Goal: Task Accomplishment & Management: Complete application form

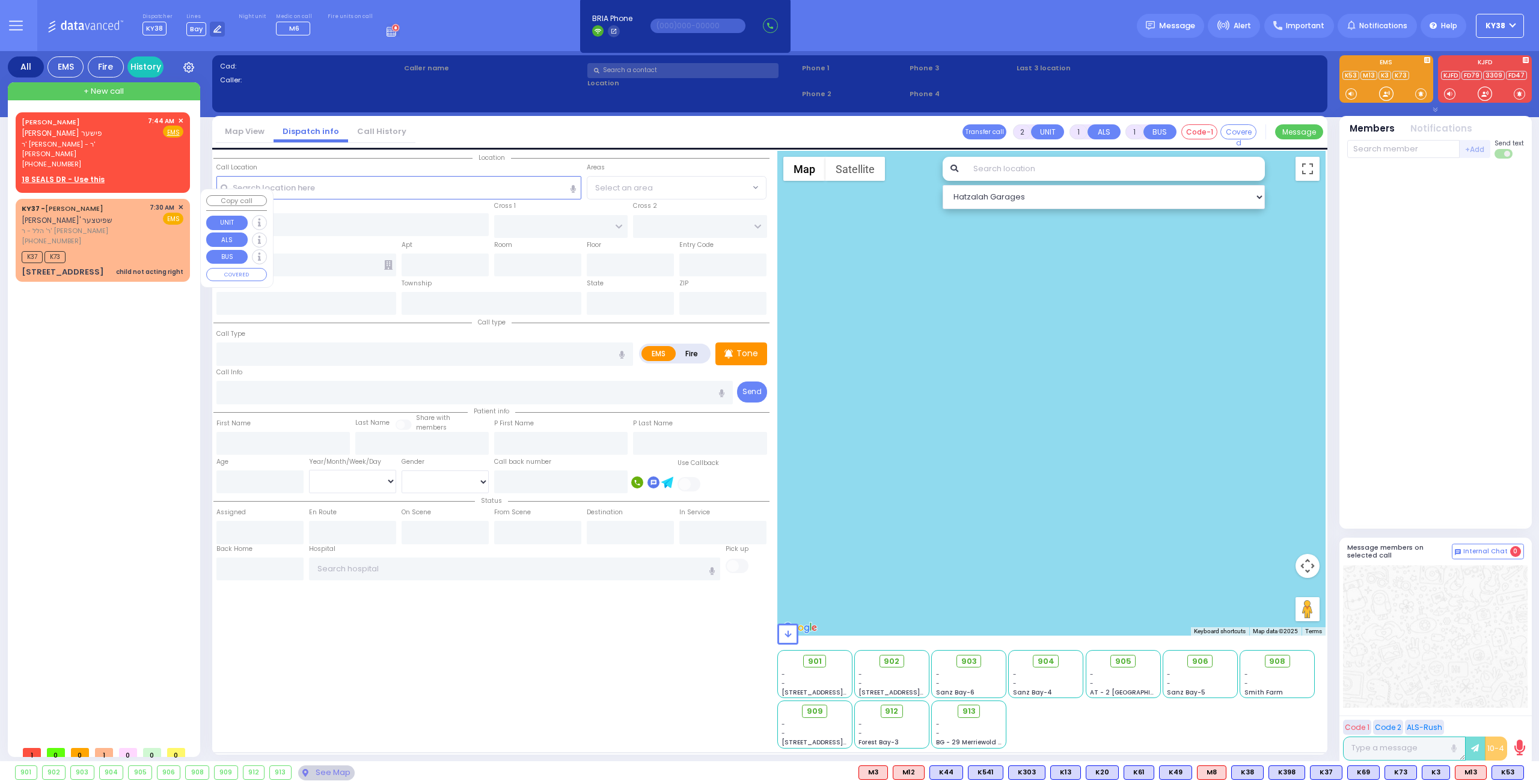
click at [134, 225] on div "KY37 - ELYA SPITZER אלי' שפיטצער ר' הלל - ר' מרדכי שלעזינגער (845) 238-8177 7:3…" at bounding box center [103, 240] width 170 height 79
select select
type input "child not acting right"
radio input "true"
type input "ELYA"
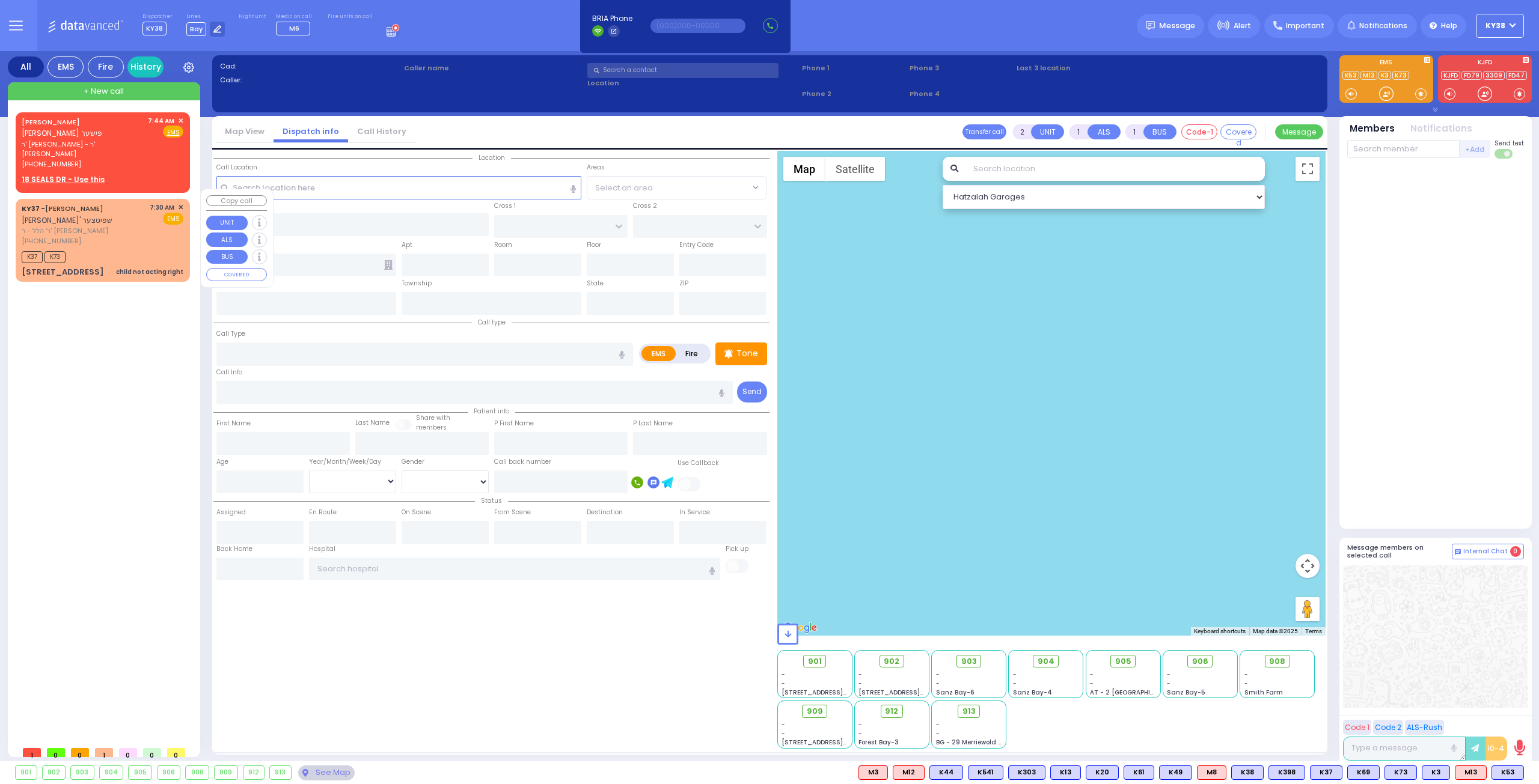
type input "SPITZER"
select select
type input "07:30"
type input "07:32"
select select "Hatzalah Garages"
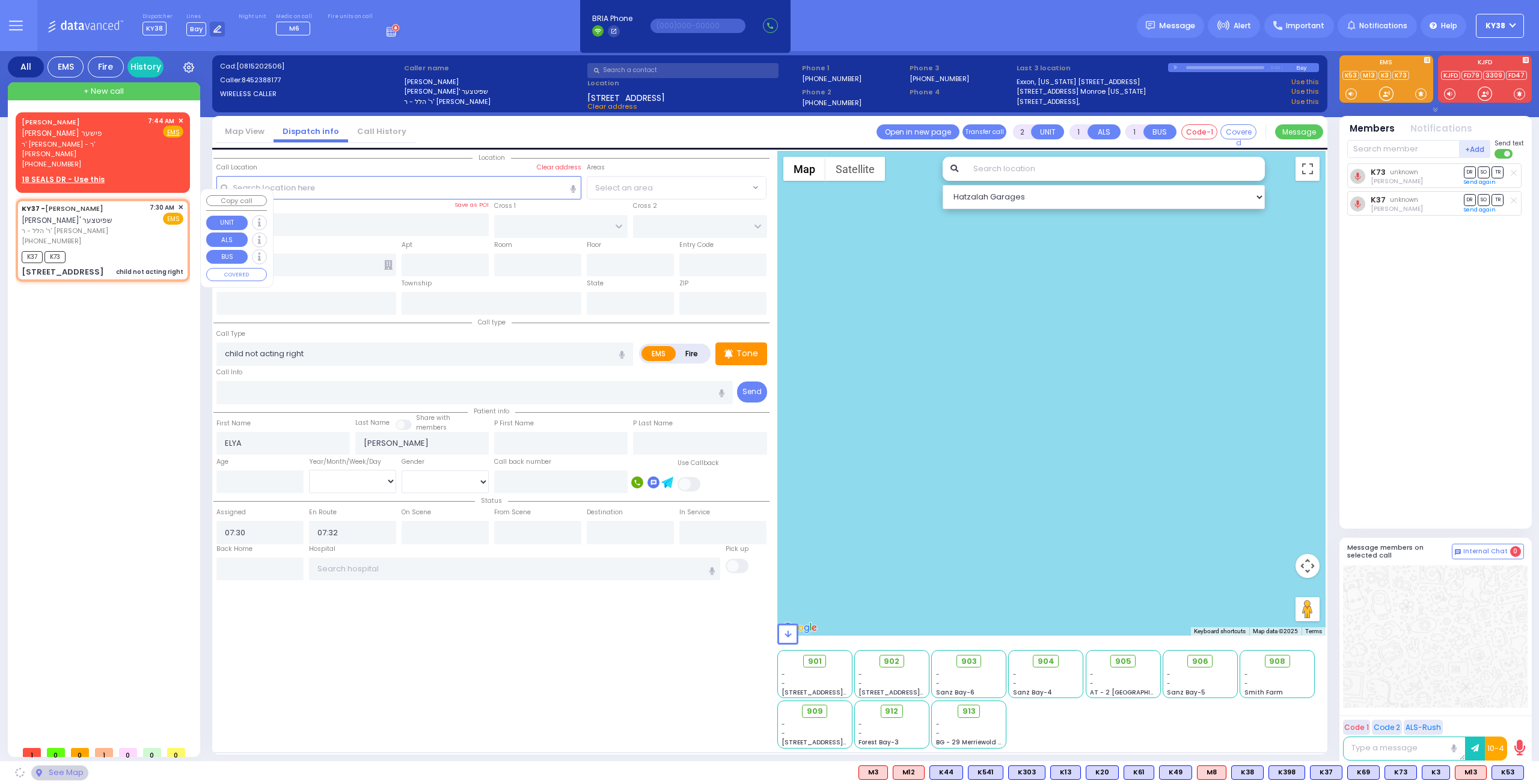
type input "18 AUSTRA PKWY"
type input "016"
type input "MONROE"
type input "[US_STATE]"
type input "10950"
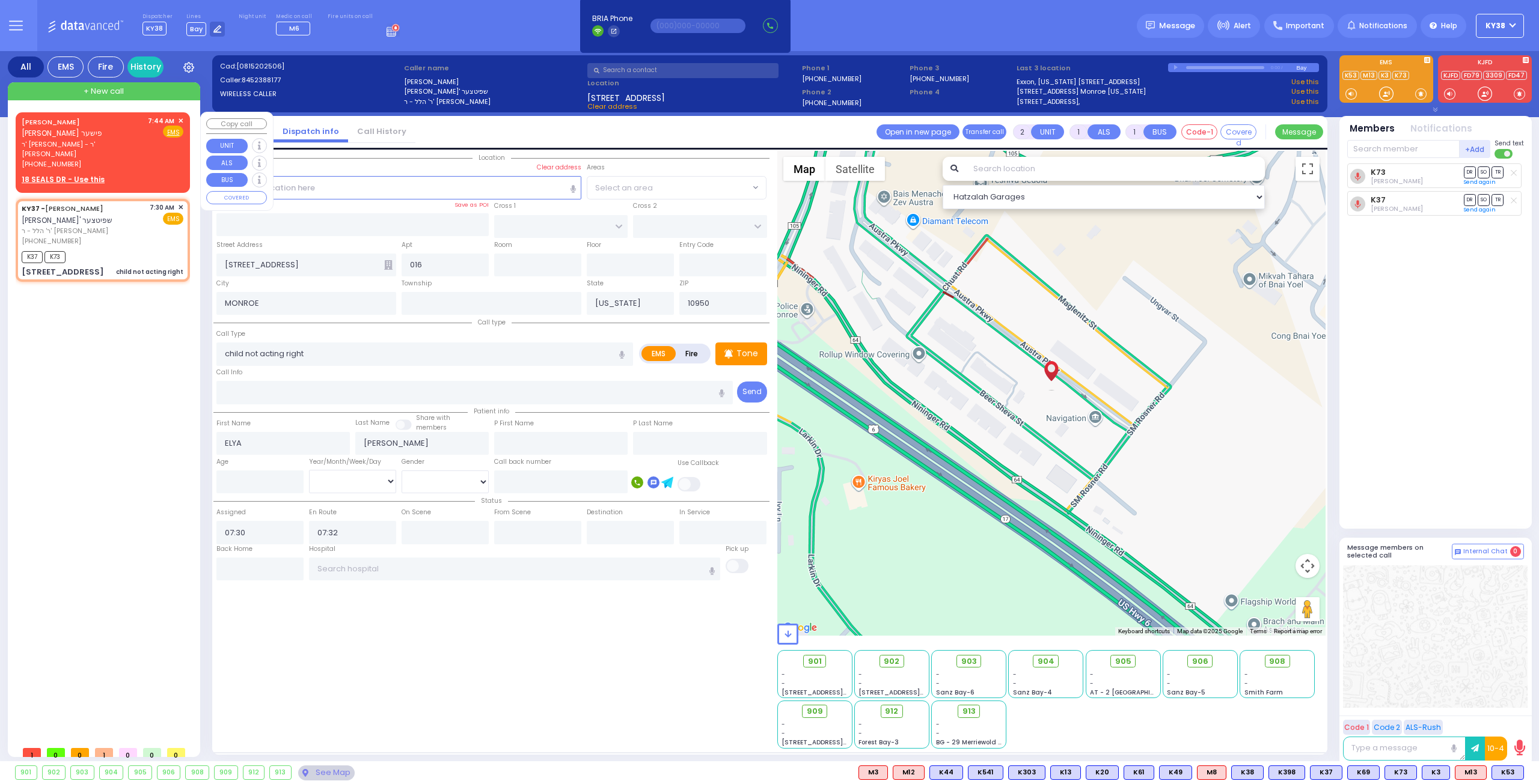
click at [123, 159] on div "(845) 637-6705" at bounding box center [82, 164] width 122 height 10
select select
radio input "true"
type input "MORDCHE HERSH"
type input "FISHER"
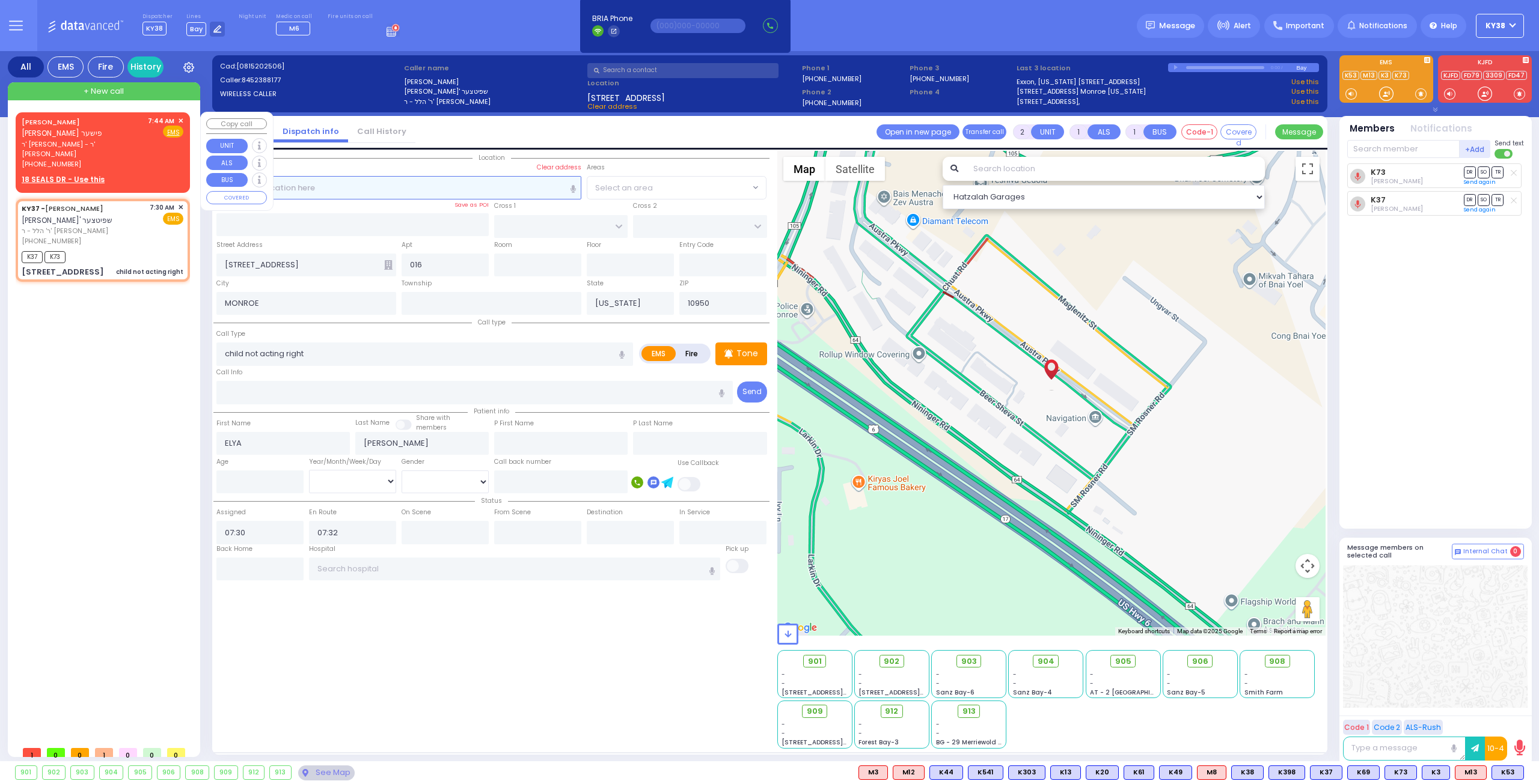
select select
type input "07:44"
select select "Hatzalah Garages"
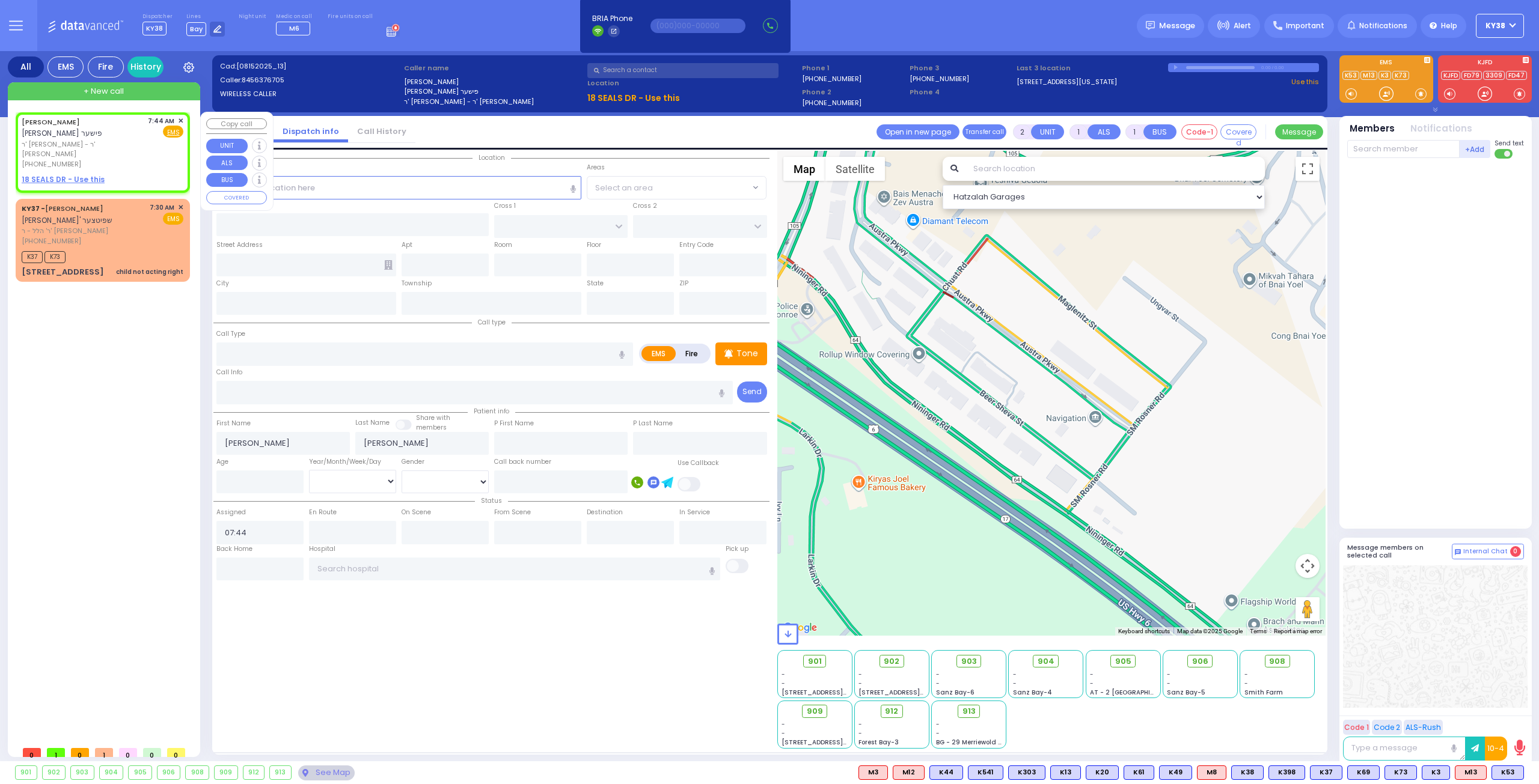
click at [140, 159] on div "(845) 637-6705" at bounding box center [82, 164] width 122 height 10
select select
radio input "true"
select select
select select "Hatzalah Garages"
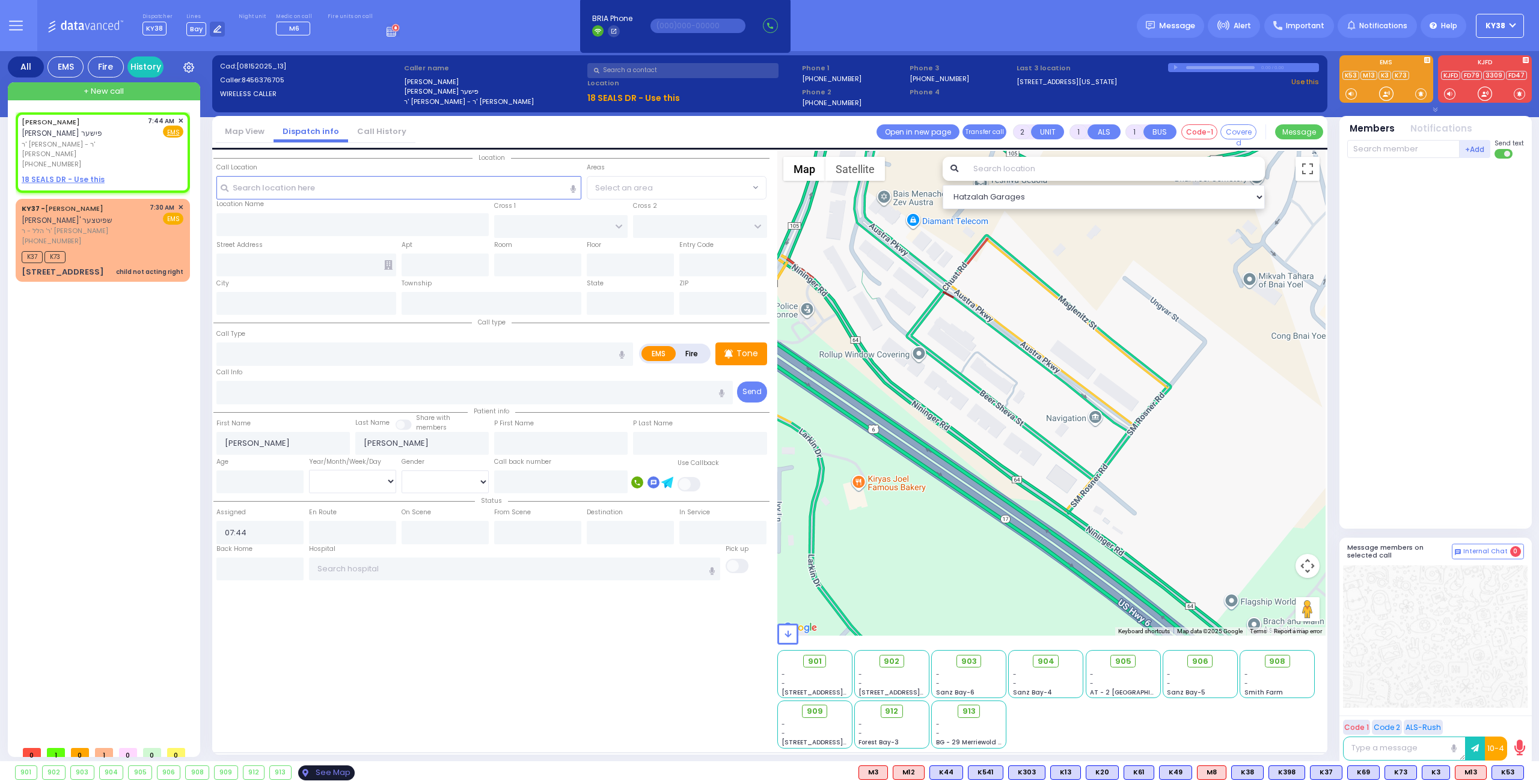
click at [334, 777] on div "See Map" at bounding box center [326, 772] width 56 height 15
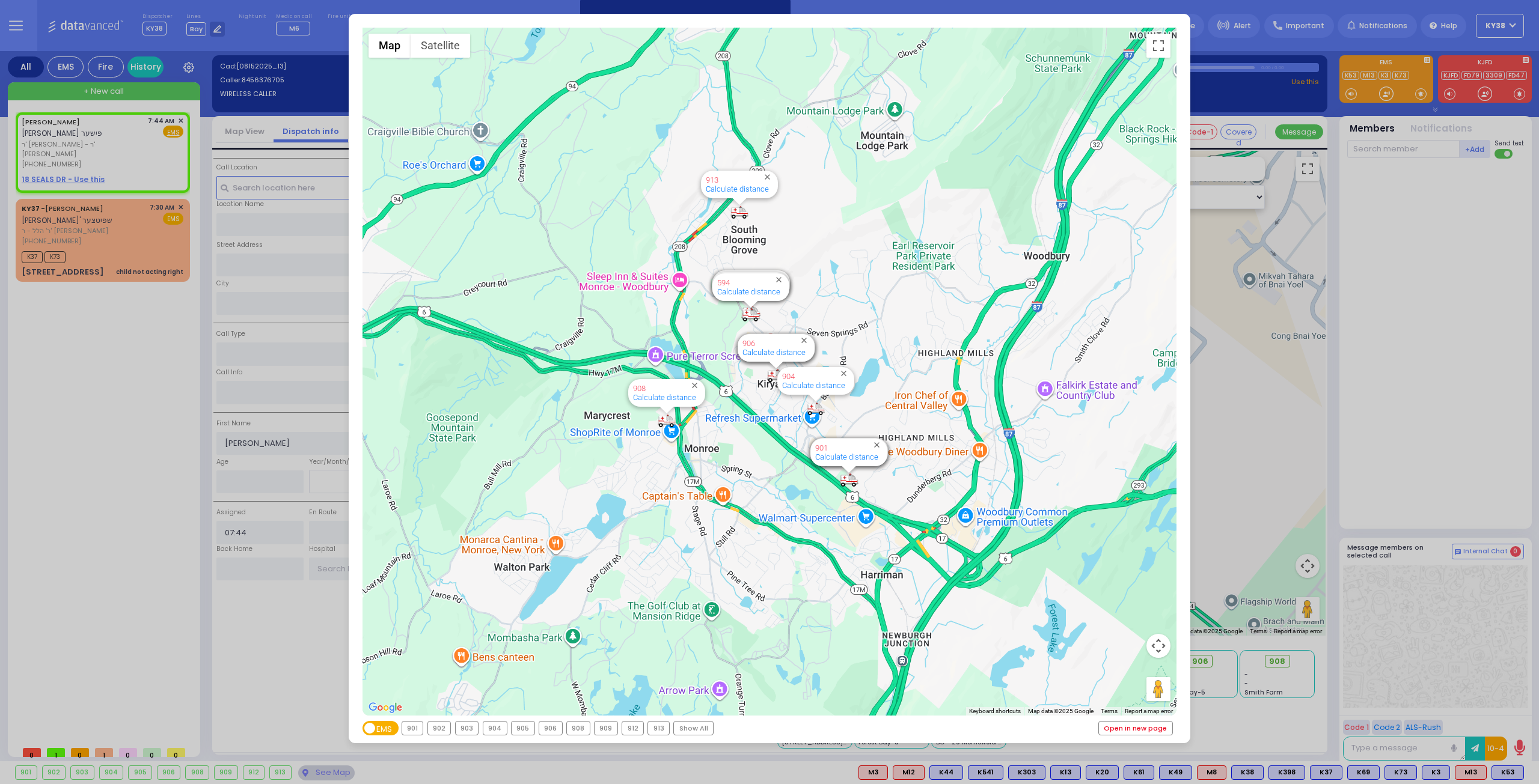
click at [1120, 728] on link "Open in new page" at bounding box center [1135, 728] width 73 height 13
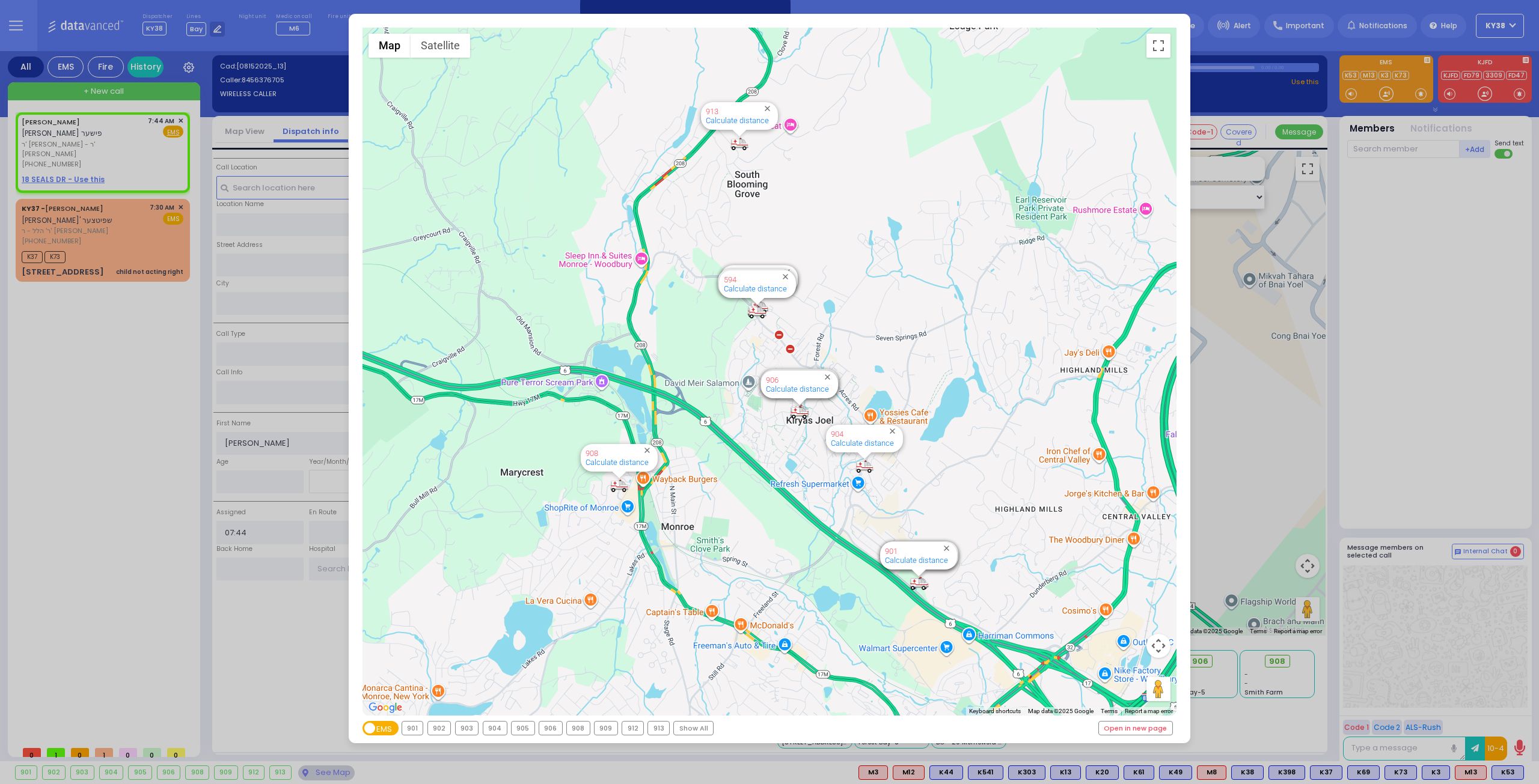
click at [1286, 248] on div "← Move left → Move right ↑ Move up ↓ Move down + Zoom in - Zoom out Home Jump l…" at bounding box center [769, 392] width 1539 height 784
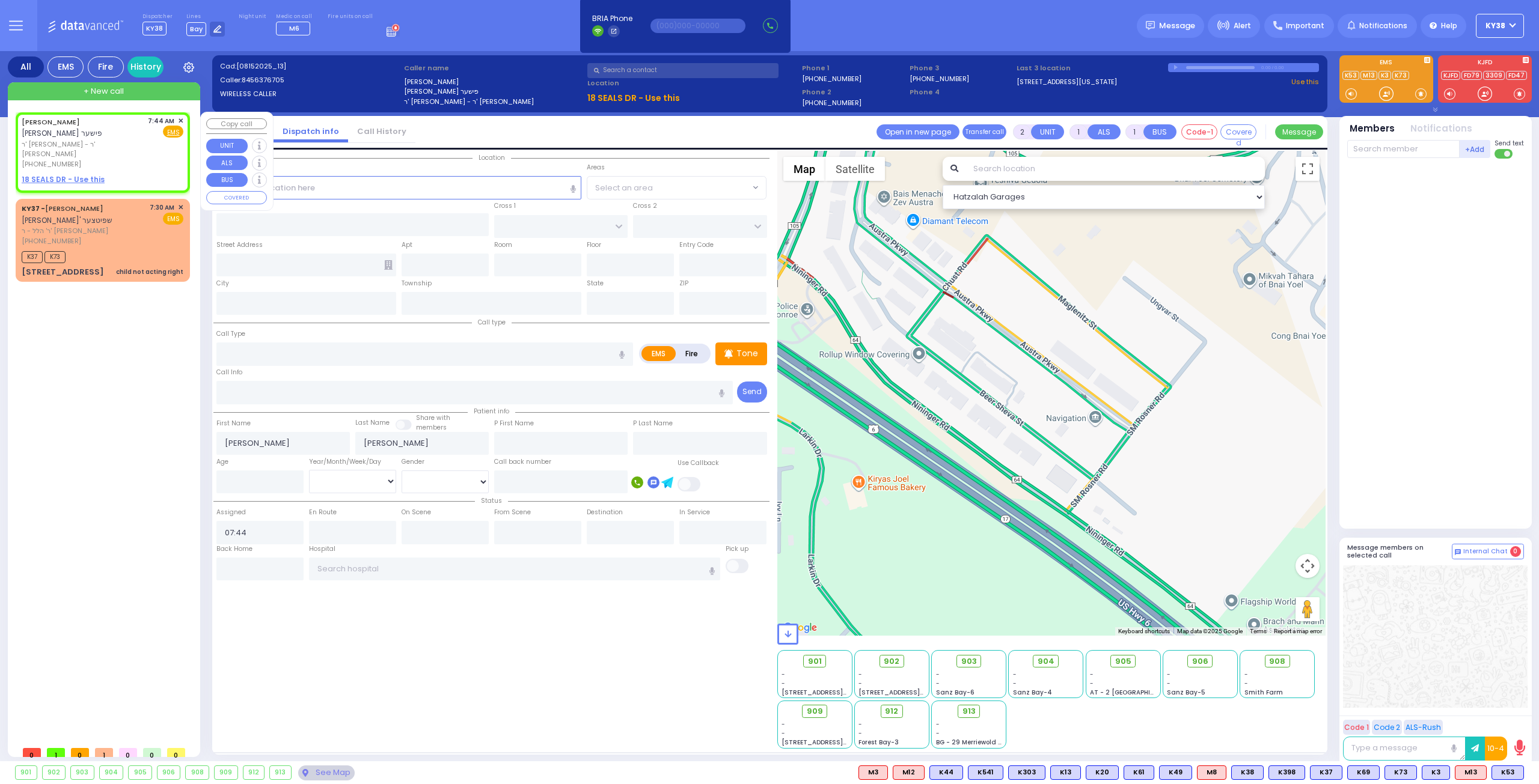
click at [133, 159] on div "(845) 637-6705" at bounding box center [82, 164] width 122 height 10
select select
radio input "true"
select select
select select "Hatzalah Garages"
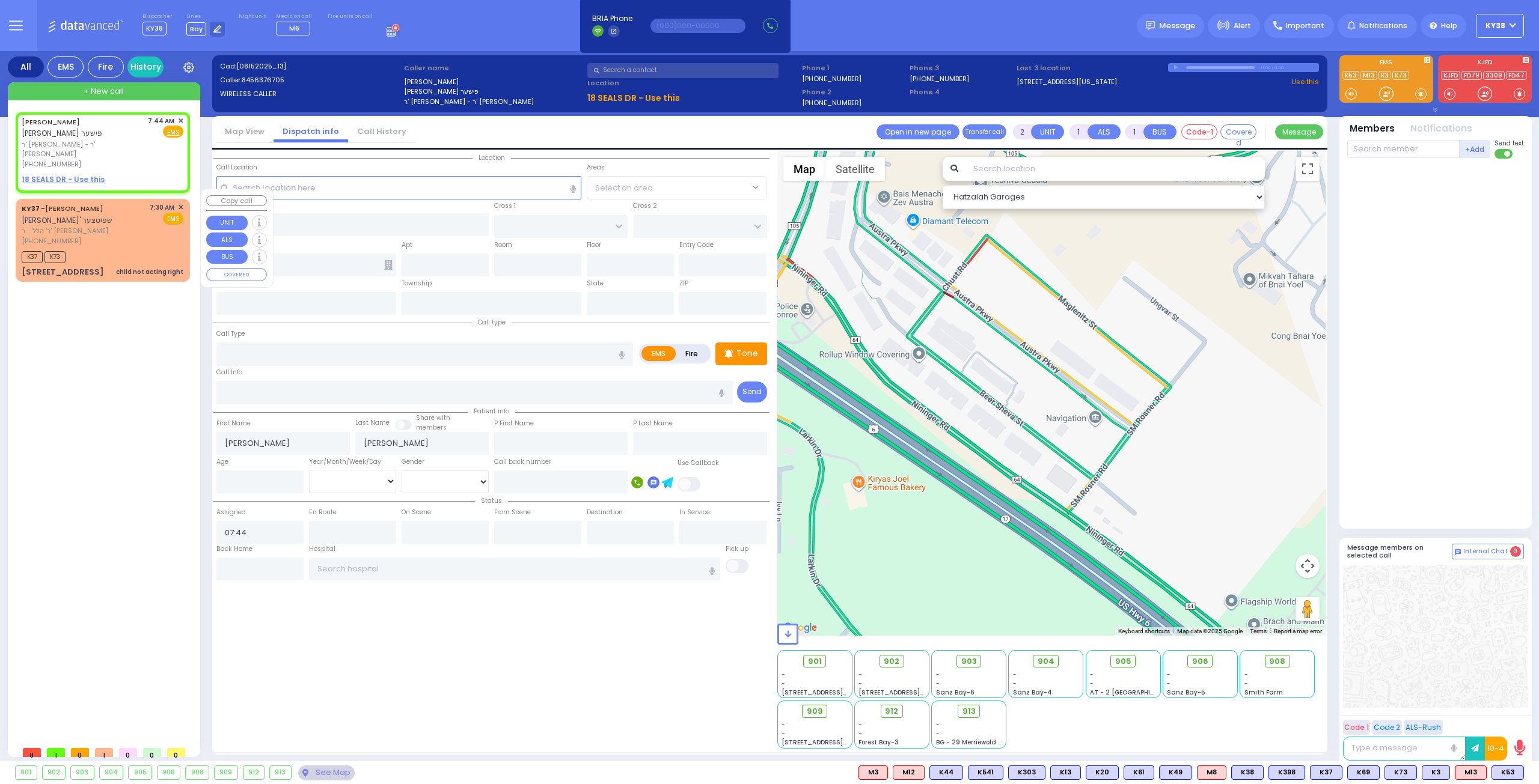
click at [143, 222] on div "KY37 - ELYA SPITZER אלי' שפיטצער ר' הלל - ר' מרדכי שלעזינגער (845) 238-8177 7:3…" at bounding box center [102, 223] width 162 height 43
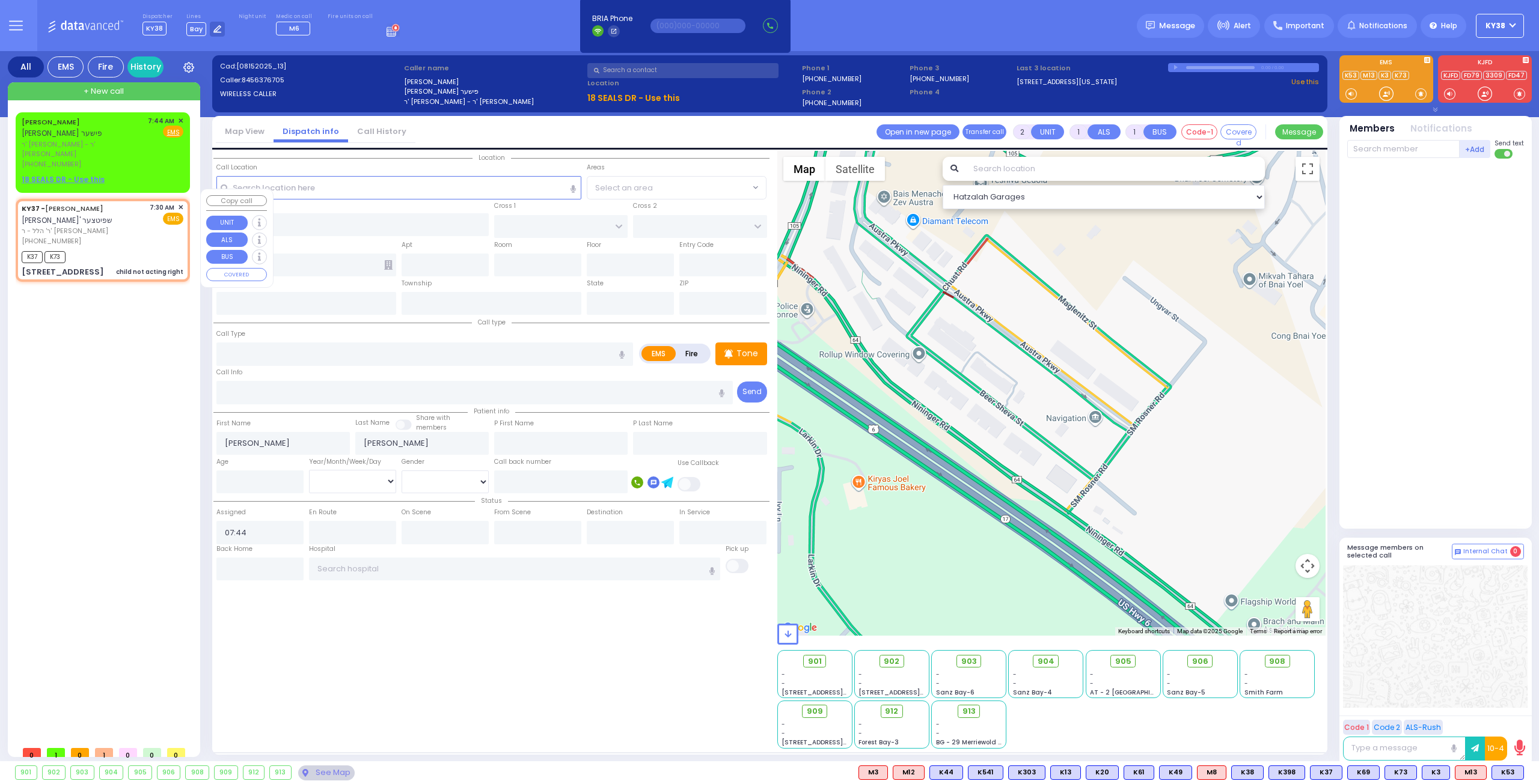
select select
type input "child not acting right"
radio input "true"
type input "ELYA"
type input "SPITZER"
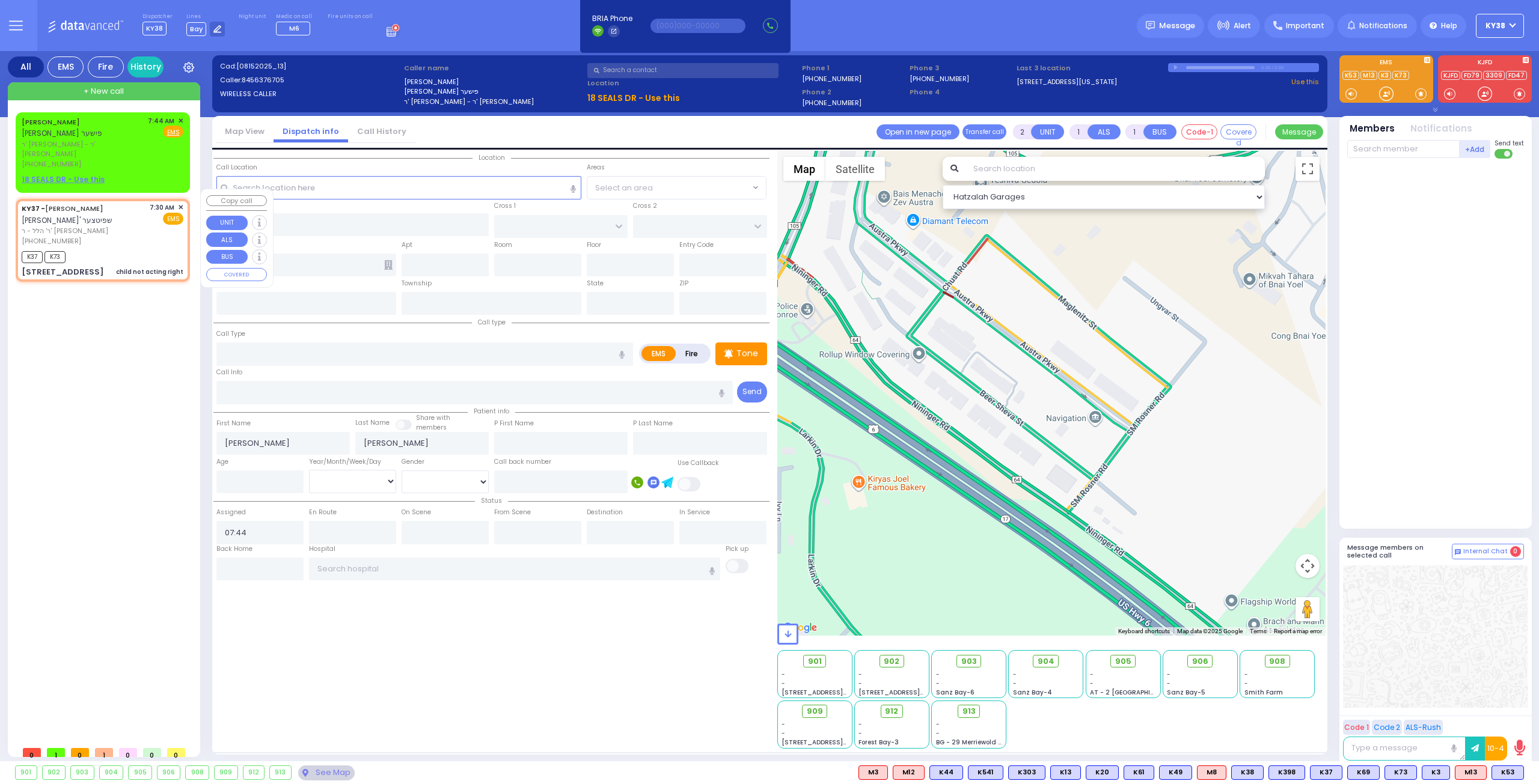
select select
type input "07:30"
type input "07:32"
type input "18 AUSTRA PKWY"
type input "016"
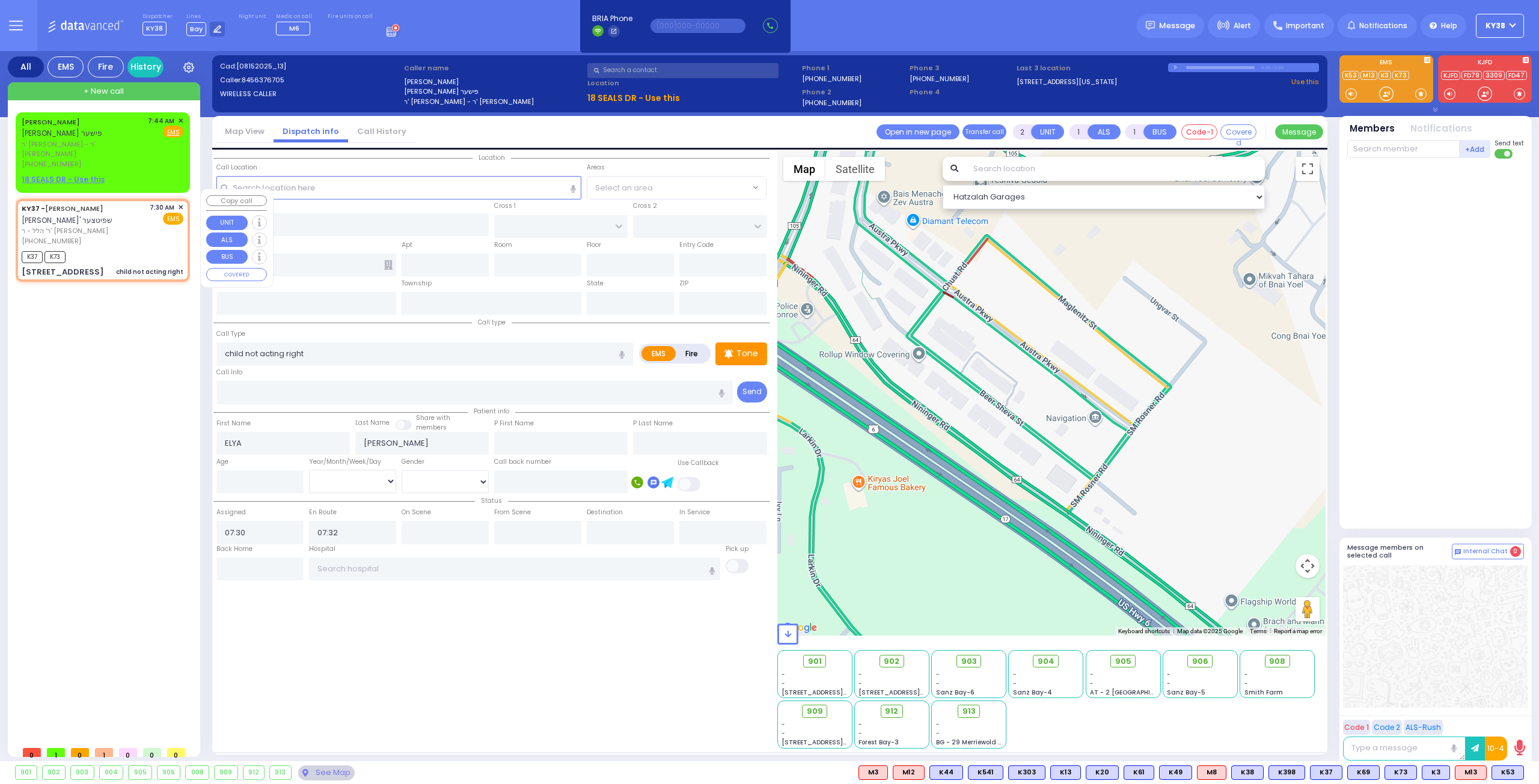
type input "MONROE"
type input "[US_STATE]"
type input "10950"
select select "Hatzalah Garages"
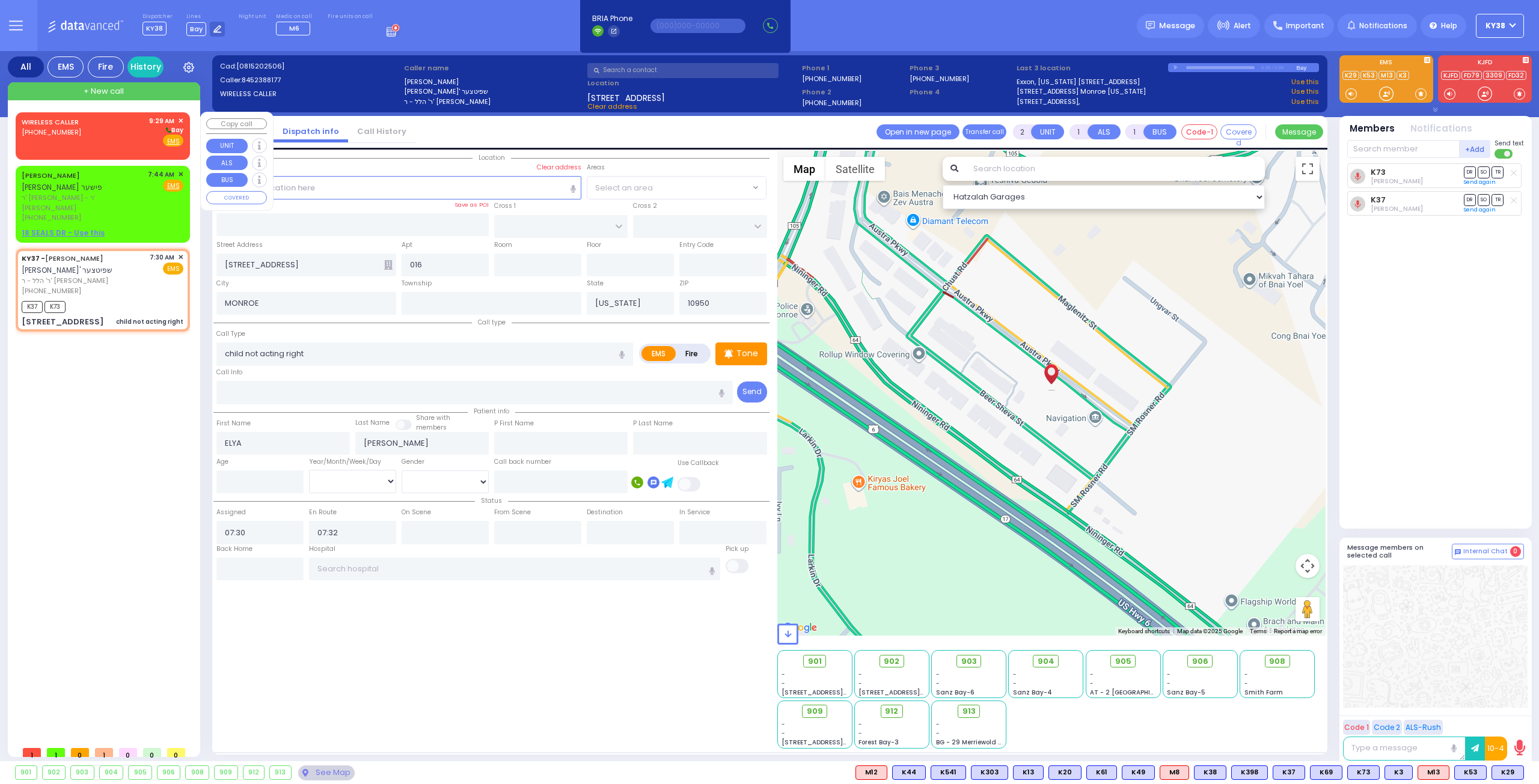
click at [130, 144] on div "WIRELESS CALLER (929) 651-7856 9:29 AM ✕ Bay" at bounding box center [102, 132] width 162 height 31
select select
radio input "true"
select select
type input "09:29"
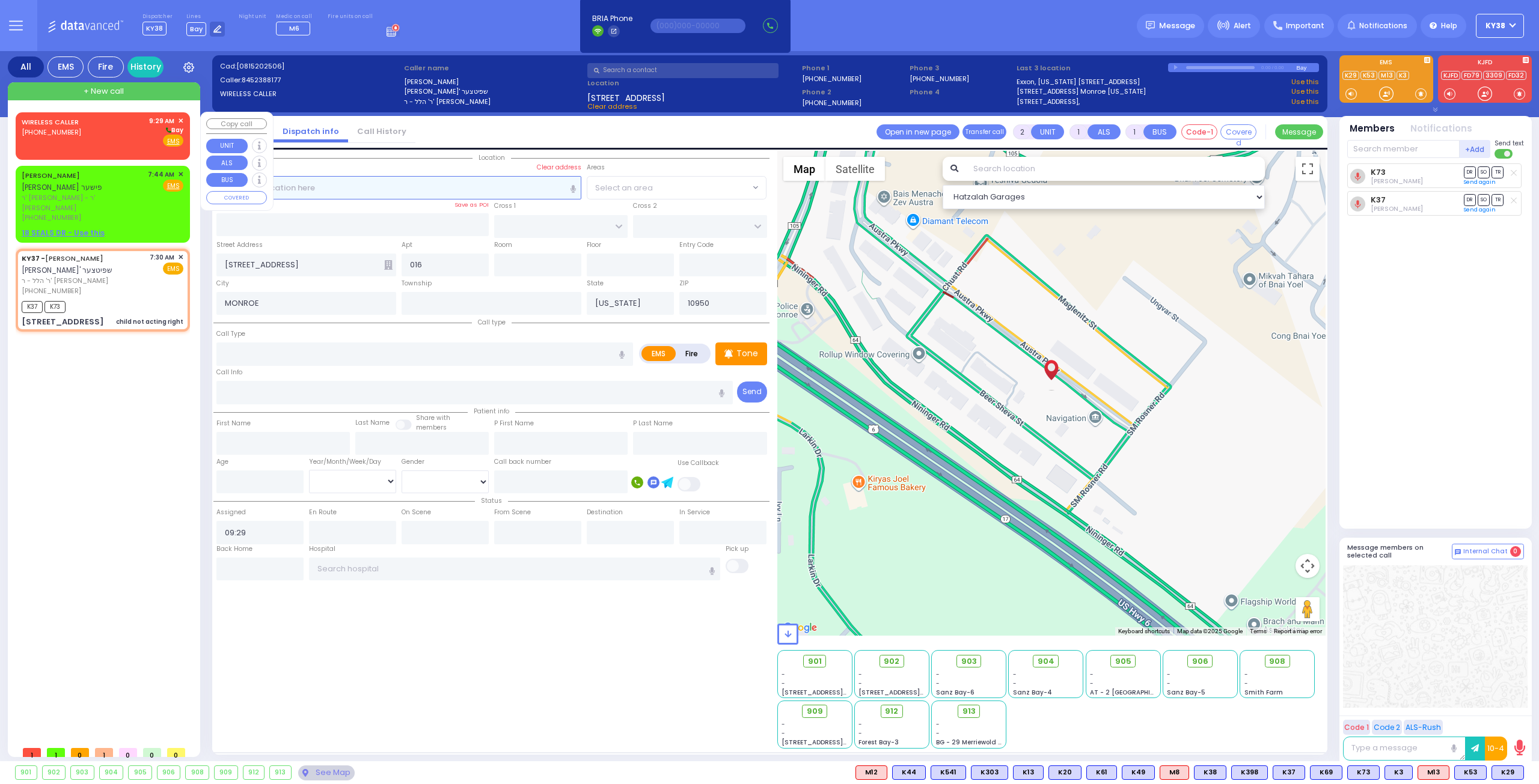
select select "Hatzalah Garages"
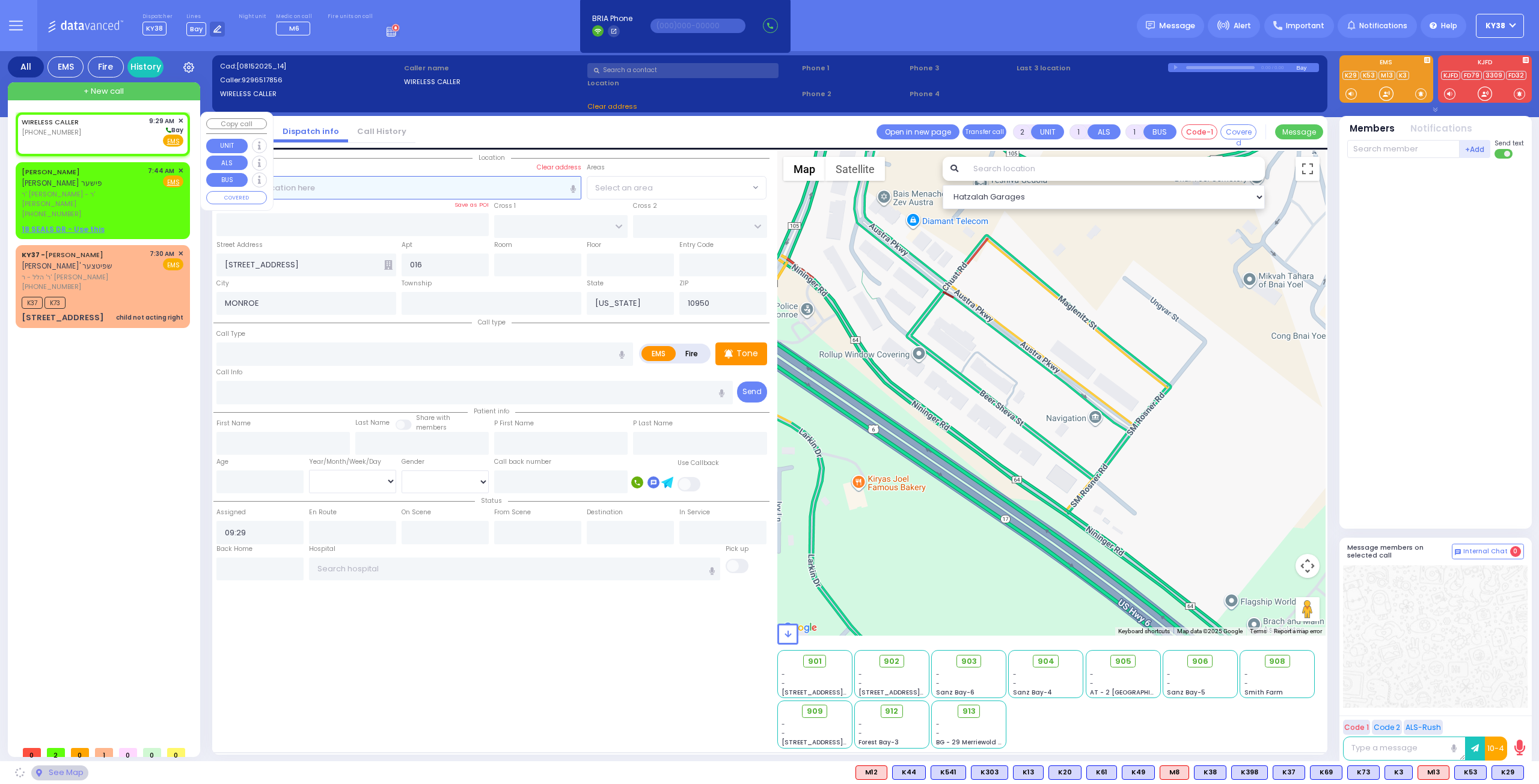
select select
radio input "true"
select select
select select "Hatzalah Garages"
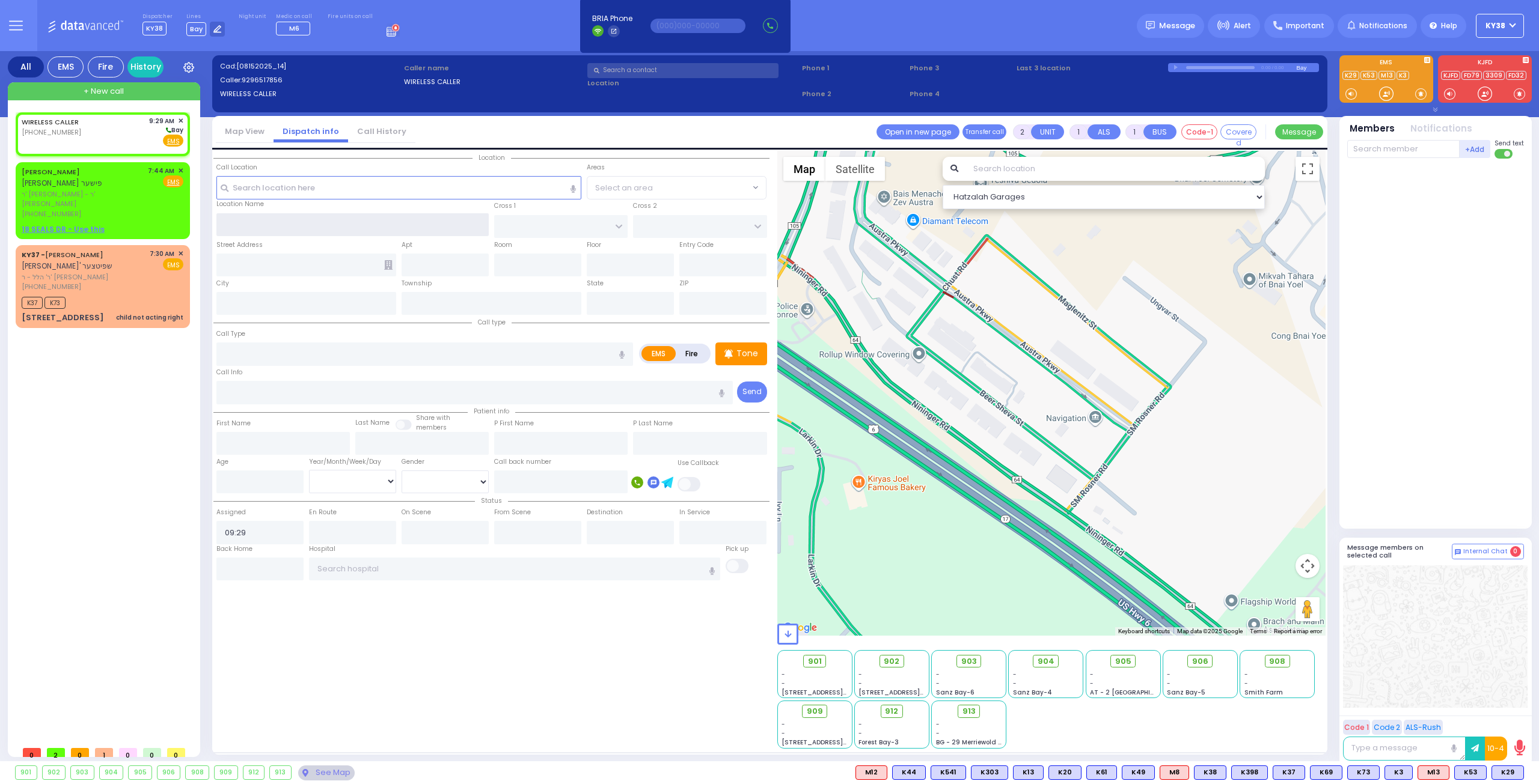
click at [288, 222] on input "text" at bounding box center [352, 225] width 273 height 23
click at [611, 268] on input "text" at bounding box center [630, 265] width 87 height 23
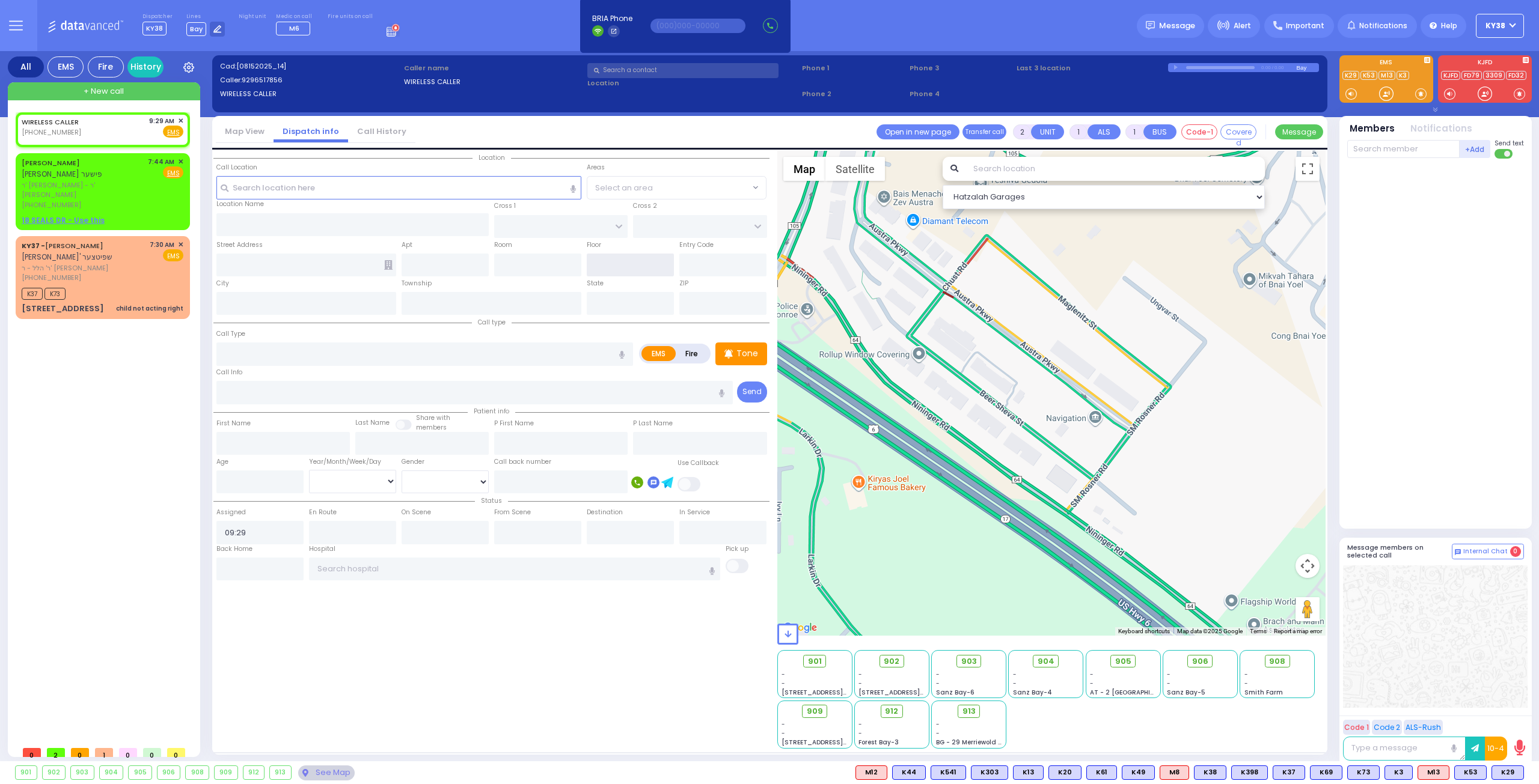
select select
radio input "true"
select select
select select "Hatzalah Garages"
click at [456, 265] on input "text" at bounding box center [445, 265] width 87 height 23
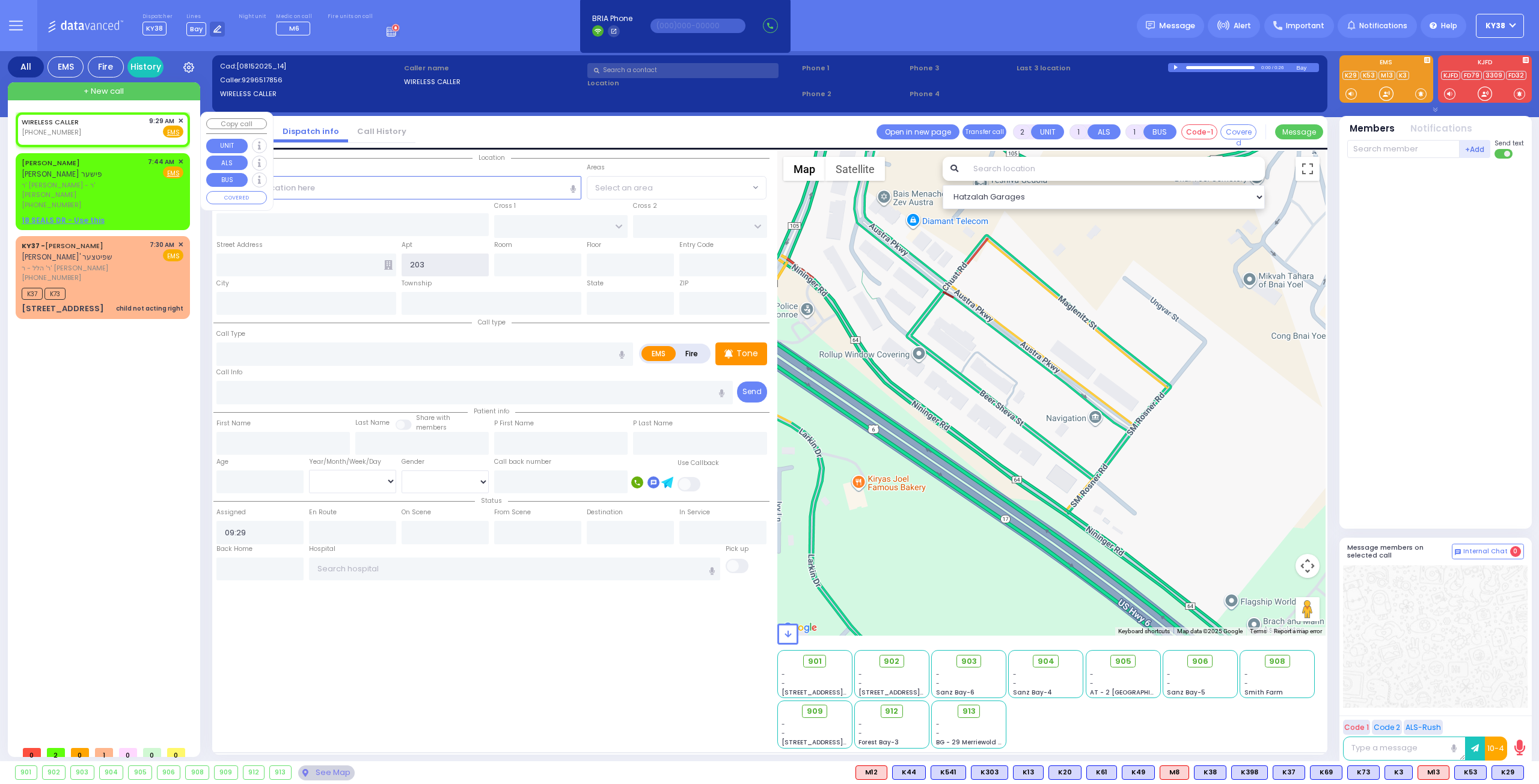
type input "203"
click at [118, 130] on div "WIRELESS CALLER (929) 651-7856 9:29 AM ✕ Fire EMS" at bounding box center [102, 127] width 162 height 22
select select
radio input "true"
select select
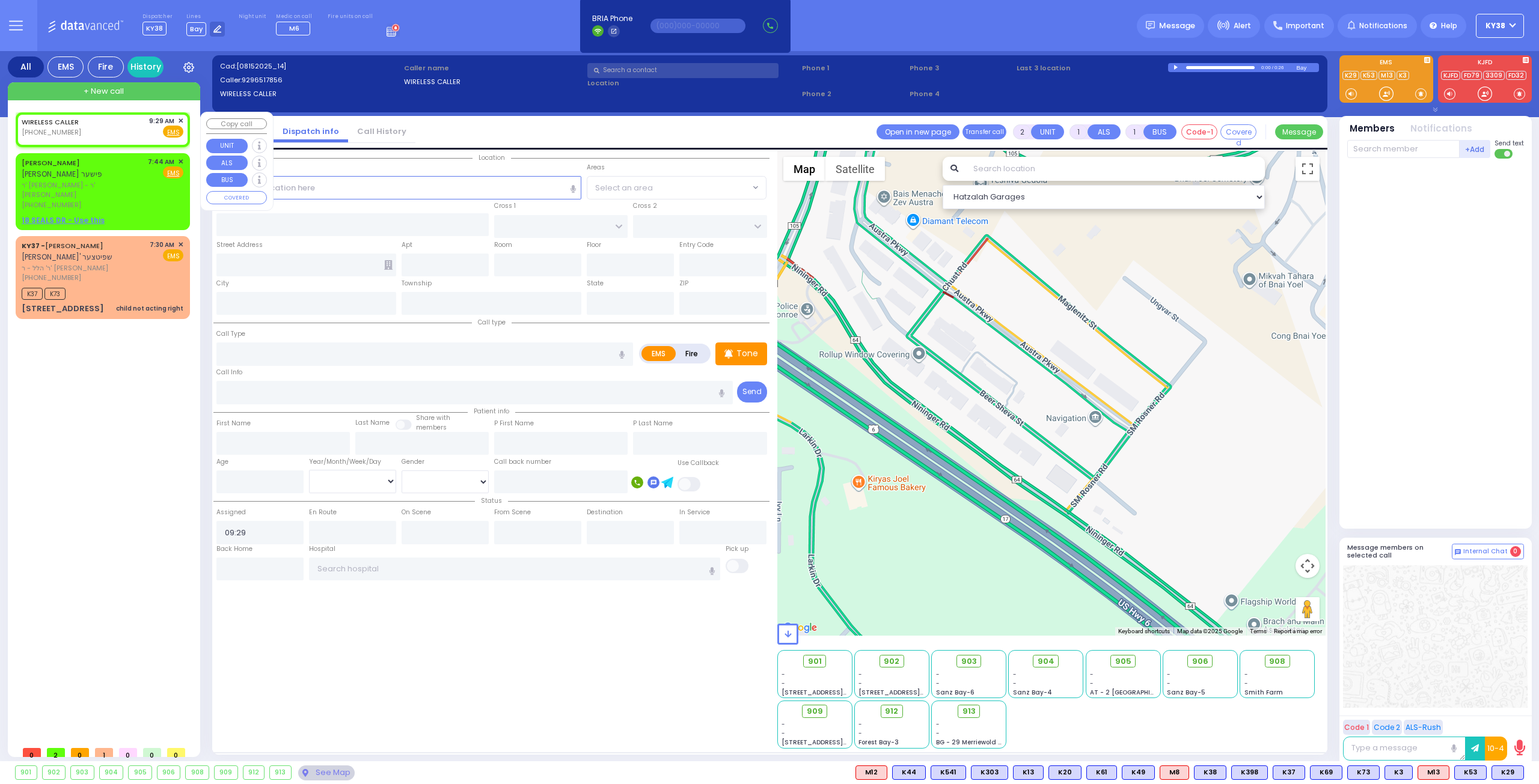
select select "Hatzalah Garages"
select select
radio input "true"
select select
select select "Hatzalah Garages"
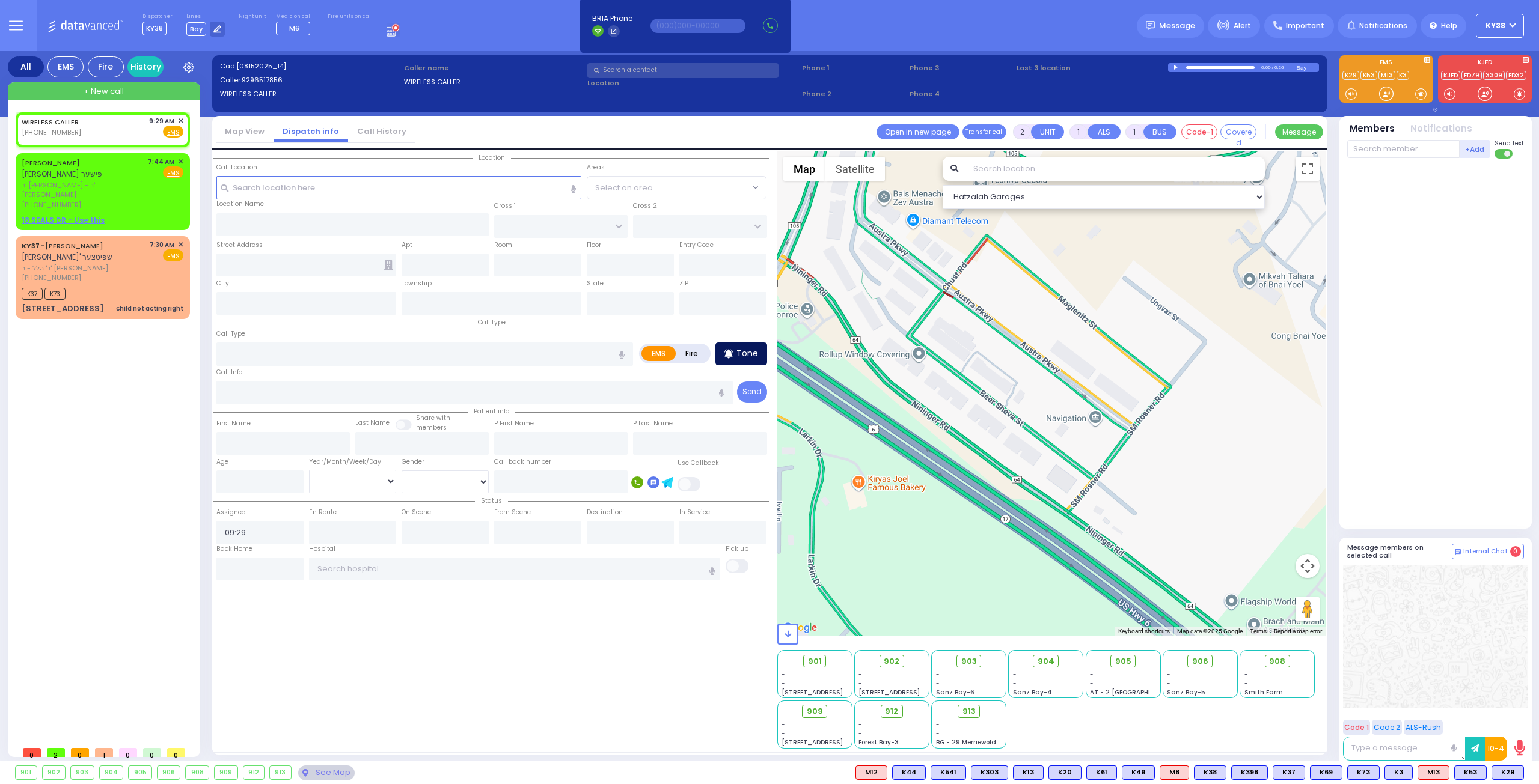
type input "Monroe"
type input "[US_STATE]"
type input "10001"
click at [752, 349] on p "Tone" at bounding box center [747, 354] width 22 height 13
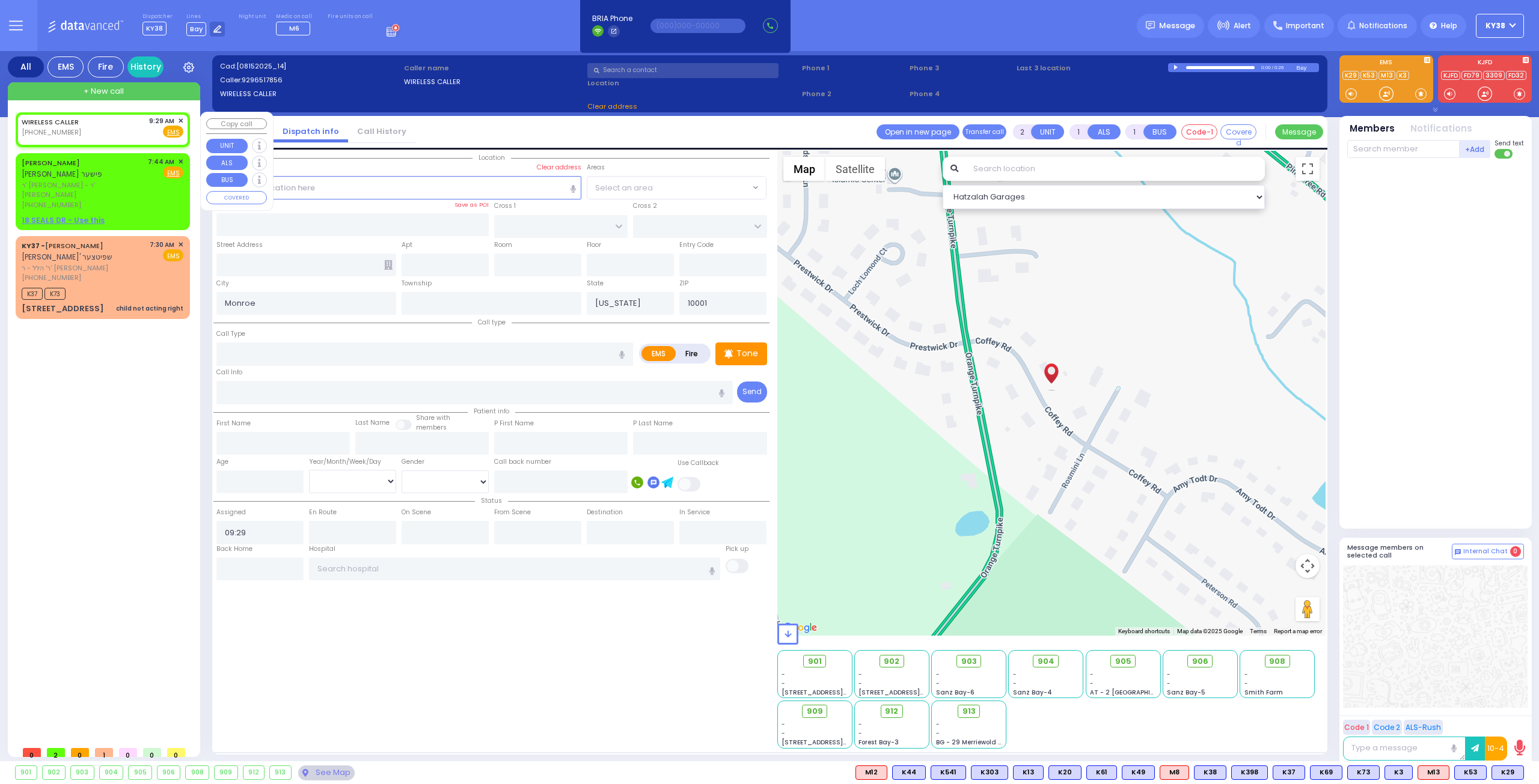
click at [114, 130] on div "WIRELESS CALLER (929) 651-7856 9:29 AM ✕ Fire EMS" at bounding box center [102, 127] width 162 height 22
select select
radio input "true"
select select
select select "Hatzalah Garages"
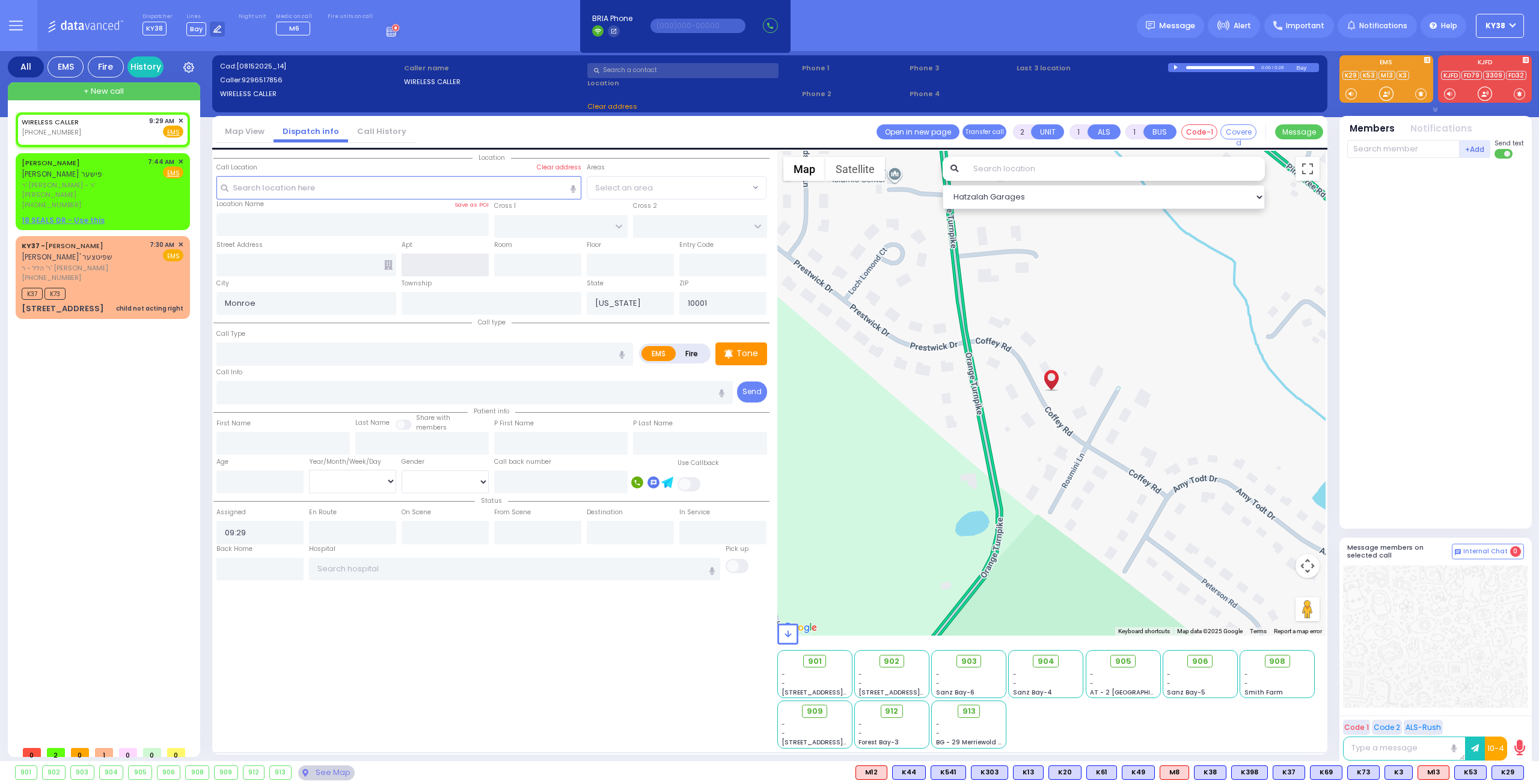
click at [445, 263] on input "text" at bounding box center [445, 265] width 87 height 23
type input "203"
click at [323, 260] on input "text" at bounding box center [306, 265] width 180 height 23
type input "4"
select select
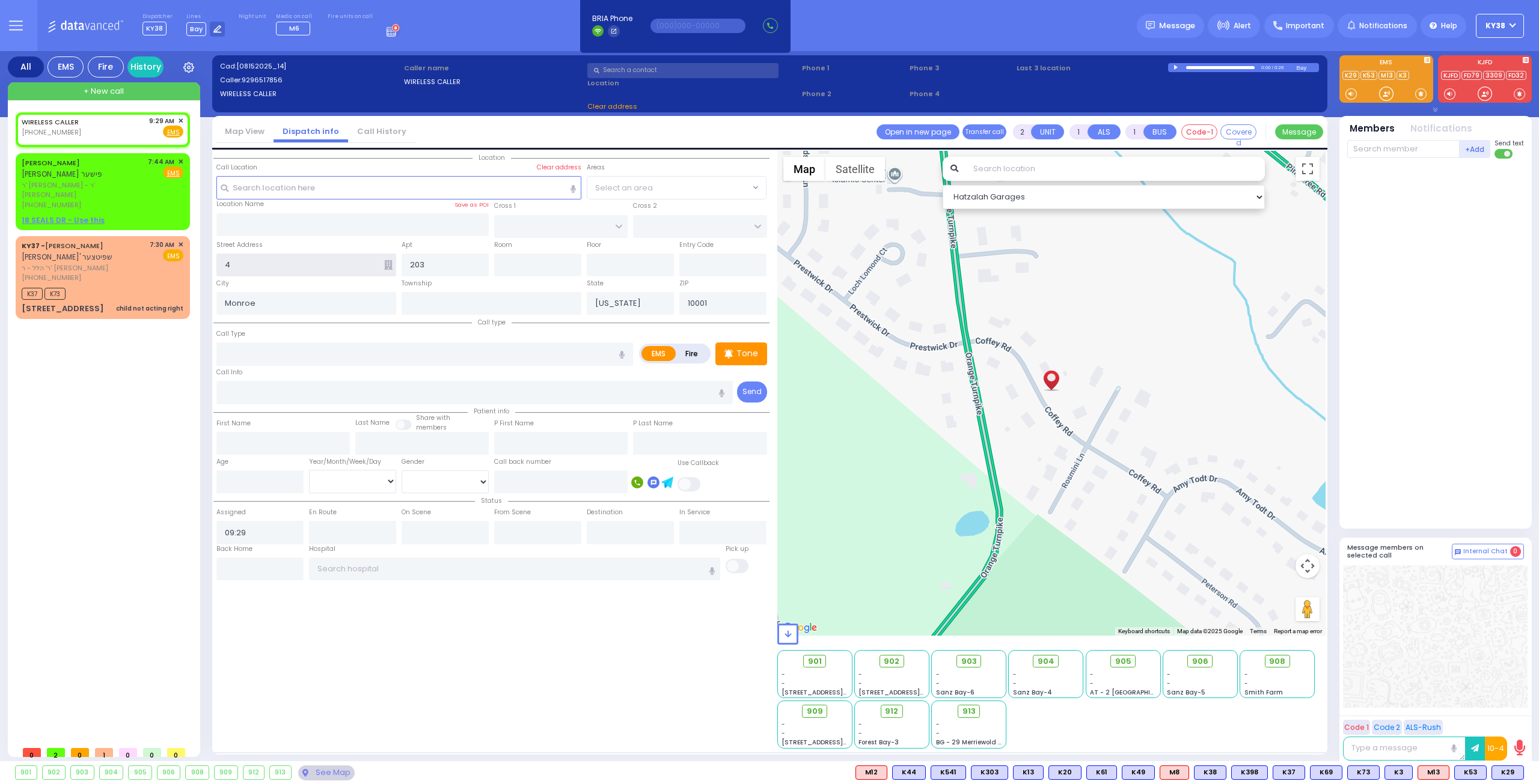
radio input "true"
select select
select select "Hatzalah Garages"
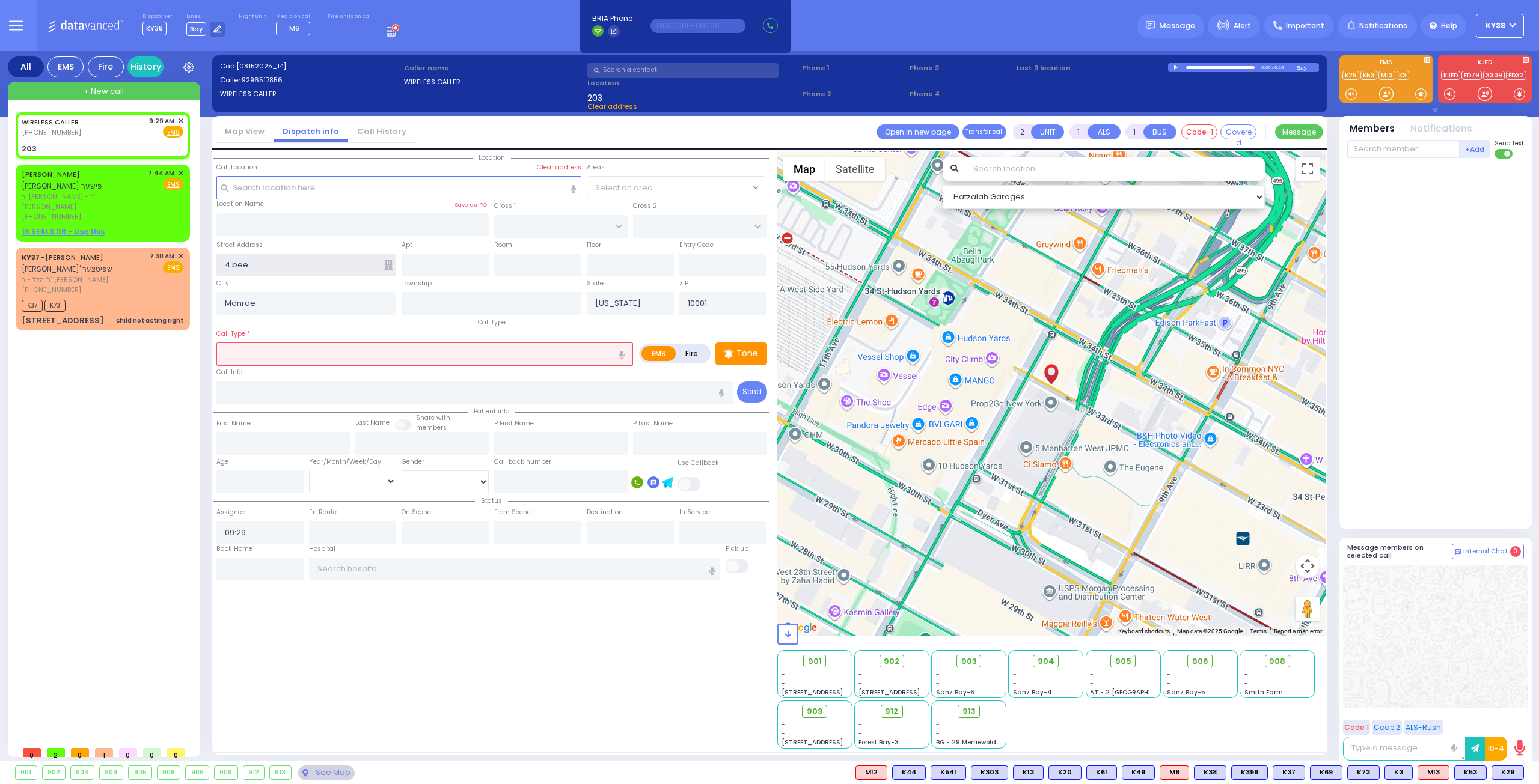
type input "4 bee"
click at [319, 228] on input "text" at bounding box center [352, 225] width 273 height 23
select select
radio input "true"
select select
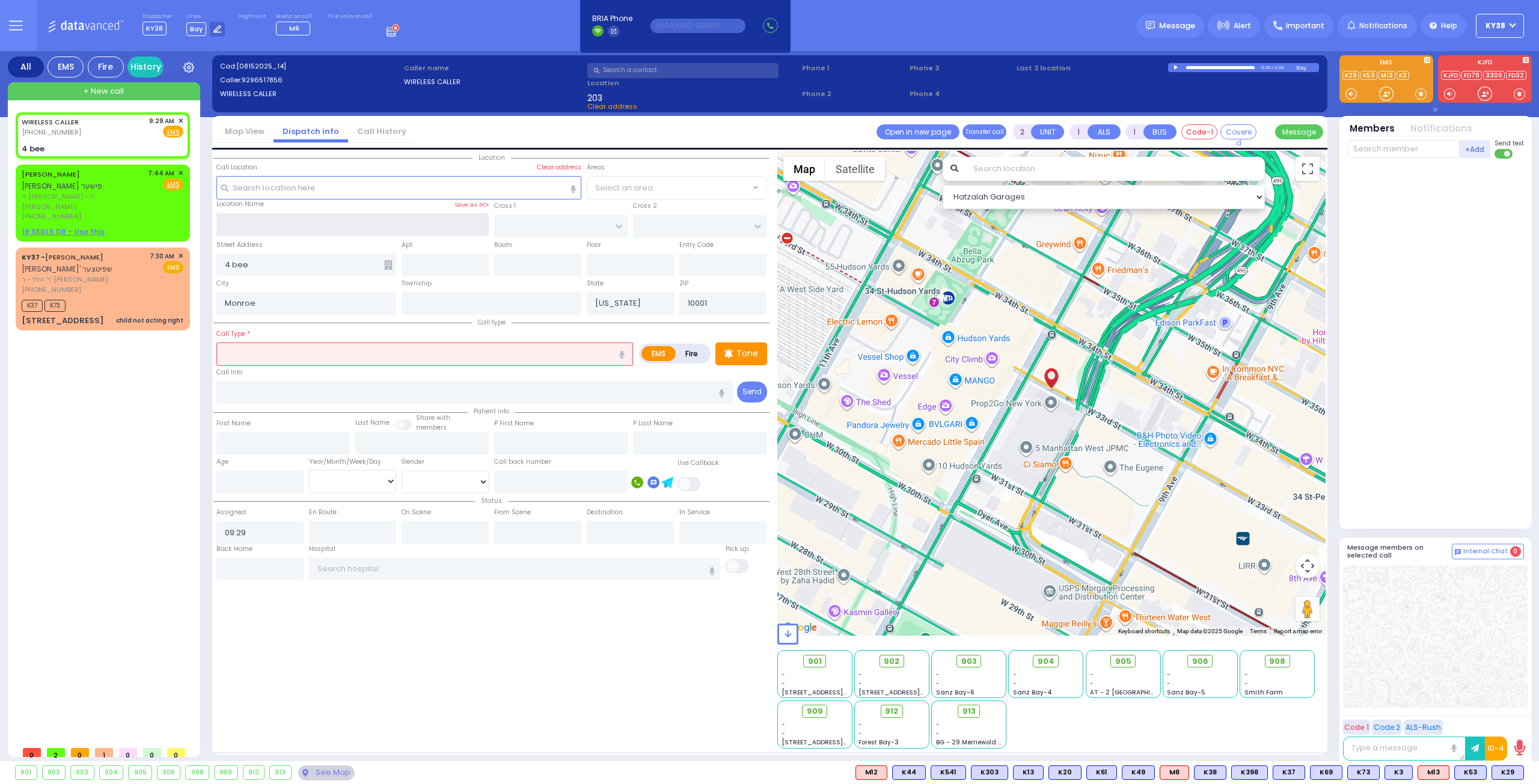
select select "Hatzalah Garages"
type input "4 bee"
click at [748, 353] on p "Tone" at bounding box center [747, 354] width 22 height 13
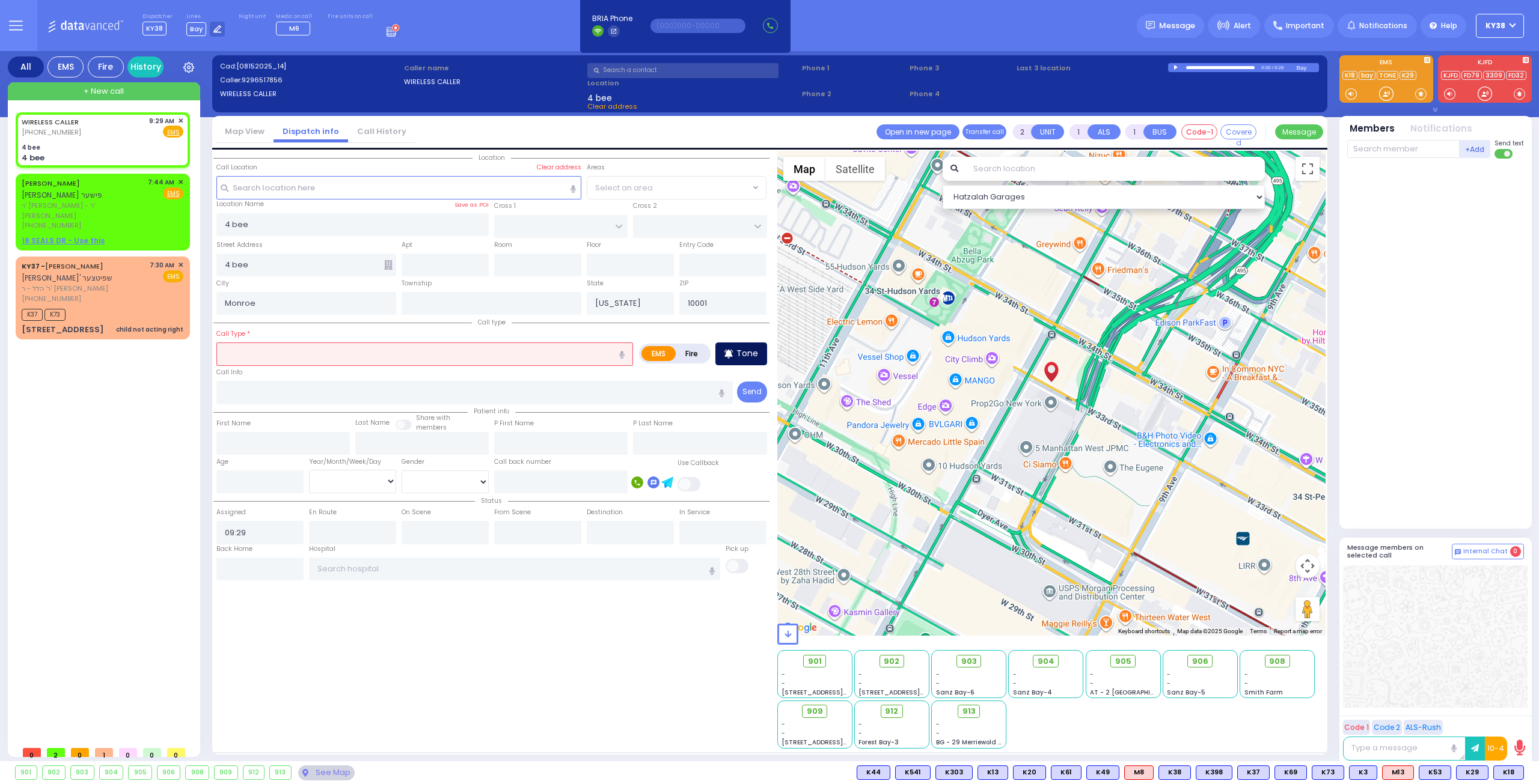
select select
radio input "true"
select select
select select "Hatzalah Garages"
click at [119, 146] on div "4 bee" at bounding box center [102, 147] width 162 height 9
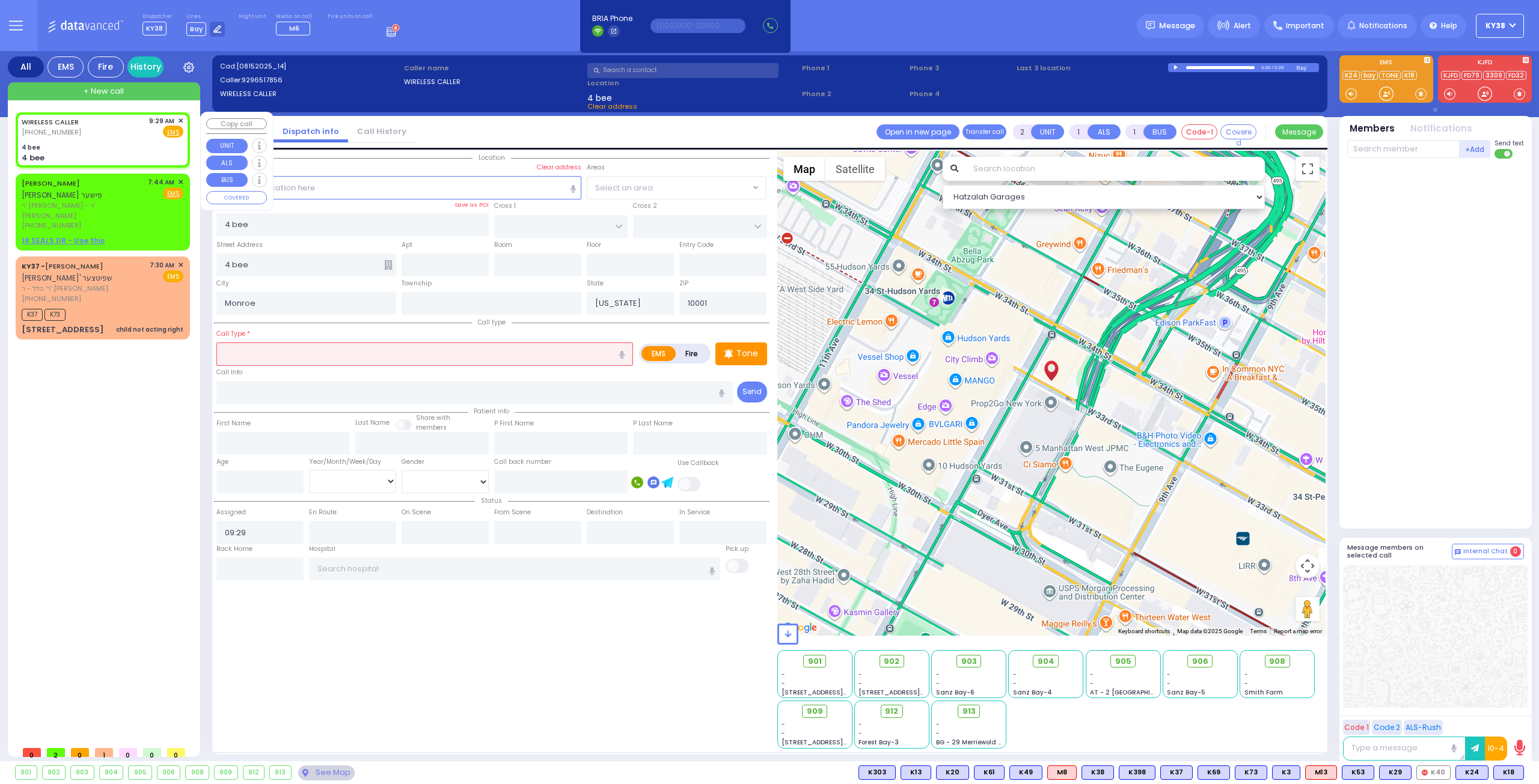
select select
radio input "true"
select select
select select "Hatzalah Garages"
click at [114, 138] on div "WIRELESS CALLER (929) 651-7856 9:29 AM ✕ Fire EMS 4 bee" at bounding box center [103, 140] width 170 height 51
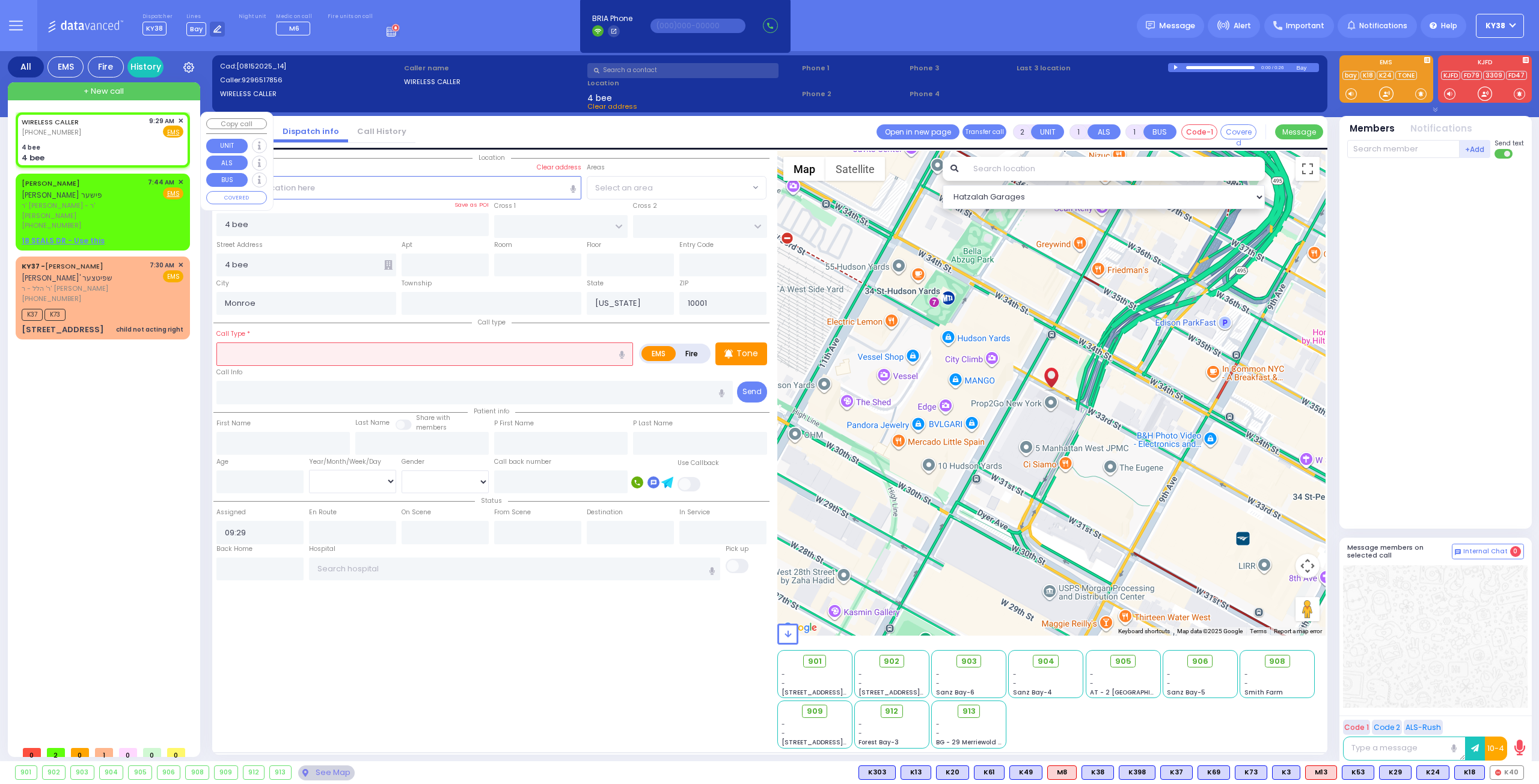
select select
radio input "true"
select select
select select "Hatzalah Garages"
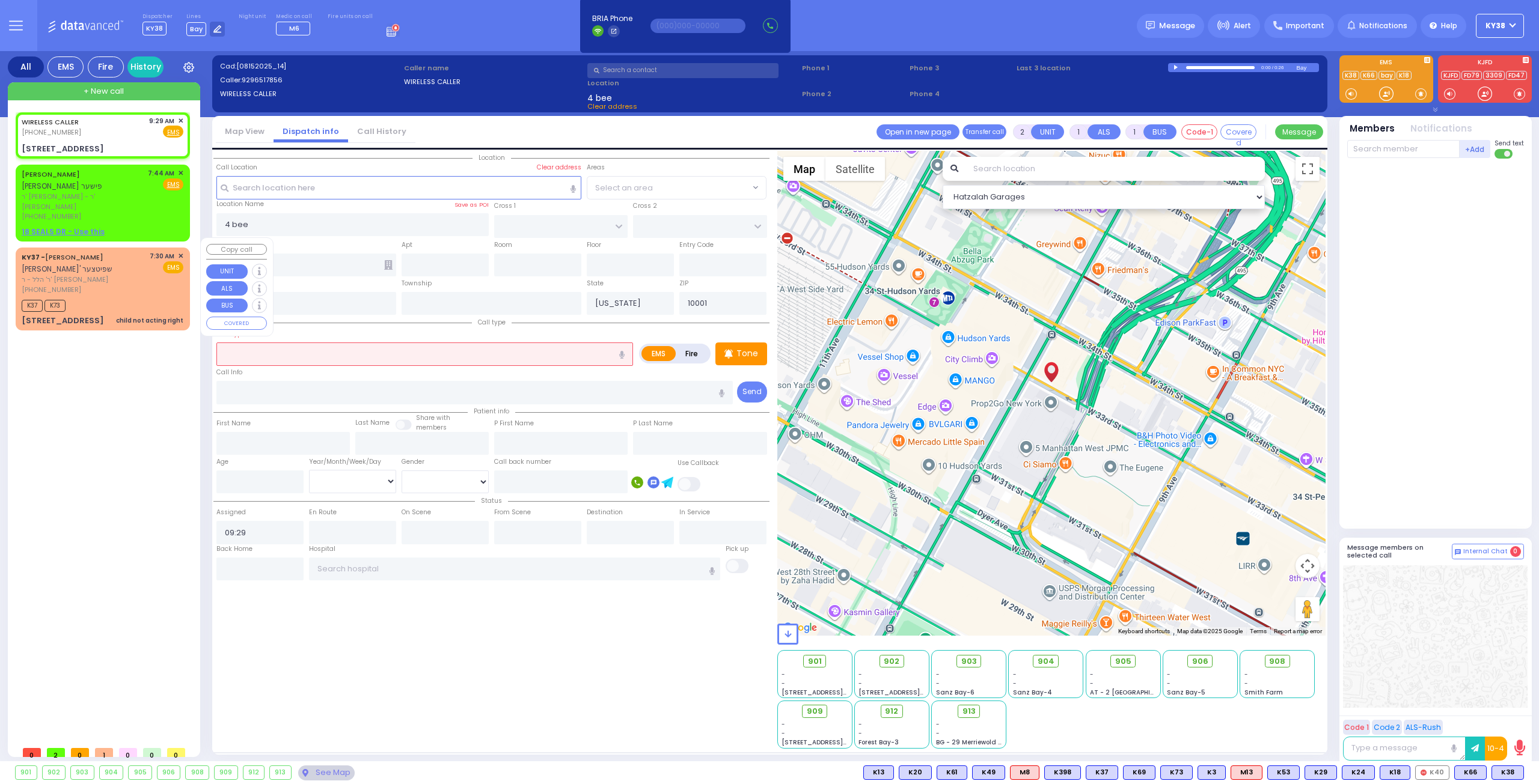
select select
radio input "true"
select select
select select "Hatzalah Garages"
type input "CHUST RD"
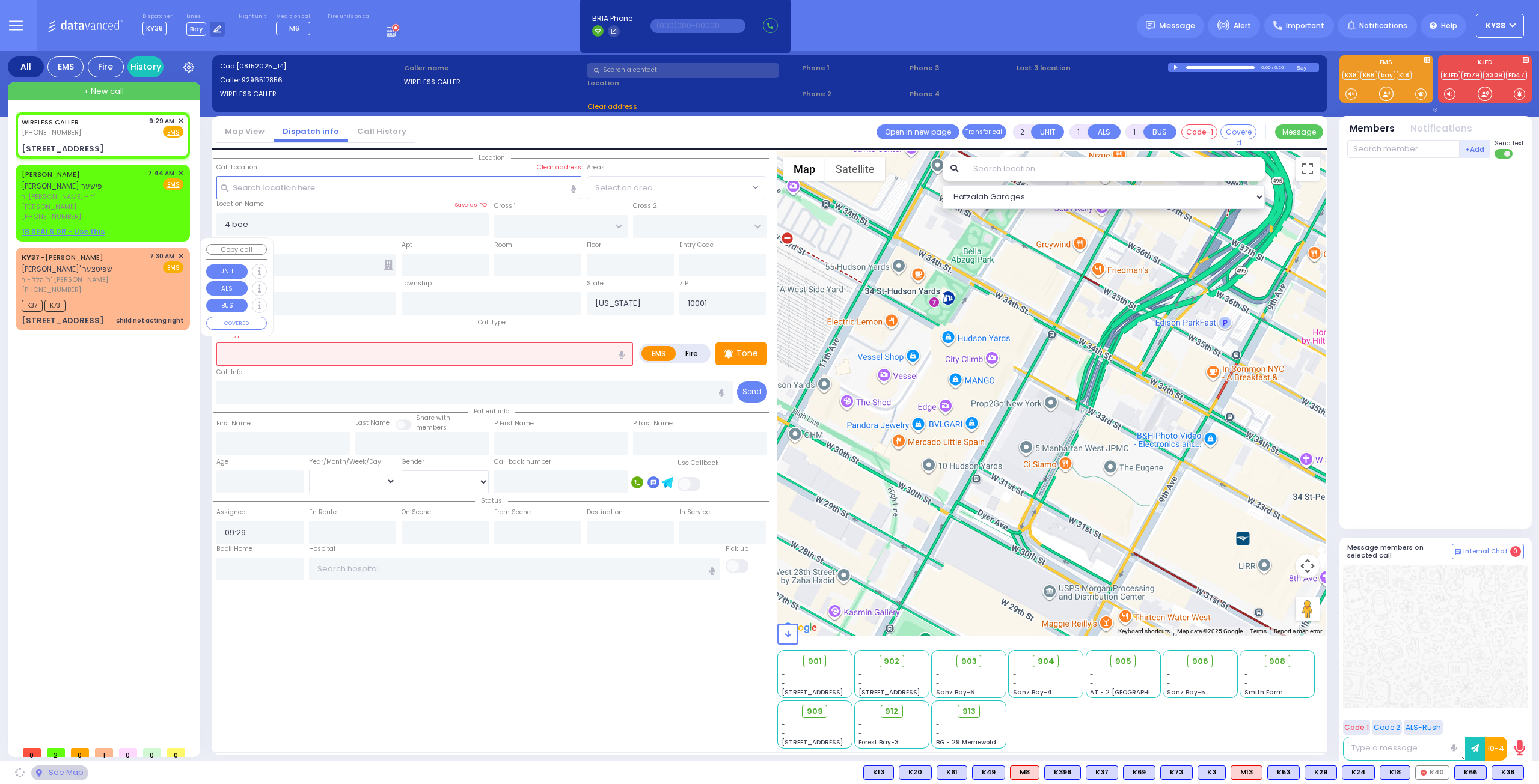
type input "BEER SHAVA ST"
type input "4 Beer Sheva St"
type input "Kiryas Joel"
type input "10950"
select select "VYOEL MOSHE"
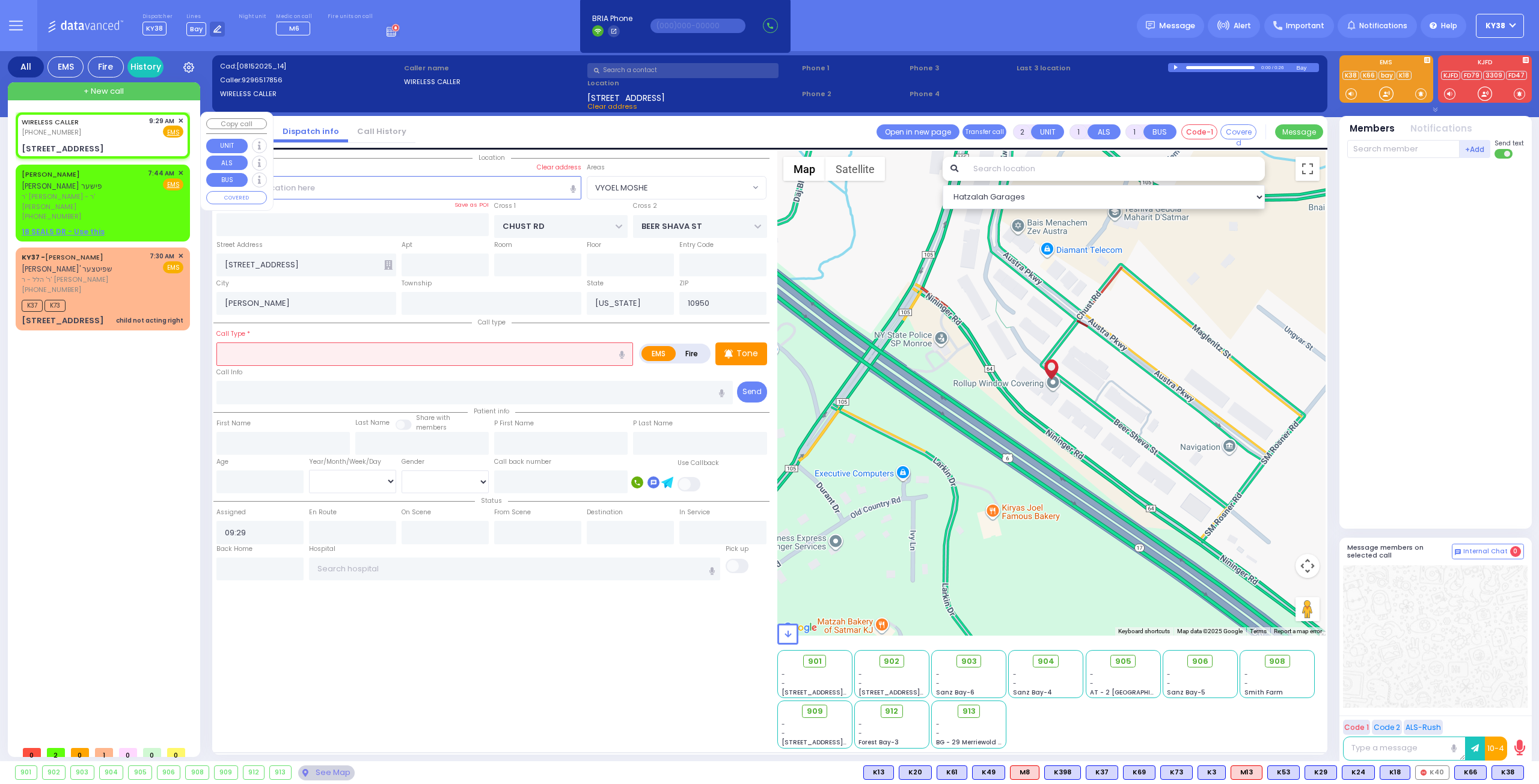
click at [111, 130] on div "WIRELESS CALLER (929) 651-7856 9:29 AM ✕ Fire EMS" at bounding box center [102, 127] width 162 height 22
select select
radio input "true"
select select
select select "VYOEL MOSHE"
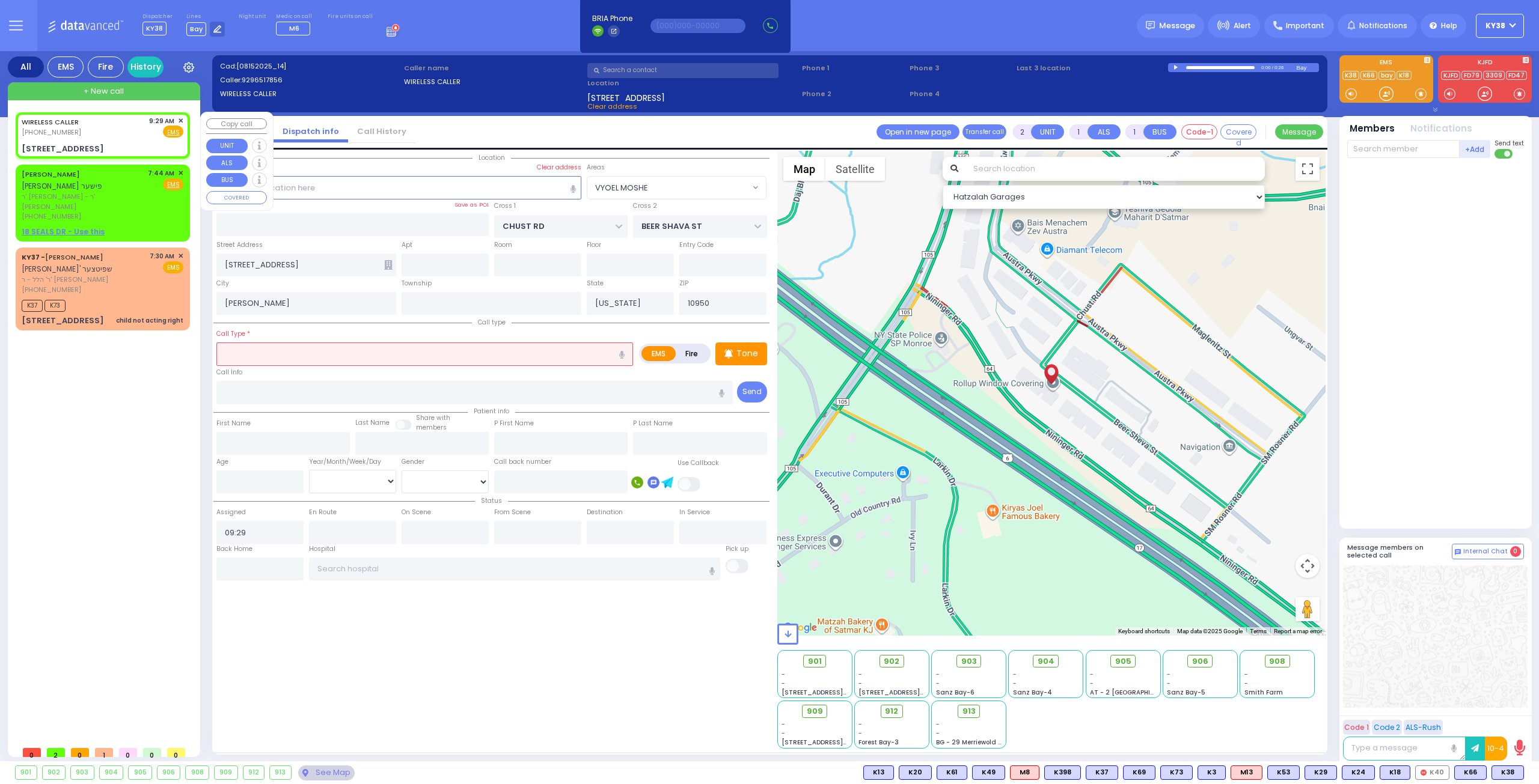
select select "Hatzalah Garages"
click at [428, 263] on input "text" at bounding box center [445, 265] width 87 height 23
type input "203"
click at [361, 357] on input "text" at bounding box center [425, 354] width 417 height 23
select select
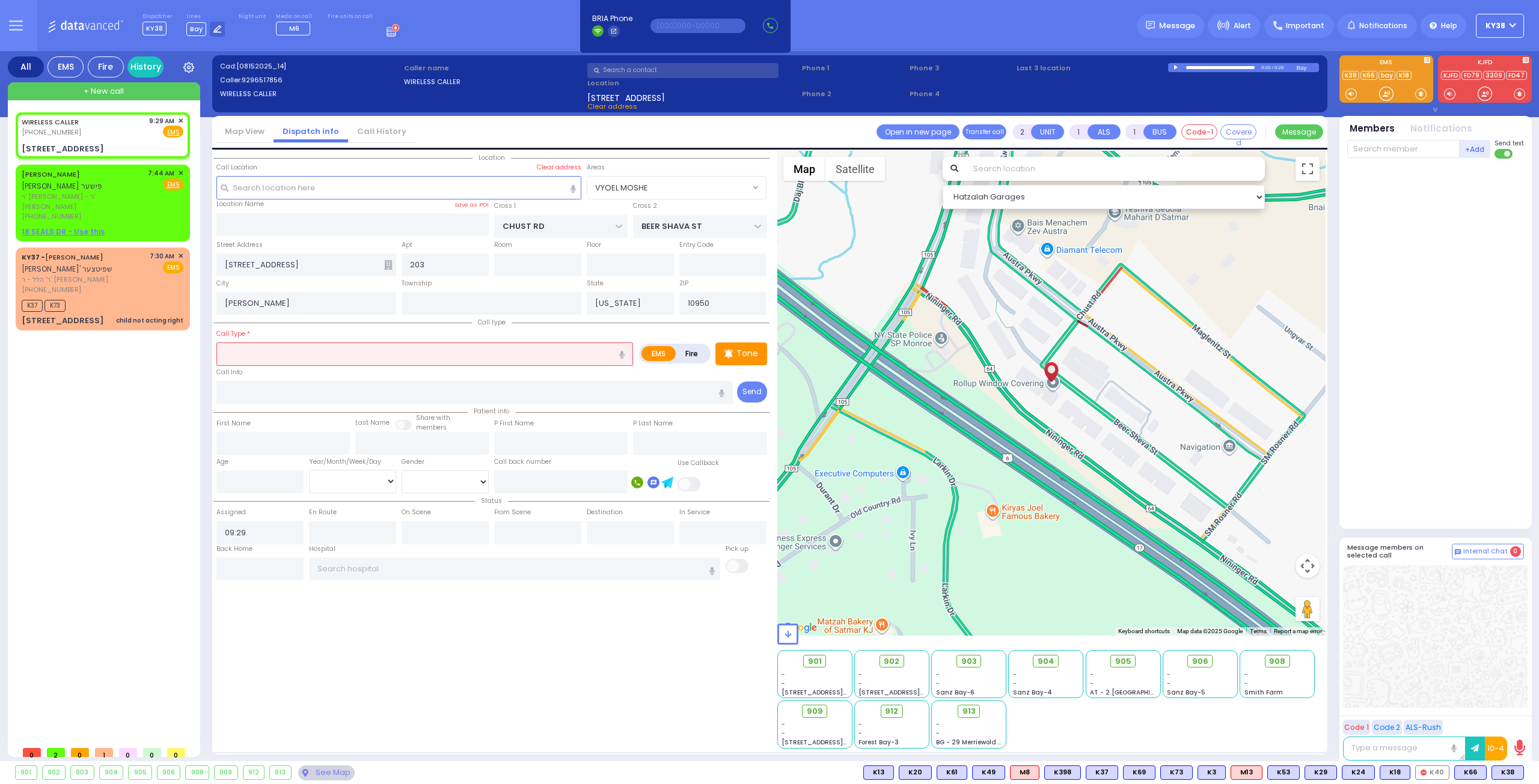
radio input "true"
select select
select select "Hatzalah Garages"
select select "VYOEL MOSHE"
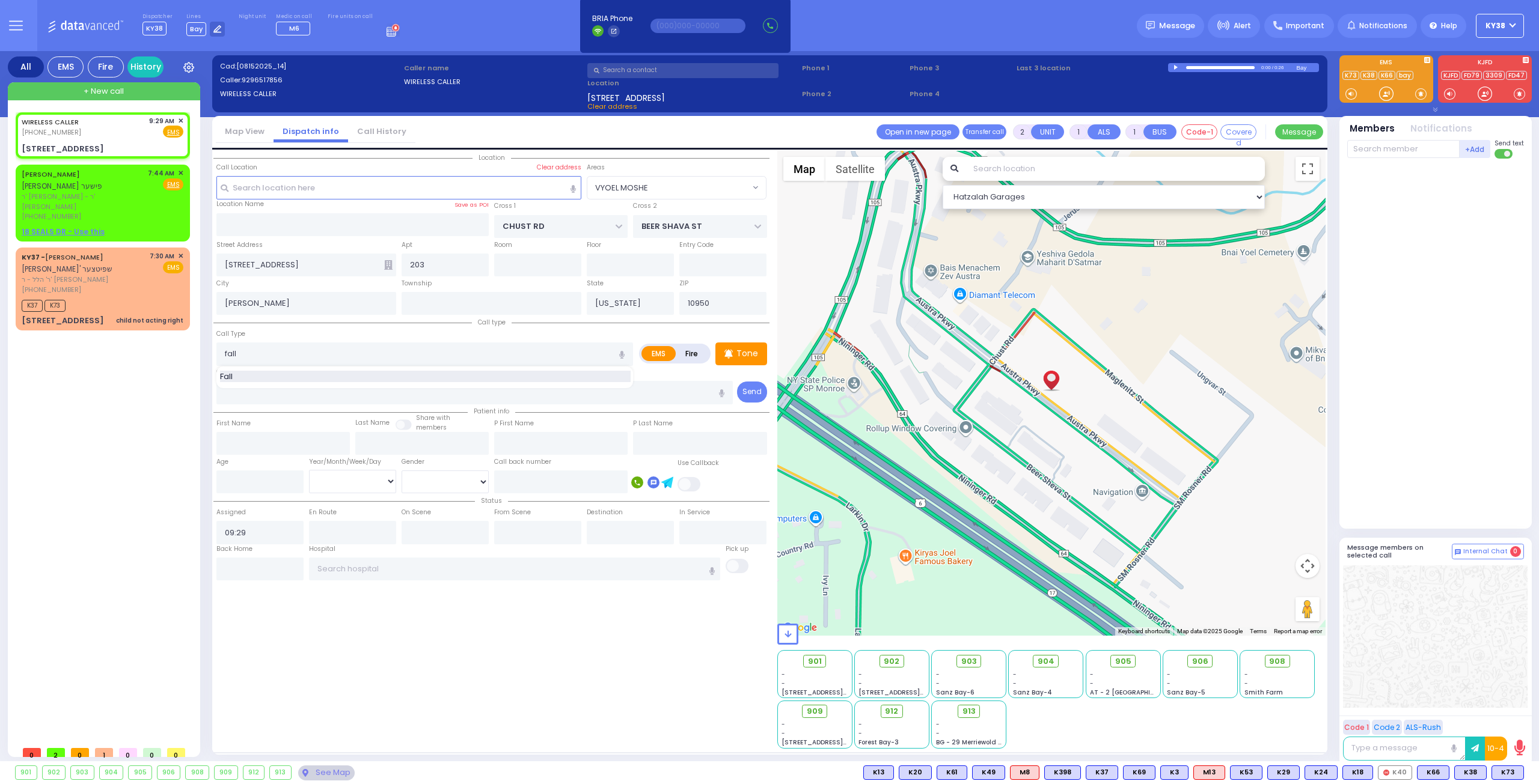
click at [265, 376] on div "Fall" at bounding box center [425, 377] width 411 height 12
type input "Fall"
type input "1"
type input "0"
select select
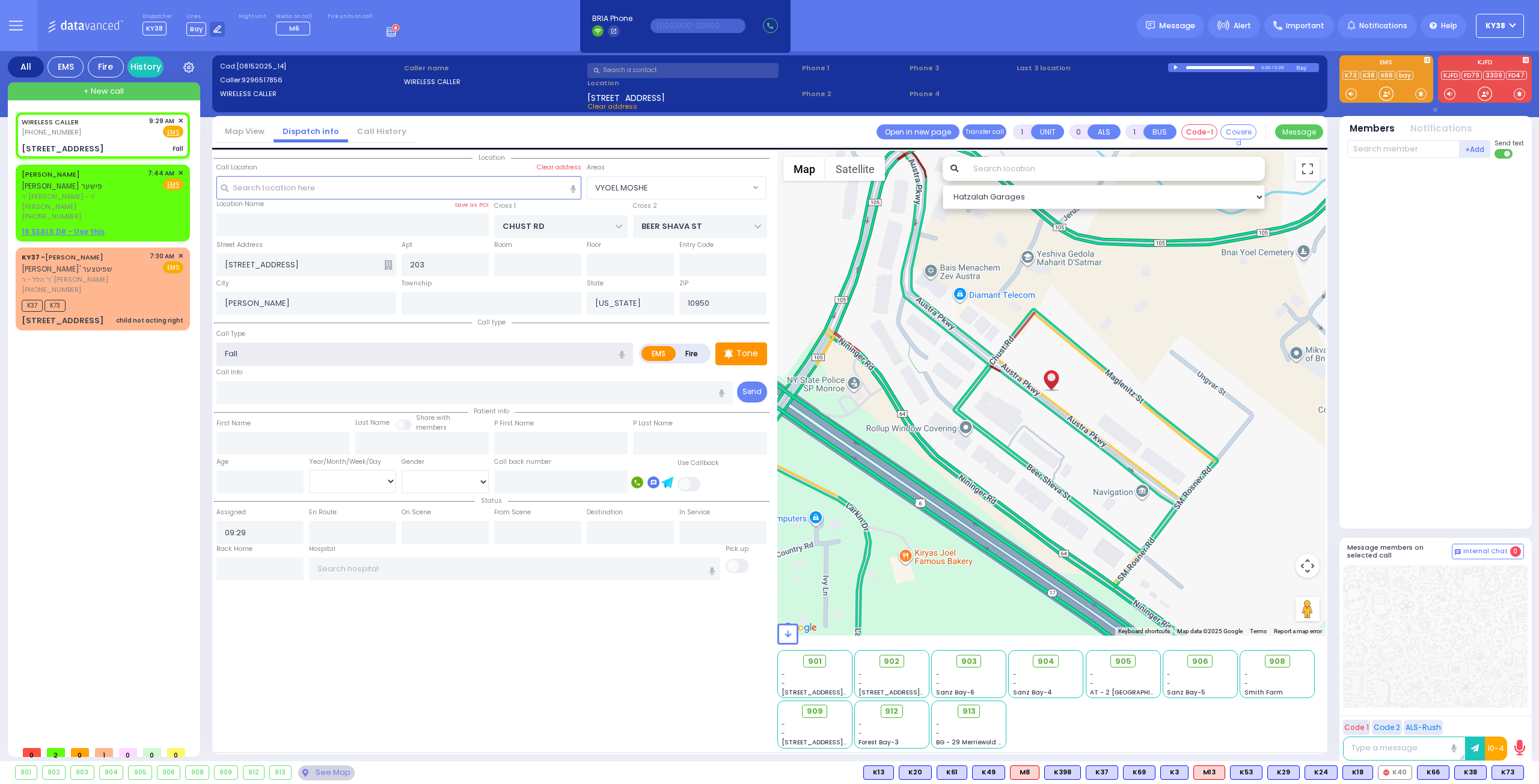
radio input "true"
select select
select select "Hatzalah Garages"
select select "VYOEL MOSHE"
click at [122, 139] on div "WIRELESS CALLER (929) 651-7856 9:29 AM ✕ Fire EMS Fall" at bounding box center [103, 136] width 170 height 42
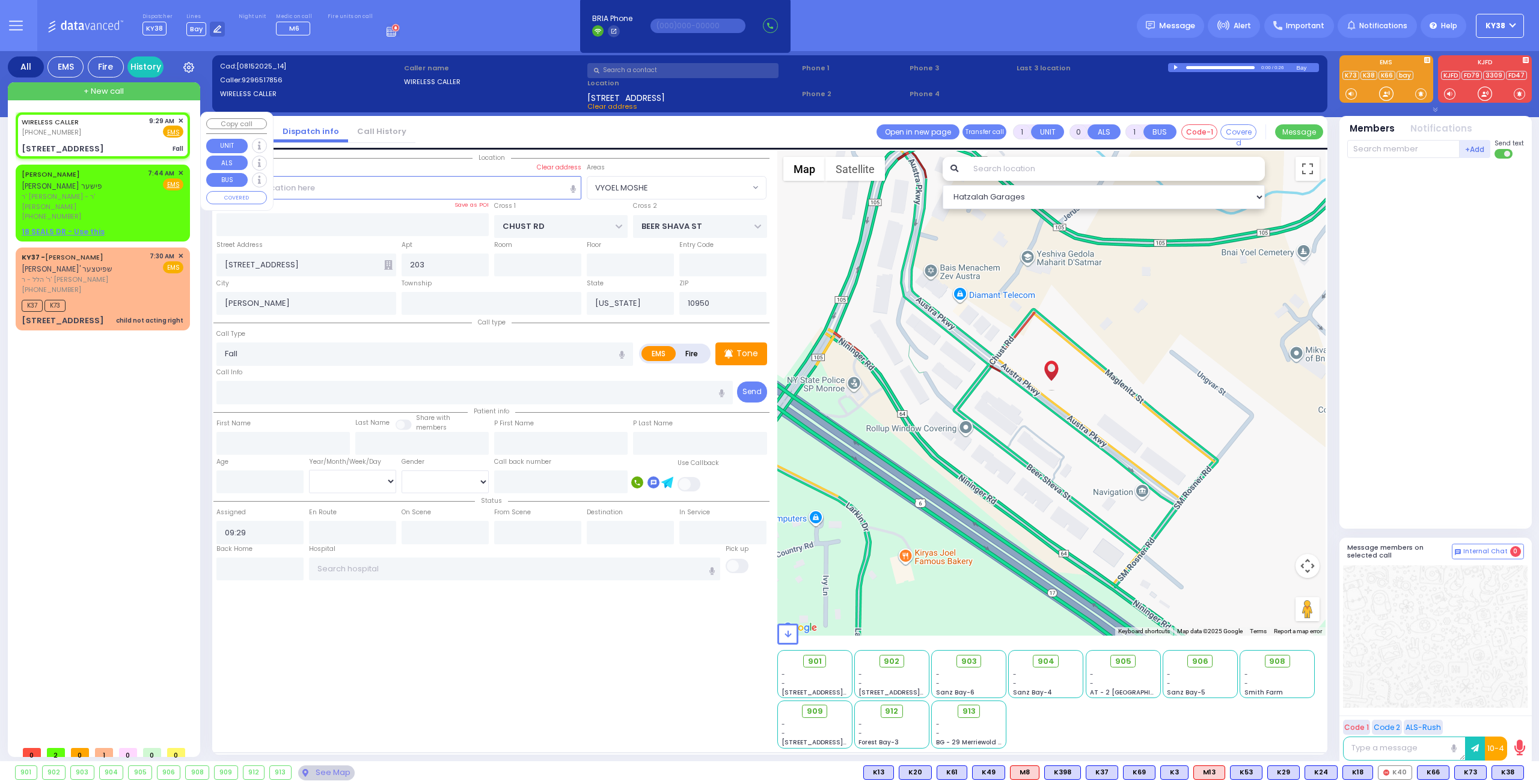
select select
radio input "true"
select select
select select "Hatzalah Garages"
select select
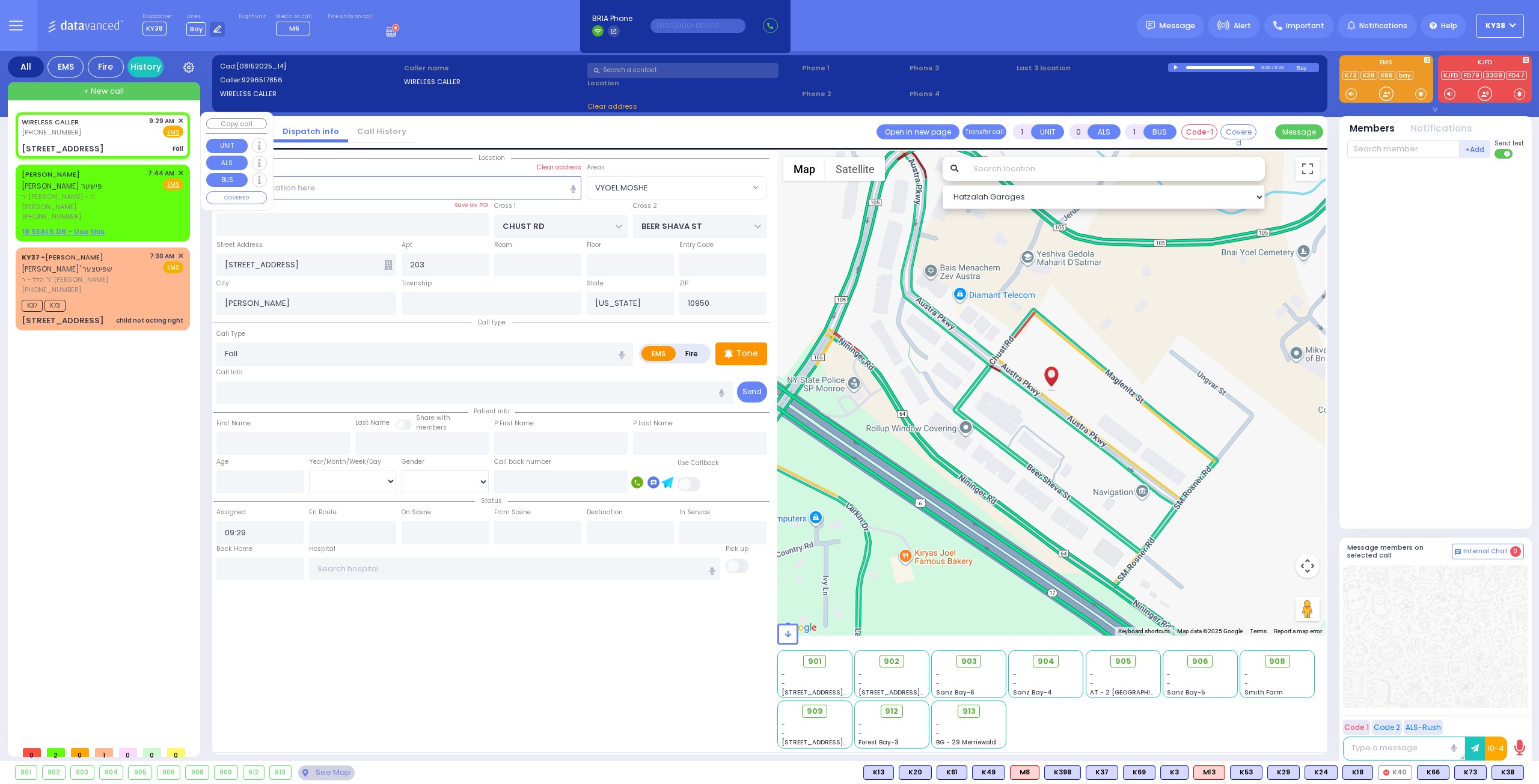
radio input "true"
select select
select select "VYOEL MOSHE"
select select "Hatzalah Garages"
select select "VYOEL MOSHE"
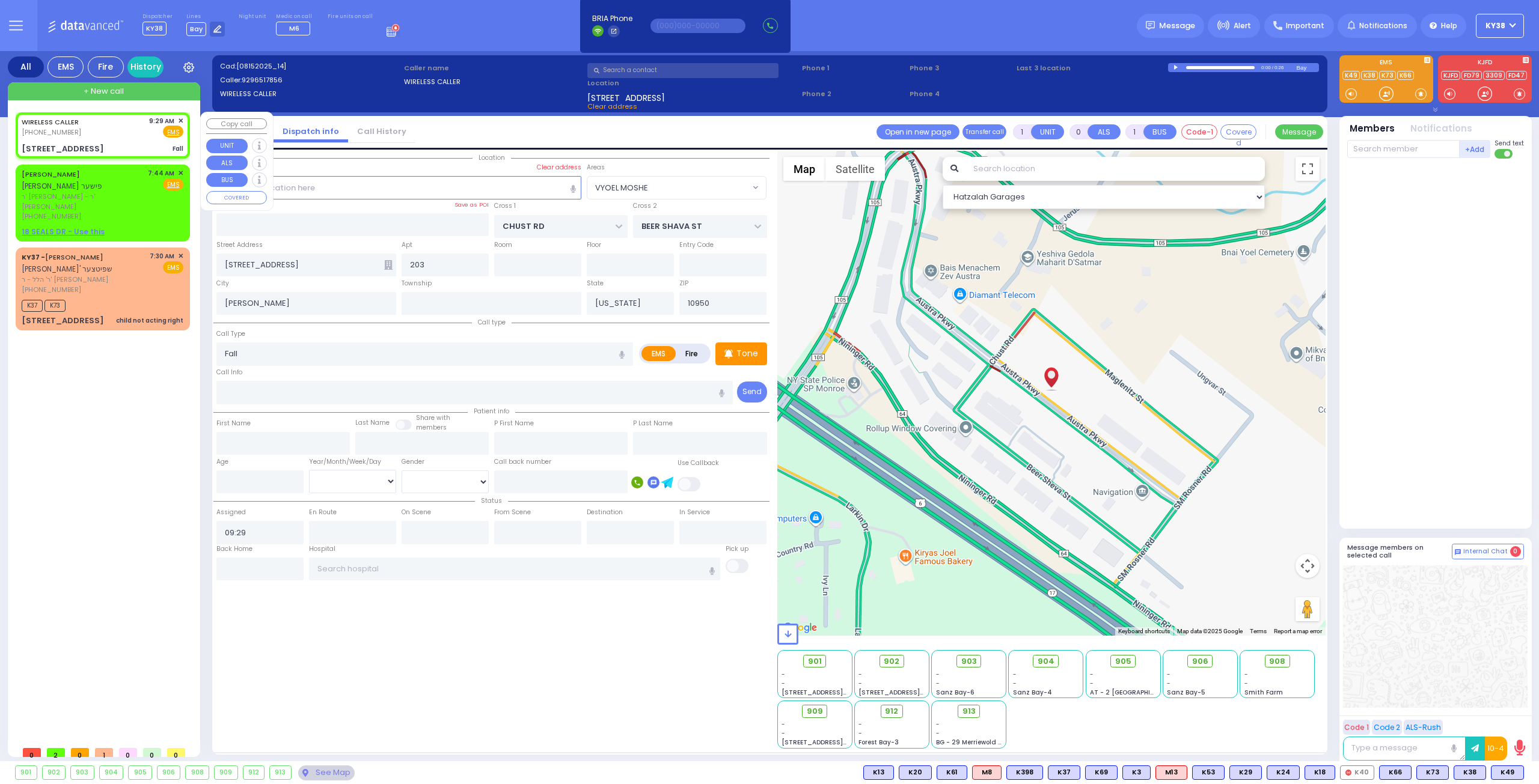
click at [132, 133] on div "WIRELESS CALLER (929) 651-7856 9:29 AM ✕ Fire EMS" at bounding box center [102, 127] width 162 height 22
select select
radio input "true"
select select
select select "VYOEL MOSHE"
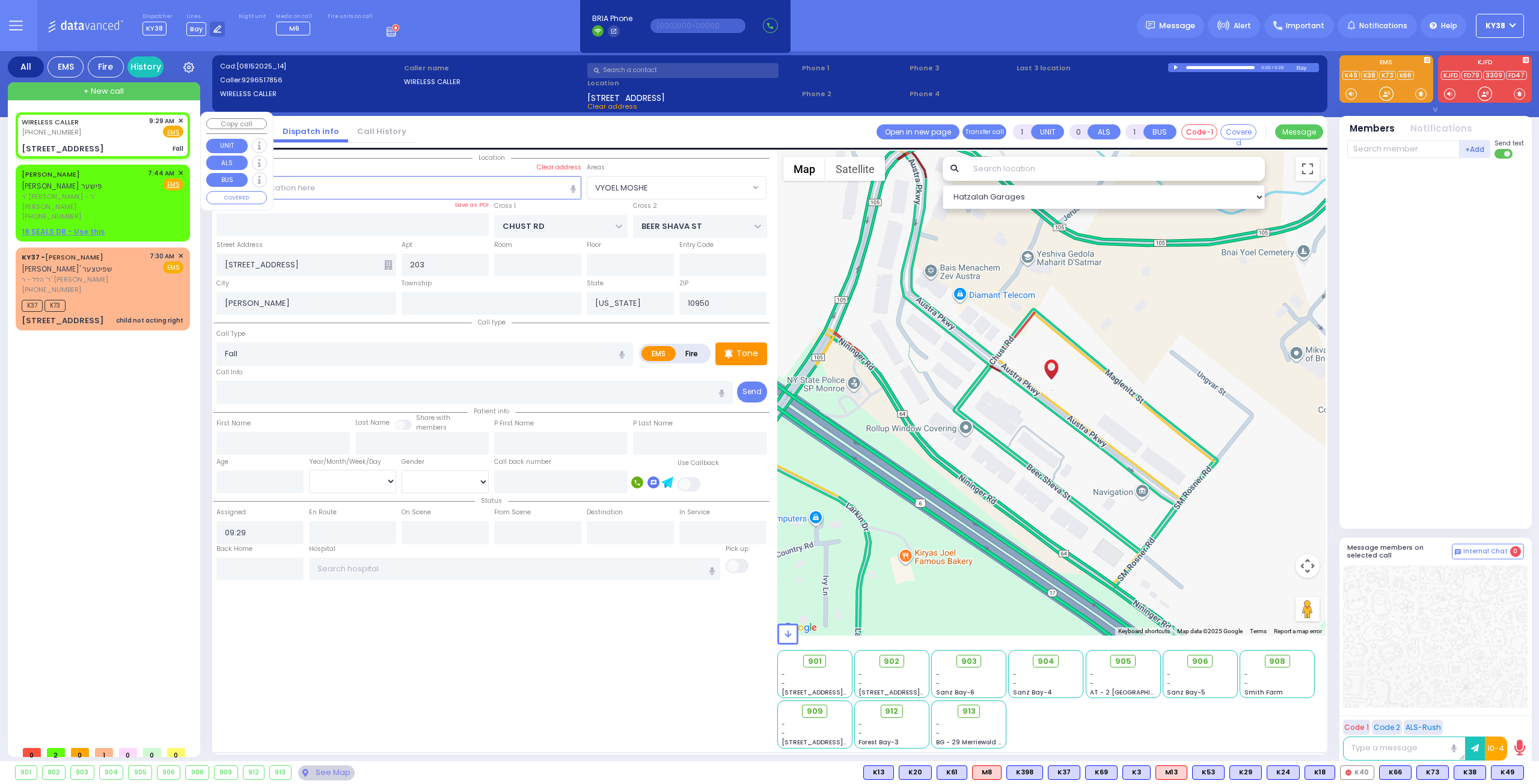
select select "Hatzalah Garages"
click at [274, 475] on input "number" at bounding box center [260, 482] width 87 height 23
type input "1"
click at [336, 478] on select "Year Month Week Day" at bounding box center [352, 481] width 87 height 23
select select
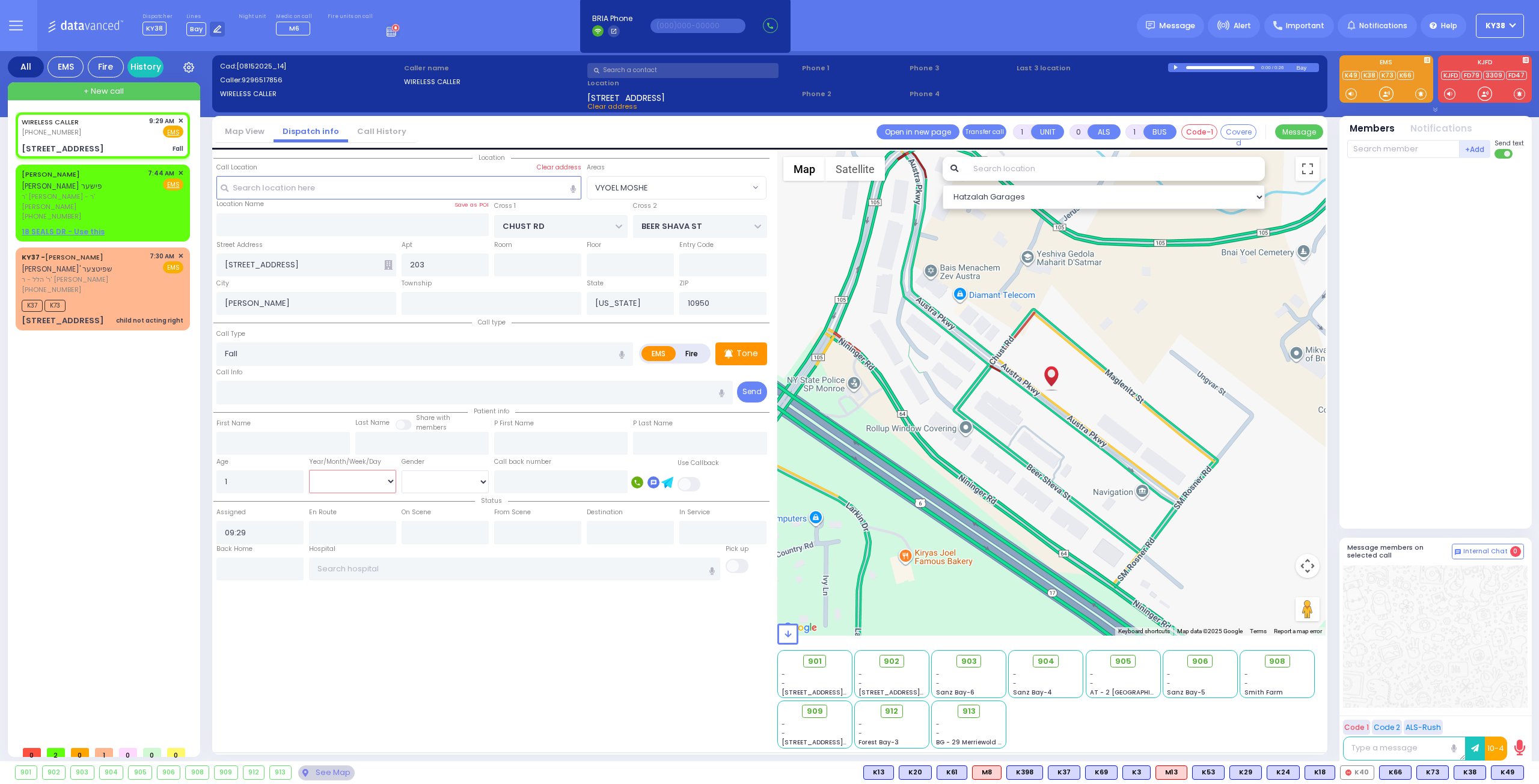
radio input "true"
select select
select select "Hatzalah Garages"
select select "VYOEL MOSHE"
select select "Year"
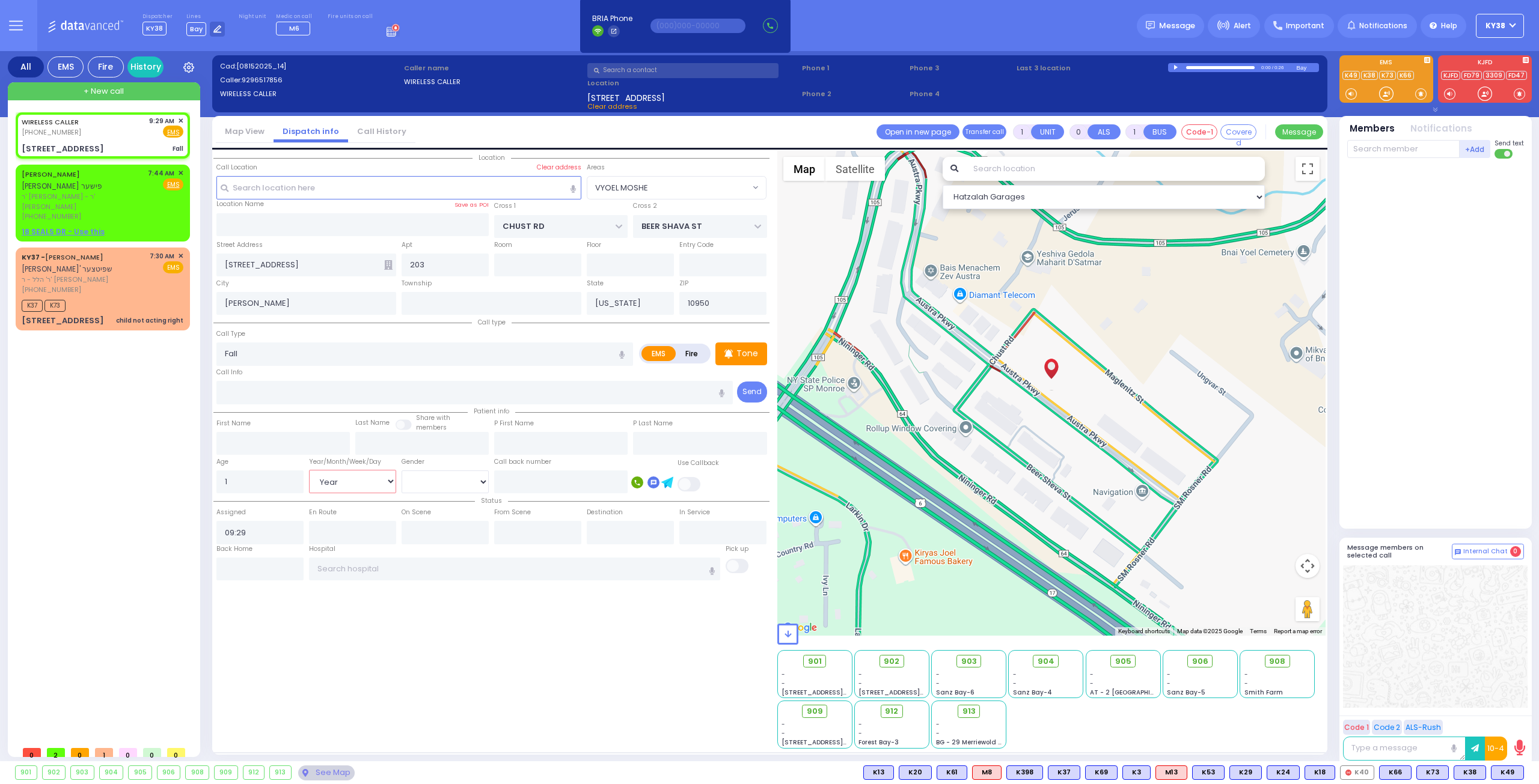
click at [309, 470] on select "Year Month Week Day" at bounding box center [352, 481] width 87 height 23
select select
radio input "true"
select select "Year"
select select "Hatzalah Garages"
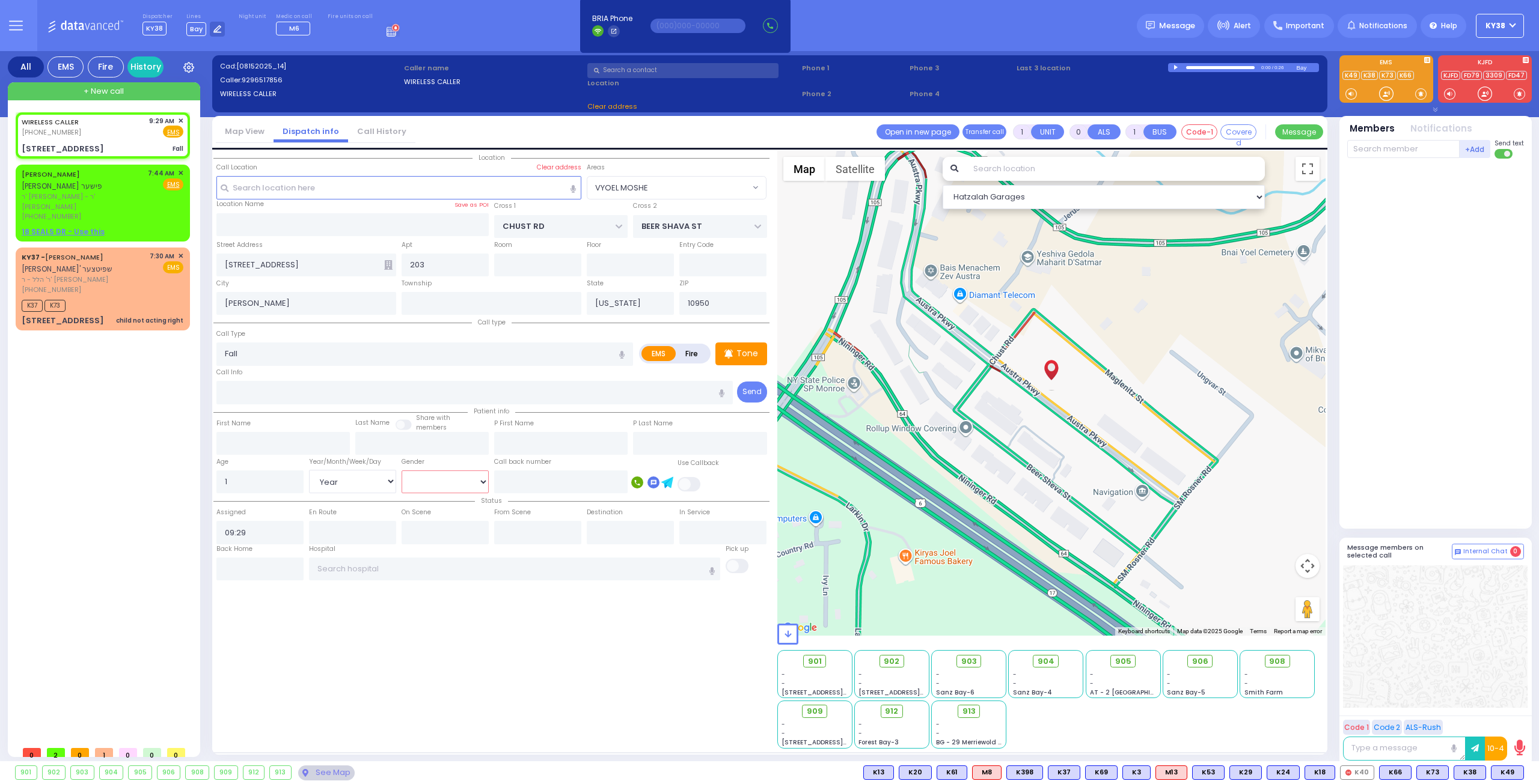
click at [432, 479] on select "Male Female" at bounding box center [445, 482] width 87 height 23
select select "VYOEL MOSHE"
select select "[DEMOGRAPHIC_DATA]"
click at [402, 470] on select "Male Female" at bounding box center [445, 482] width 87 height 23
select select
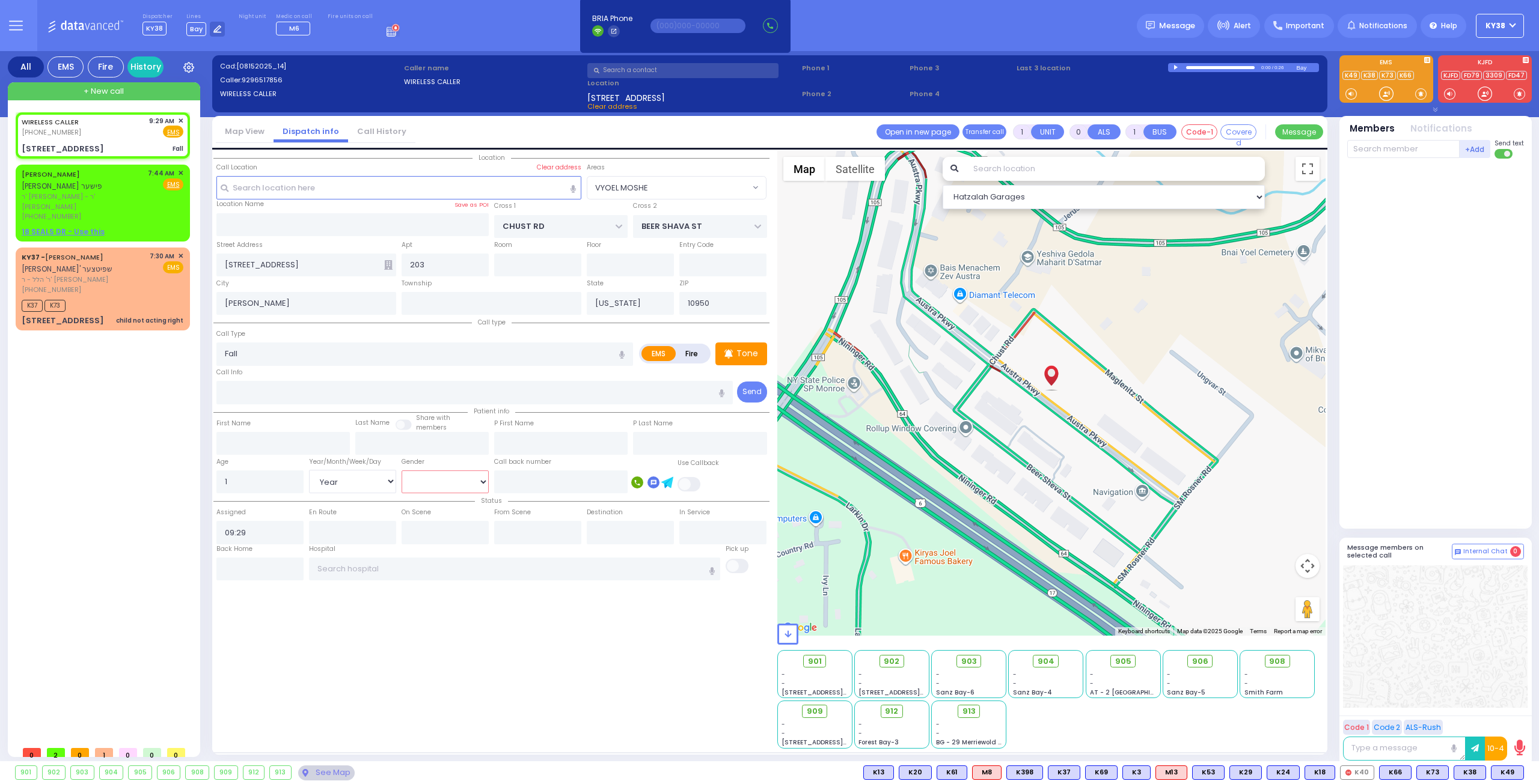
radio input "true"
select select "Year"
select select "[DEMOGRAPHIC_DATA]"
select select "Hatzalah Garages"
select select "VYOEL MOSHE"
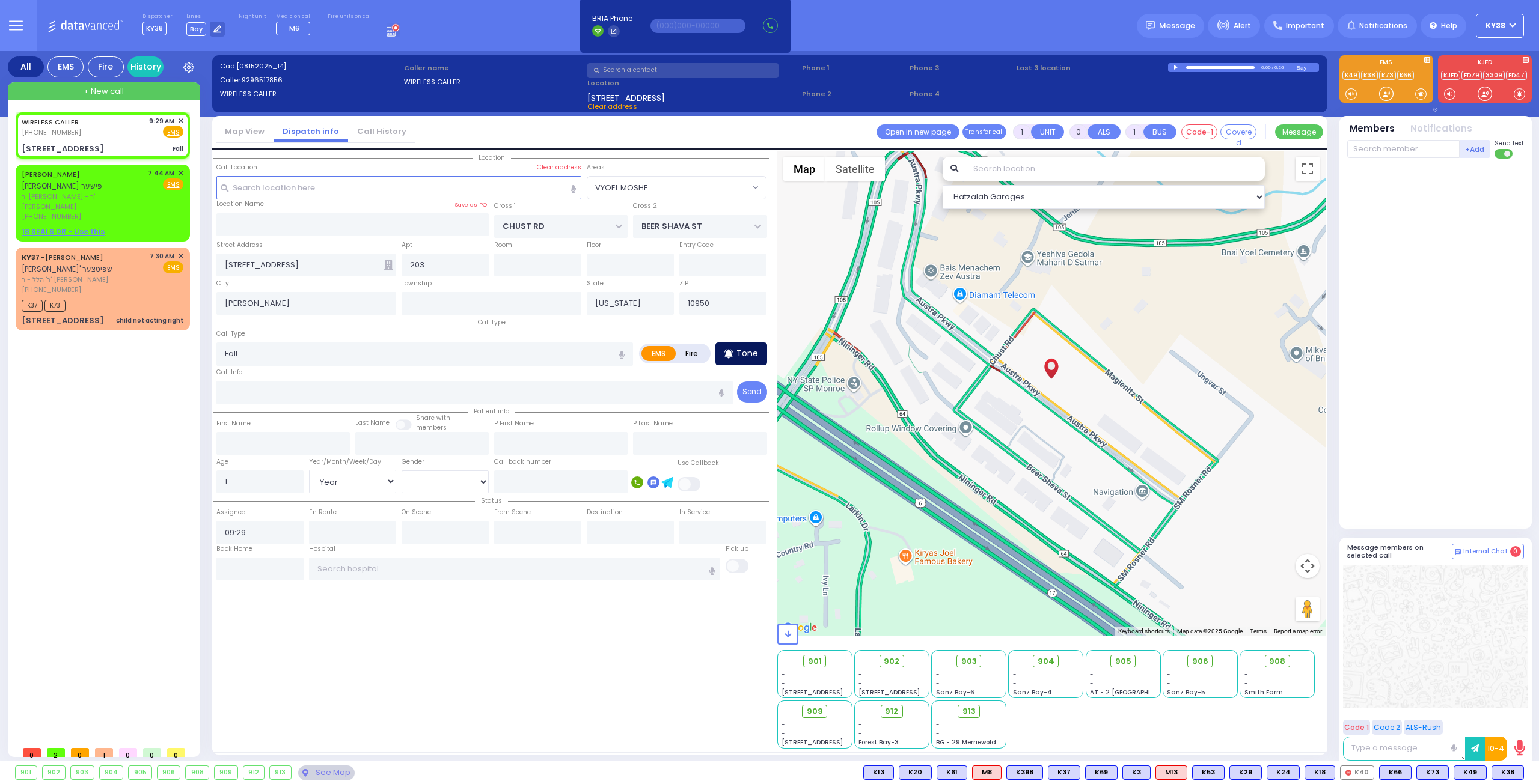
click at [744, 350] on p "Tone" at bounding box center [747, 354] width 22 height 13
click at [119, 137] on div "WIRELESS CALLER (929) 651-7856 9:29 AM ✕ Fire EMS" at bounding box center [102, 127] width 162 height 22
select select
radio input "true"
select select "Year"
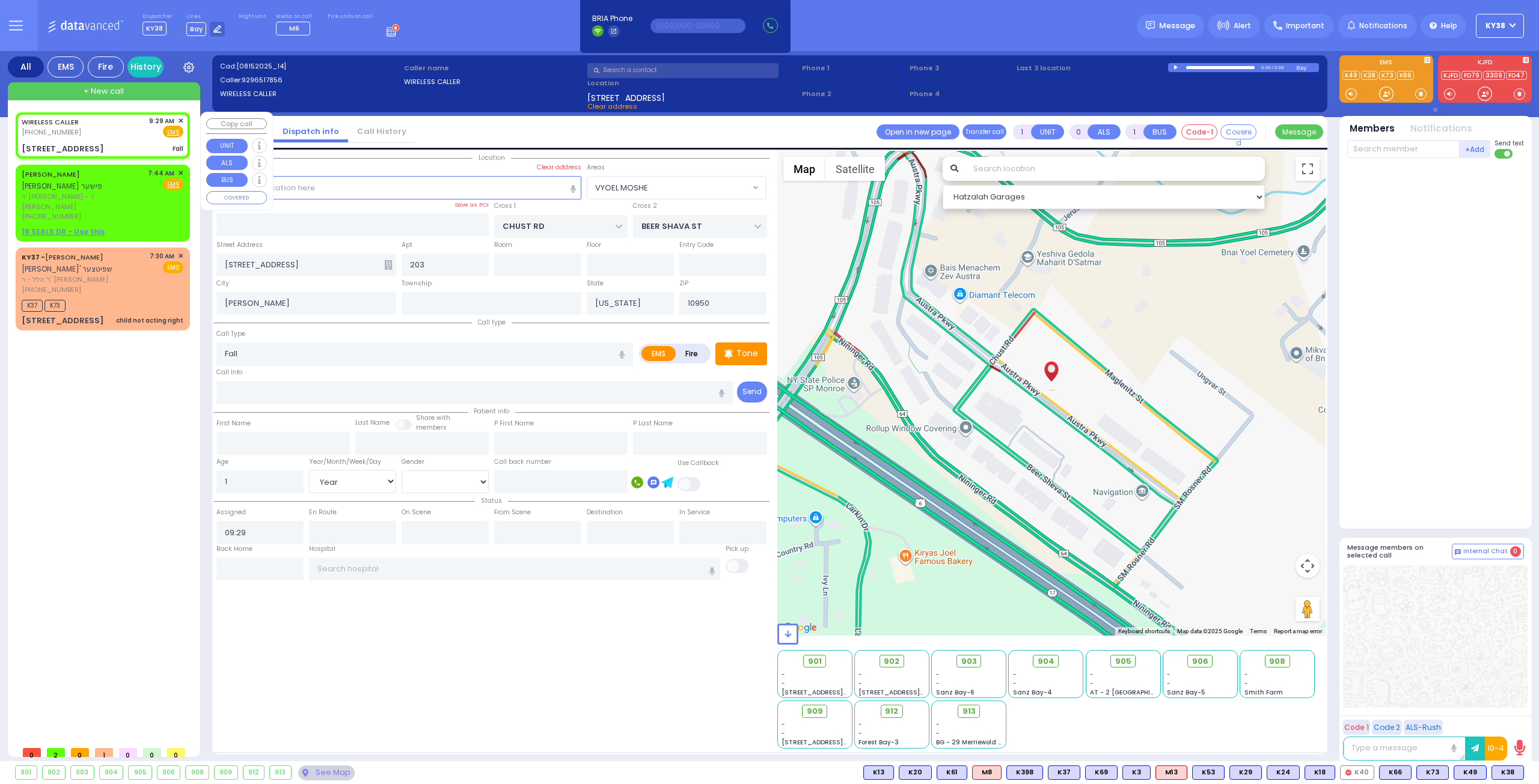
select select "[DEMOGRAPHIC_DATA]"
select select "VYOEL MOSHE"
select select "Hatzalah Garages"
click at [113, 127] on div "WIRELESS CALLER (929) 651-7856 9:29 AM ✕ Fire EMS" at bounding box center [102, 127] width 162 height 22
select select
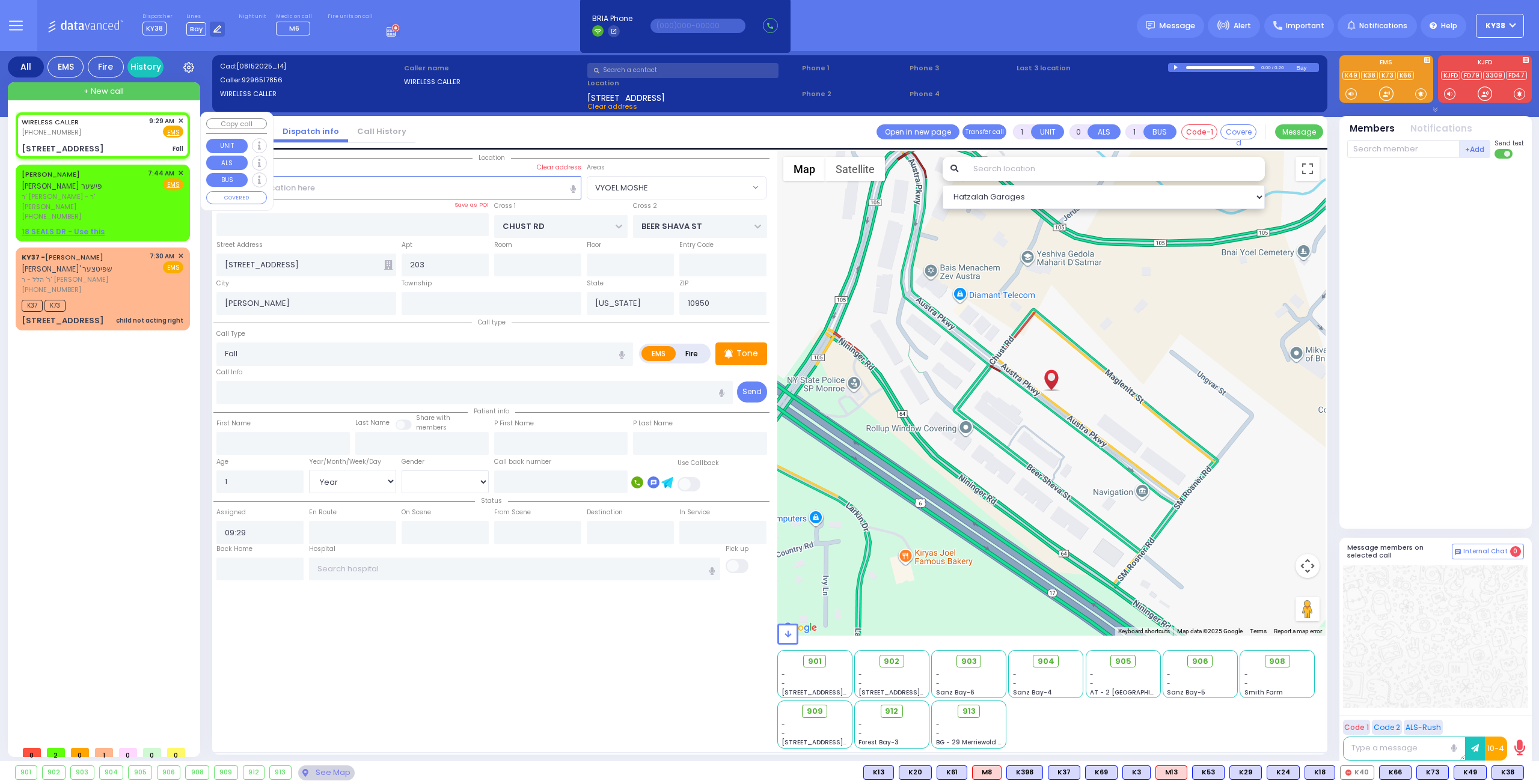
radio input "true"
select select "Year"
select select "[DEMOGRAPHIC_DATA]"
select select "VYOEL MOSHE"
select select "Hatzalah Garages"
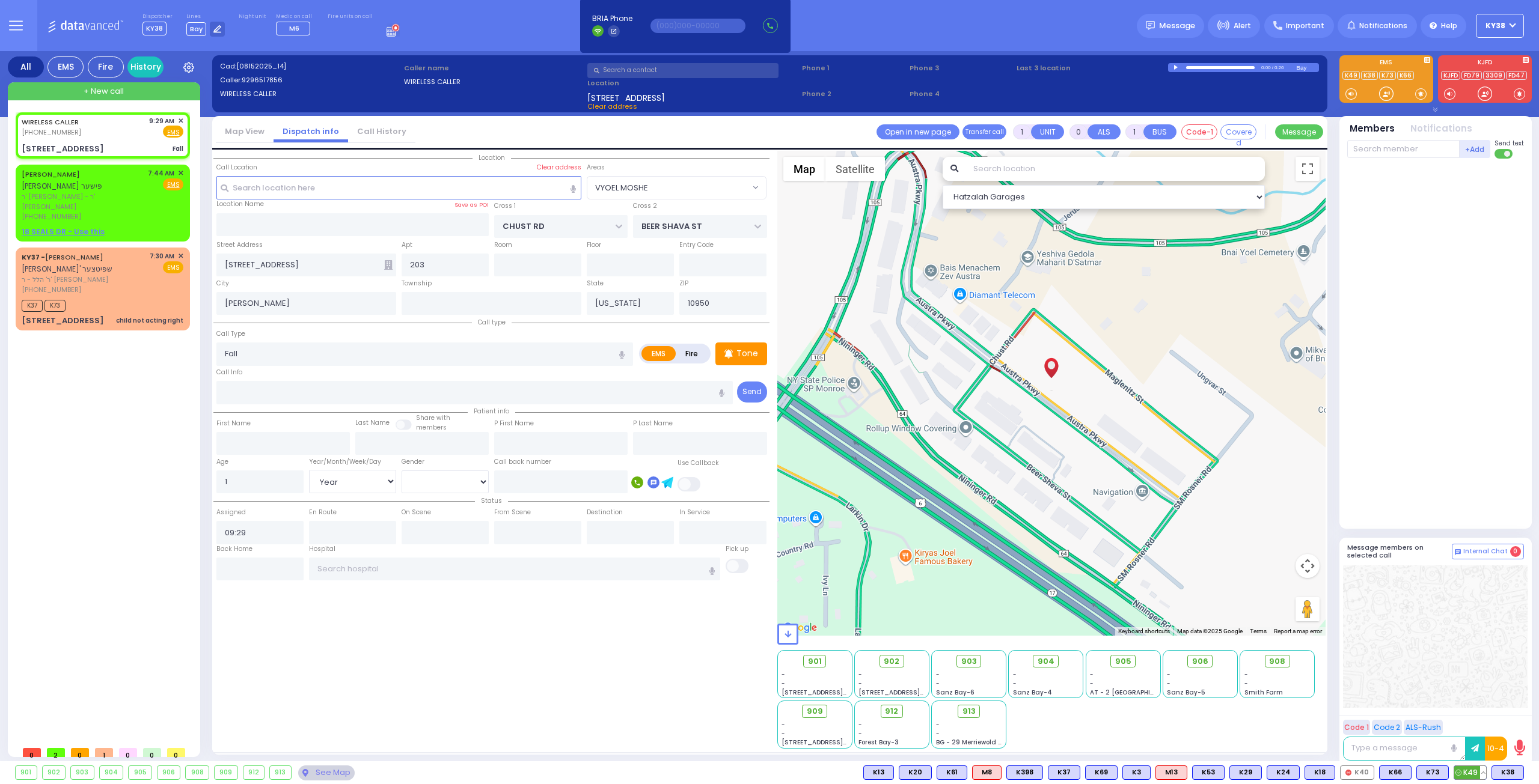
click at [1472, 771] on span "K49" at bounding box center [1470, 772] width 32 height 13
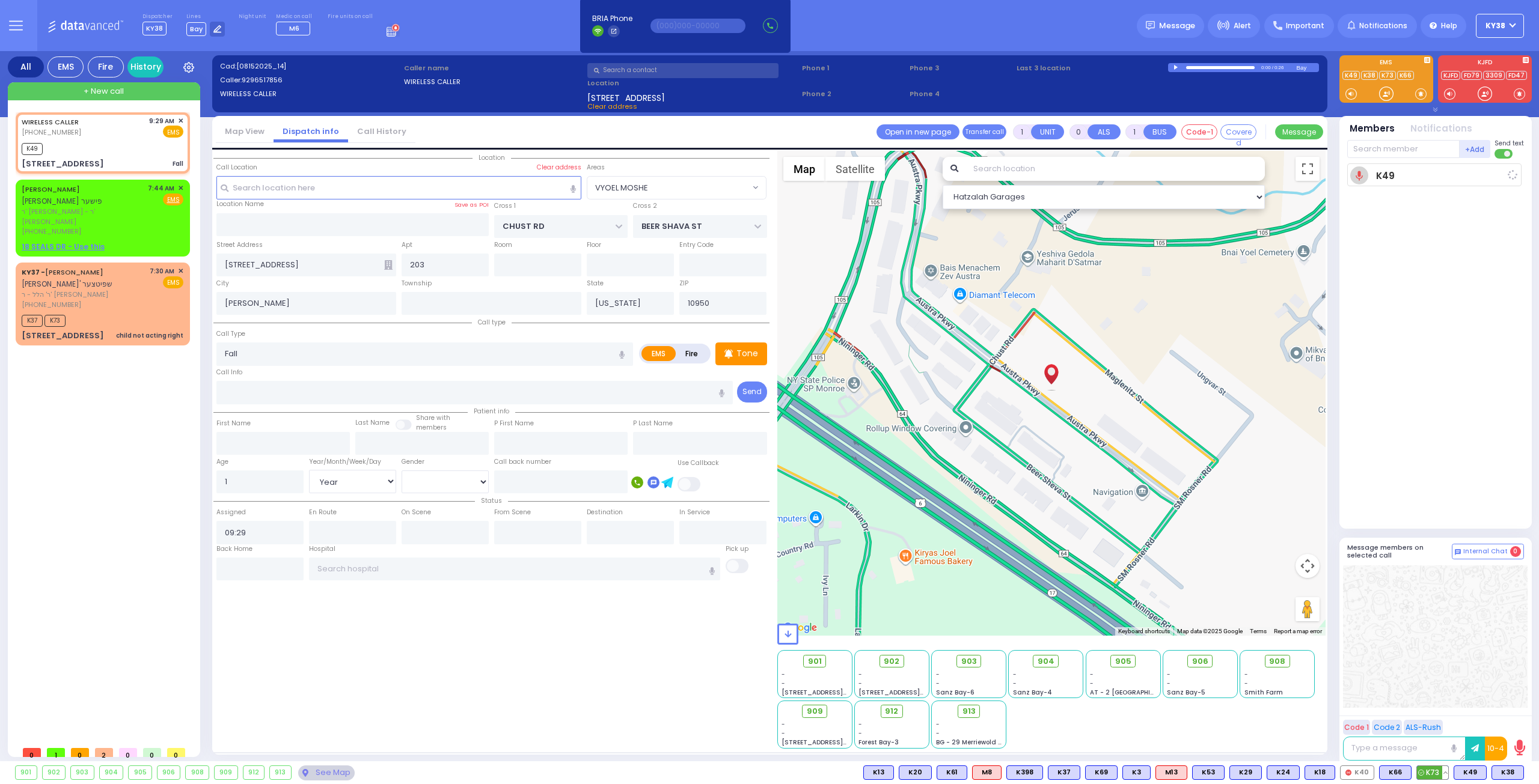
select select
radio input "true"
select select "Year"
select select "[DEMOGRAPHIC_DATA]"
type input "09:32"
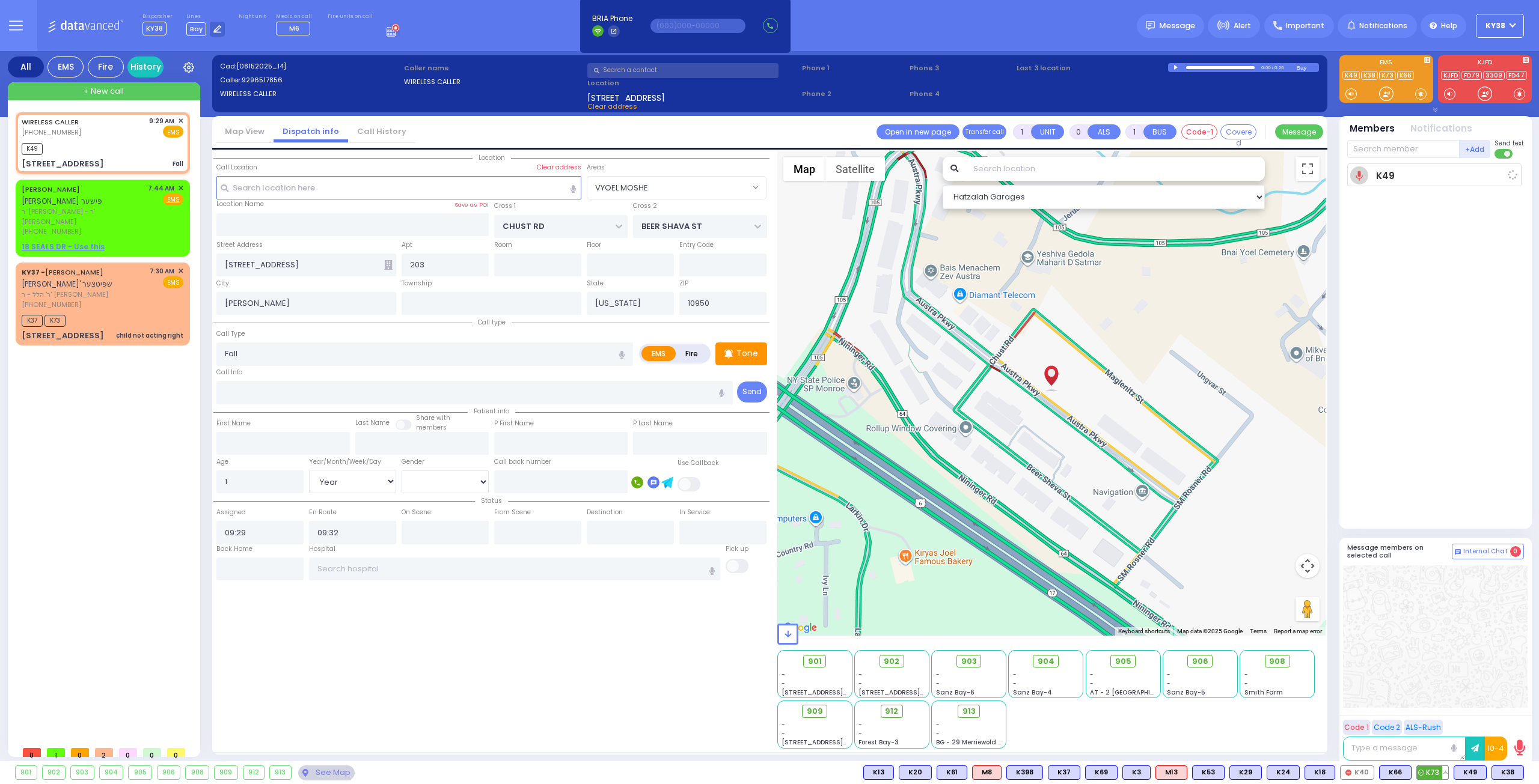
select select "Hatzalah Garages"
click at [1435, 776] on span "K73" at bounding box center [1432, 772] width 31 height 13
select select "VYOEL MOSHE"
select select
radio input "true"
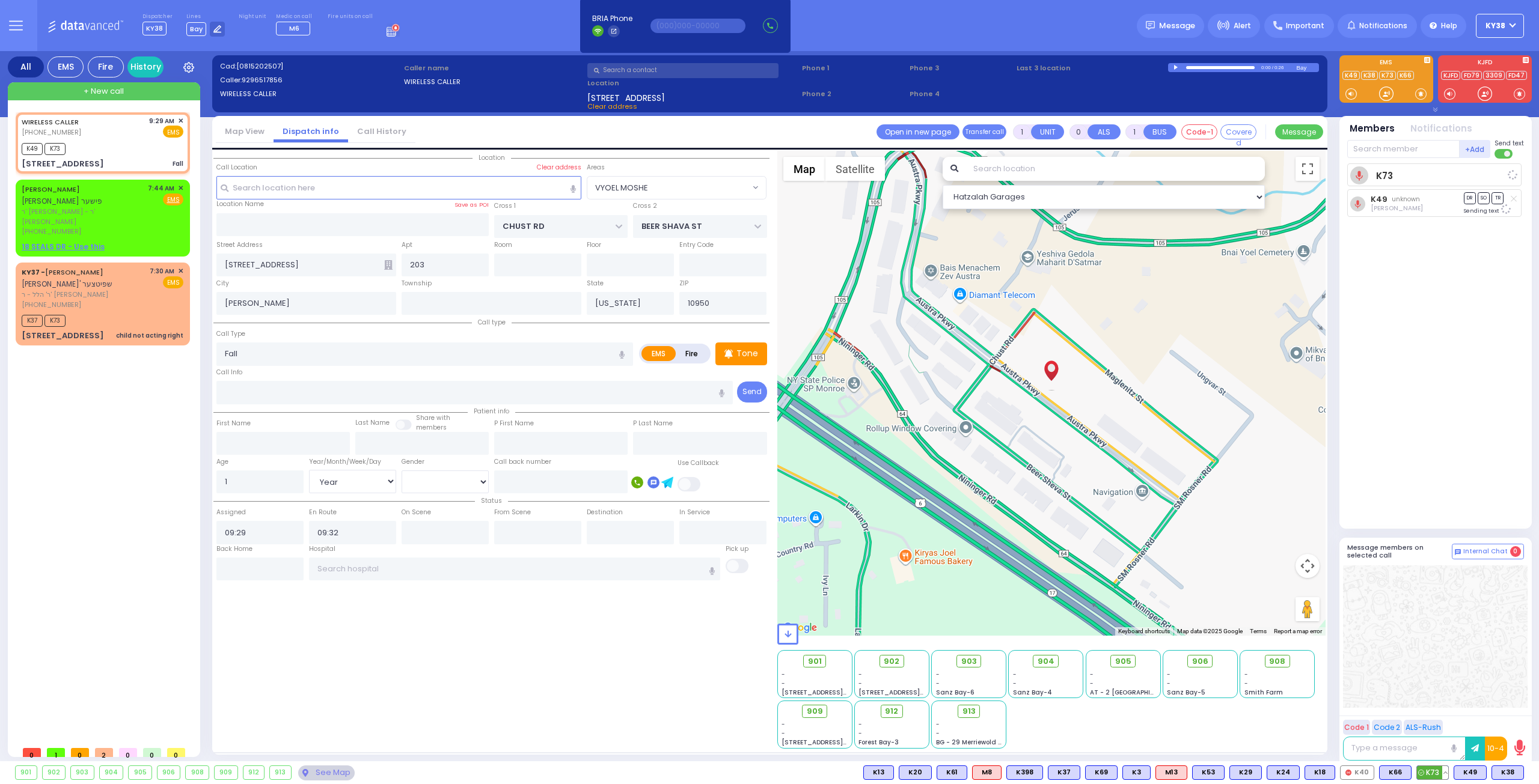
select select "Year"
click at [120, 135] on div "WIRELESS CALLER (929) 651-7856 9:29 AM ✕ EMS" at bounding box center [102, 127] width 162 height 22
click at [123, 142] on div "K49 K73" at bounding box center [102, 147] width 162 height 15
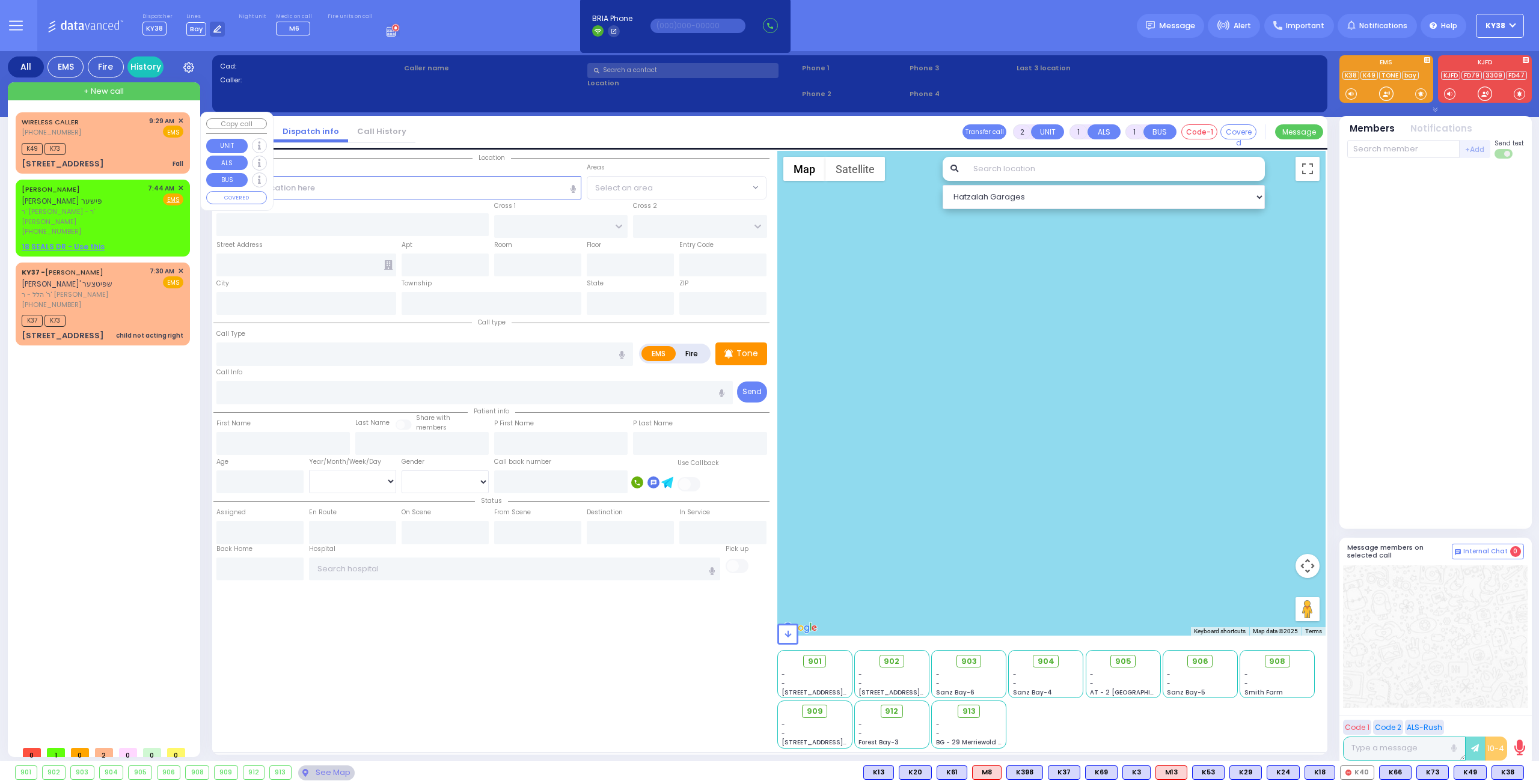
click at [127, 142] on div "K49 K73" at bounding box center [102, 147] width 162 height 15
type input "1"
type input "0"
select select
type input "Fall"
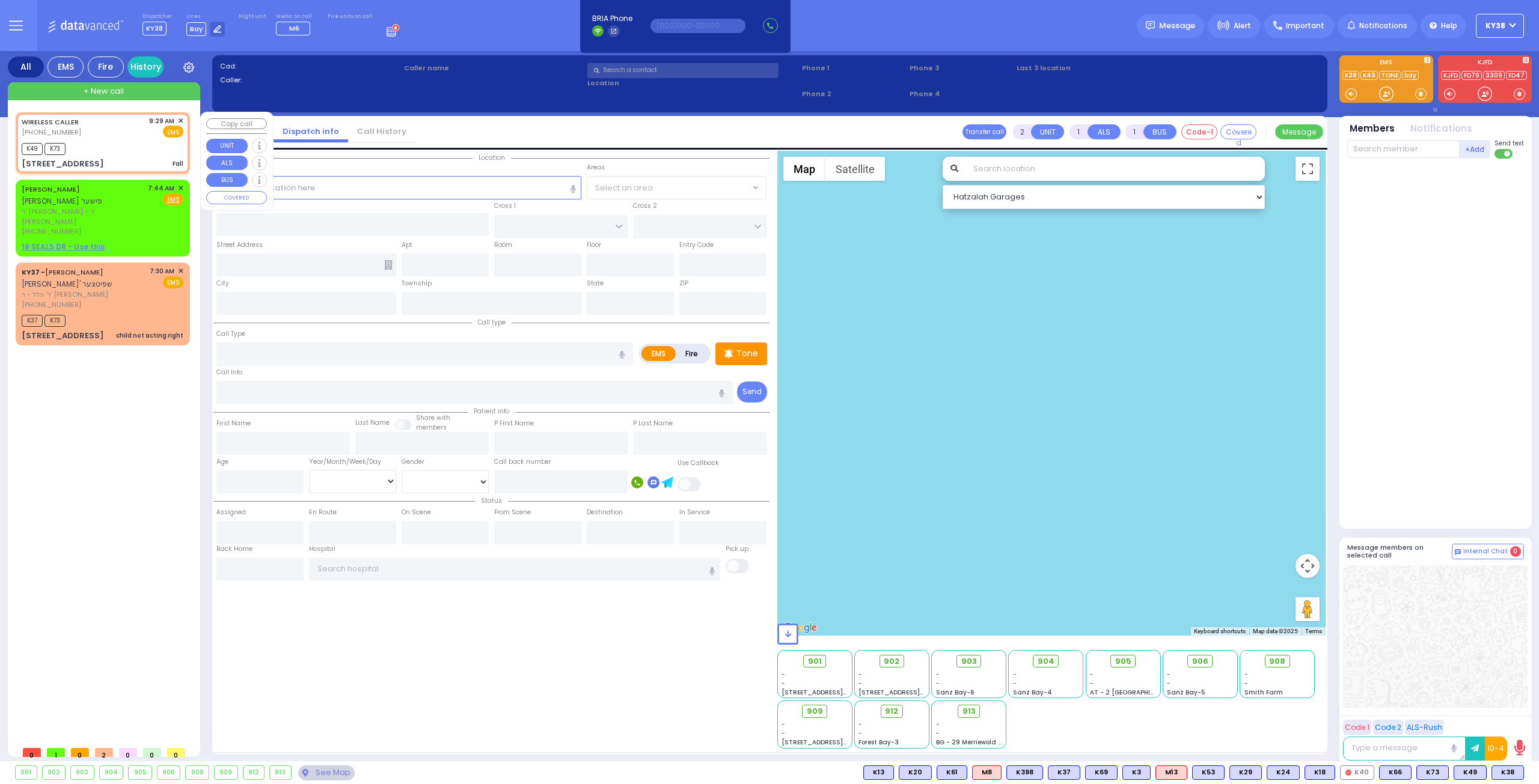
radio input "true"
type input "1"
select select "Year"
select select "[DEMOGRAPHIC_DATA]"
type input "09:29"
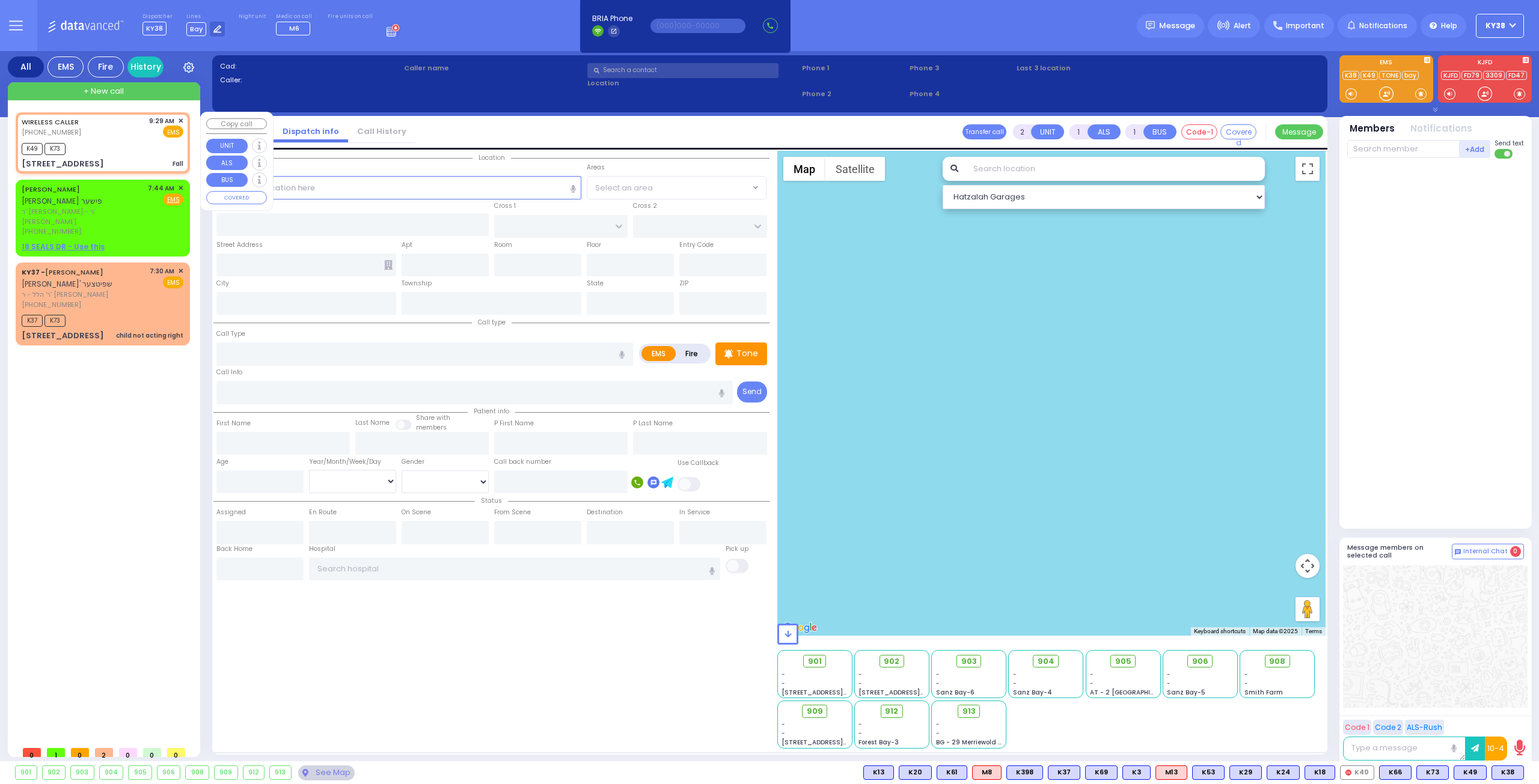
type input "09:32"
type input "CHUST RD"
type input "BEER SHAVA ST"
type input "4 Beer Sheva St"
type input "203"
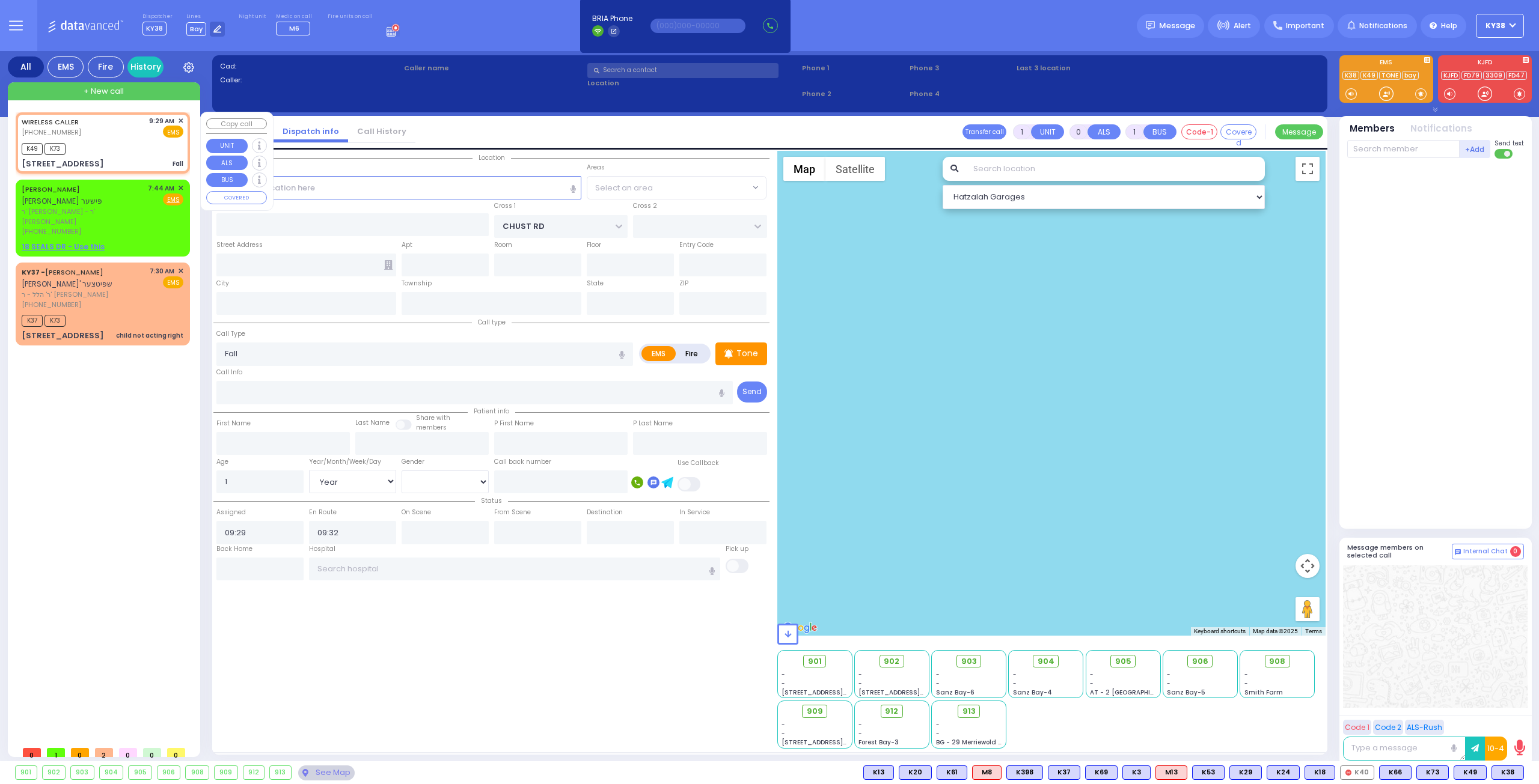
type input "Kiryas Joel"
type input "[US_STATE]"
type input "10950"
select select "VYOEL MOSHE"
select select "Hatzalah Garages"
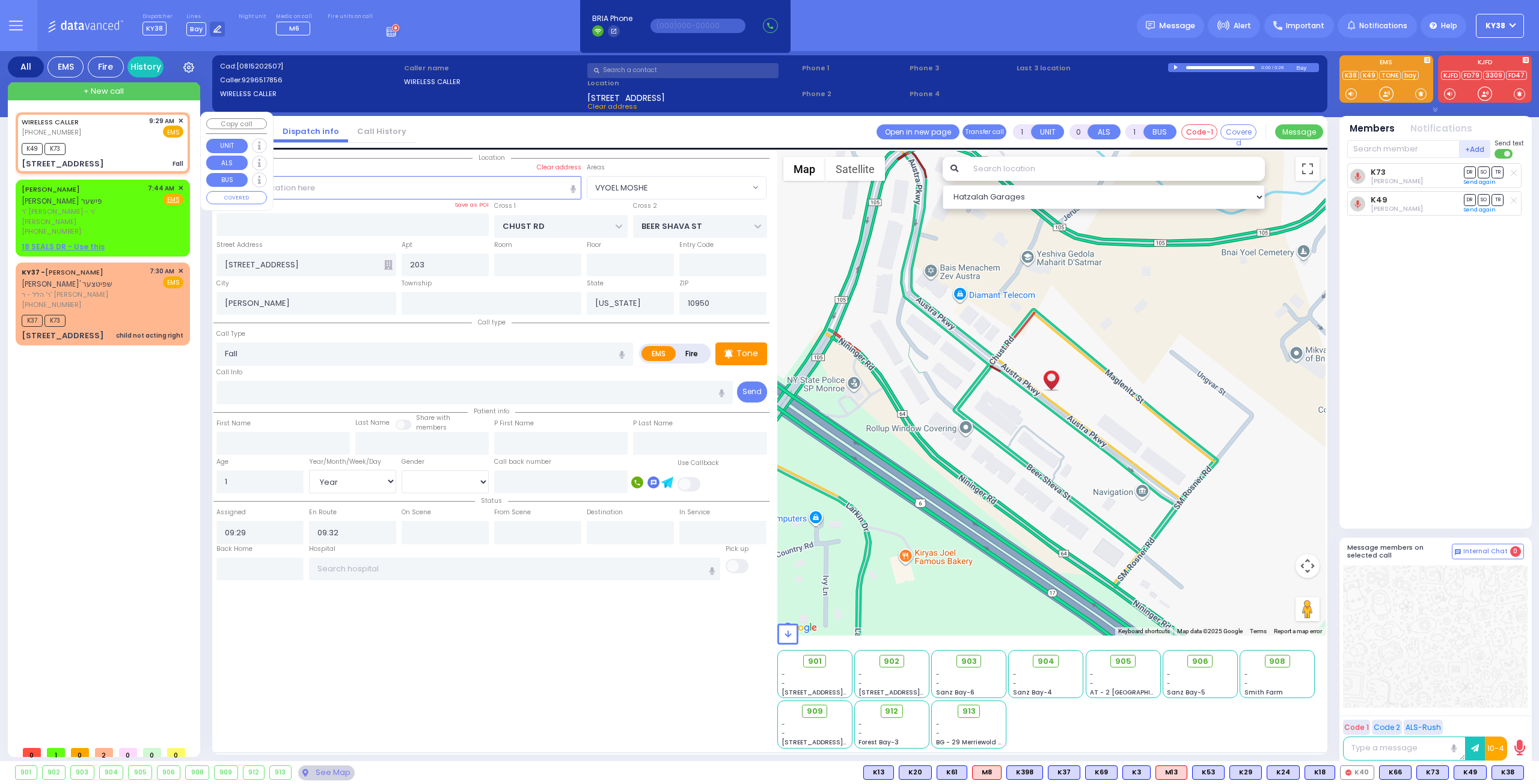
click at [110, 136] on div "WIRELESS CALLER (929) 651-7856 9:29 AM ✕ EMS" at bounding box center [102, 127] width 162 height 22
select select
radio input "true"
select select "Year"
select select "[DEMOGRAPHIC_DATA]"
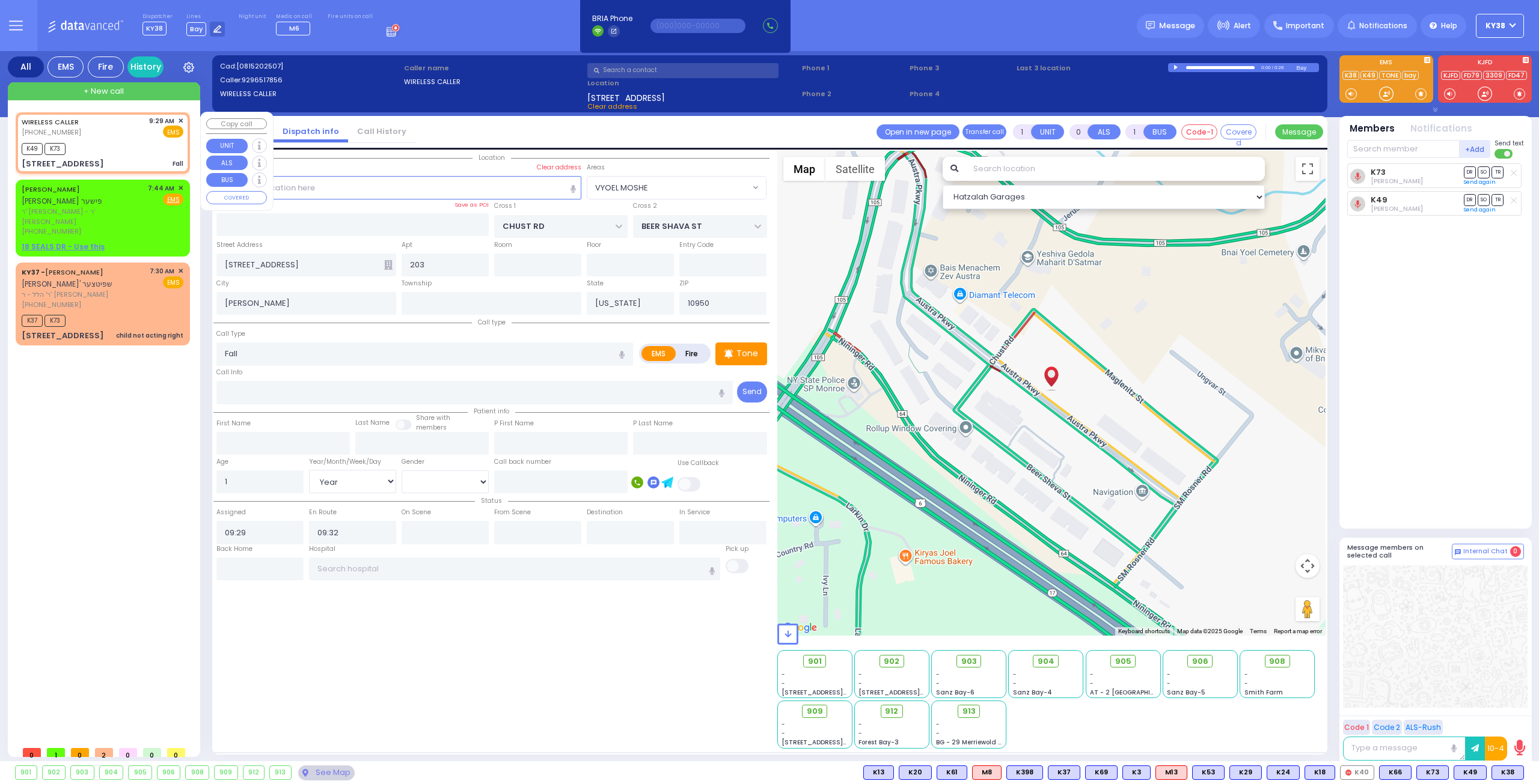
select select "VYOEL MOSHE"
select select "Hatzalah Garages"
click at [313, 352] on input "Fall" at bounding box center [425, 354] width 417 height 23
type input "Fall-"
select select
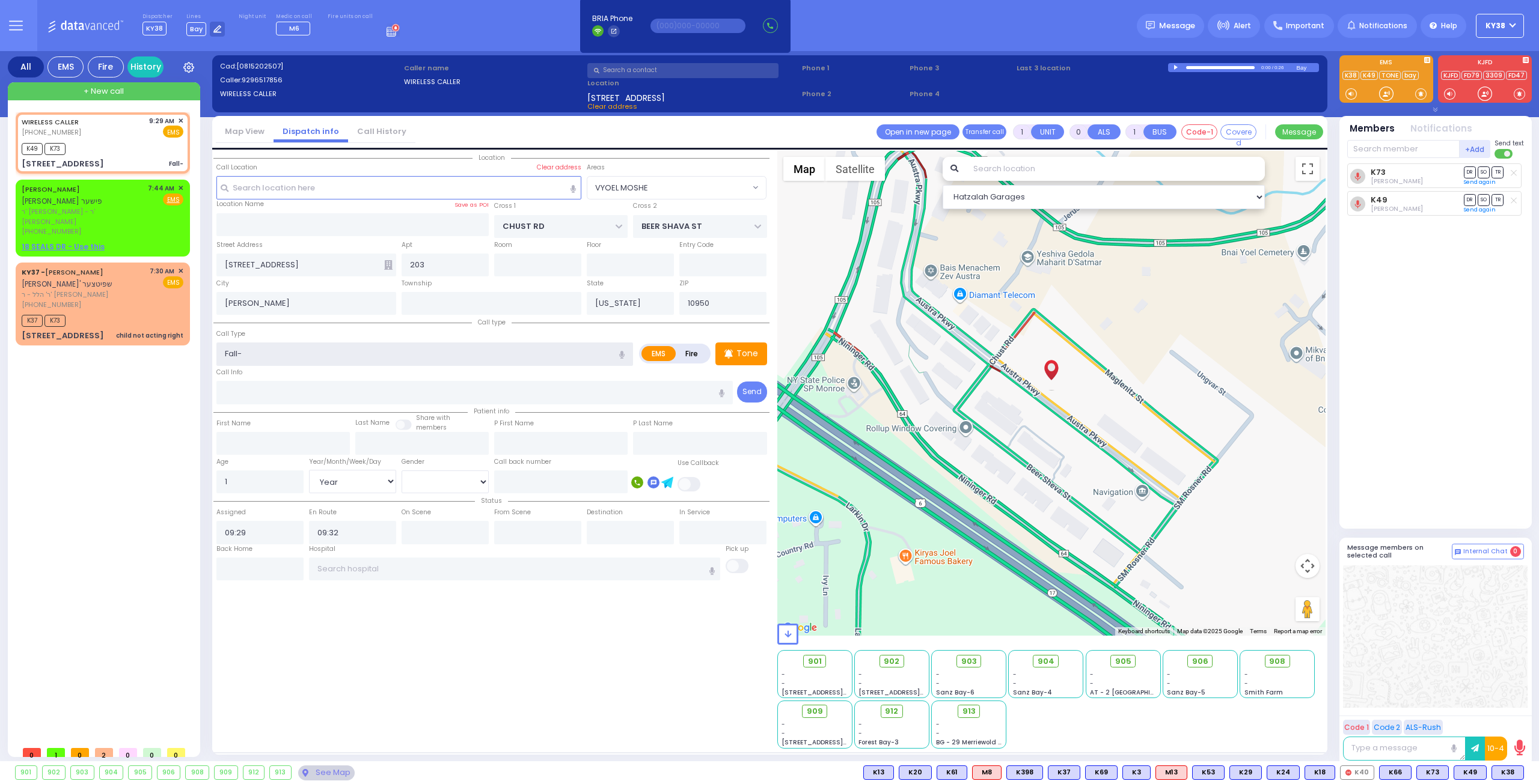
radio input "true"
select select "Year"
select select "[DEMOGRAPHIC_DATA]"
select select "Hatzalah Garages"
select select "VYOEL MOSHE"
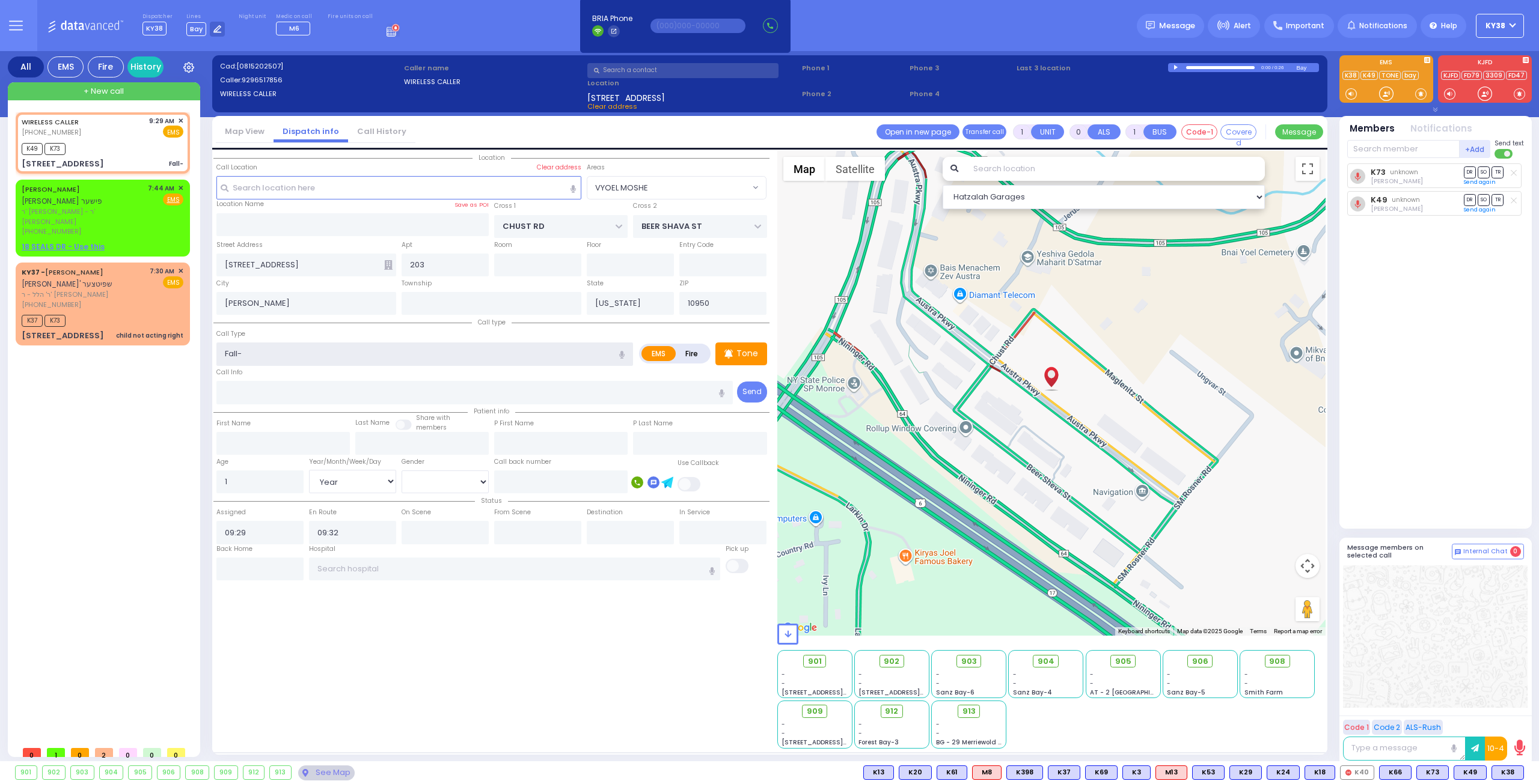
type input "Fall-"
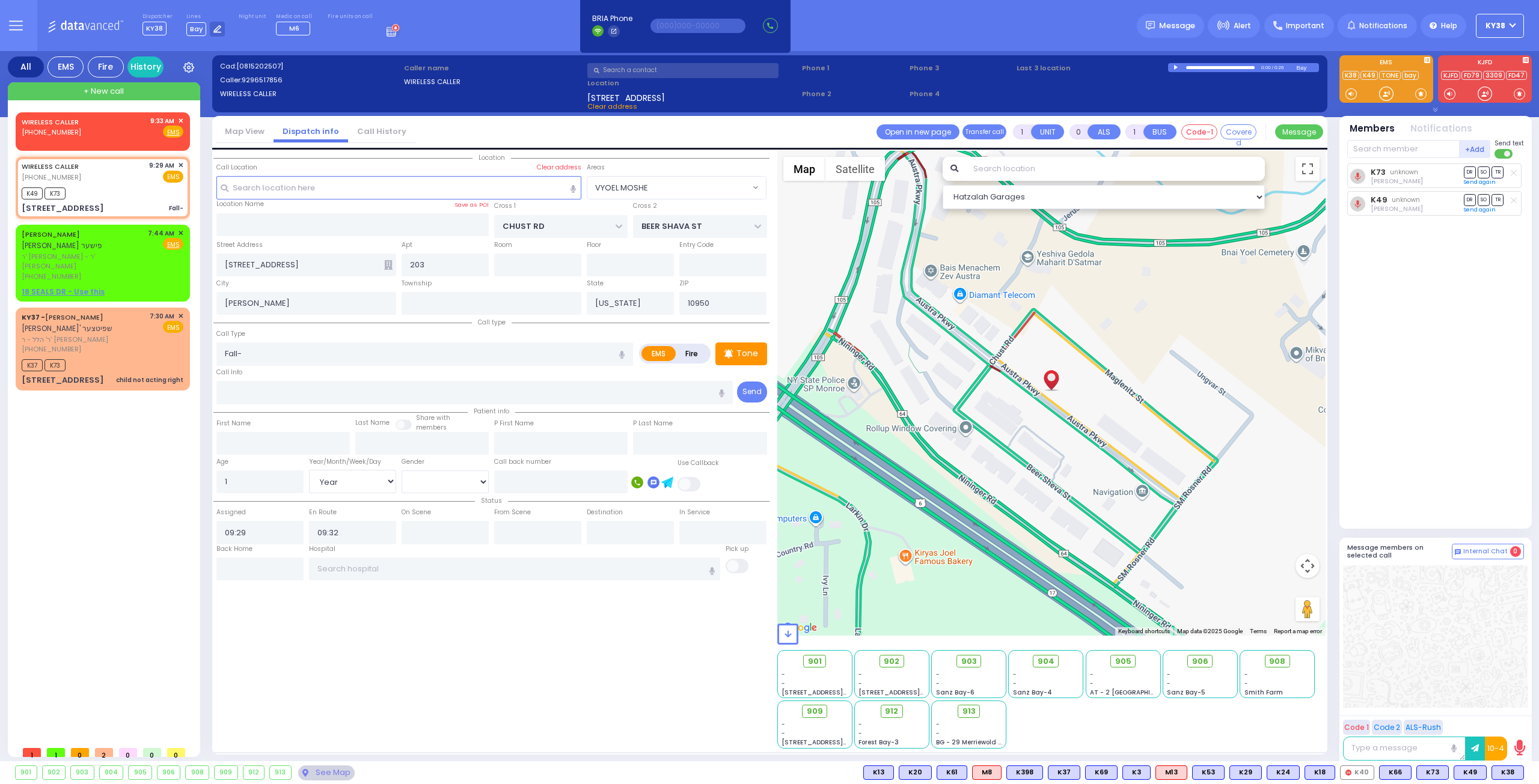
click at [623, 348] on button "button" at bounding box center [621, 354] width 22 height 23
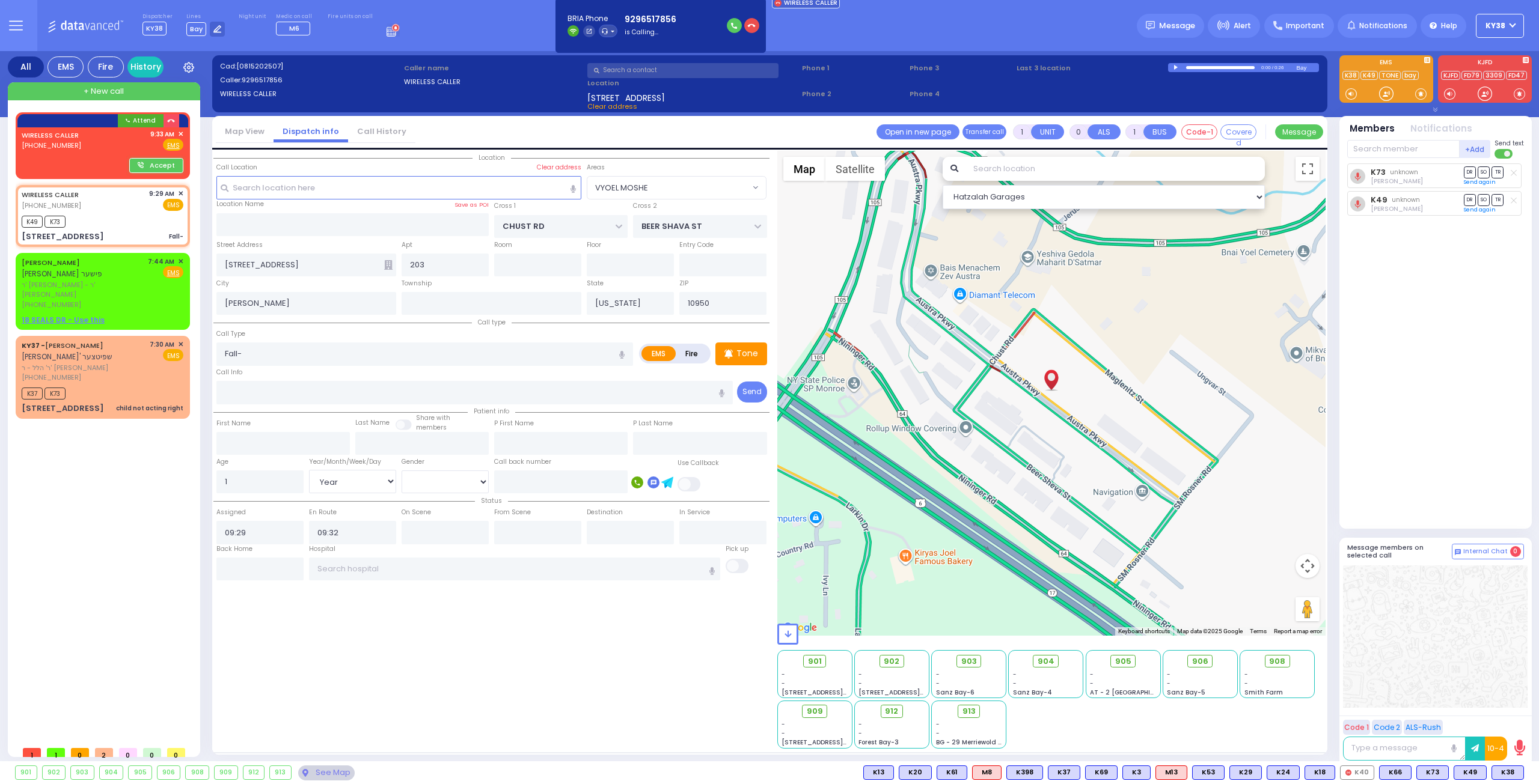
select select
radio input "true"
select select "Year"
select select "[DEMOGRAPHIC_DATA]"
select select "Hatzalah Garages"
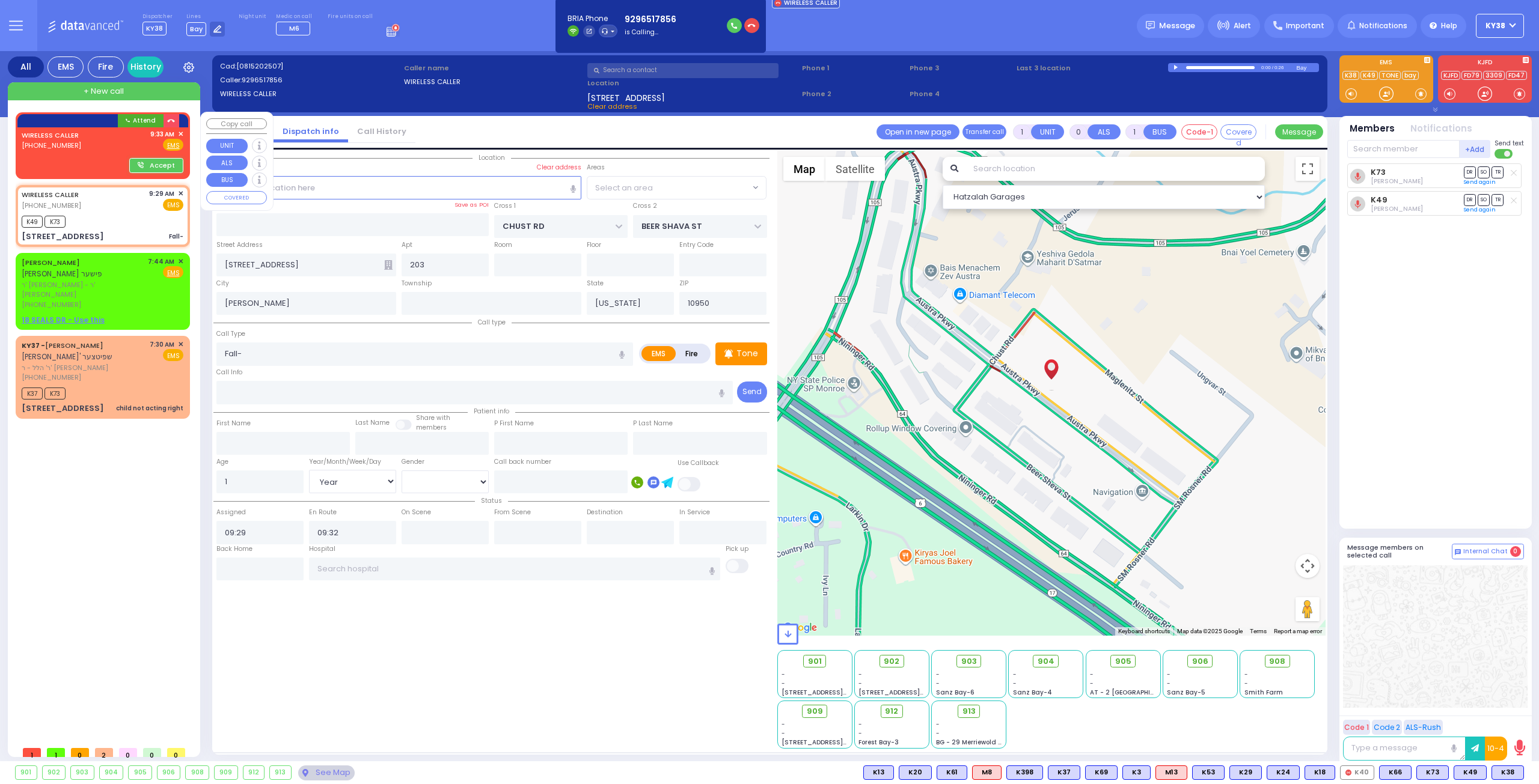
select select "VYOEL MOSHE"
click at [89, 156] on div "WIRELESS CALLER (929) 651-7856 9:33 AM ✕ Fire EMS" at bounding box center [103, 142] width 170 height 31
type input "2"
type input "1"
select select
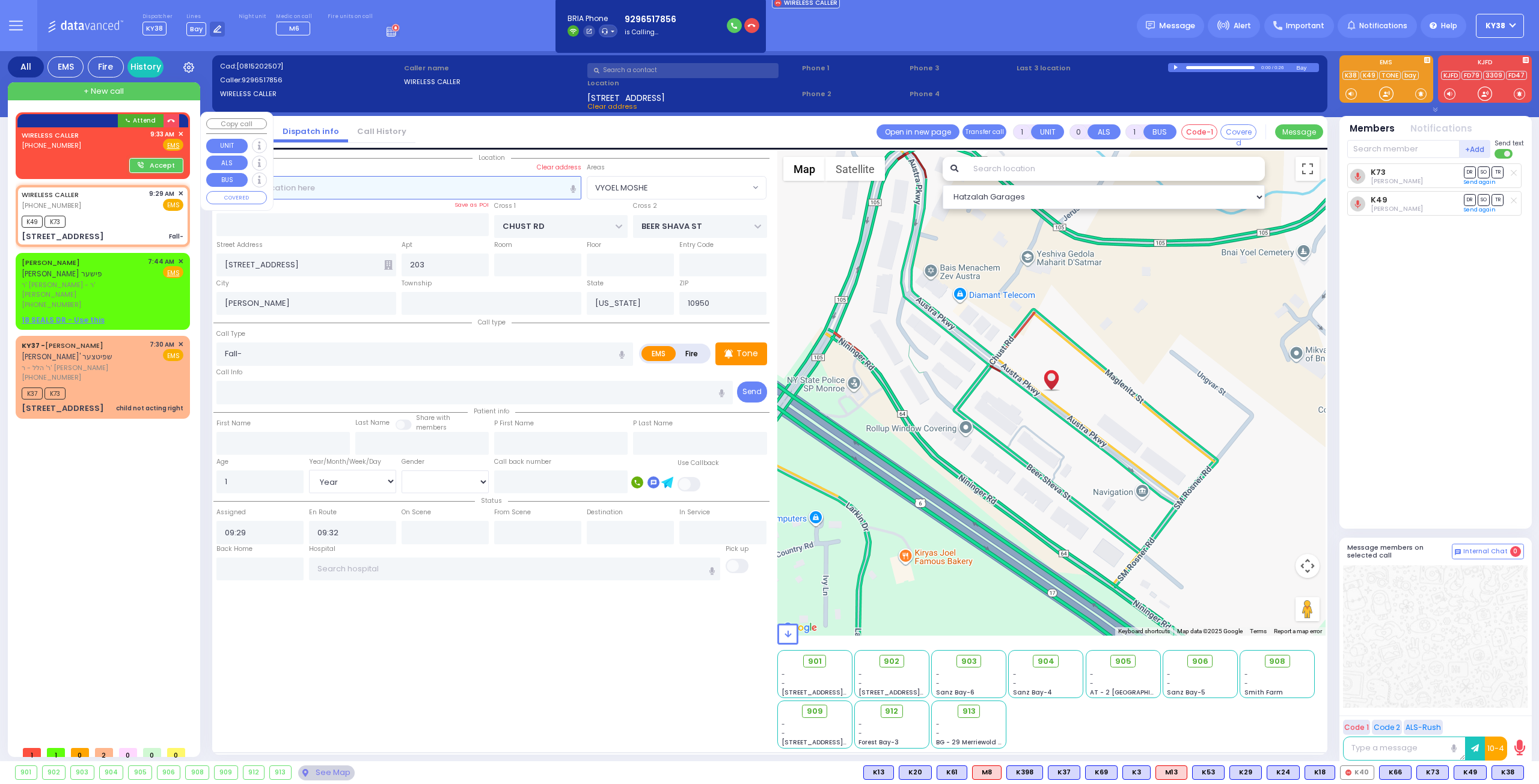
radio input "true"
select select
type input "09:33"
select select "Hatzalah Garages"
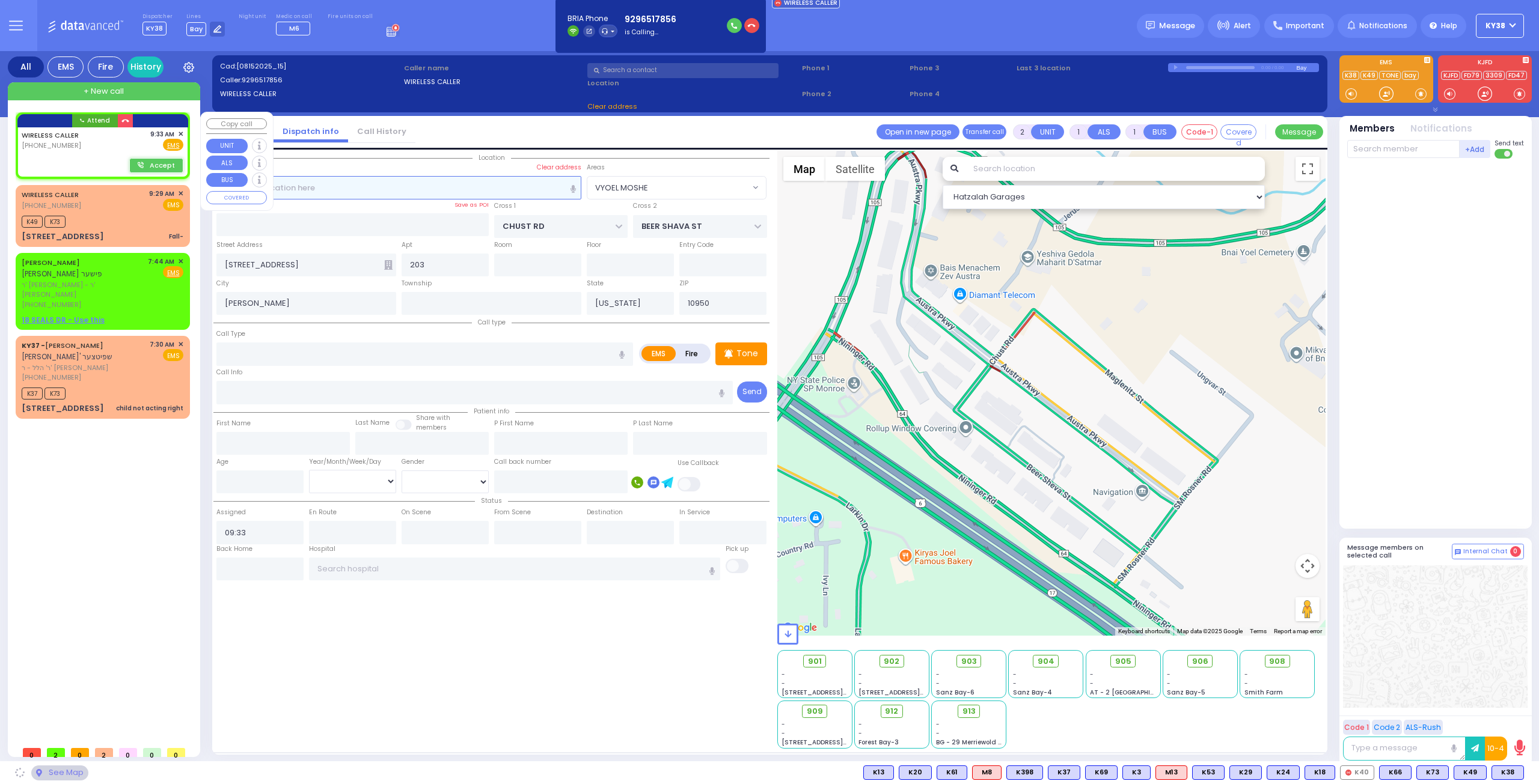
select select
radio input "true"
select select
select select "Hatzalah Garages"
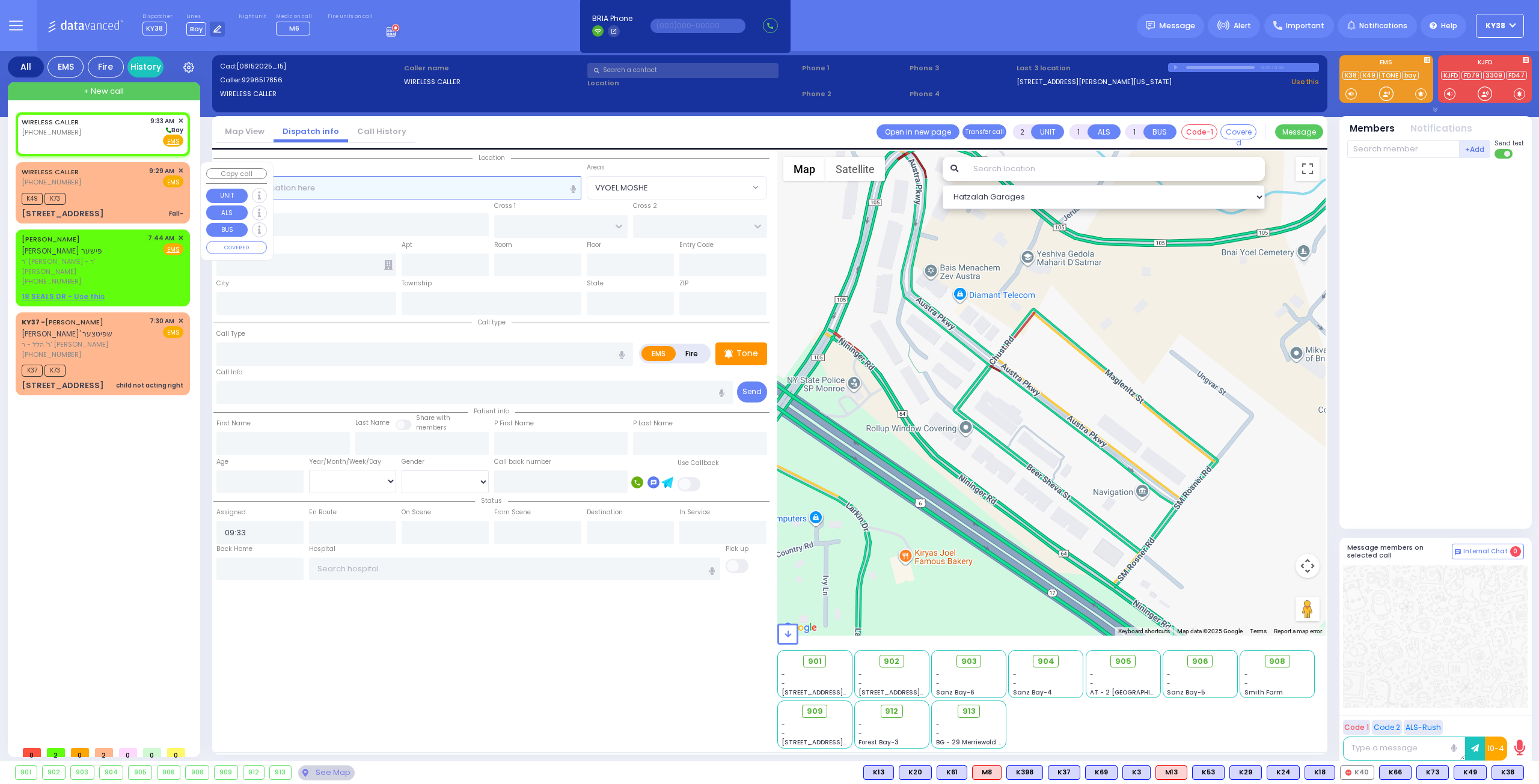
select select
radio input "true"
select select
select select "Hatzalah Garages"
drag, startPoint x: 104, startPoint y: 211, endPoint x: 2, endPoint y: 212, distance: 102.0
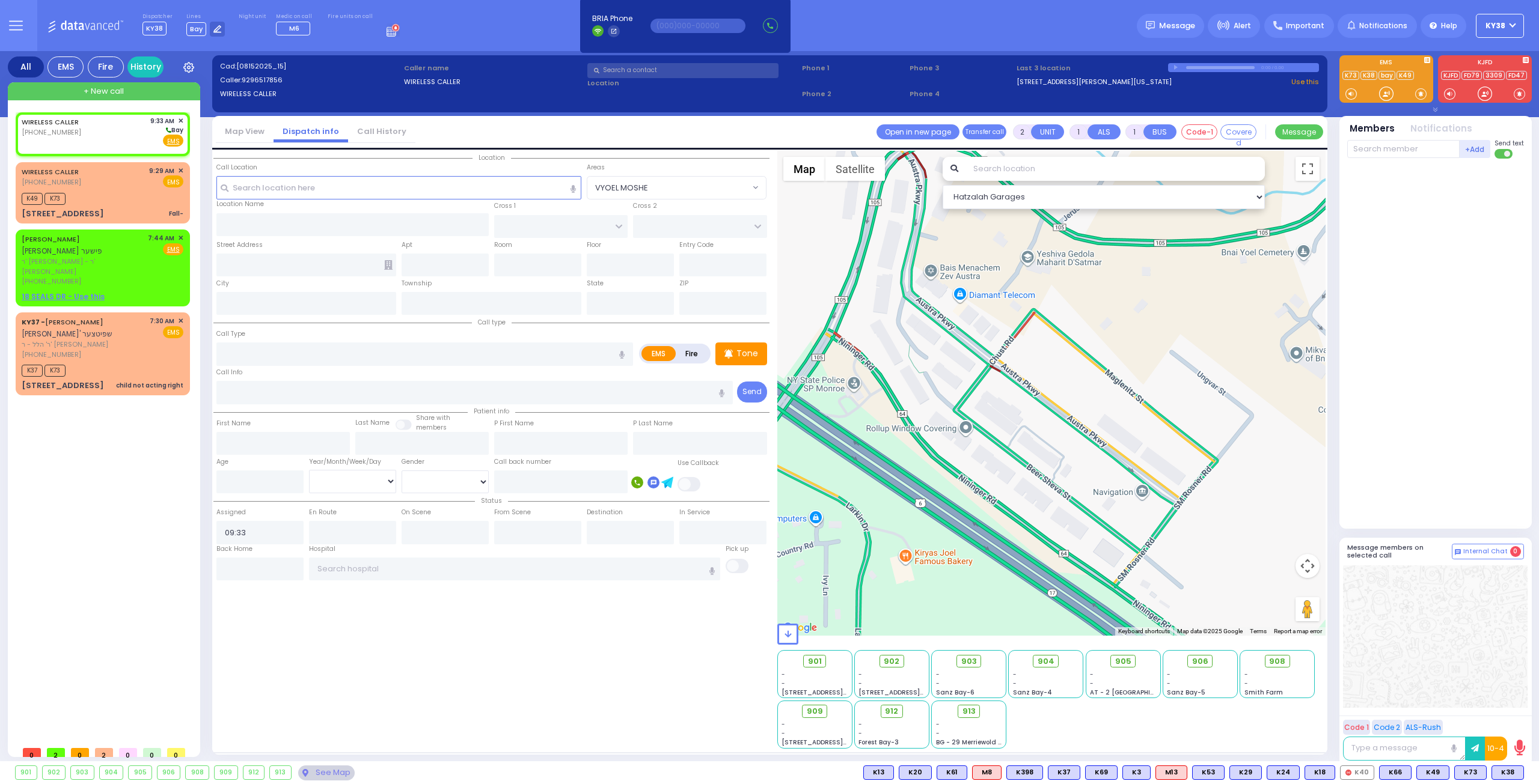
click at [2, 212] on div "All EMS Fire History Settings That will affect to all users" at bounding box center [769, 408] width 1539 height 715
click at [119, 186] on div "WIRELESS CALLER (929) 651-7856 9:29 AM ✕ EMS" at bounding box center [102, 177] width 162 height 22
type input "1"
type input "0"
select select
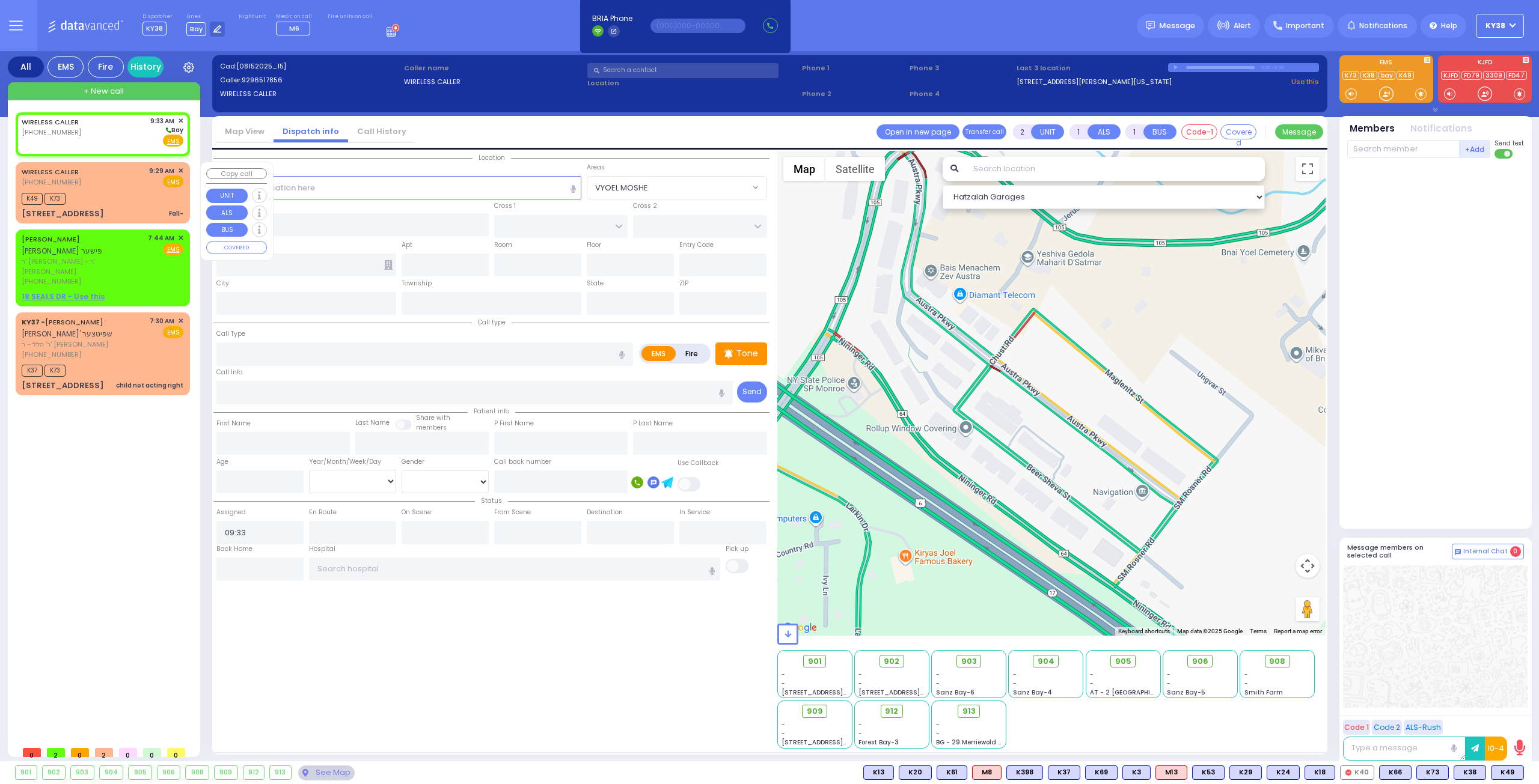
type input "Fall-"
radio input "true"
type input "1"
select select "Year"
select select "[DEMOGRAPHIC_DATA]"
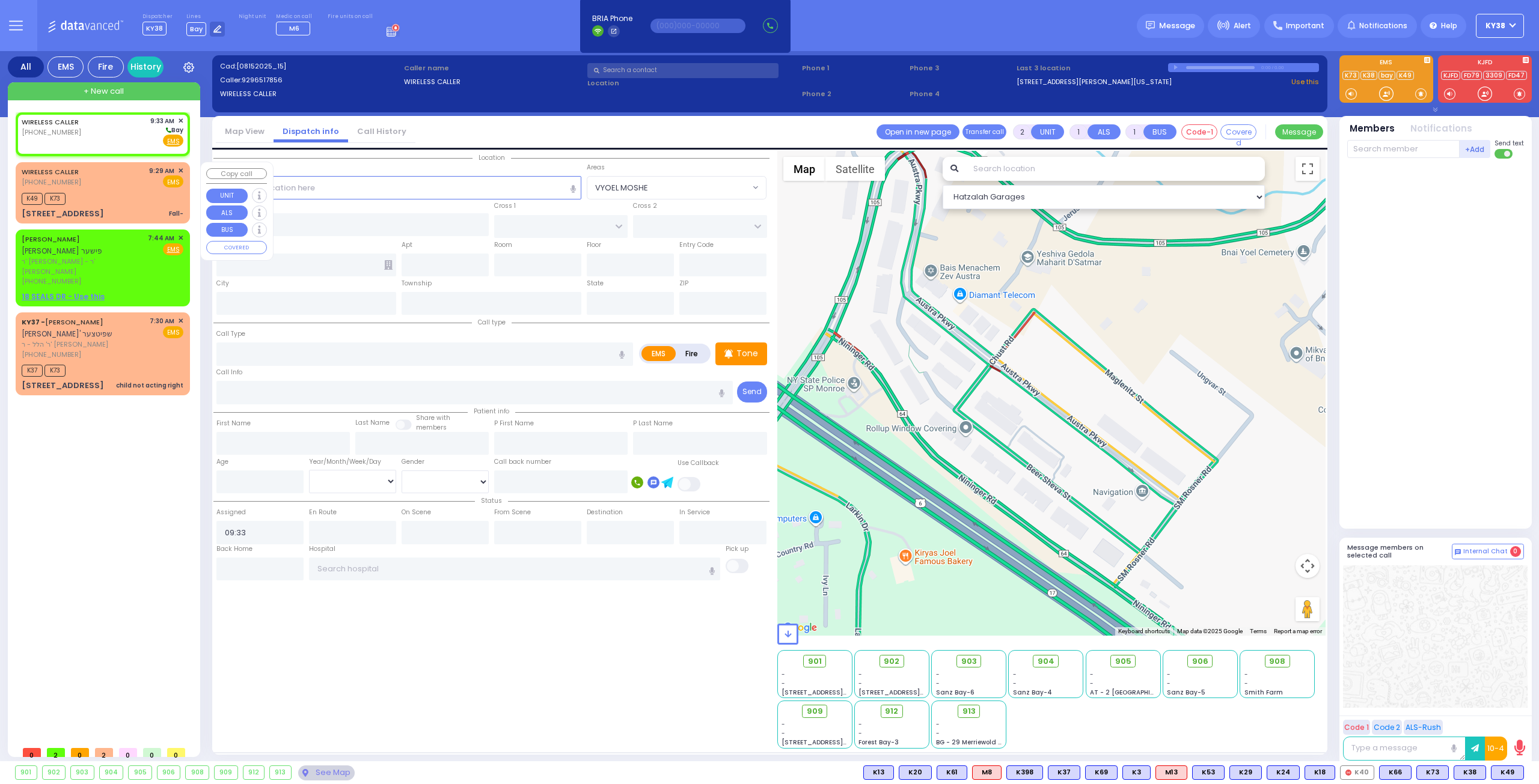
type input "09:29"
type input "09:32"
select select "Hatzalah Garages"
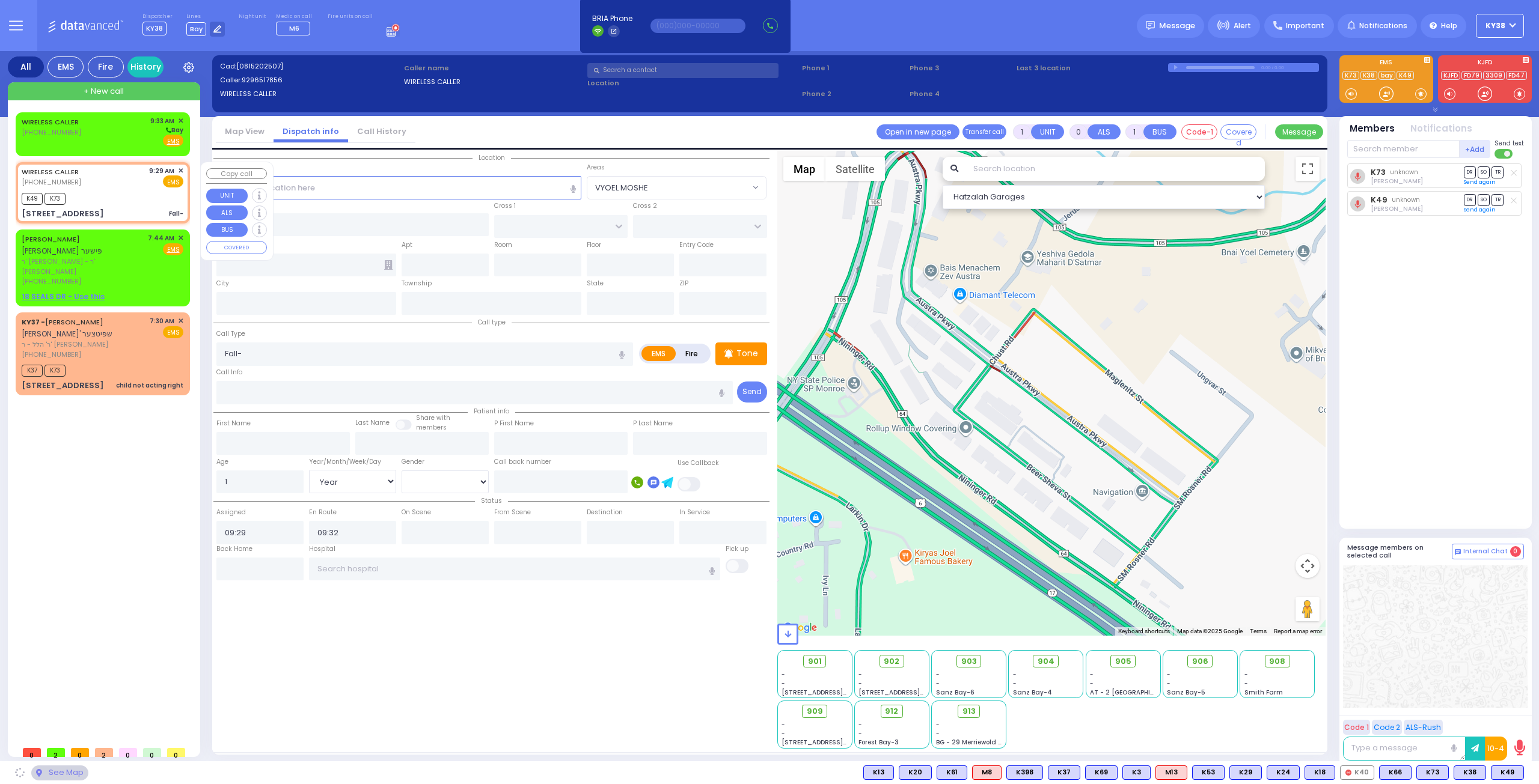
type input "CHUST RD"
type input "BEER SHAVA ST"
type input "4 Beer Sheva St"
type input "203"
type input "Kiryas Joel"
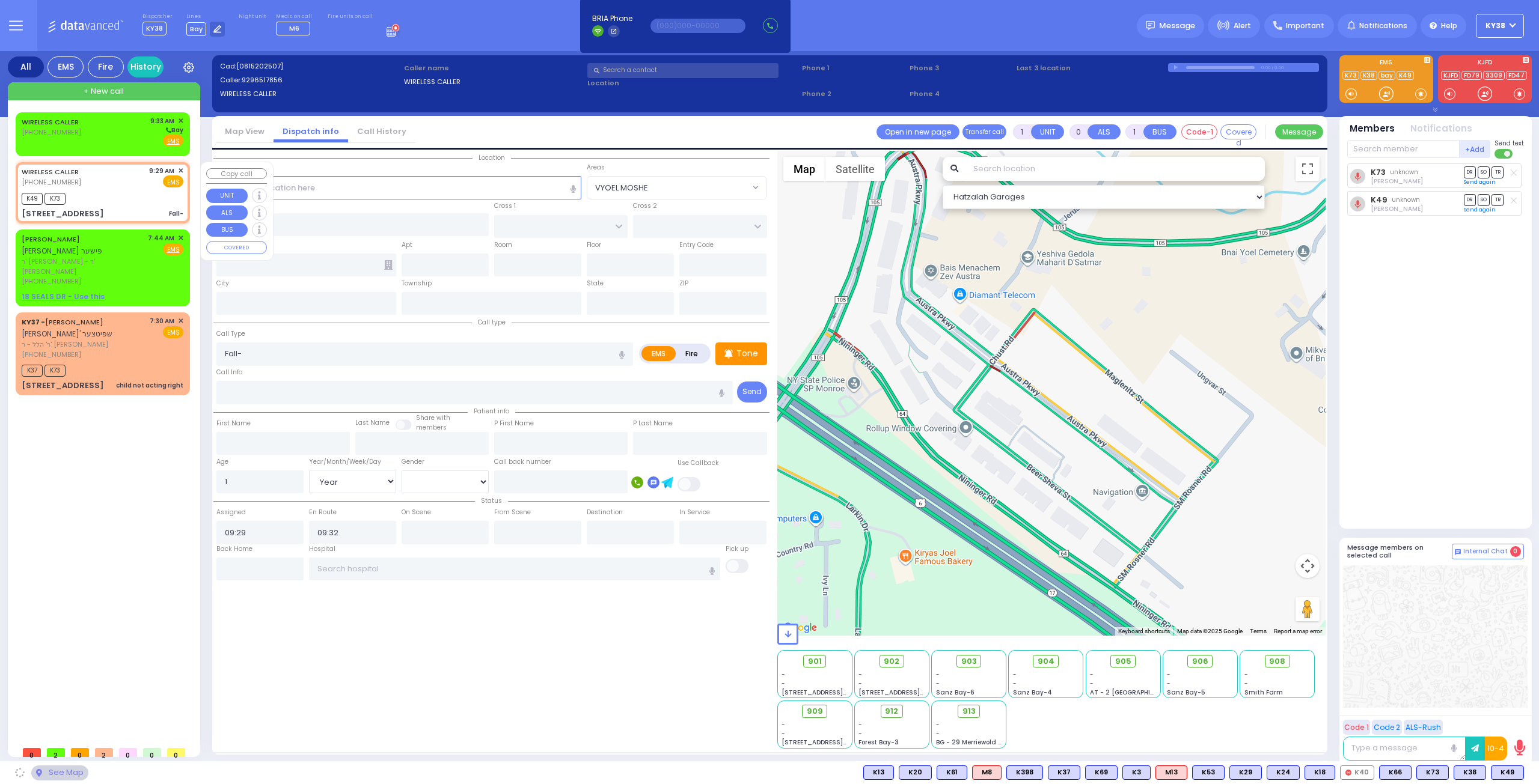
type input "[US_STATE]"
type input "10950"
select select "VYOEL MOSHE"
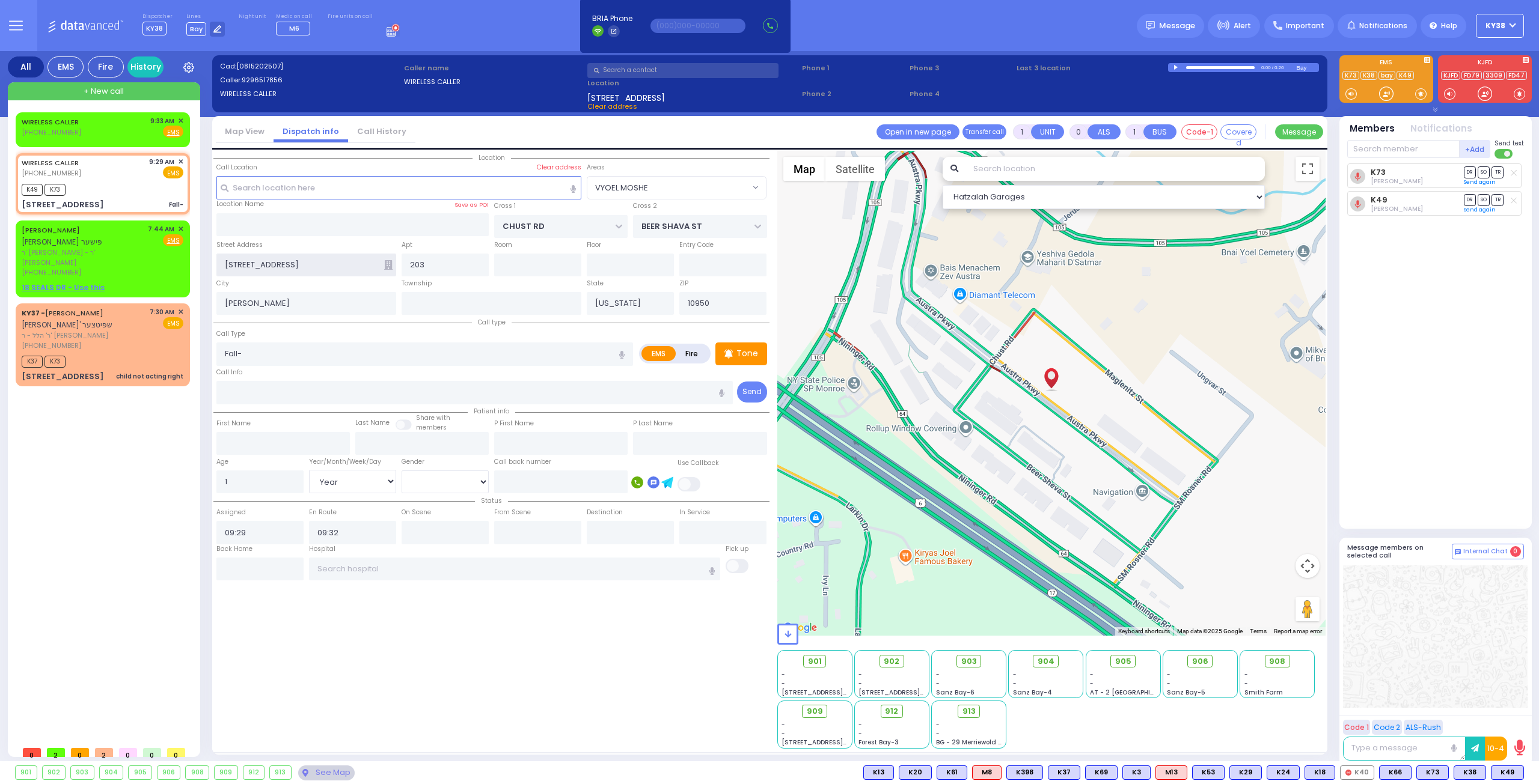
drag, startPoint x: 231, startPoint y: 264, endPoint x: 213, endPoint y: 265, distance: 18.0
click at [213, 265] on div "Street Address 4 Beer Sheva St" at bounding box center [306, 258] width 185 height 39
type input "2 Beer Sheva St"
drag, startPoint x: 416, startPoint y: 262, endPoint x: 408, endPoint y: 265, distance: 8.5
click at [408, 265] on input "203" at bounding box center [445, 265] width 87 height 23
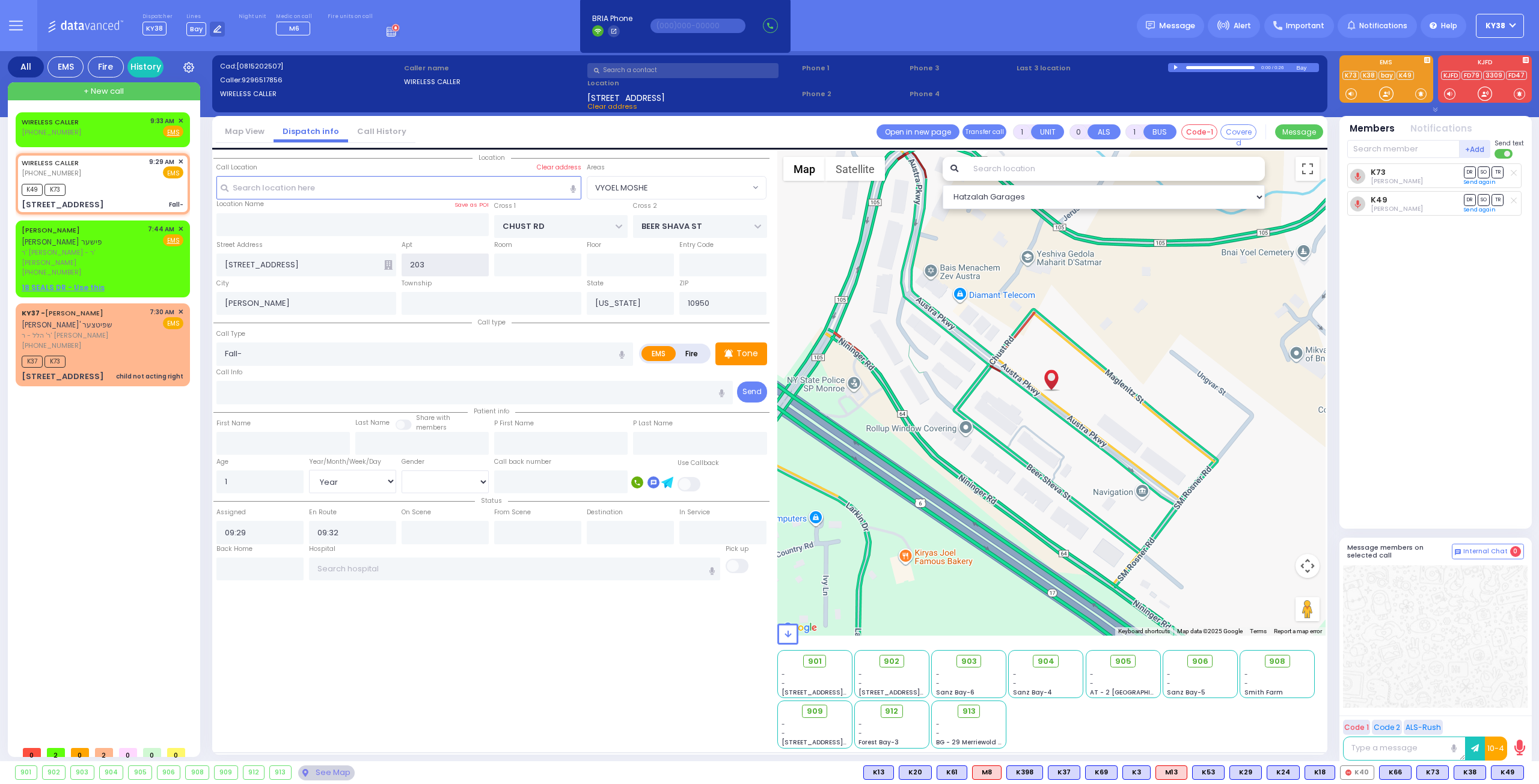
select select
radio input "true"
select select "Year"
select select "[DEMOGRAPHIC_DATA]"
select select "Hatzalah Garages"
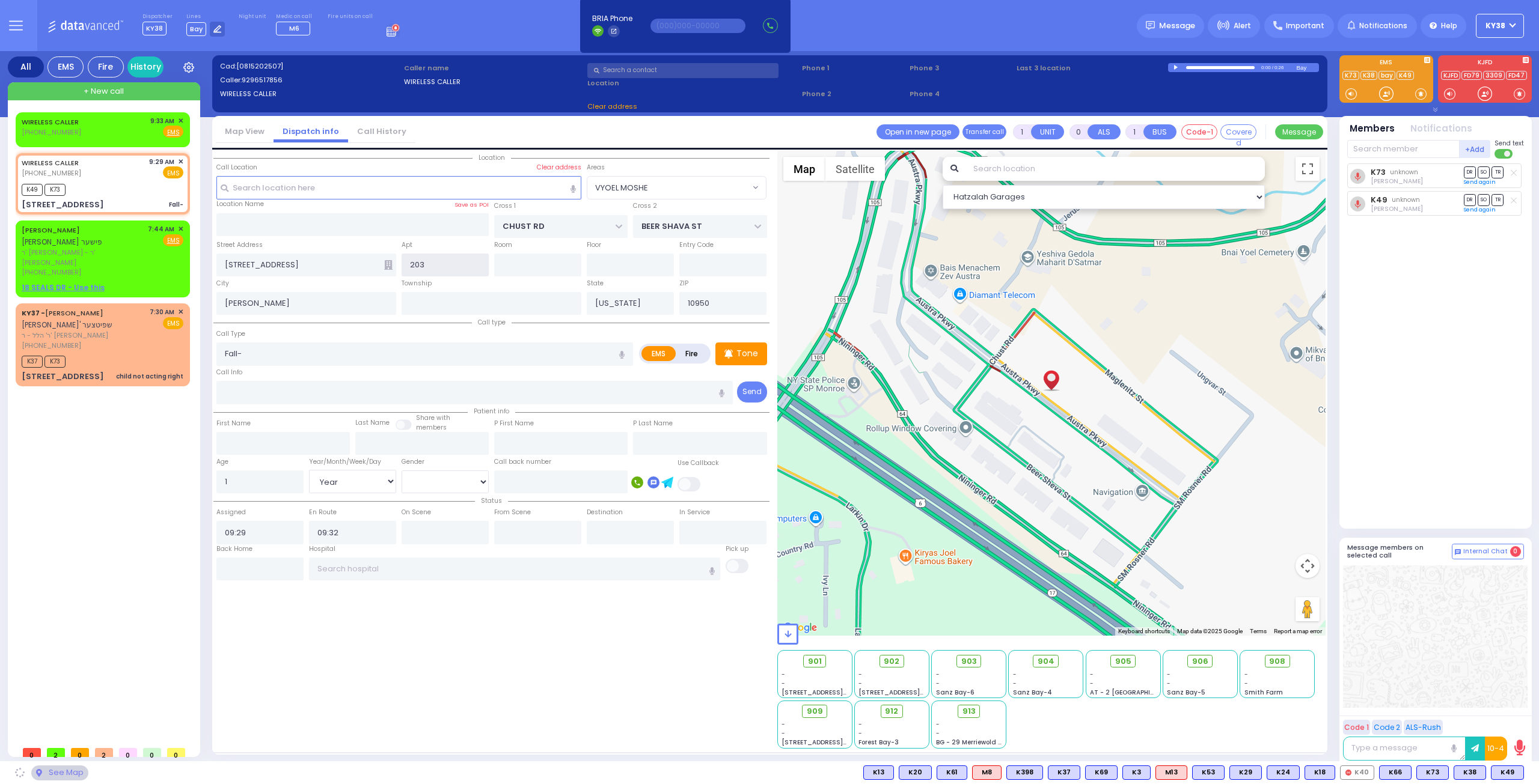
select select "VYOEL MOSHE"
drag, startPoint x: 405, startPoint y: 265, endPoint x: 375, endPoint y: 291, distance: 39.7
click at [399, 276] on div "Location All areas" at bounding box center [491, 449] width 556 height 598
click at [435, 265] on input "403" at bounding box center [445, 265] width 87 height 23
type input "403"
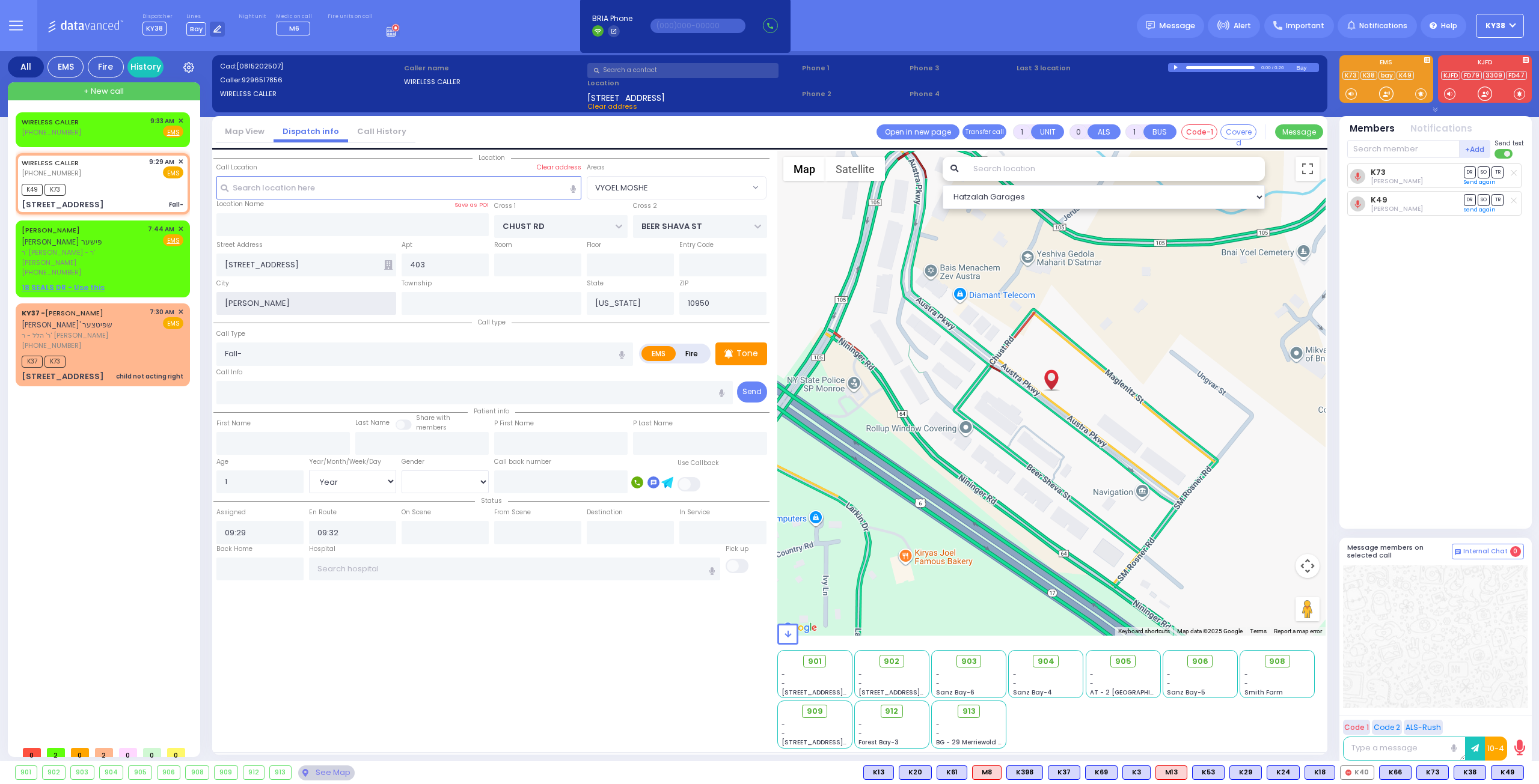
click at [322, 303] on input "Kiryas Joel" at bounding box center [306, 303] width 180 height 23
select select
radio input "true"
select select "Year"
select select "[DEMOGRAPHIC_DATA]"
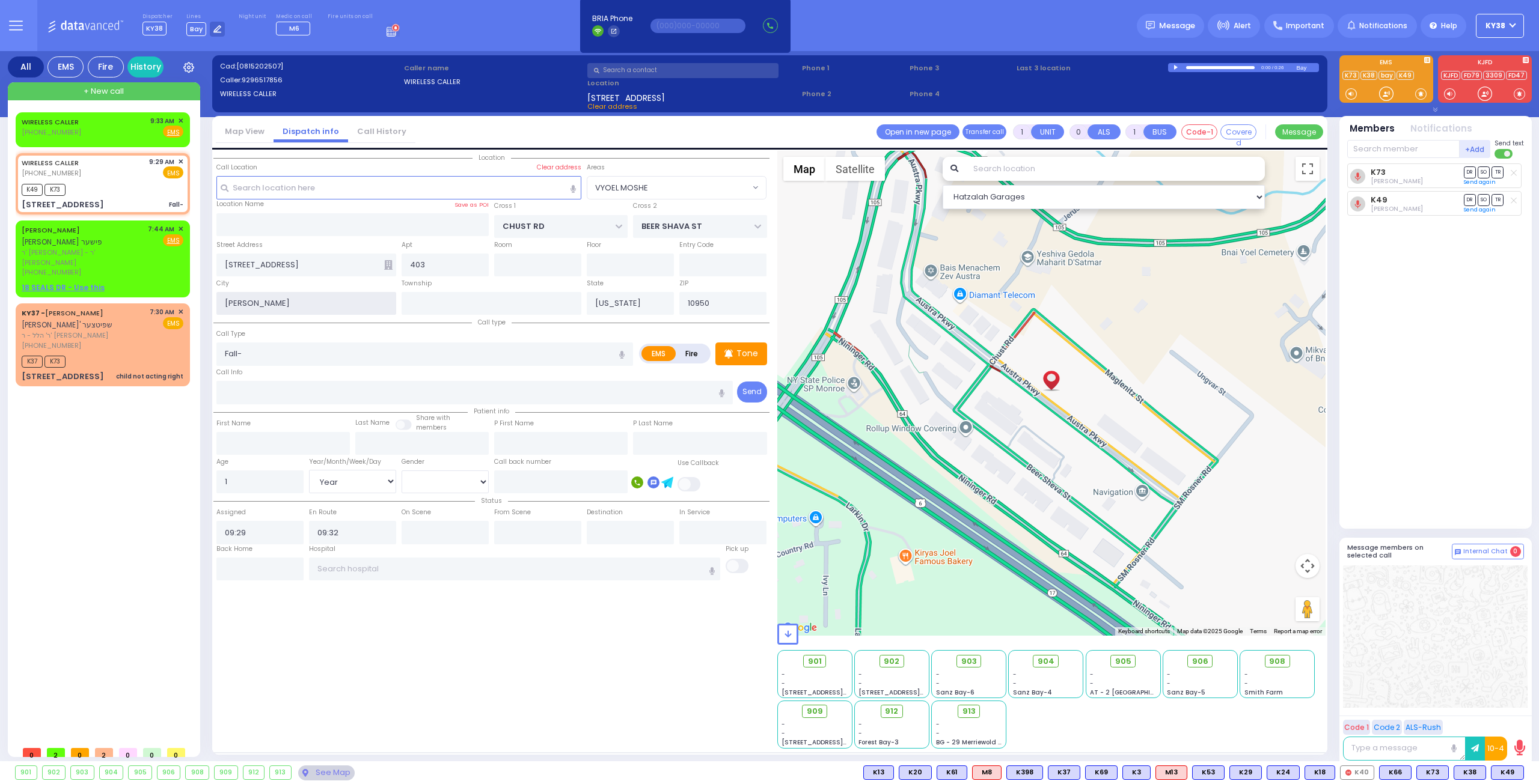
select select "Hatzalah Garages"
select select "VYOEL MOSHE"
click at [126, 181] on div "K49 K73" at bounding box center [102, 188] width 162 height 15
select select
radio input "true"
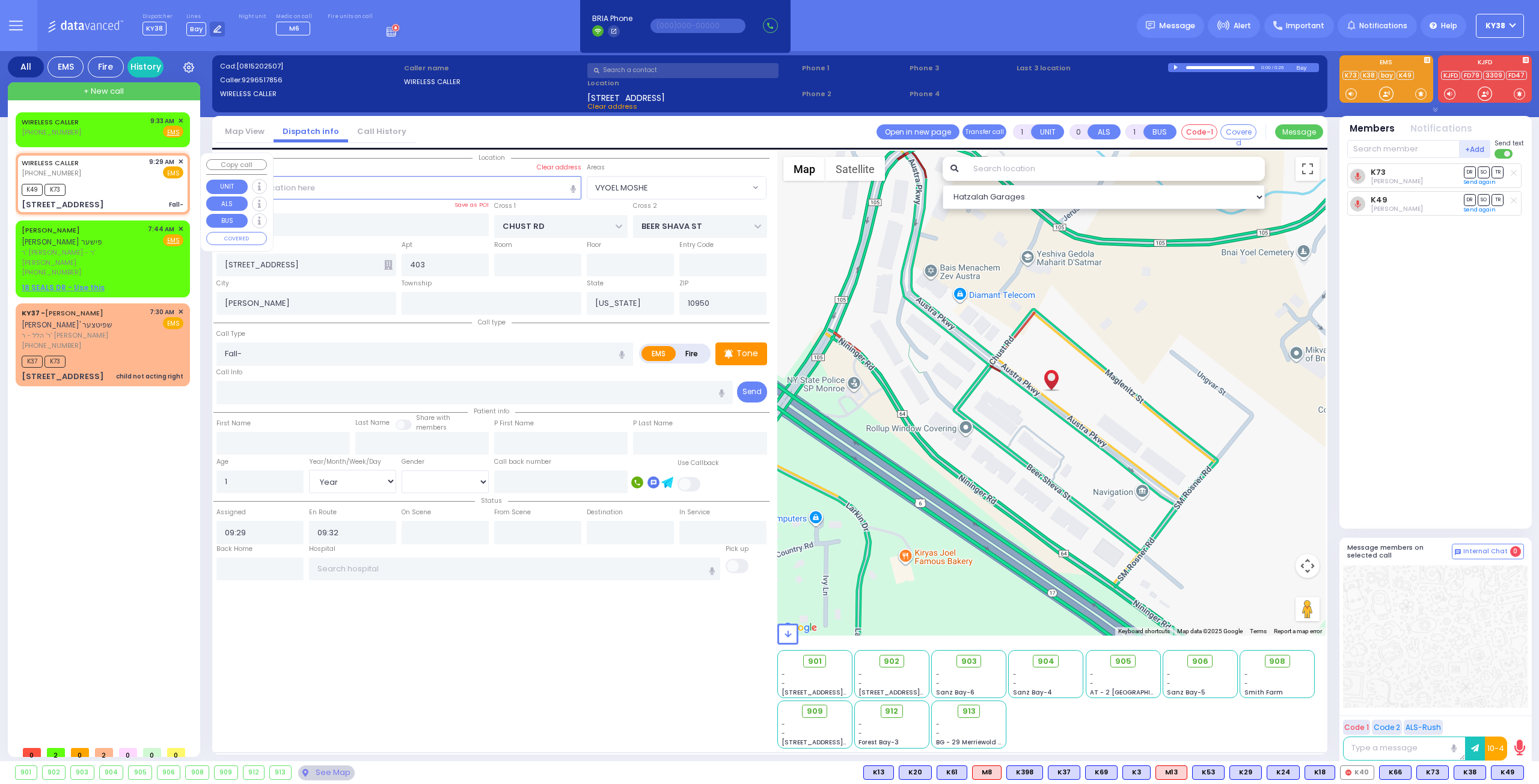
select select "Year"
select select "[DEMOGRAPHIC_DATA]"
select select "VYOEL MOSHE"
select select "Hatzalah Garages"
click at [1481, 207] on link "Send again" at bounding box center [1480, 209] width 32 height 7
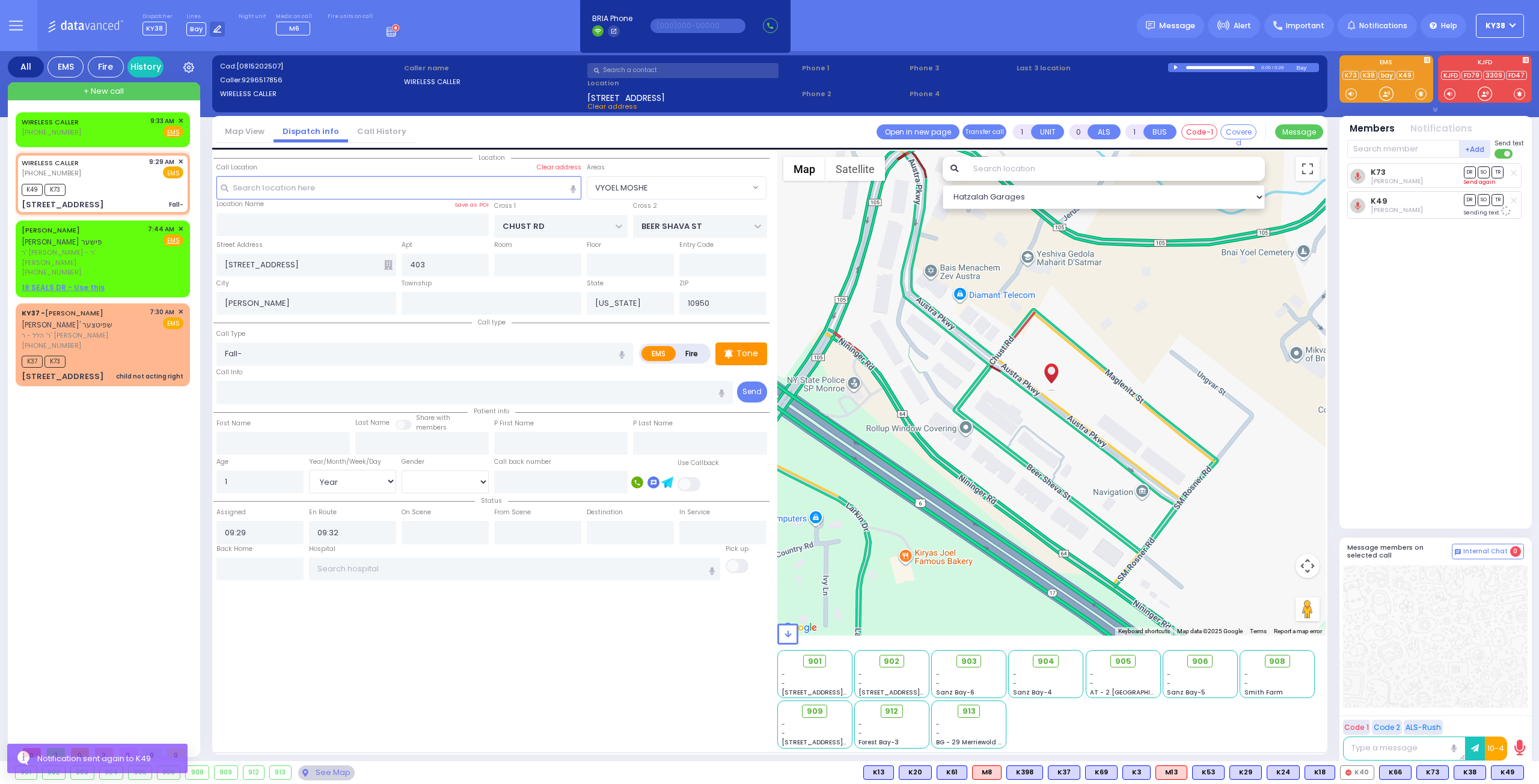
click at [1480, 180] on link "Send again" at bounding box center [1480, 182] width 32 height 7
click at [119, 171] on div "WIRELESS CALLER (929) 651-7856 9:29 AM ✕ EMS" at bounding box center [102, 168] width 162 height 22
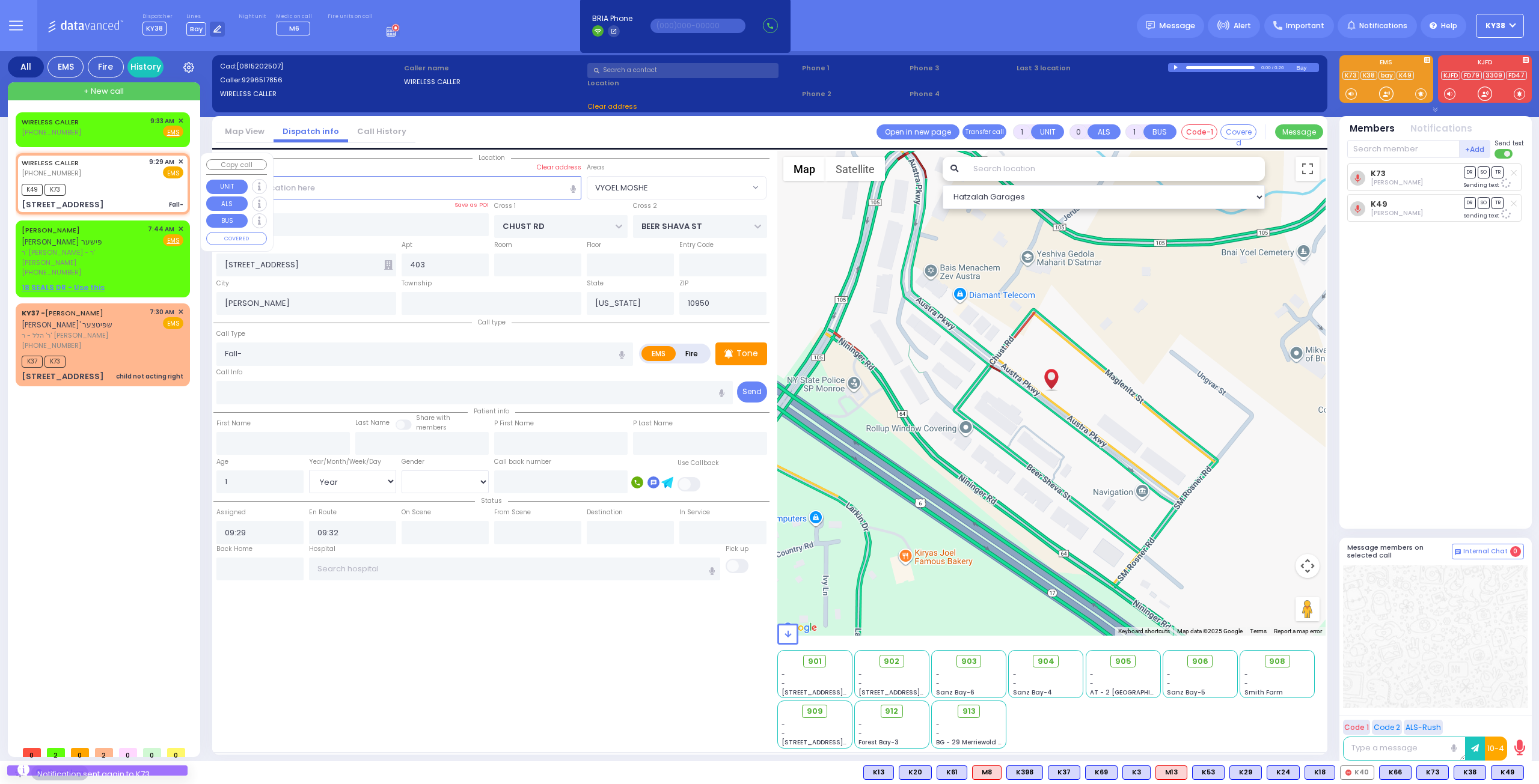
select select
radio input "true"
select select "Year"
select select "[DEMOGRAPHIC_DATA]"
select select "Hatzalah Garages"
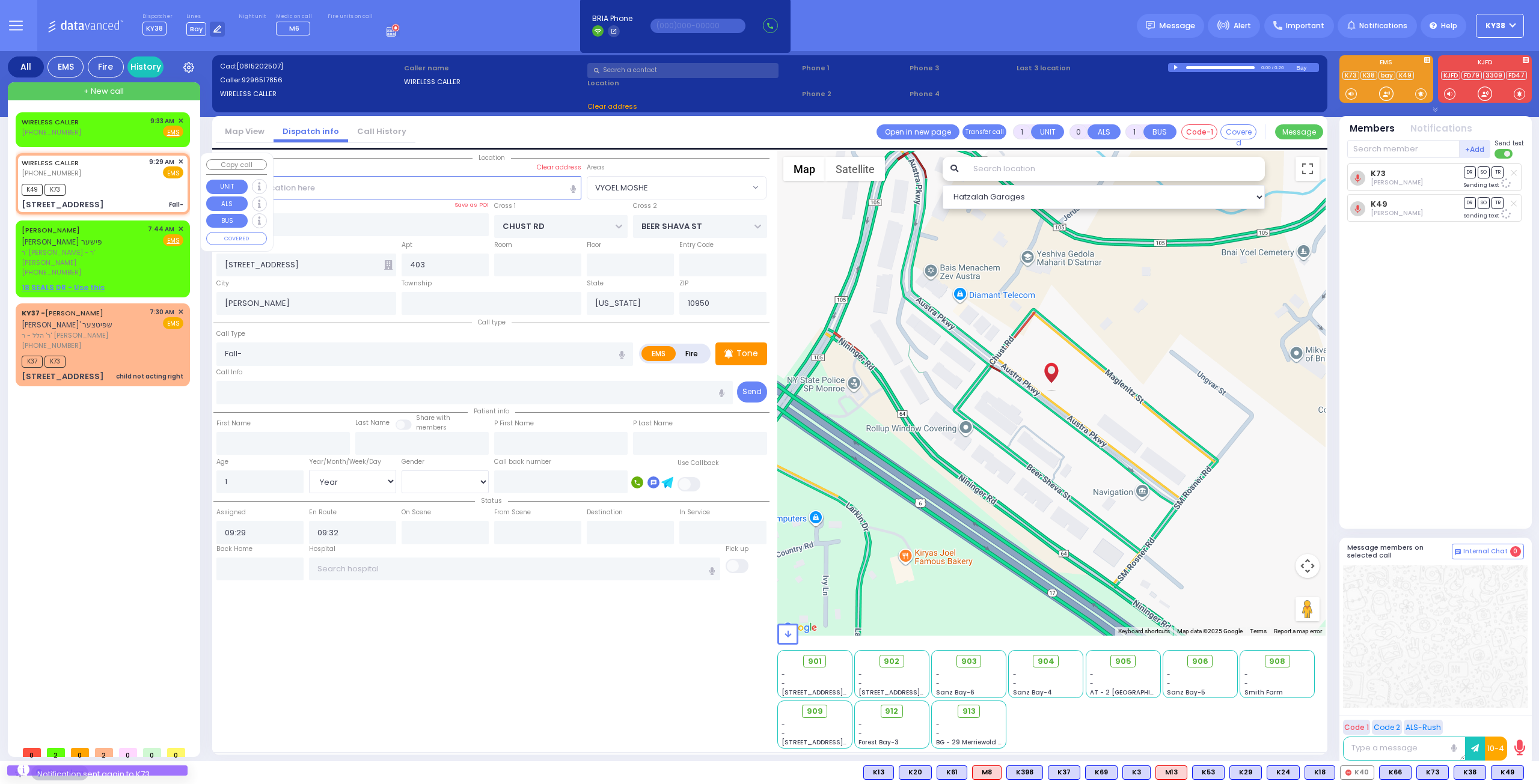
select select "VYOEL MOSHE"
click at [119, 186] on div "K49 K73" at bounding box center [102, 188] width 162 height 15
select select
radio input "true"
select select "Year"
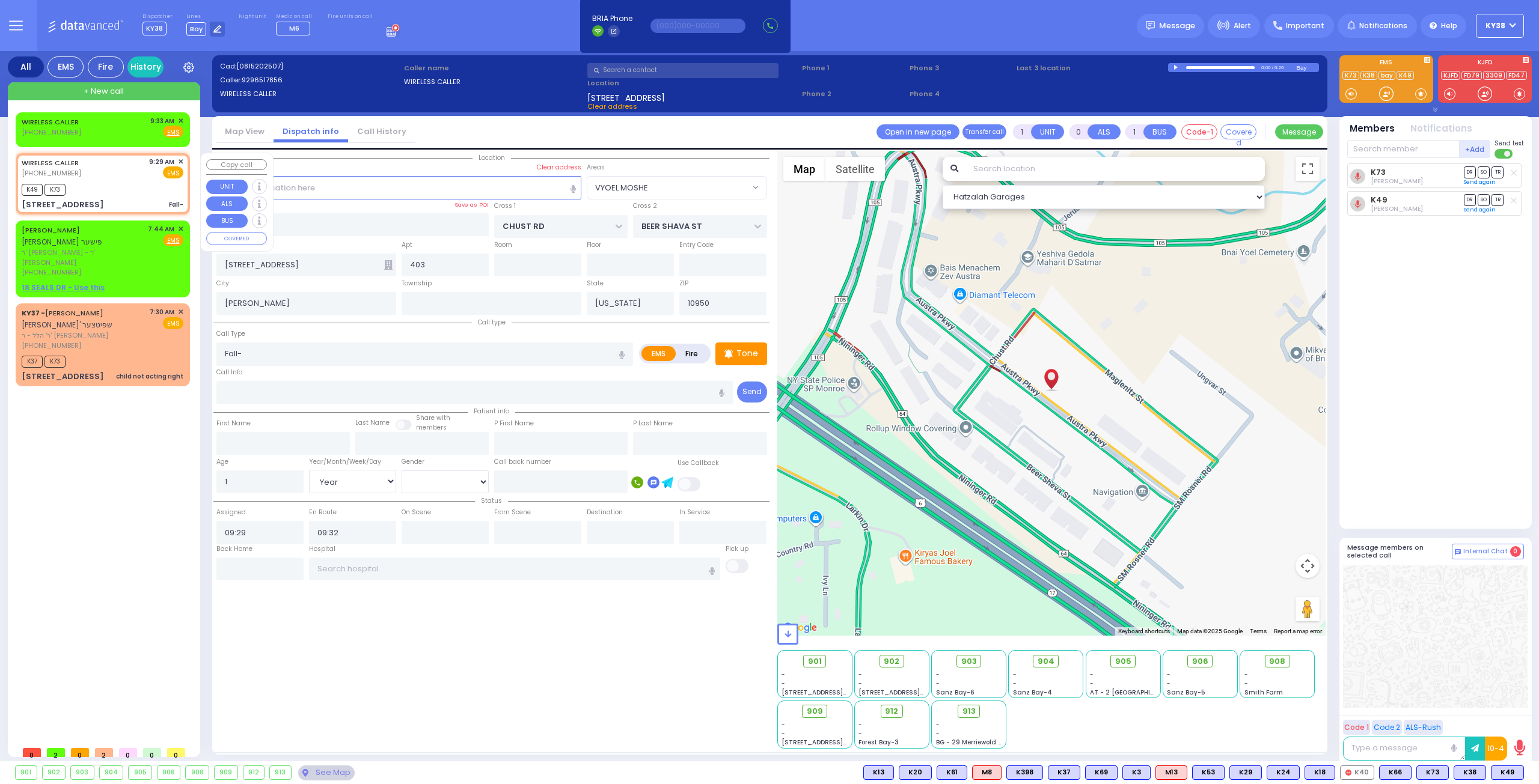
select select "[DEMOGRAPHIC_DATA]"
select select "VYOEL MOSHE"
select select "Hatzalah Garages"
click at [132, 329] on div "KY37 - ELYA SPITZER אלי' שפיטצער ר' הלל - ר' מרדכי שלעזינגער (845) 238-8177 7:3…" at bounding box center [103, 344] width 170 height 79
type input "2"
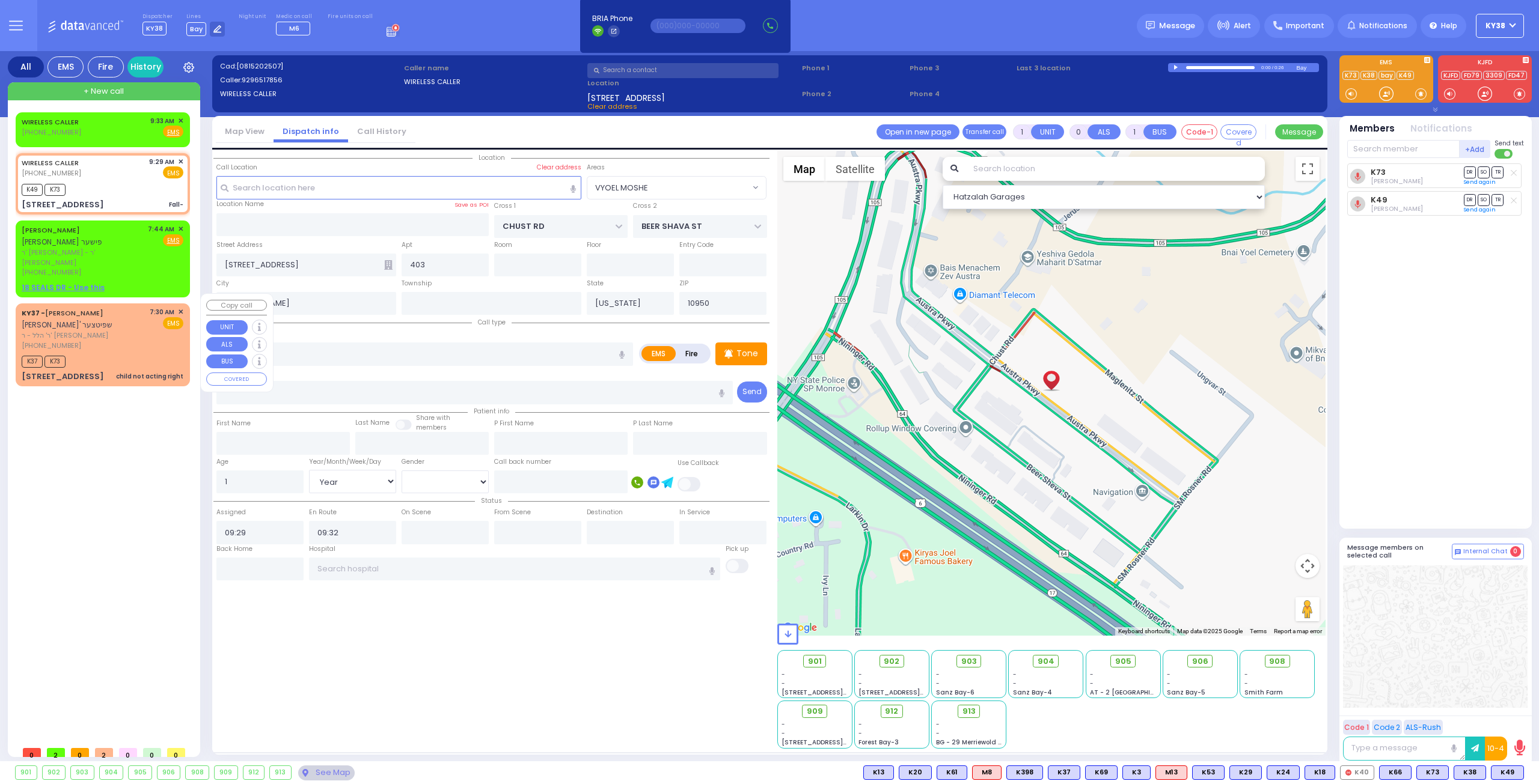
type input "1"
select select
type input "child not acting right"
radio input "true"
type input "ELYA"
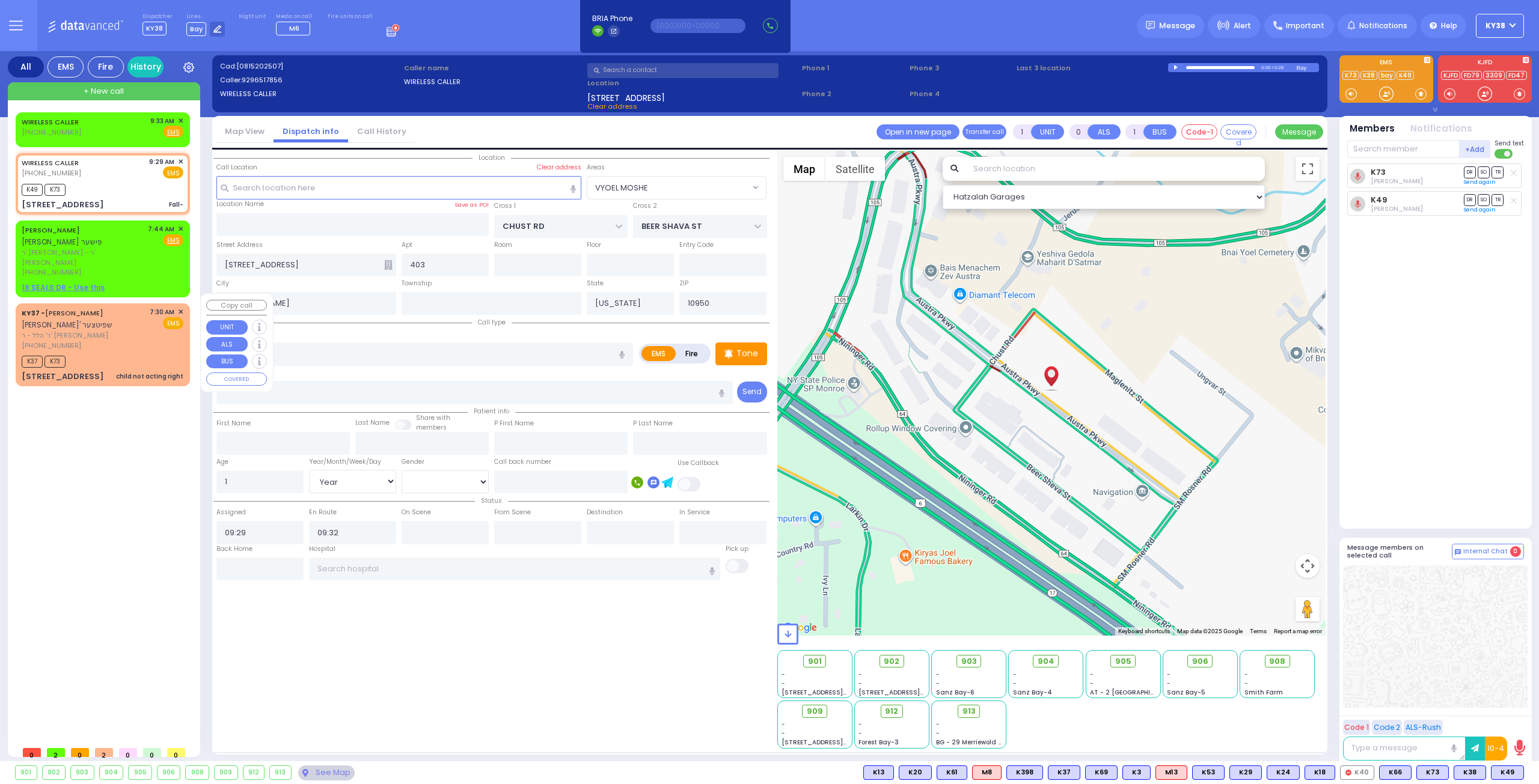
type input "SPITZER"
select select
type input "07:30"
type input "07:32"
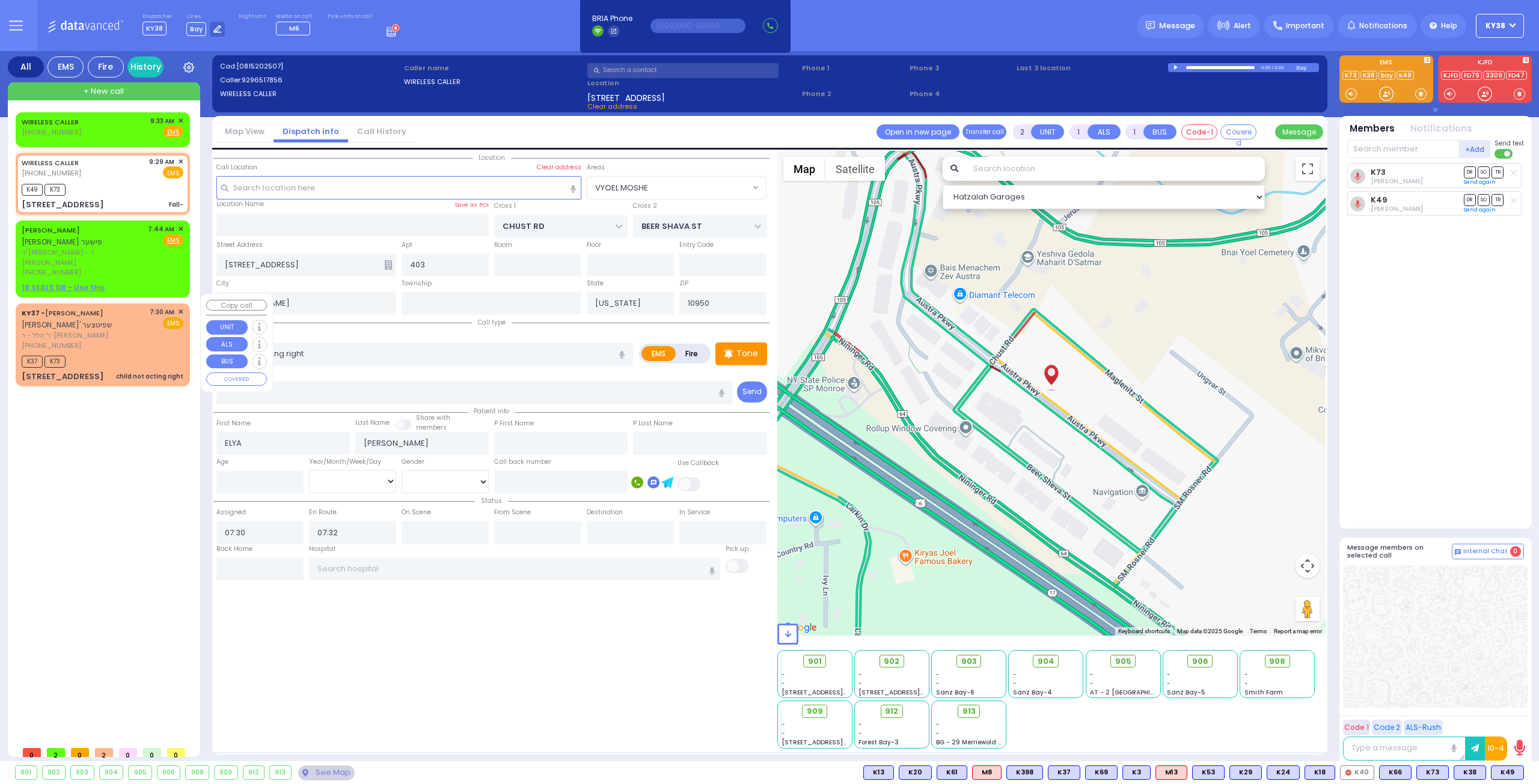
type input "18 AUSTRA PKWY"
type input "016"
type input "MONROE"
select select "Hatzalah Garages"
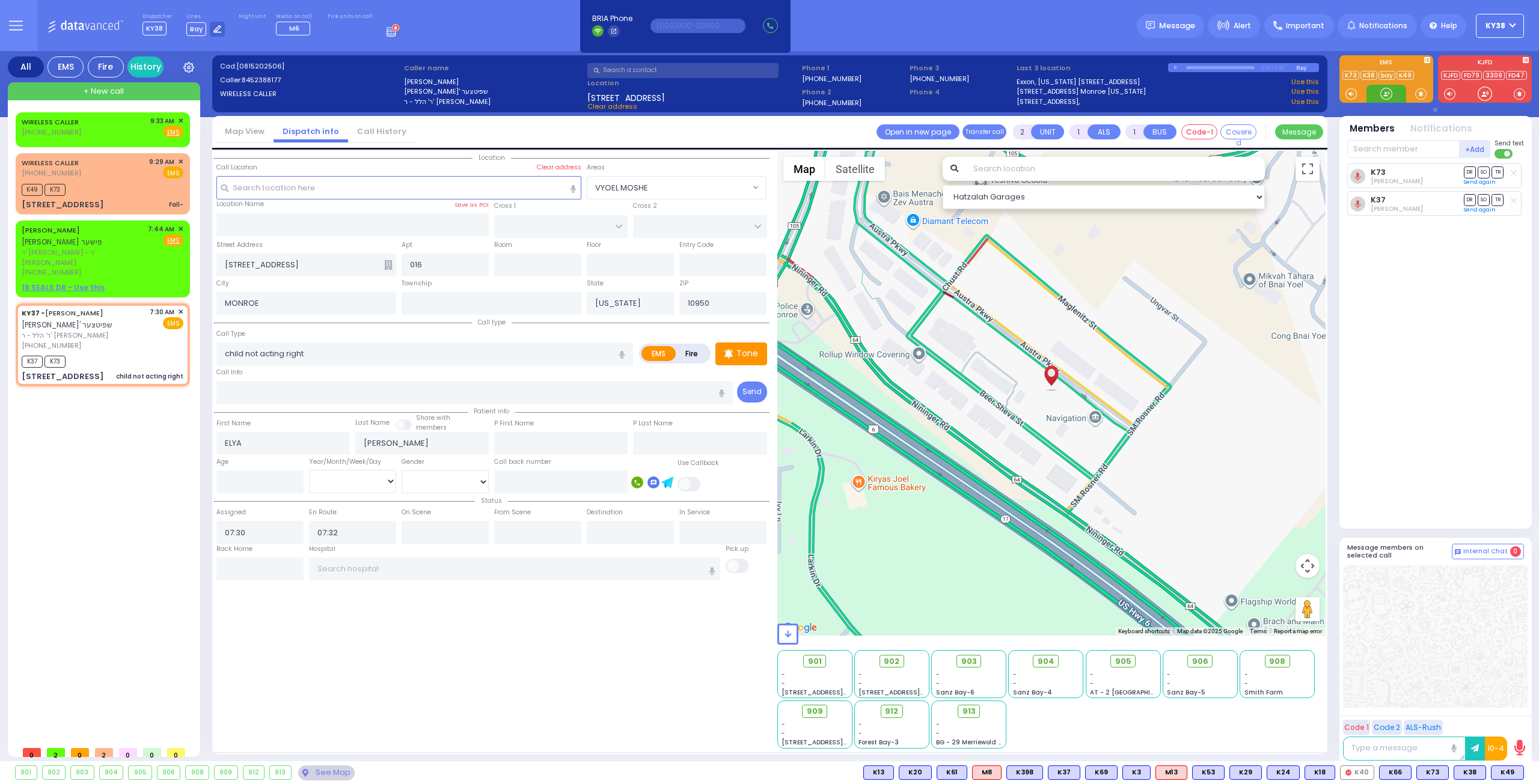
click at [1386, 90] on div at bounding box center [1386, 94] width 12 height 12
click at [110, 353] on div "K37 K73" at bounding box center [102, 360] width 162 height 15
select select
radio input "true"
select select
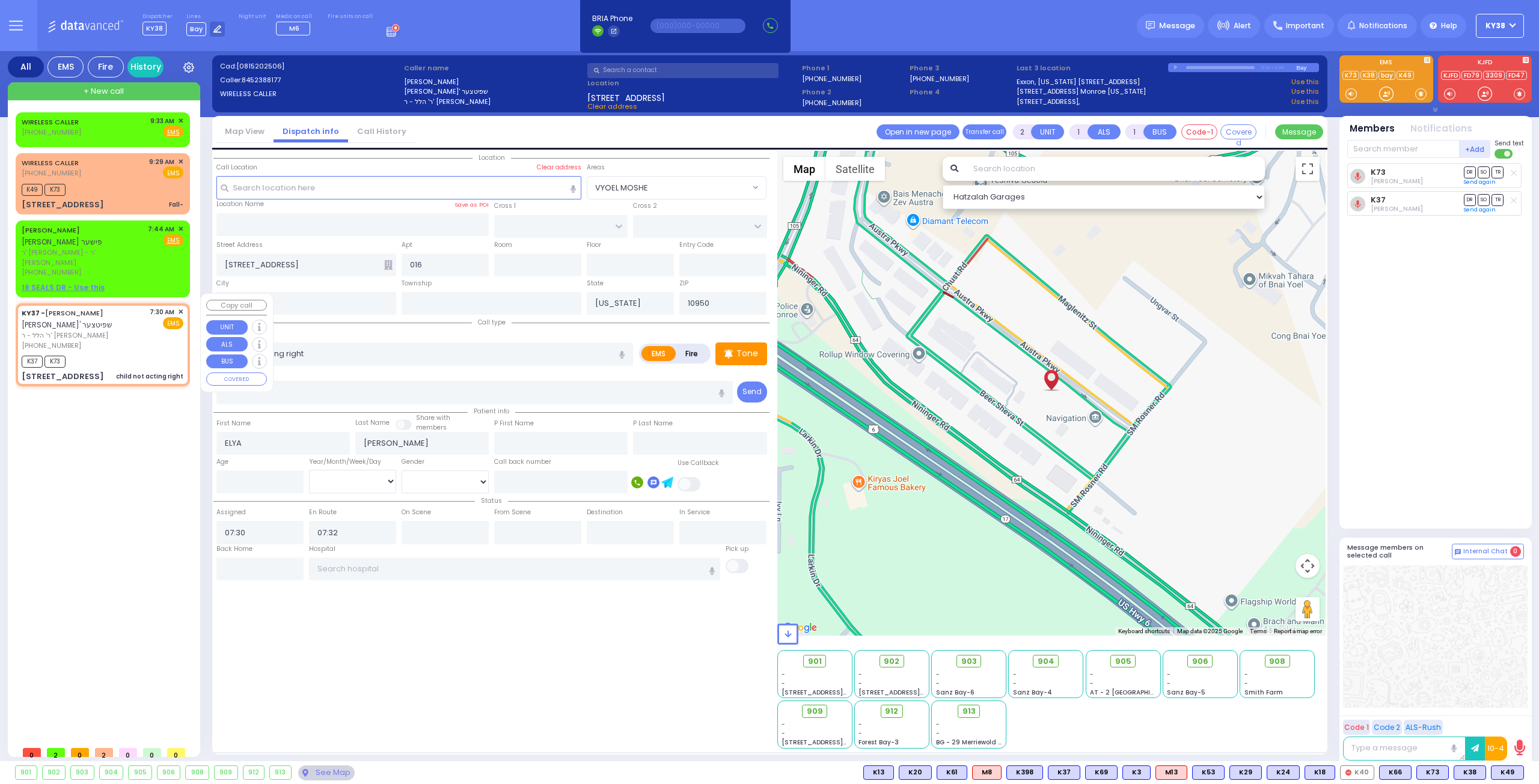
select select "Hatzalah Garages"
click at [180, 307] on span "✕" at bounding box center [180, 312] width 5 height 10
click at [122, 341] on div "(845) 238-8177" at bounding box center [84, 346] width 124 height 10
select select
radio input "true"
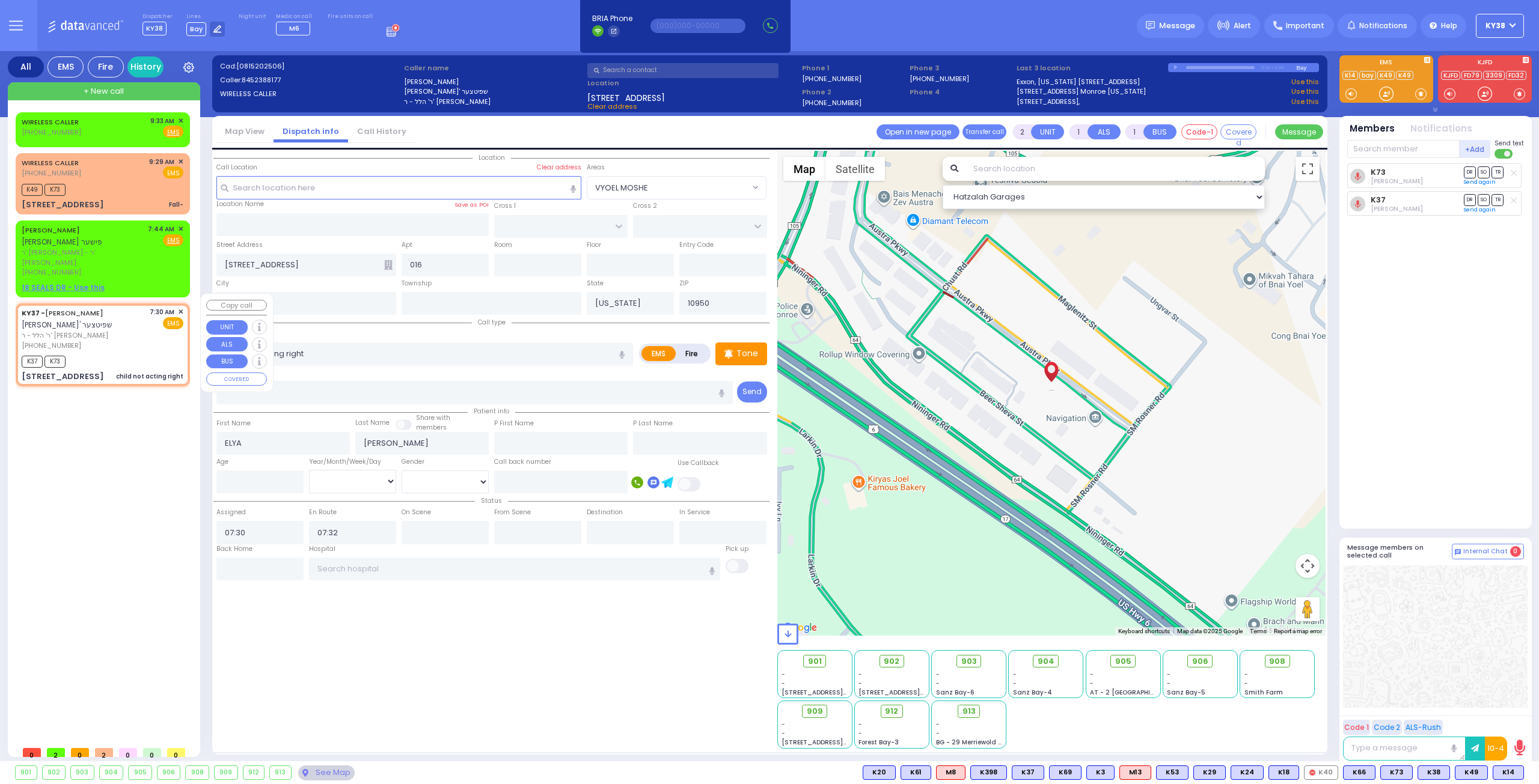
select select
select select "Hatzalah Garages"
click at [128, 341] on div "(845) 238-8177" at bounding box center [84, 346] width 124 height 10
select select
radio input "true"
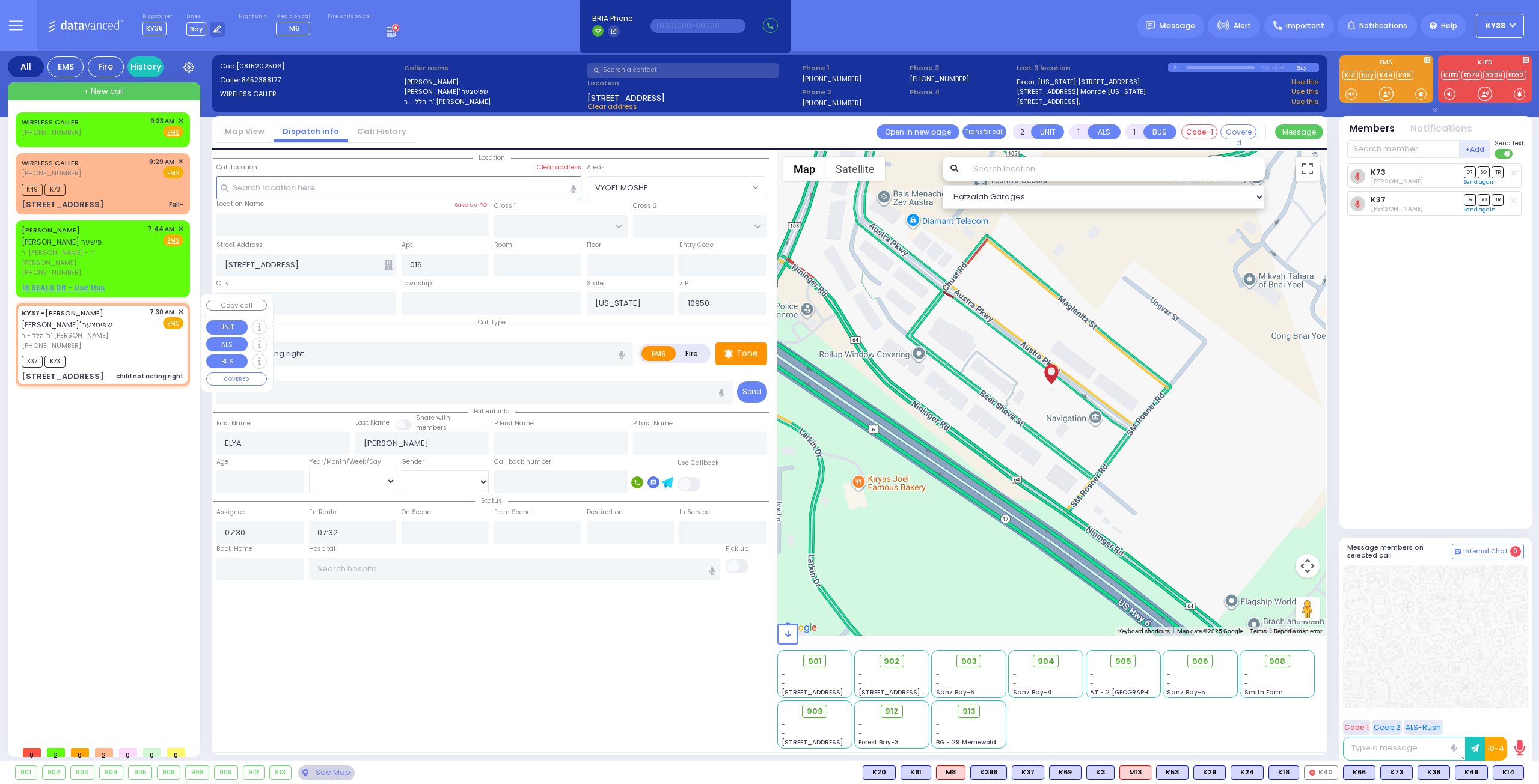
select select
select select "Hatzalah Garages"
click at [181, 307] on span "✕" at bounding box center [180, 312] width 5 height 10
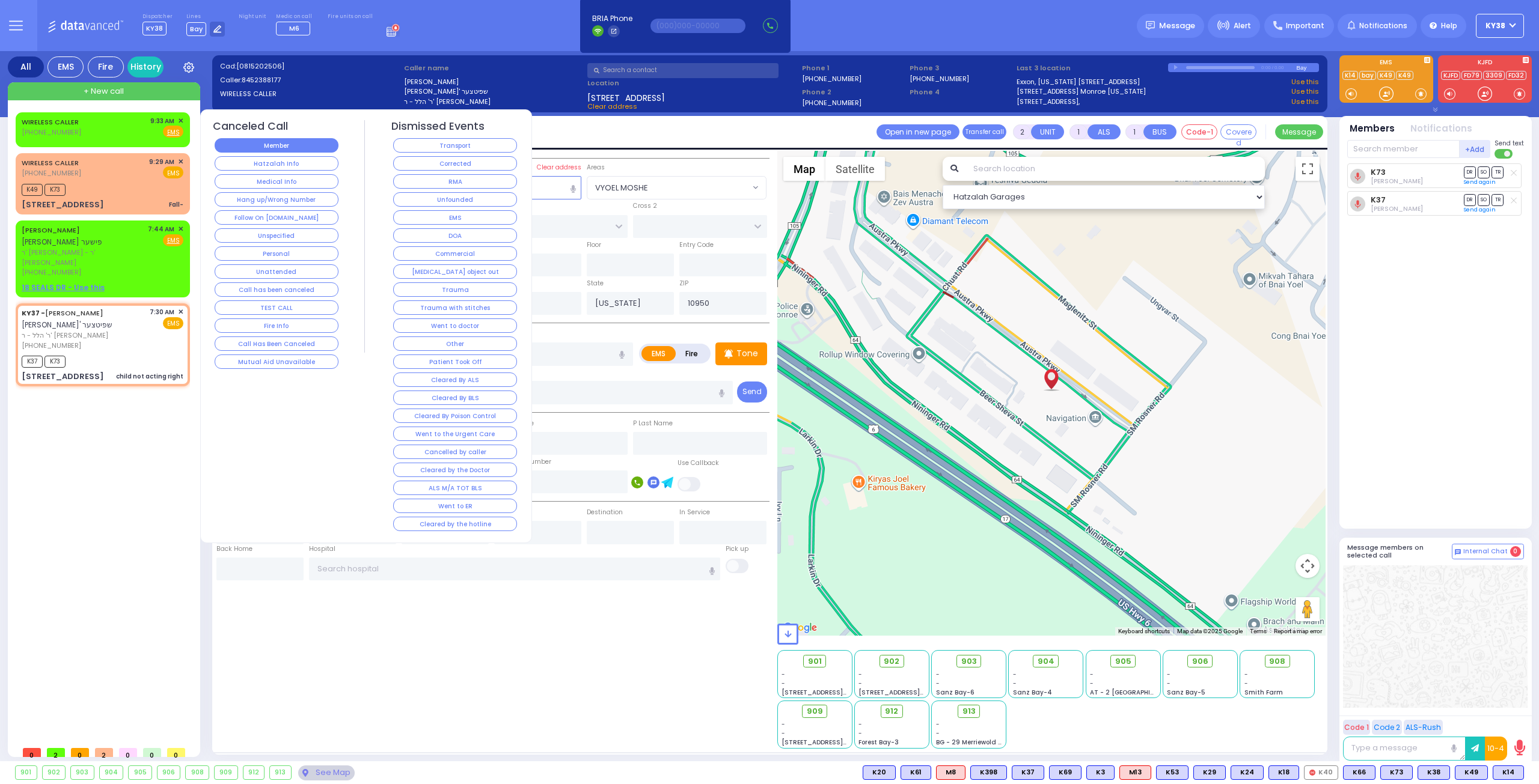
click at [306, 147] on button "Member" at bounding box center [276, 145] width 124 height 15
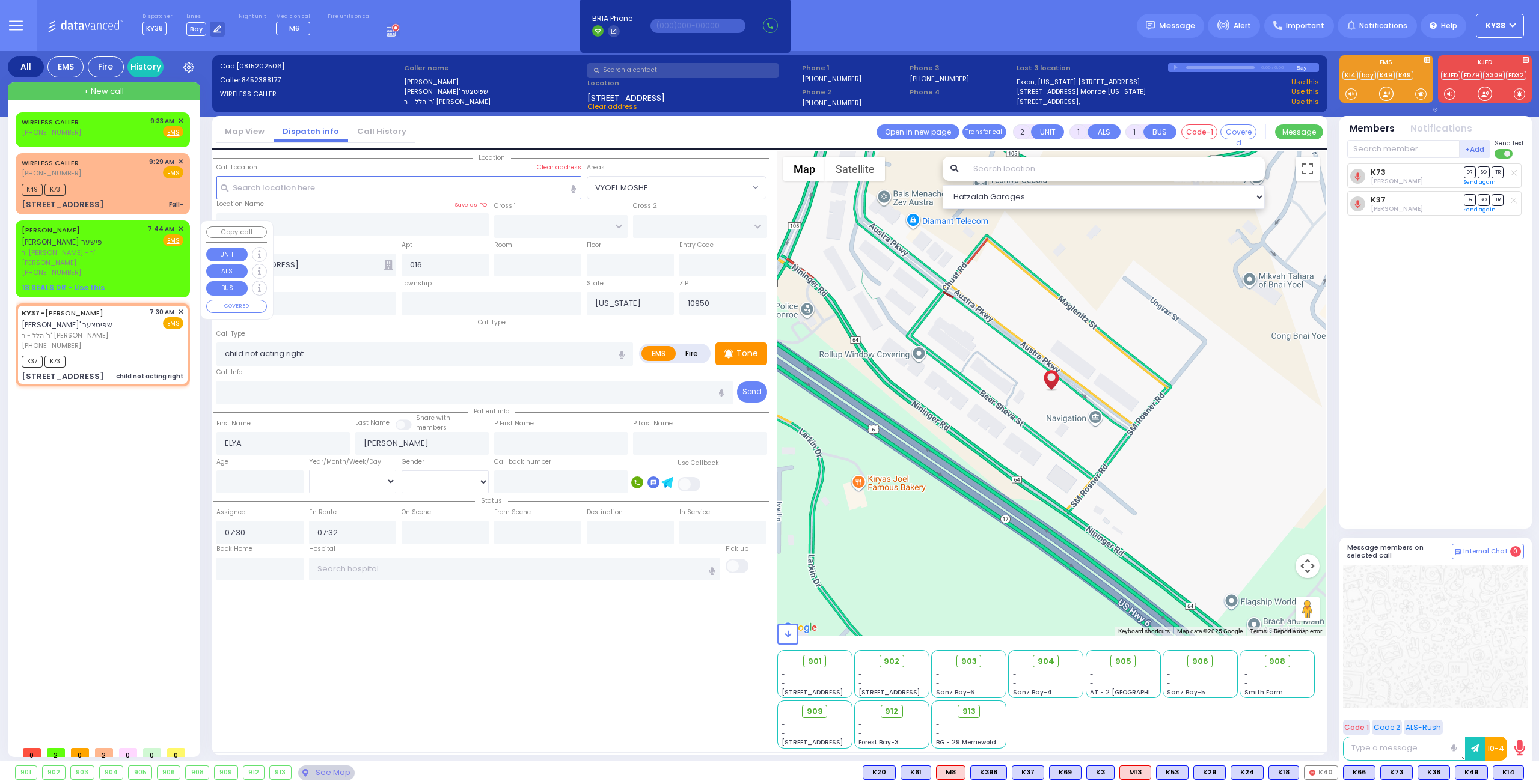
select select
radio input "true"
select select
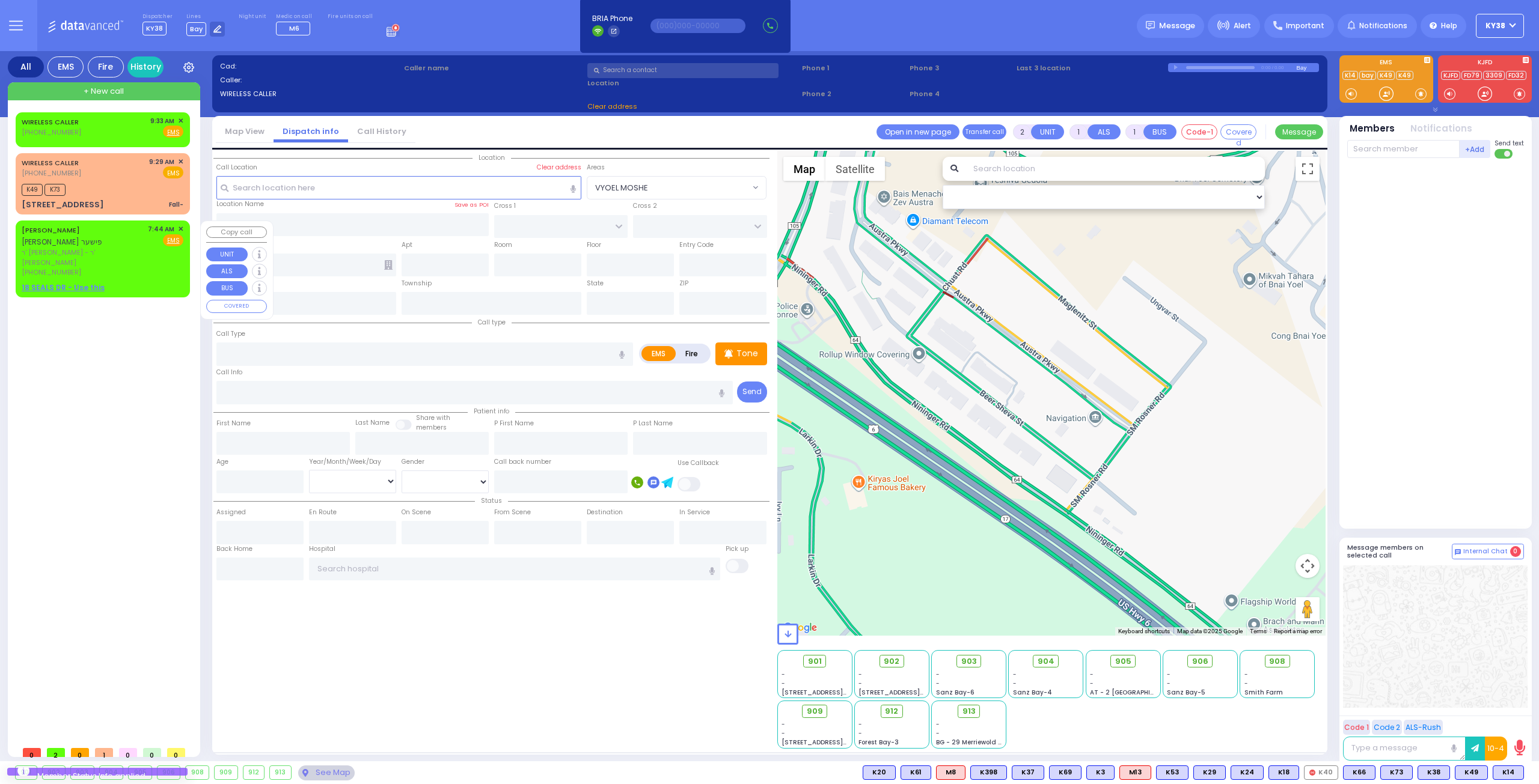
click at [144, 257] on span "ר' יעקב יודא - ר' נפתלי דייטש" at bounding box center [82, 257] width 122 height 20
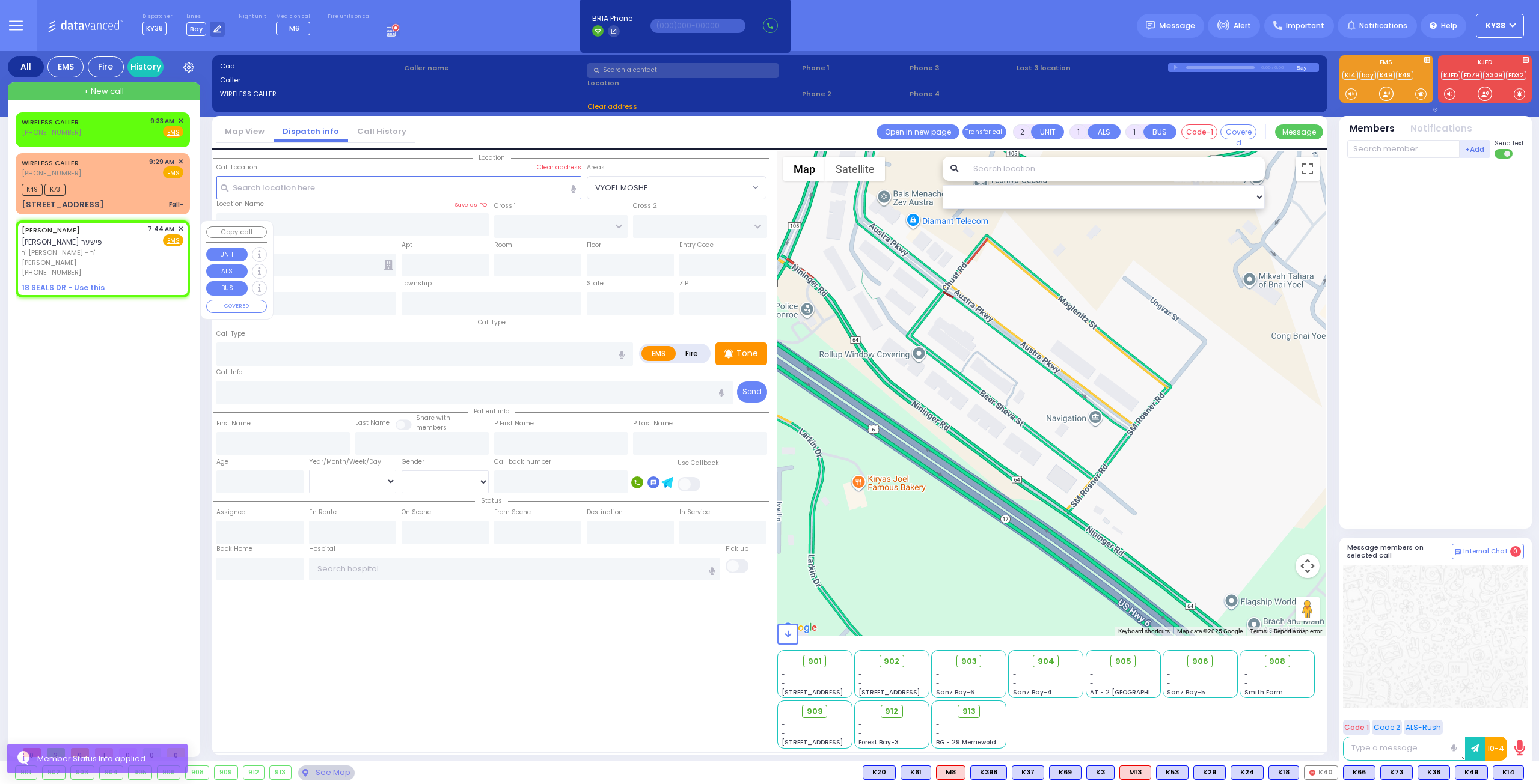
select select
radio input "true"
type input "MORDCHE HERSH"
type input "FISHER"
select select
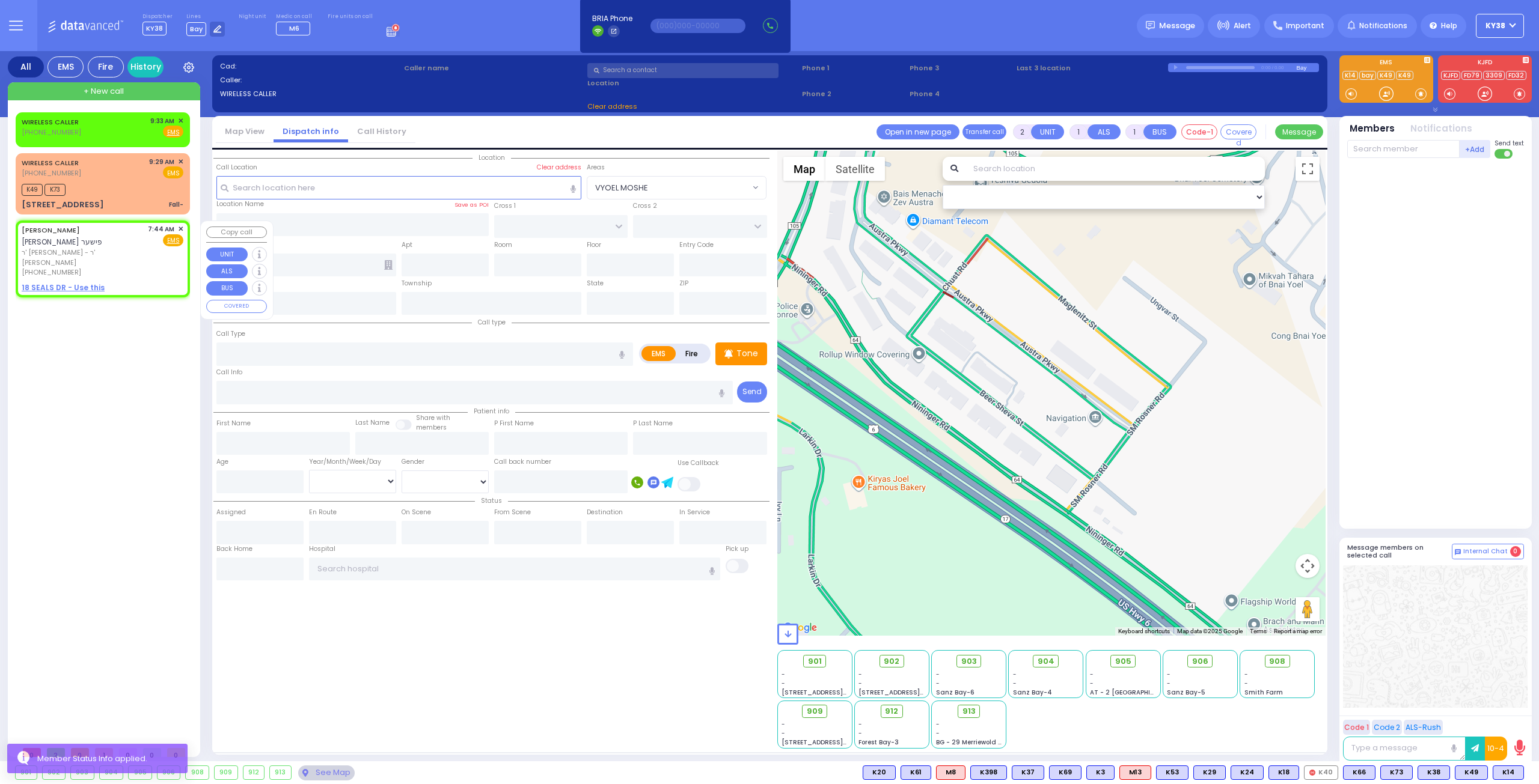
type input "07:44"
select select "Hatzalah Garages"
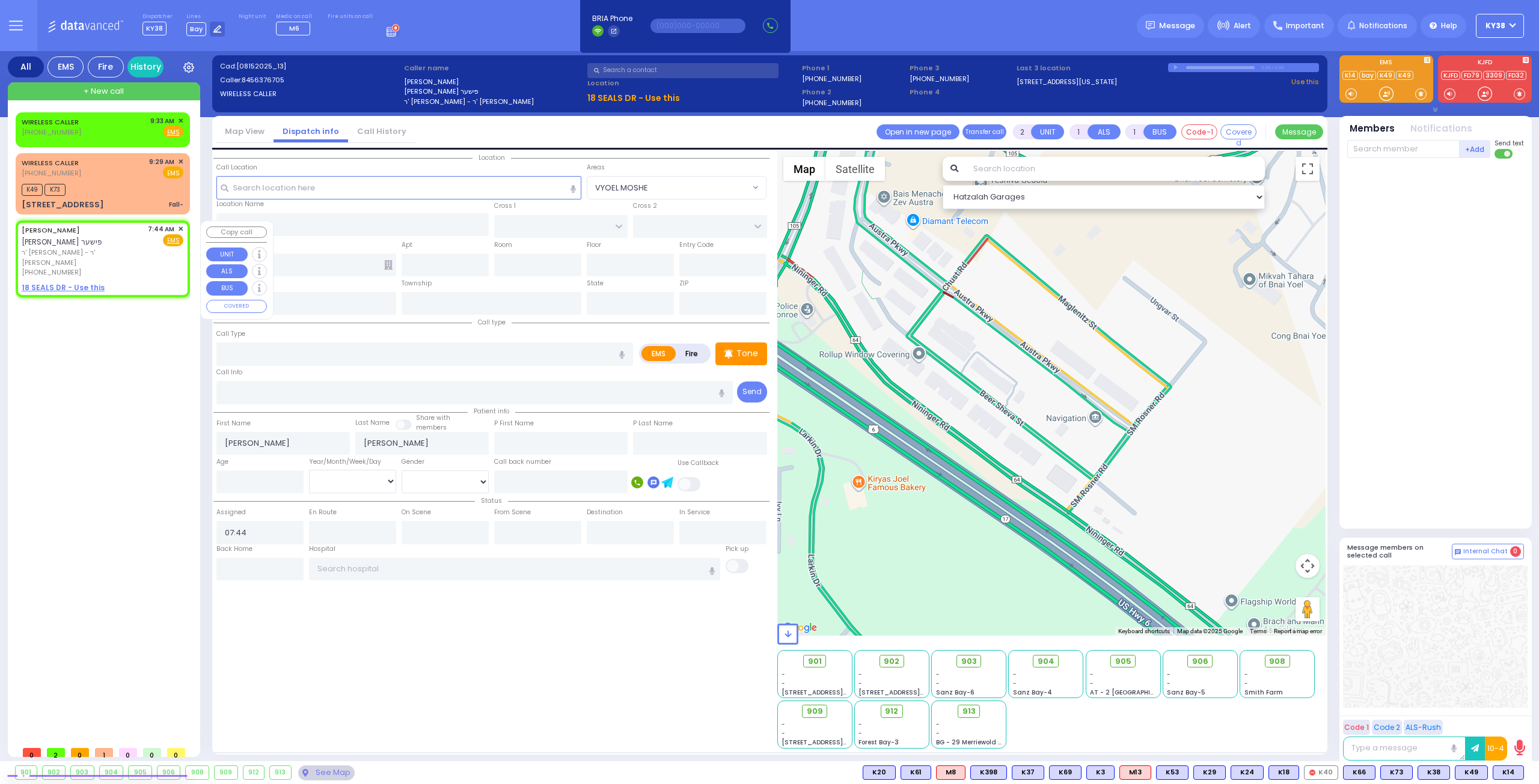
click at [181, 228] on span "✕" at bounding box center [180, 229] width 5 height 10
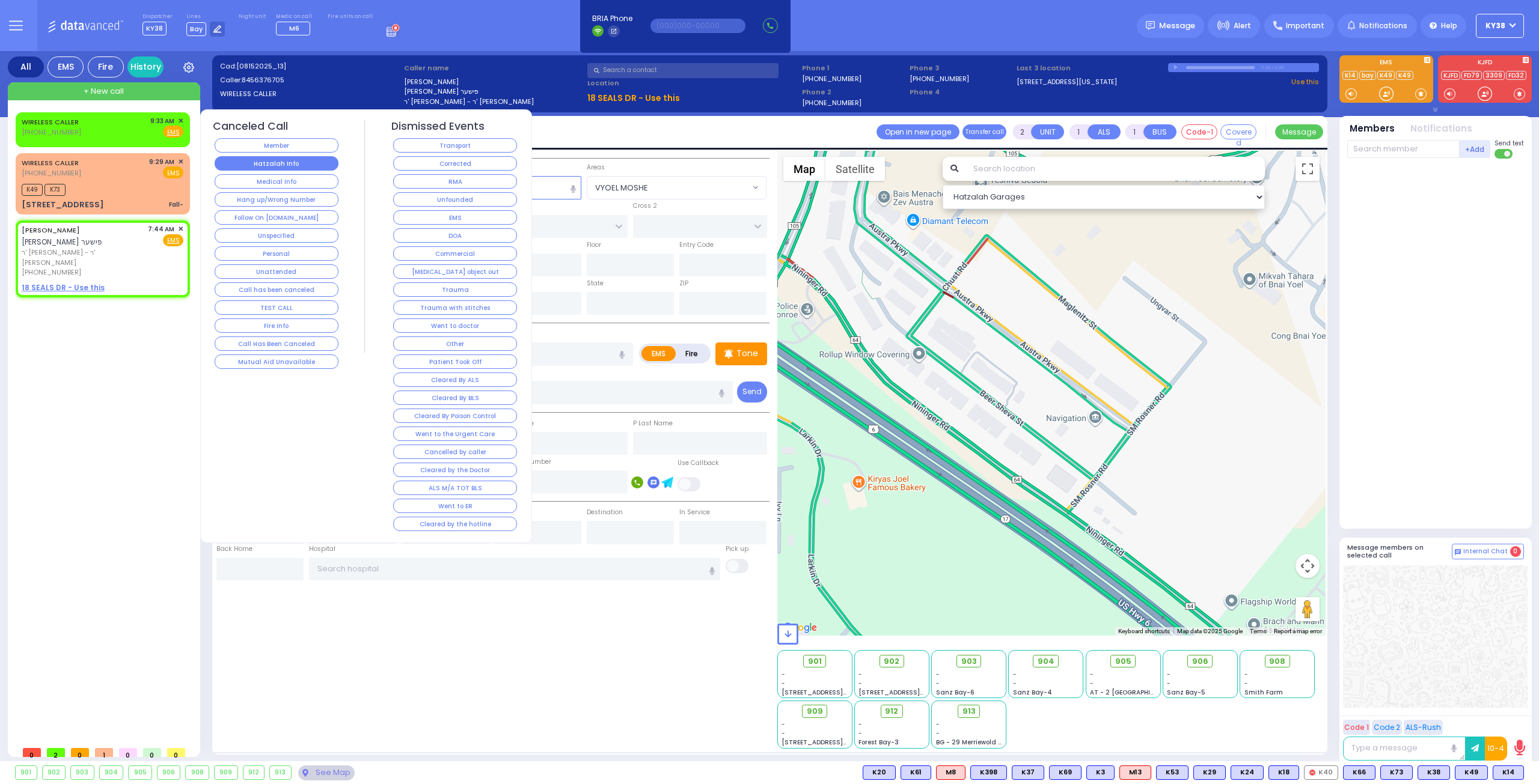
click at [290, 162] on button "Hatzalah Info" at bounding box center [276, 163] width 124 height 15
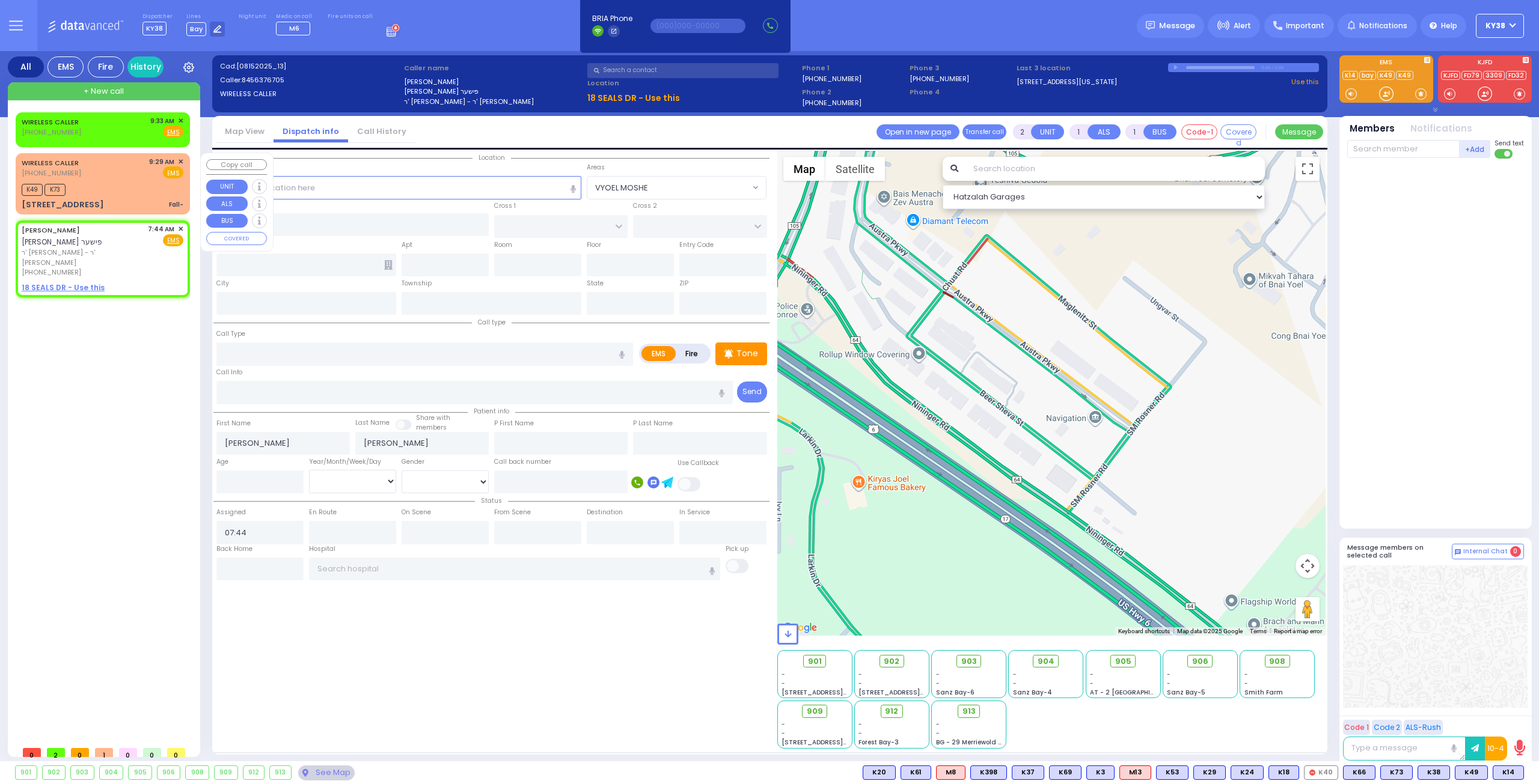
select select
radio input "true"
select select
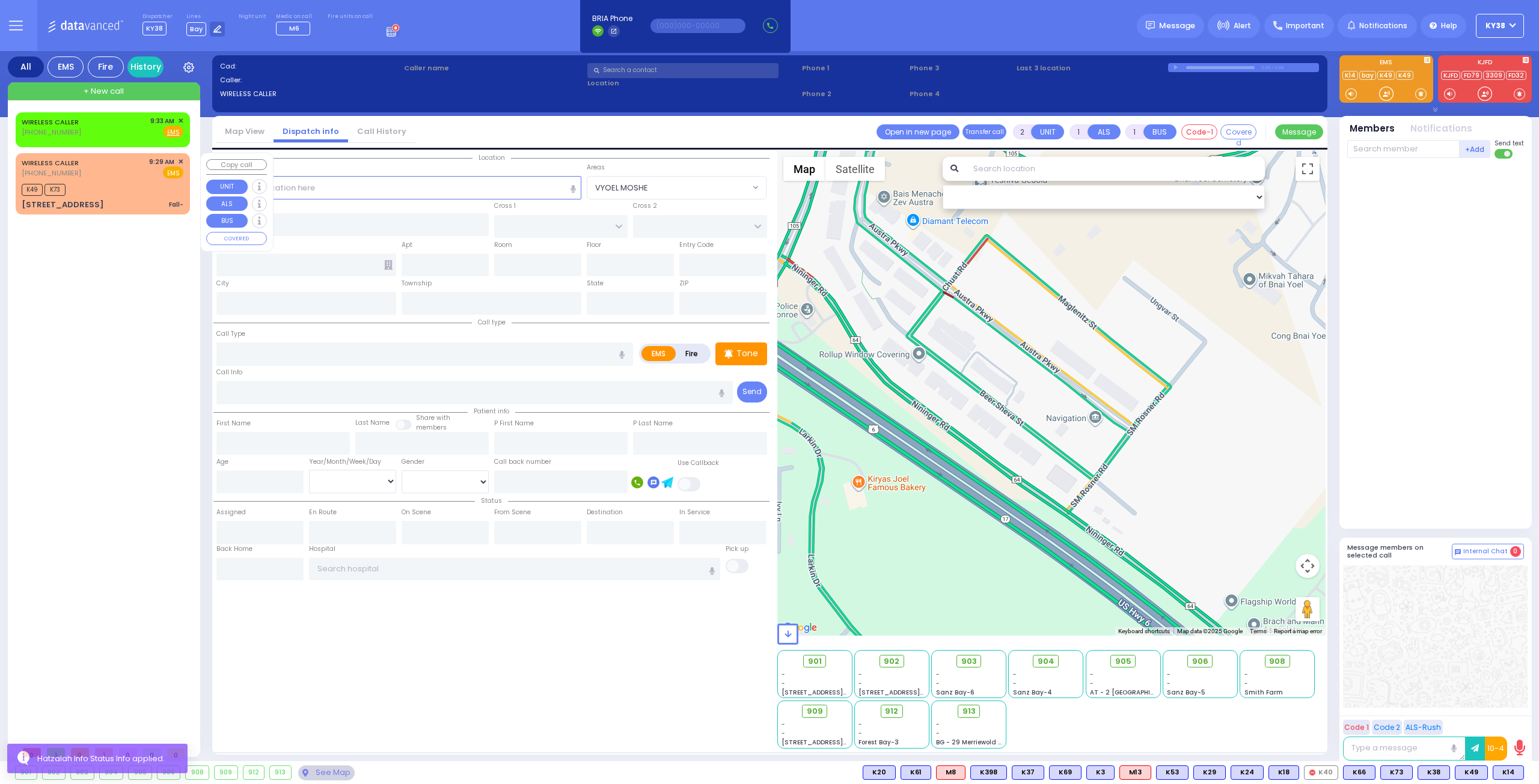
click at [133, 177] on div "WIRELESS CALLER (929) 651-7856 9:29 AM ✕ EMS" at bounding box center [102, 168] width 162 height 22
type input "1"
type input "0"
select select
type input "Fall-"
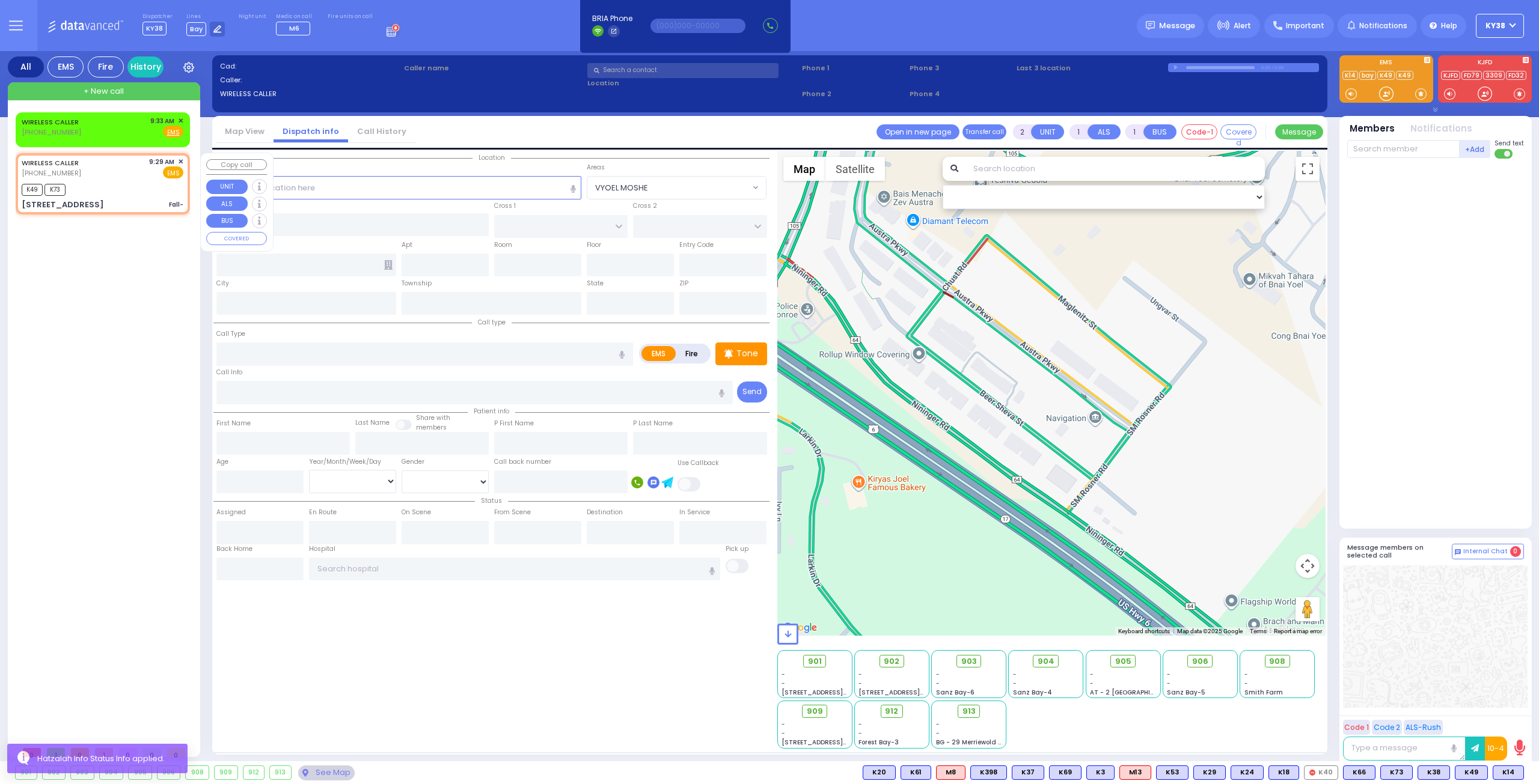
radio input "true"
type input "1"
select select "Year"
select select "[DEMOGRAPHIC_DATA]"
type input "09:29"
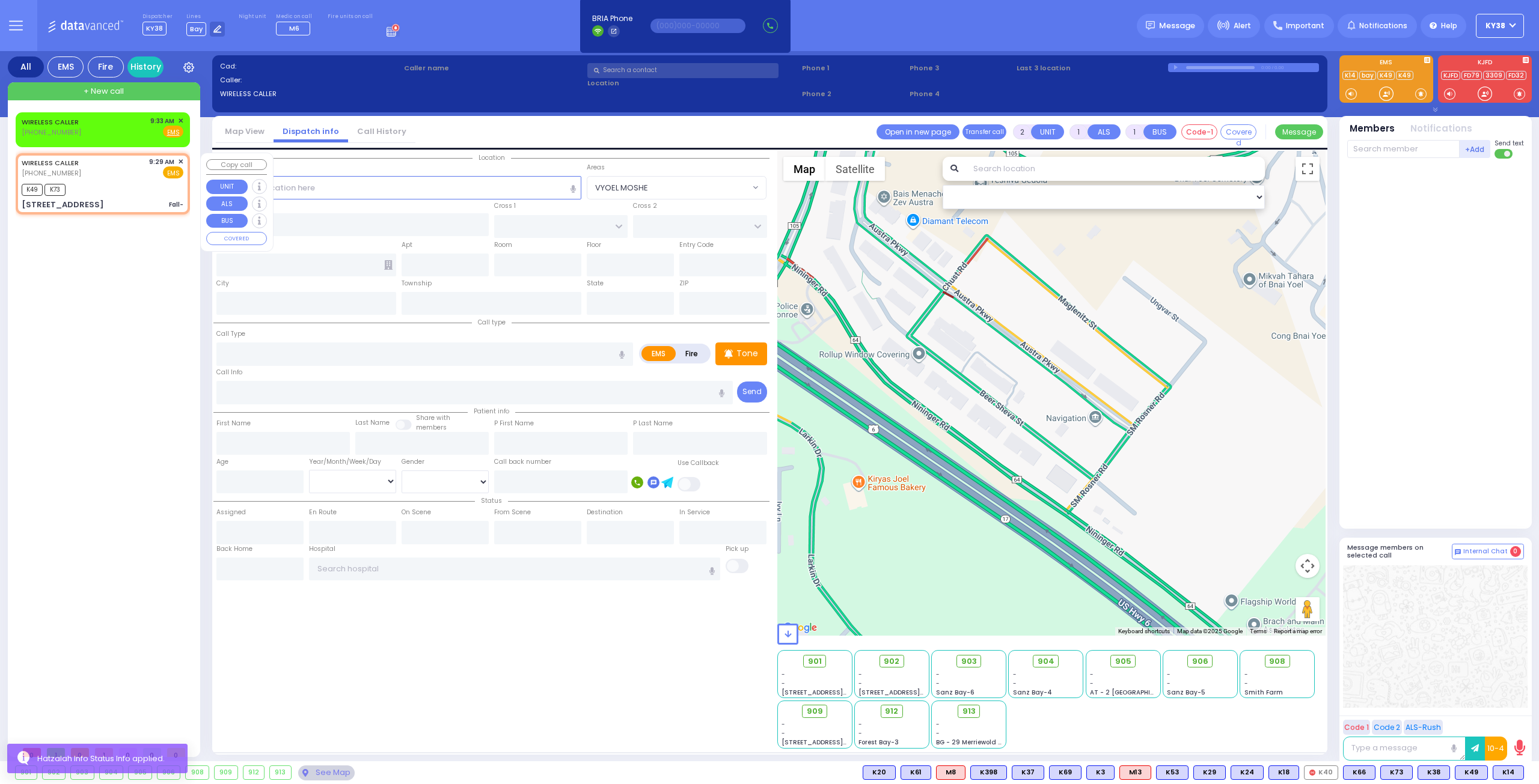
type input "09:32"
type input "CHUST RD"
type input "BEER SHAVA ST"
type input "2 Beer Sheva St"
type input "403"
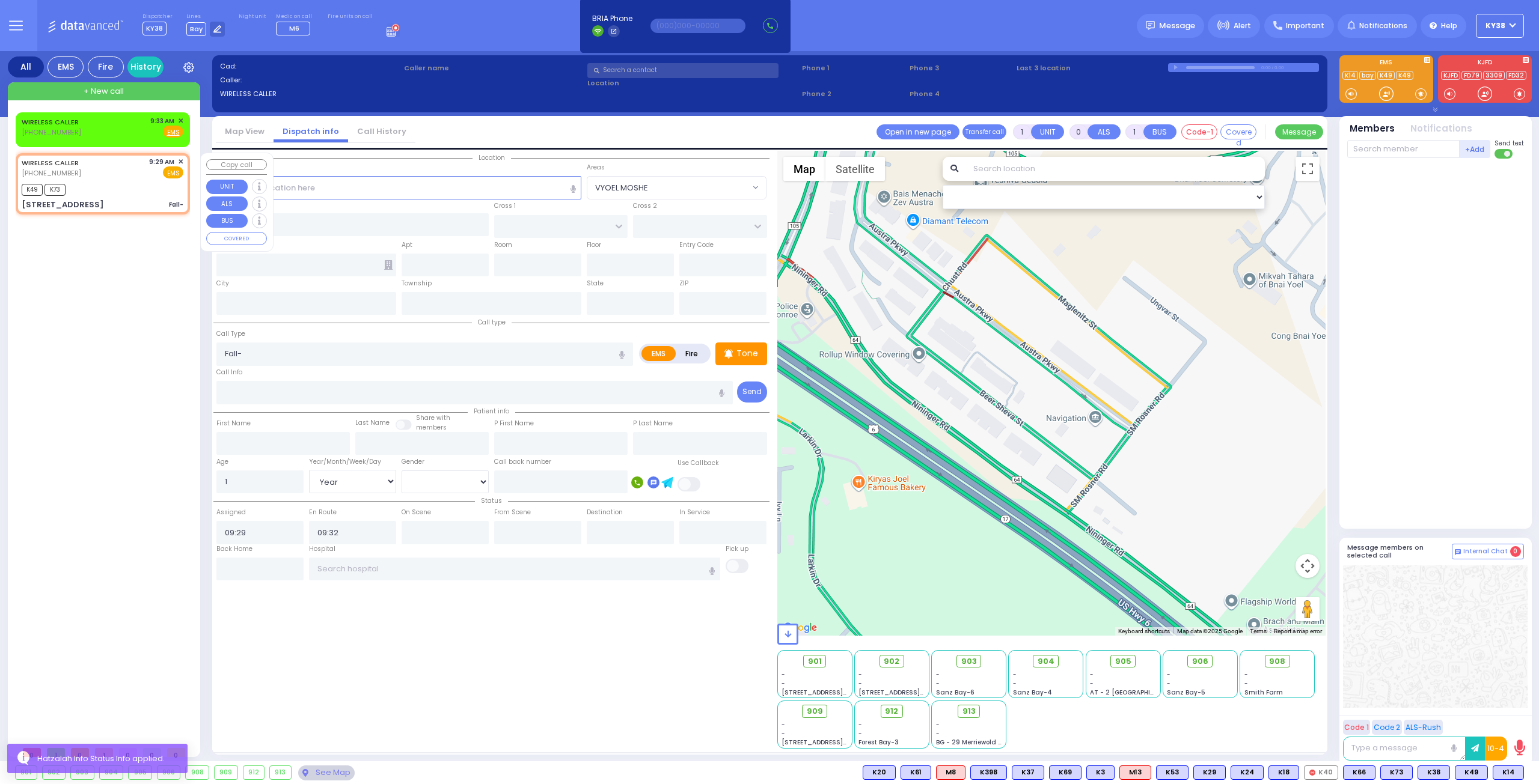
type input "Kiryas Joel"
type input "[US_STATE]"
type input "10950"
select select "VYOEL MOSHE"
select select "Hatzalah Garages"
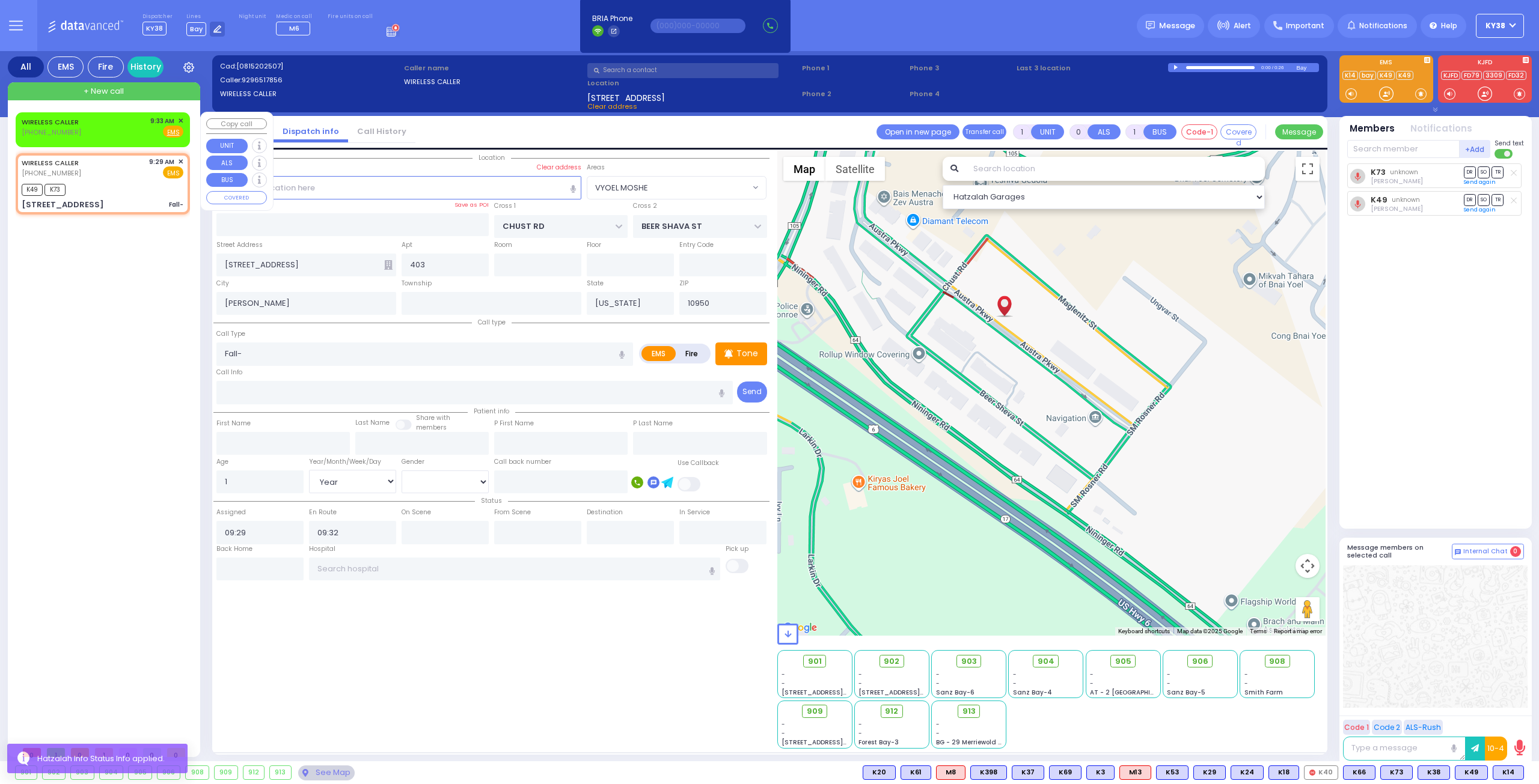
click at [129, 127] on div "WIRELESS CALLER (929) 651-7856 9:33 AM ✕ Fire EMS" at bounding box center [102, 127] width 162 height 22
type input "2"
type input "1"
select select
radio input "true"
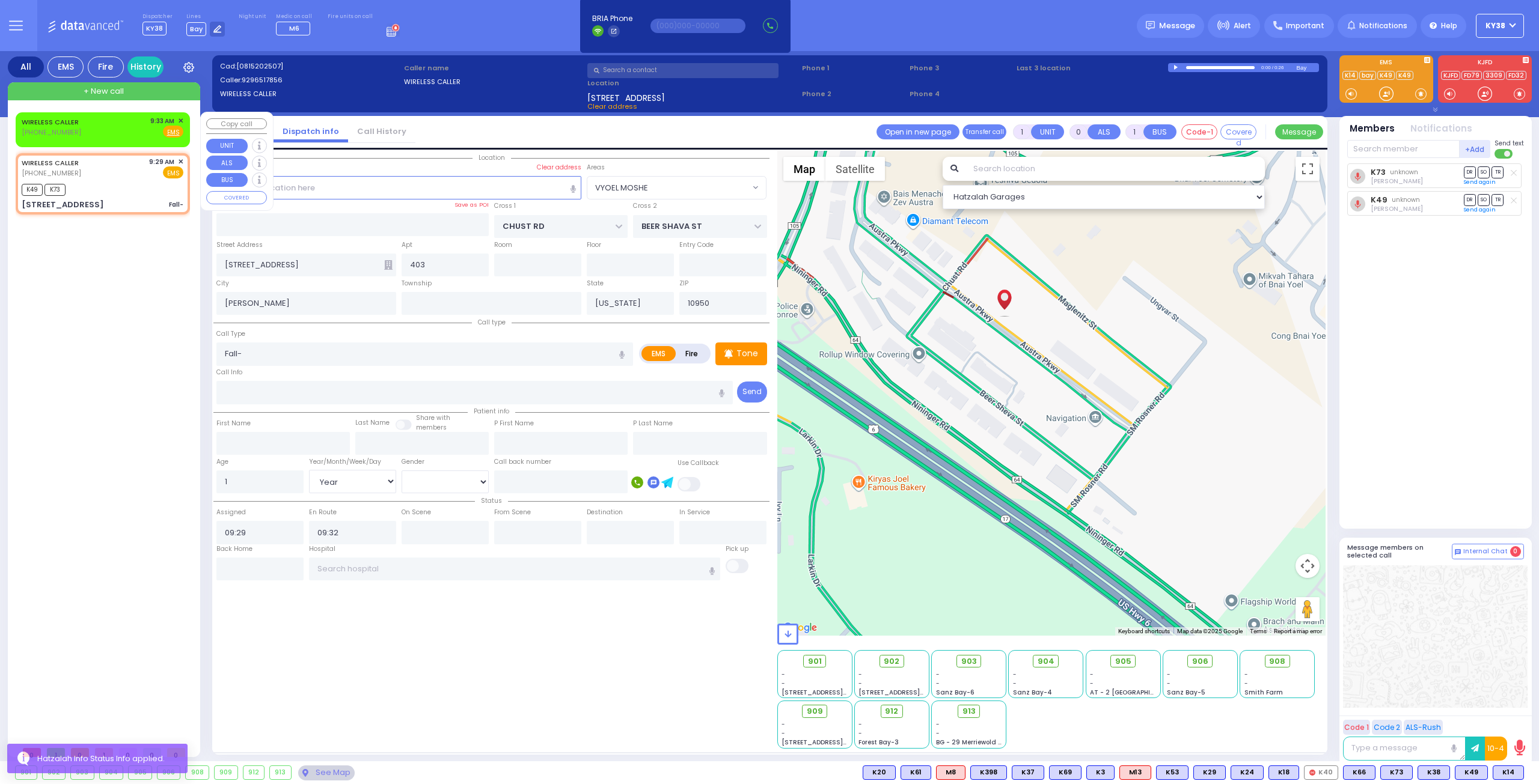
select select
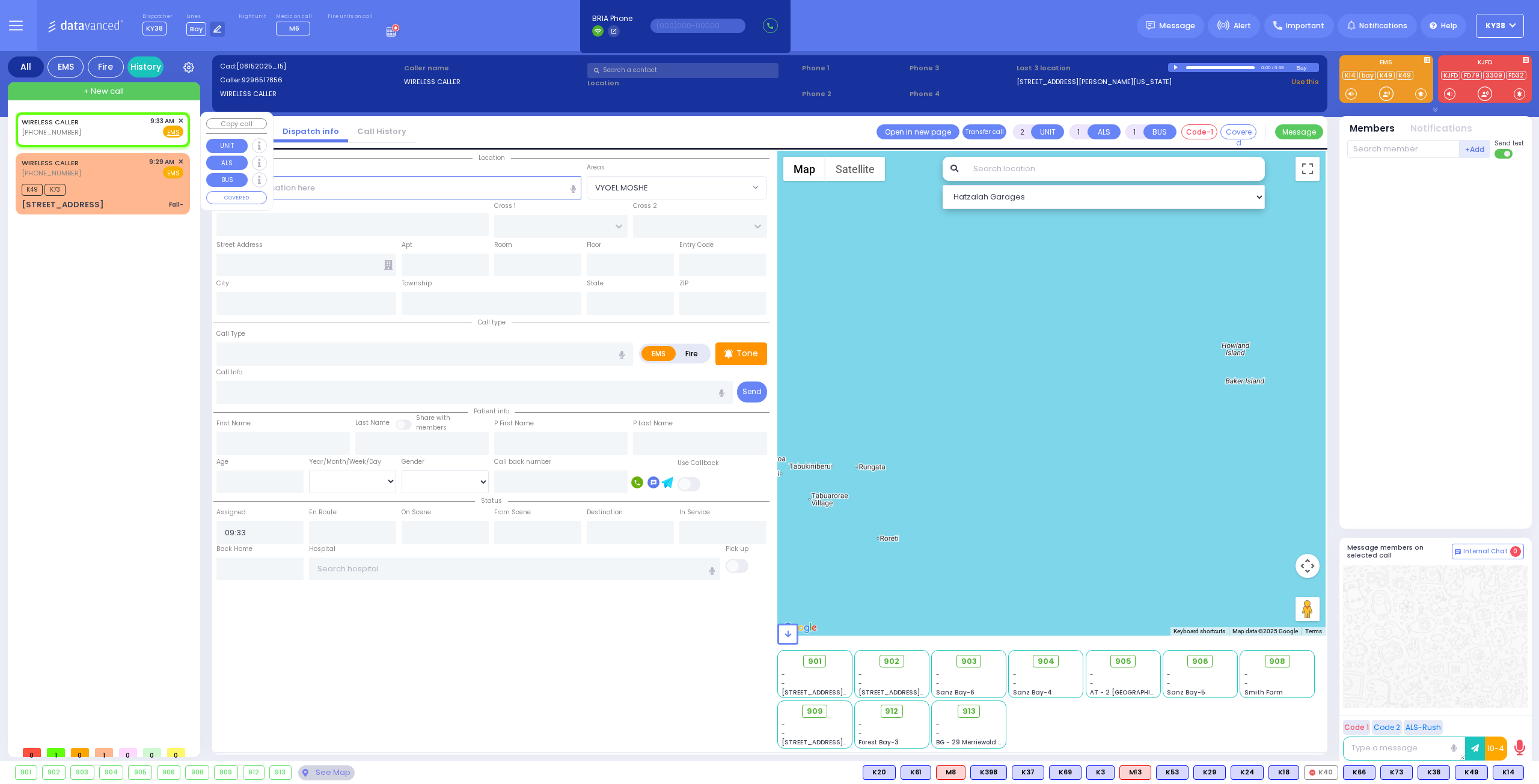
click at [180, 119] on span "✕" at bounding box center [180, 121] width 5 height 10
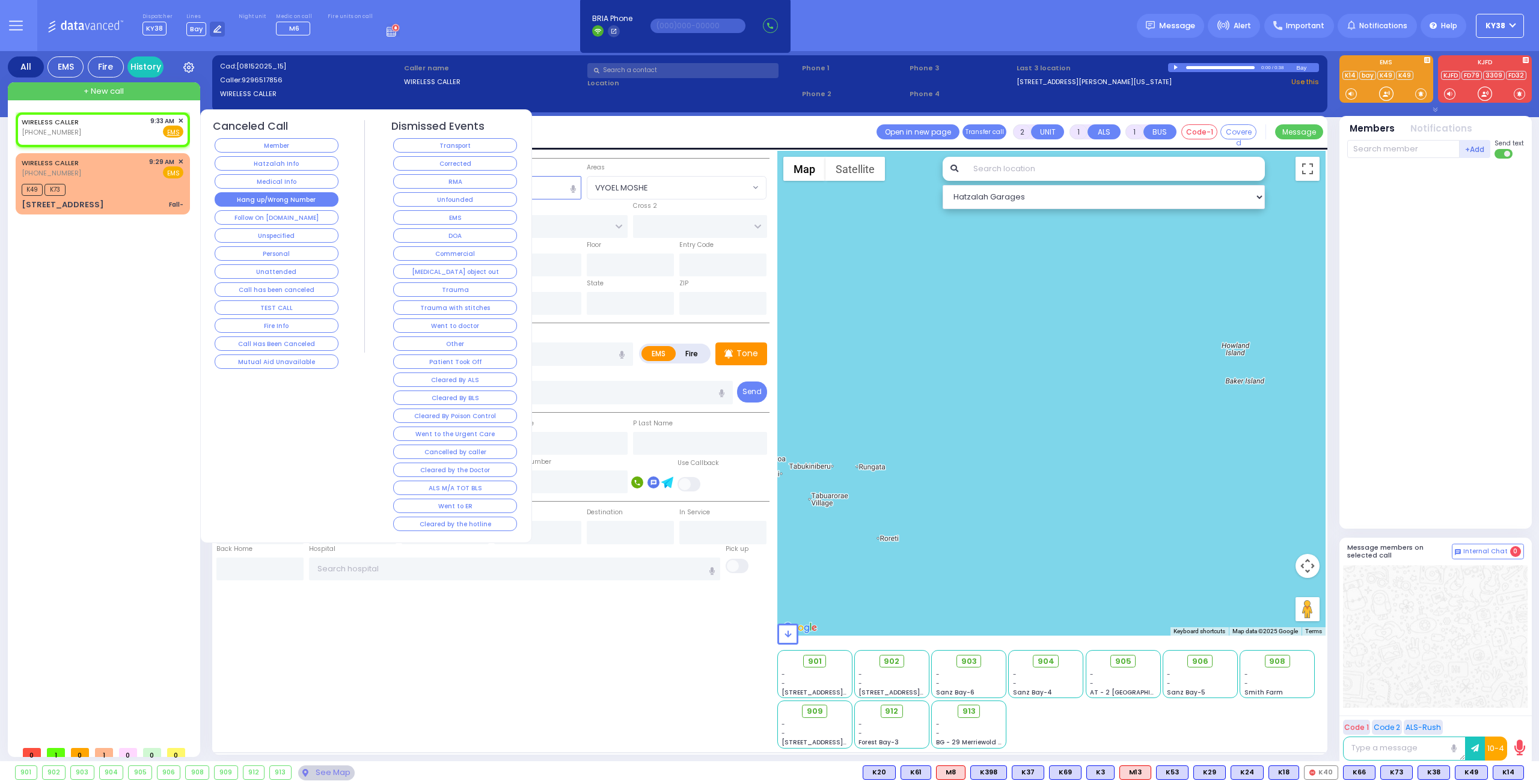
click at [274, 197] on button "Hang up/Wrong Number" at bounding box center [276, 200] width 124 height 15
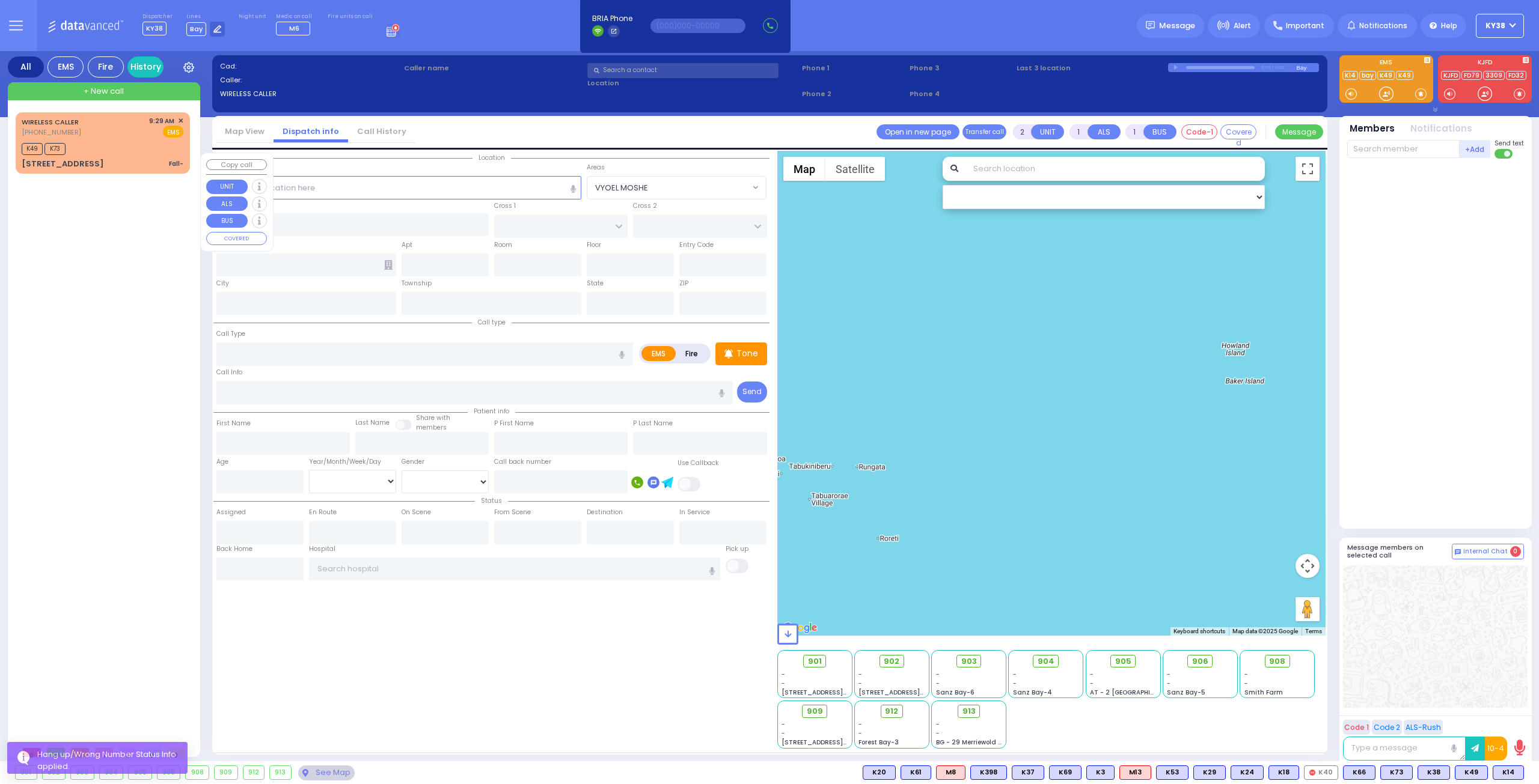
click at [119, 190] on div "WIRELESS CALLER (929) 651-7856 9:29 AM ✕ K49 K73" at bounding box center [105, 426] width 179 height 628
click at [117, 148] on div "K49 K73" at bounding box center [102, 147] width 162 height 15
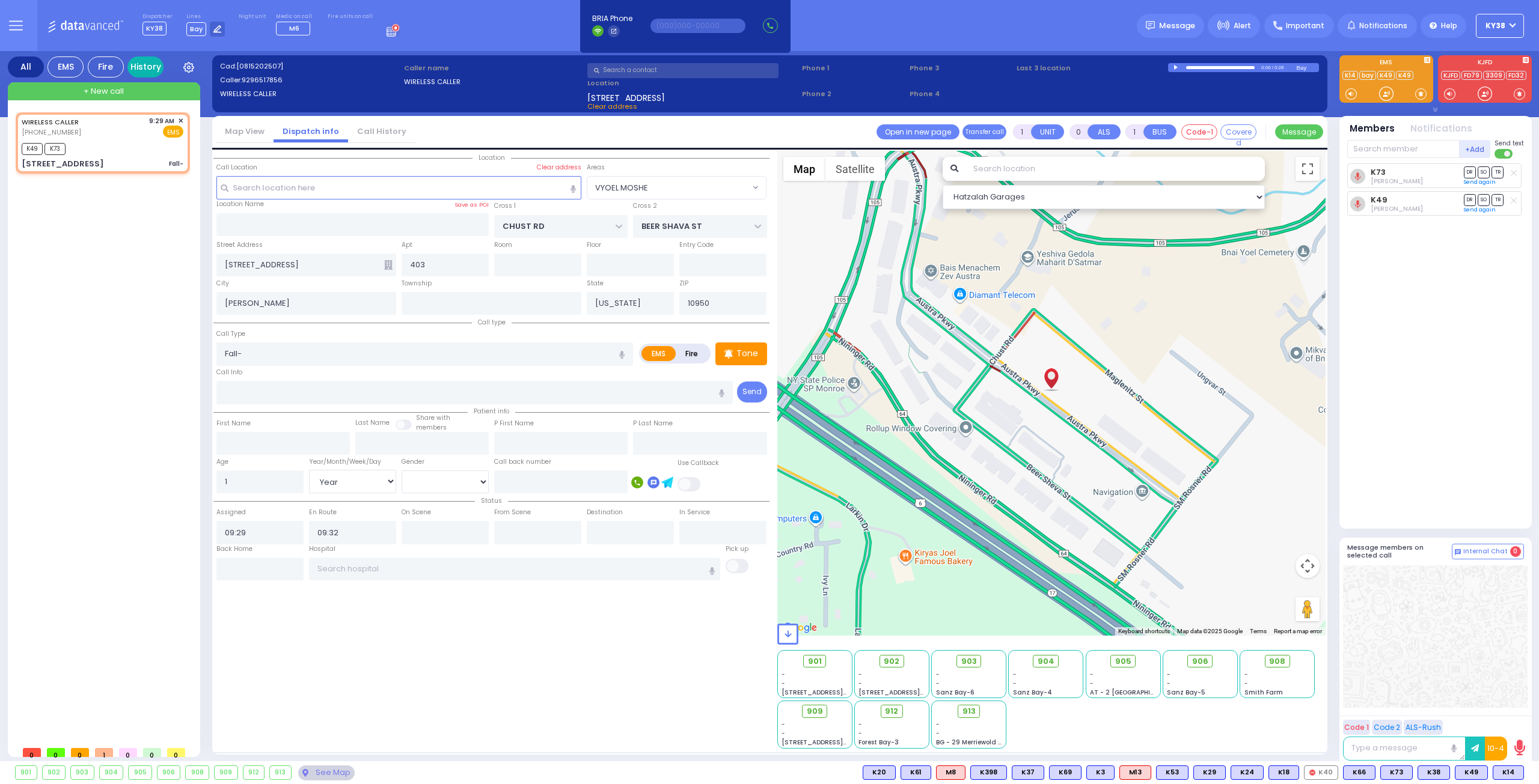
click at [144, 63] on link "History" at bounding box center [145, 67] width 36 height 21
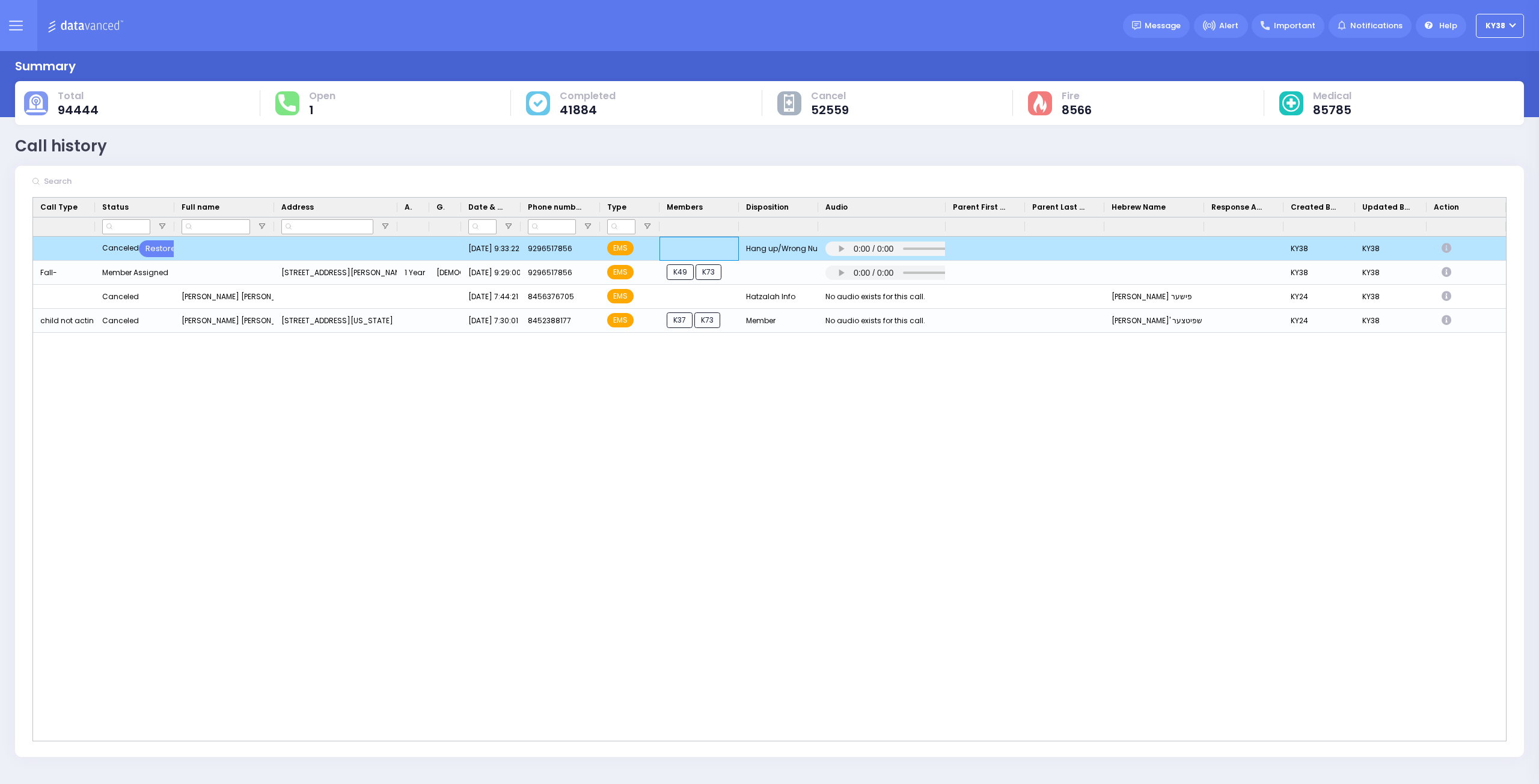
click at [699, 251] on div "Press SPACE to deselect this row." at bounding box center [699, 249] width 79 height 24
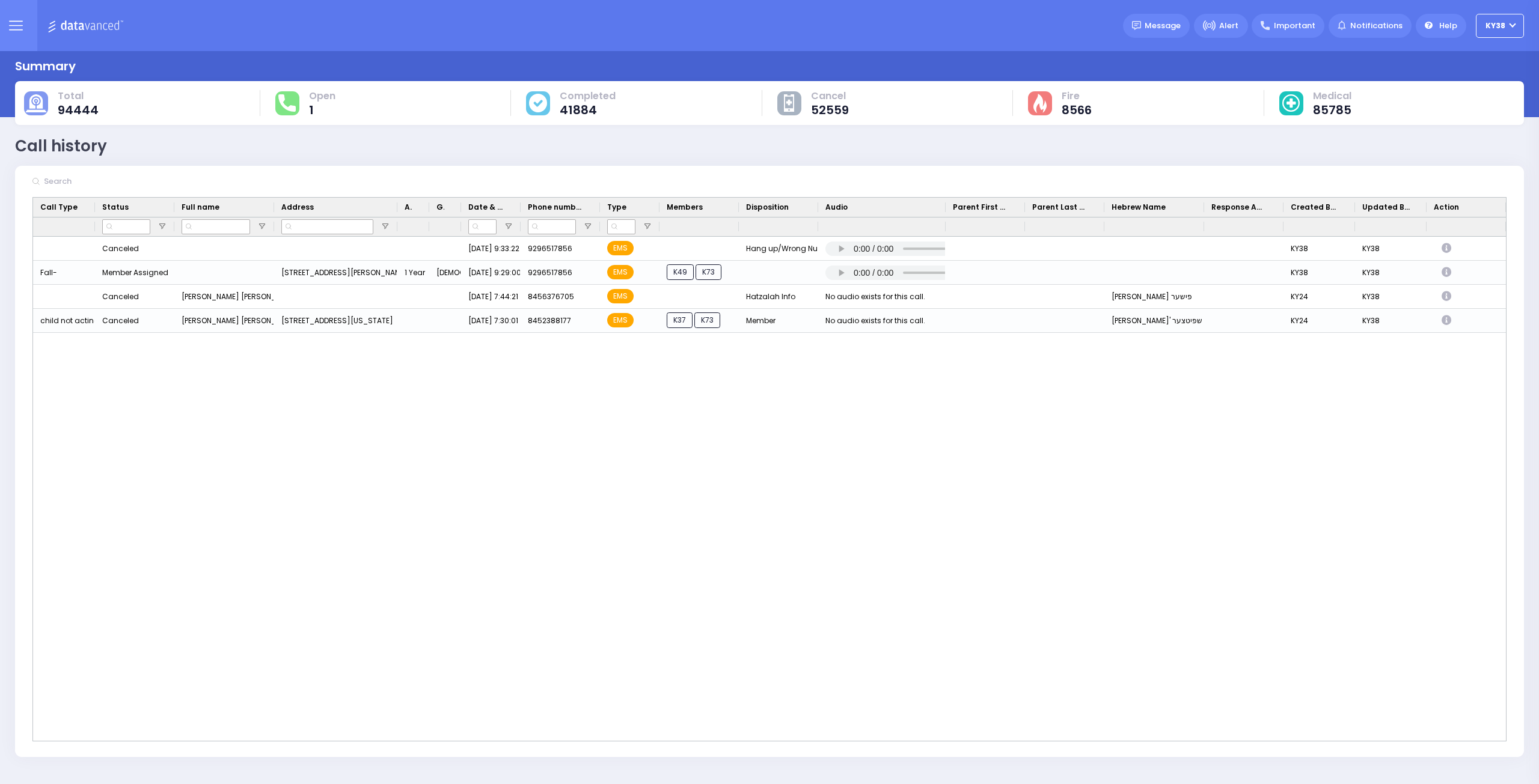
click at [712, 418] on div "KY38 KY38 Canceled Restore 8/15/2025 9:33:22 AM 9296517856 EMS Hang up/Wrong Nu…" at bounding box center [769, 489] width 1472 height 504
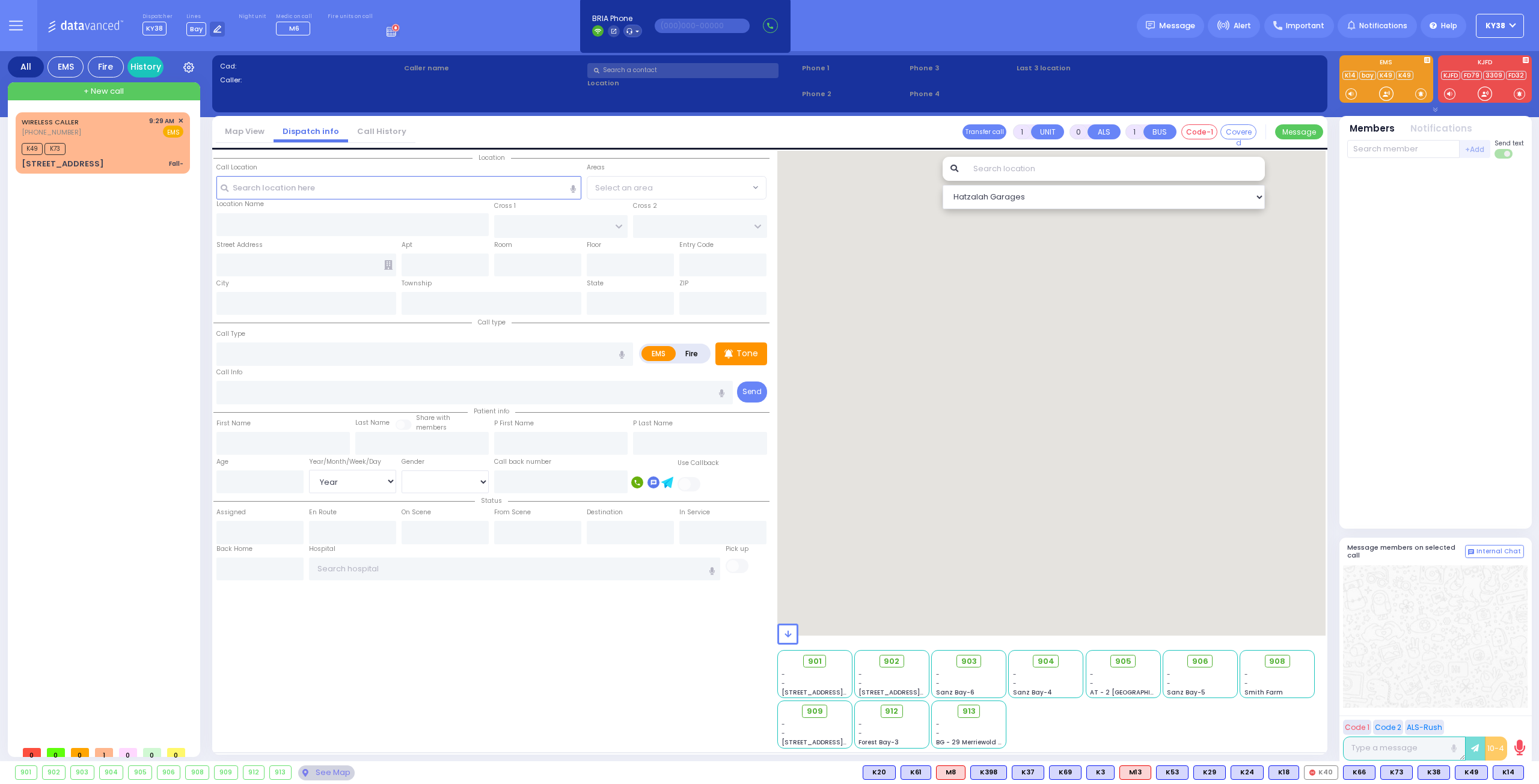
select select "Year"
select select "[DEMOGRAPHIC_DATA]"
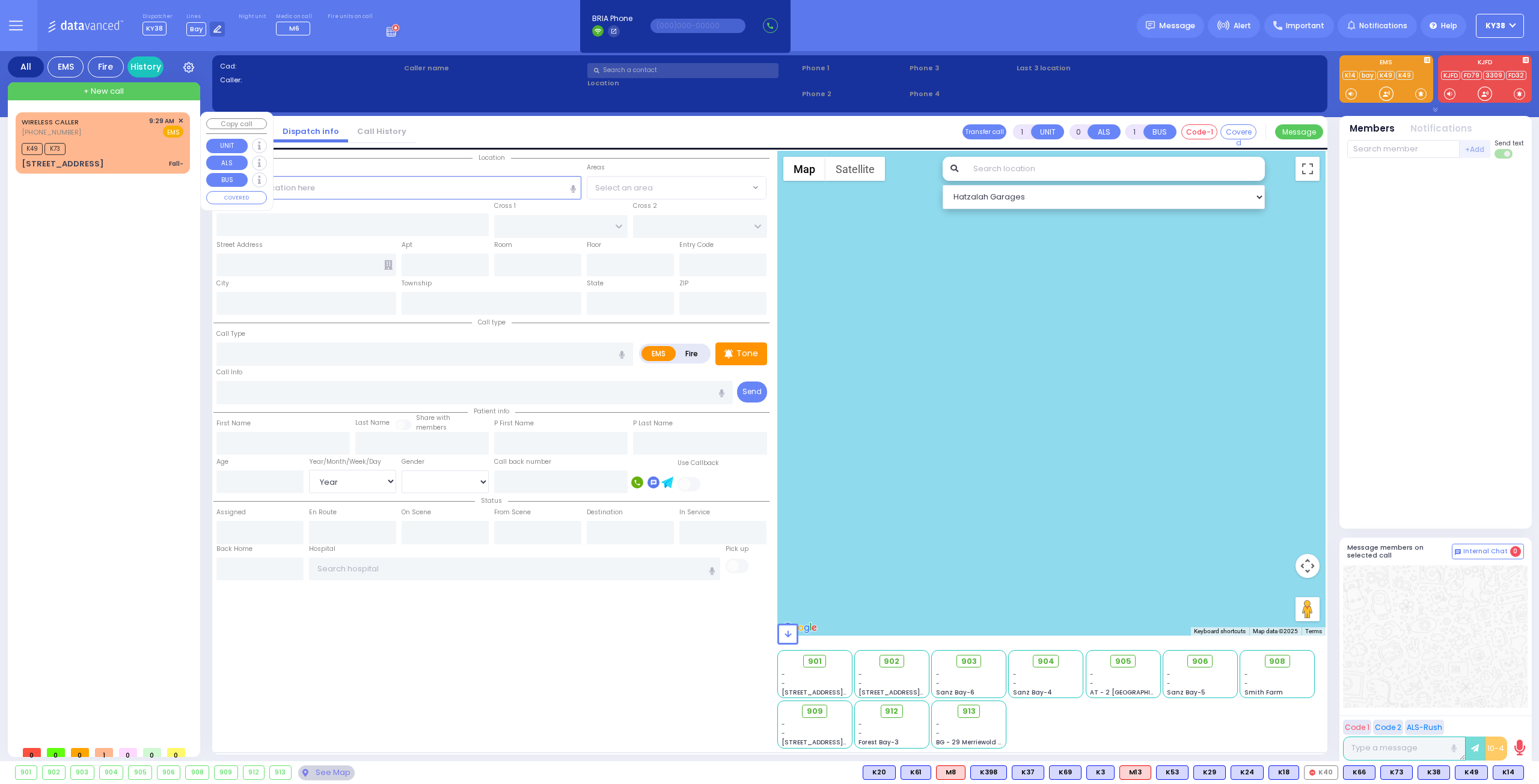
click at [108, 130] on div "WIRELESS CALLER [PHONE_NUMBER] 9:29 AM ✕ EMS" at bounding box center [102, 127] width 162 height 22
select select
type input "Fall-"
radio input "true"
type input "1"
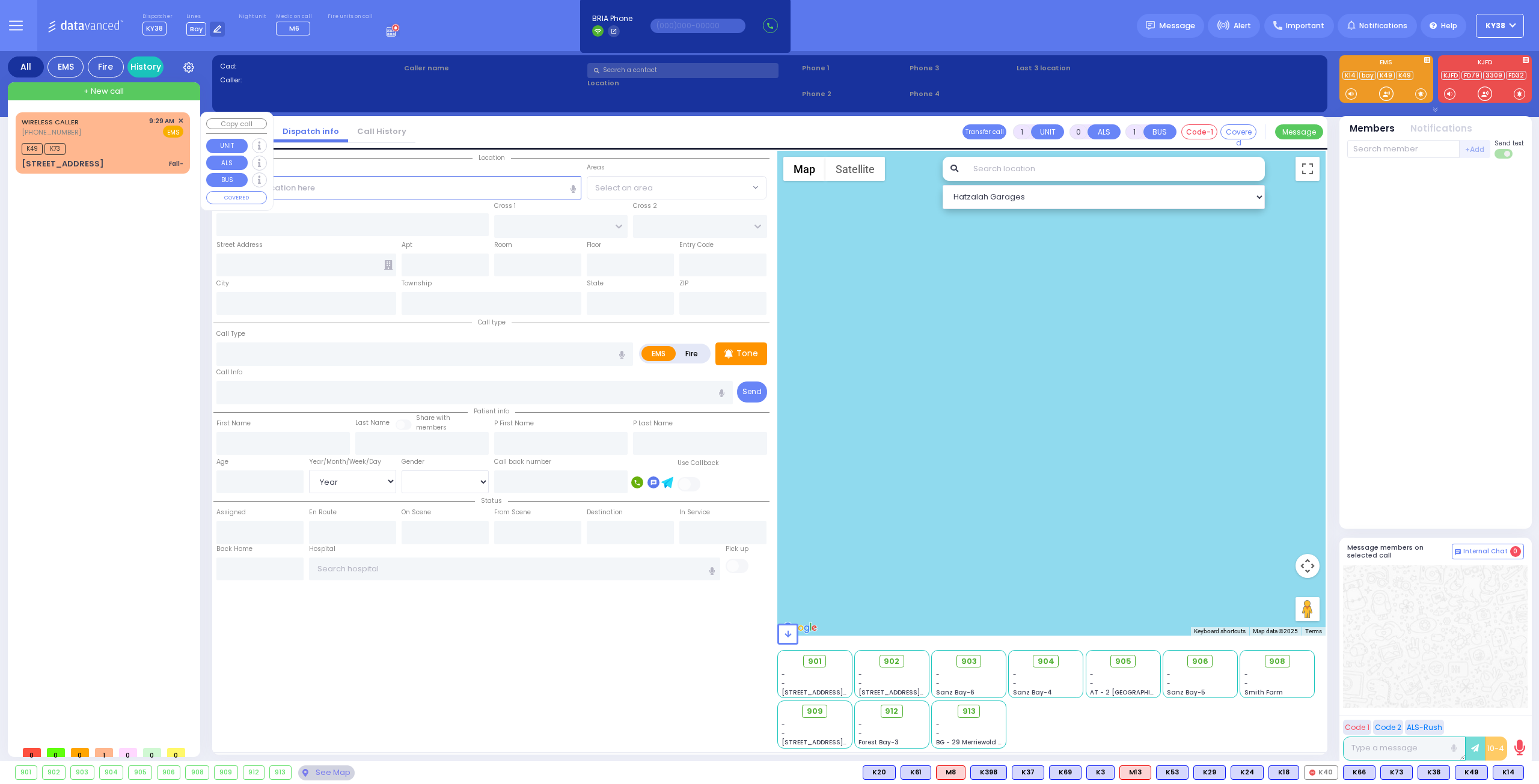
select select "Year"
select select "[DEMOGRAPHIC_DATA]"
type input "09:29"
type input "09:32"
select select "Hatzalah Garages"
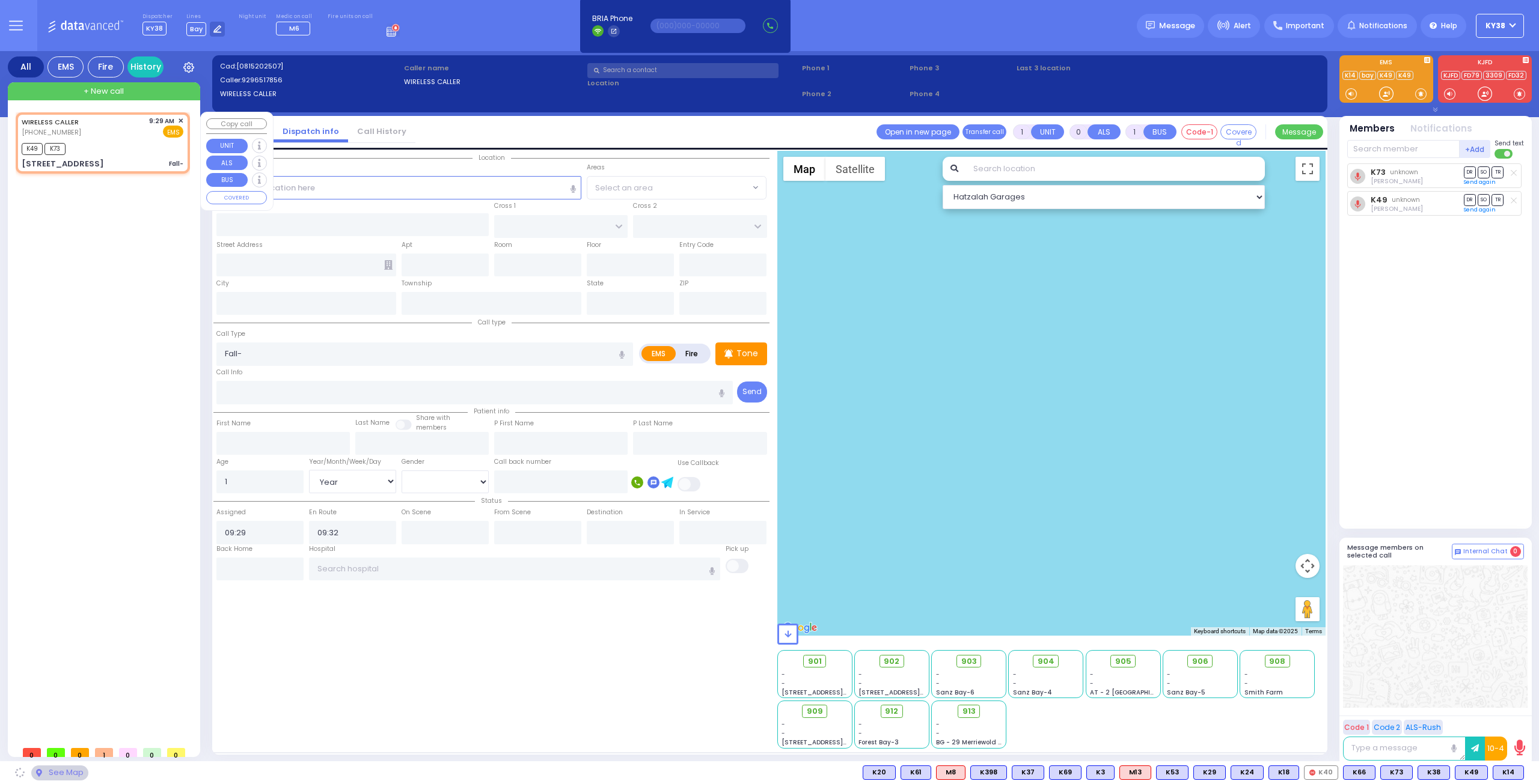
type input "CHUST RD"
type input "BEER SHAVA ST"
type input "2 Beer Sheva St"
type input "403"
type input "[PERSON_NAME]"
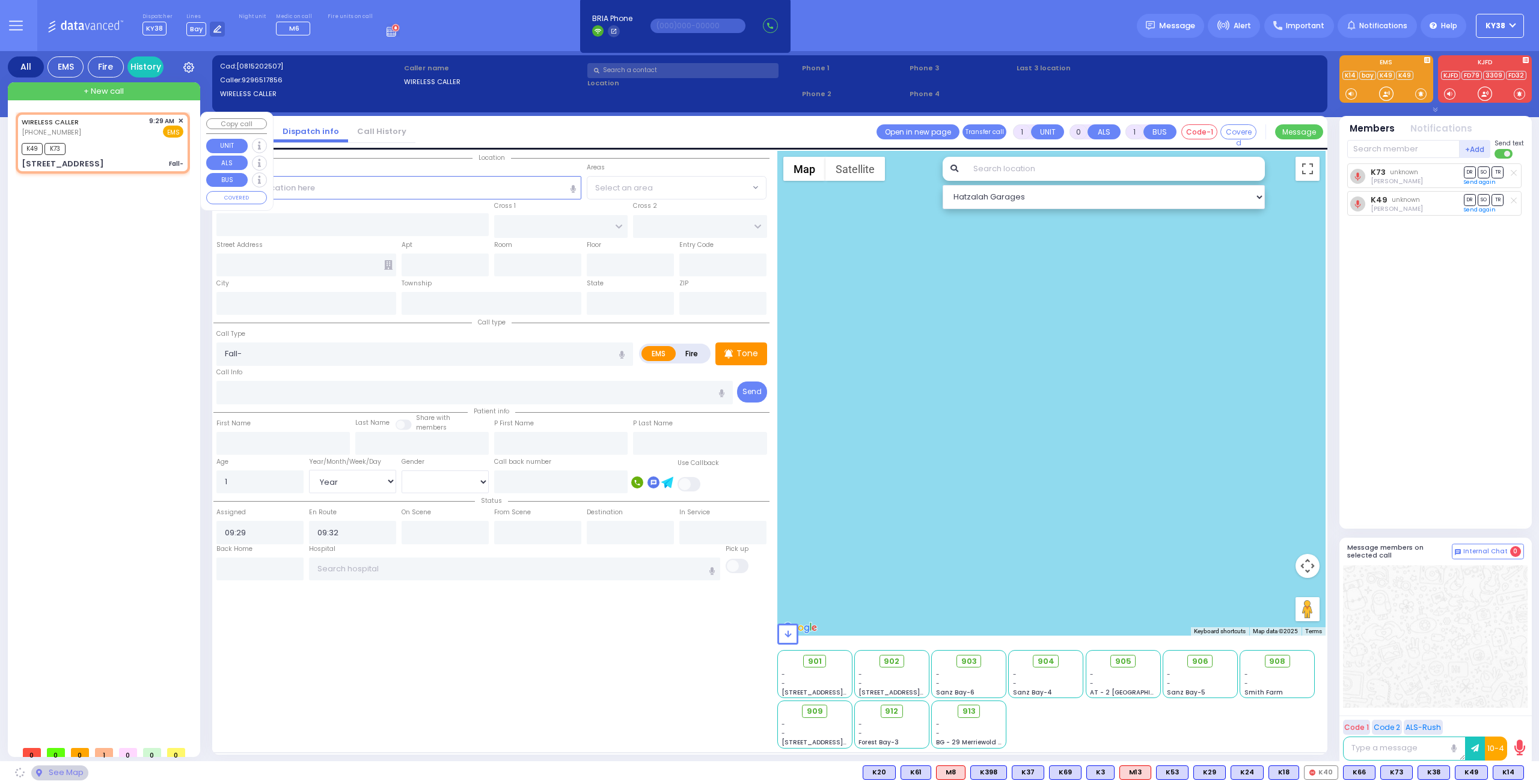
type input "[US_STATE]"
type input "10950"
select select "VYOEL MOSHE"
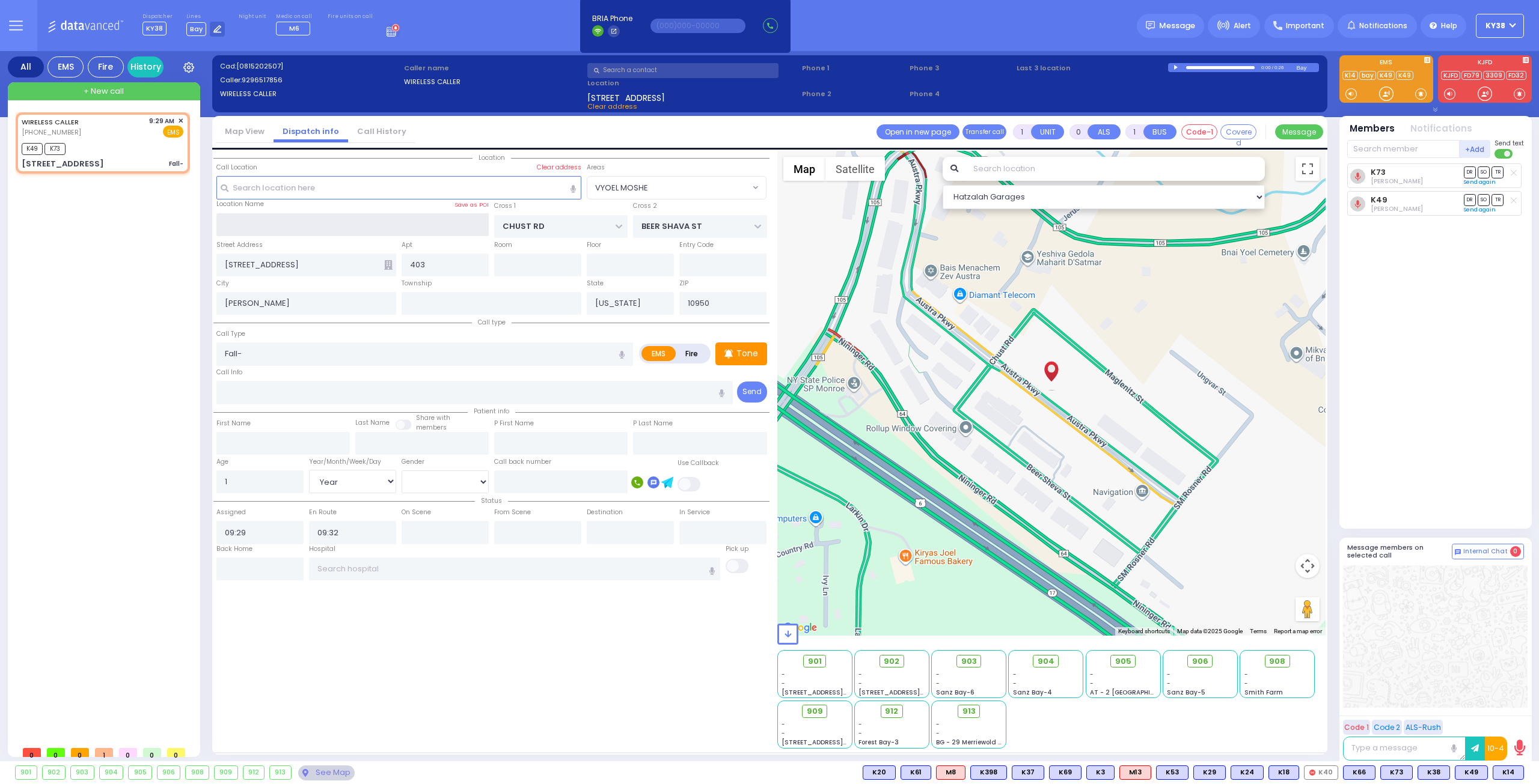
click at [307, 223] on input "text" at bounding box center [352, 225] width 273 height 23
click at [102, 140] on div "K49 K73" at bounding box center [102, 147] width 162 height 15
select select
radio input "true"
select select "Year"
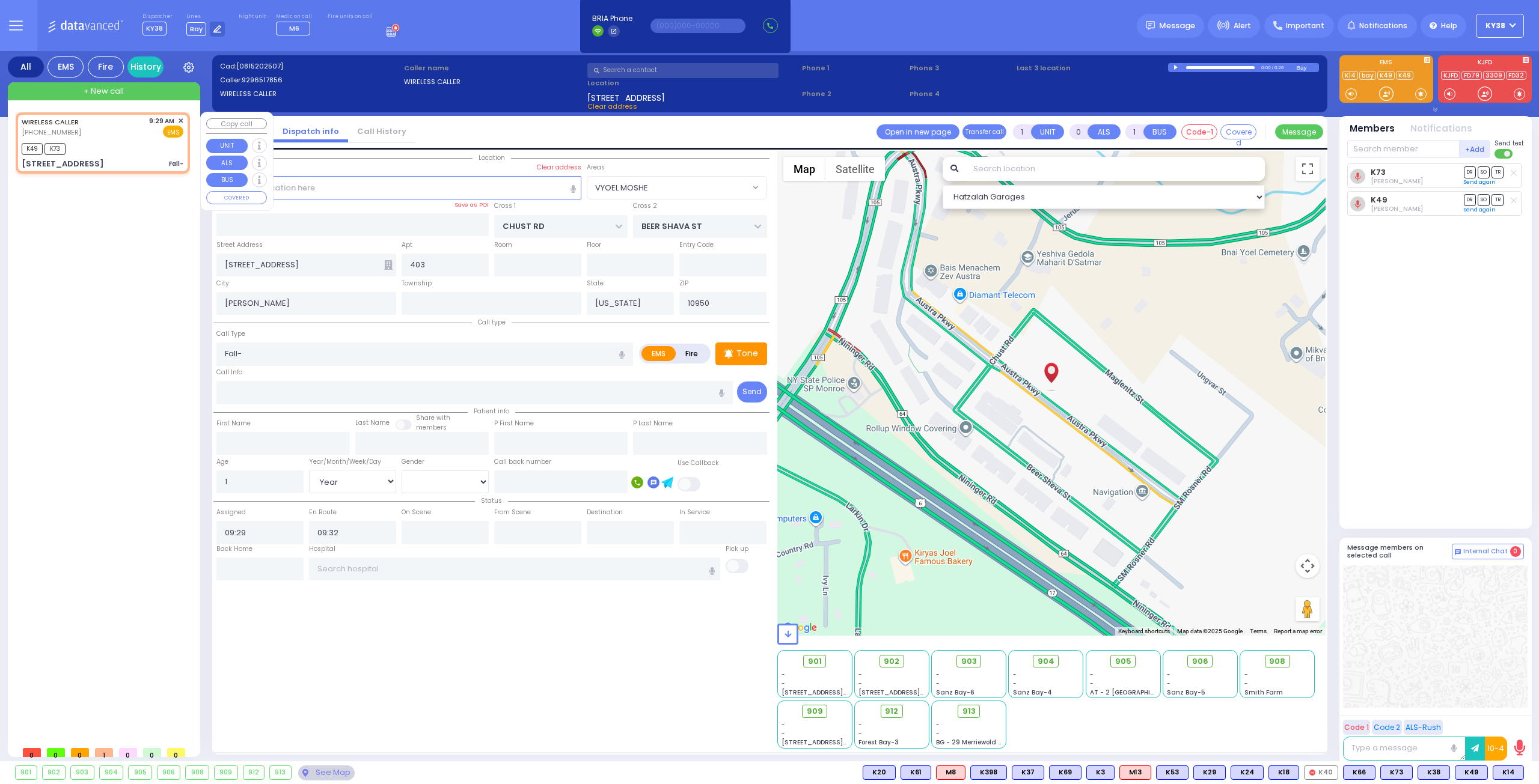
select select "[DEMOGRAPHIC_DATA]"
select select "Hatzalah Garages"
select select "VYOEL MOSHE"
click at [342, 352] on input "Fall-" at bounding box center [425, 354] width 417 height 23
type input "Fall-bleeding"
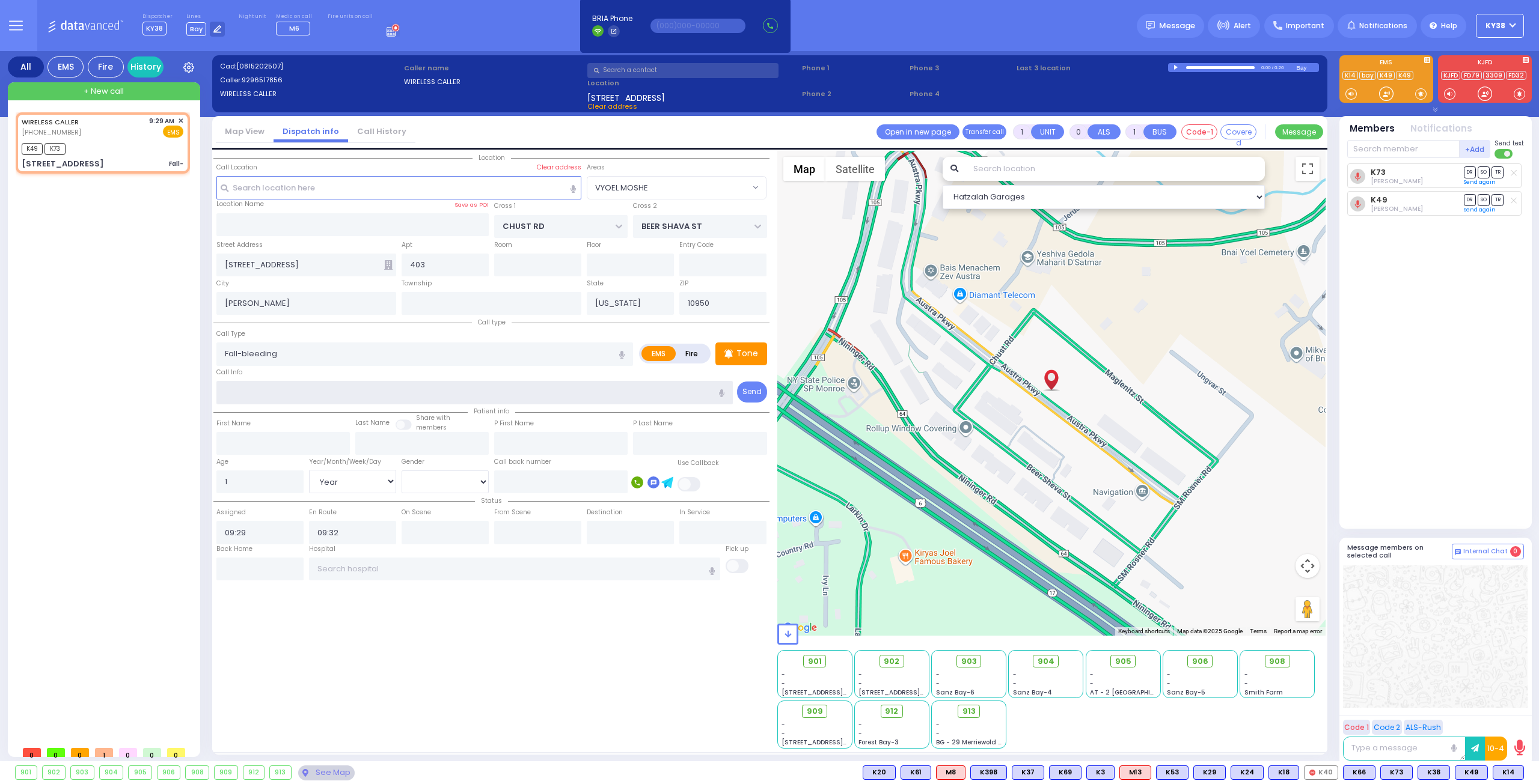
click at [346, 395] on input "text" at bounding box center [475, 392] width 517 height 23
select select
radio input "true"
select select "Year"
select select "[DEMOGRAPHIC_DATA]"
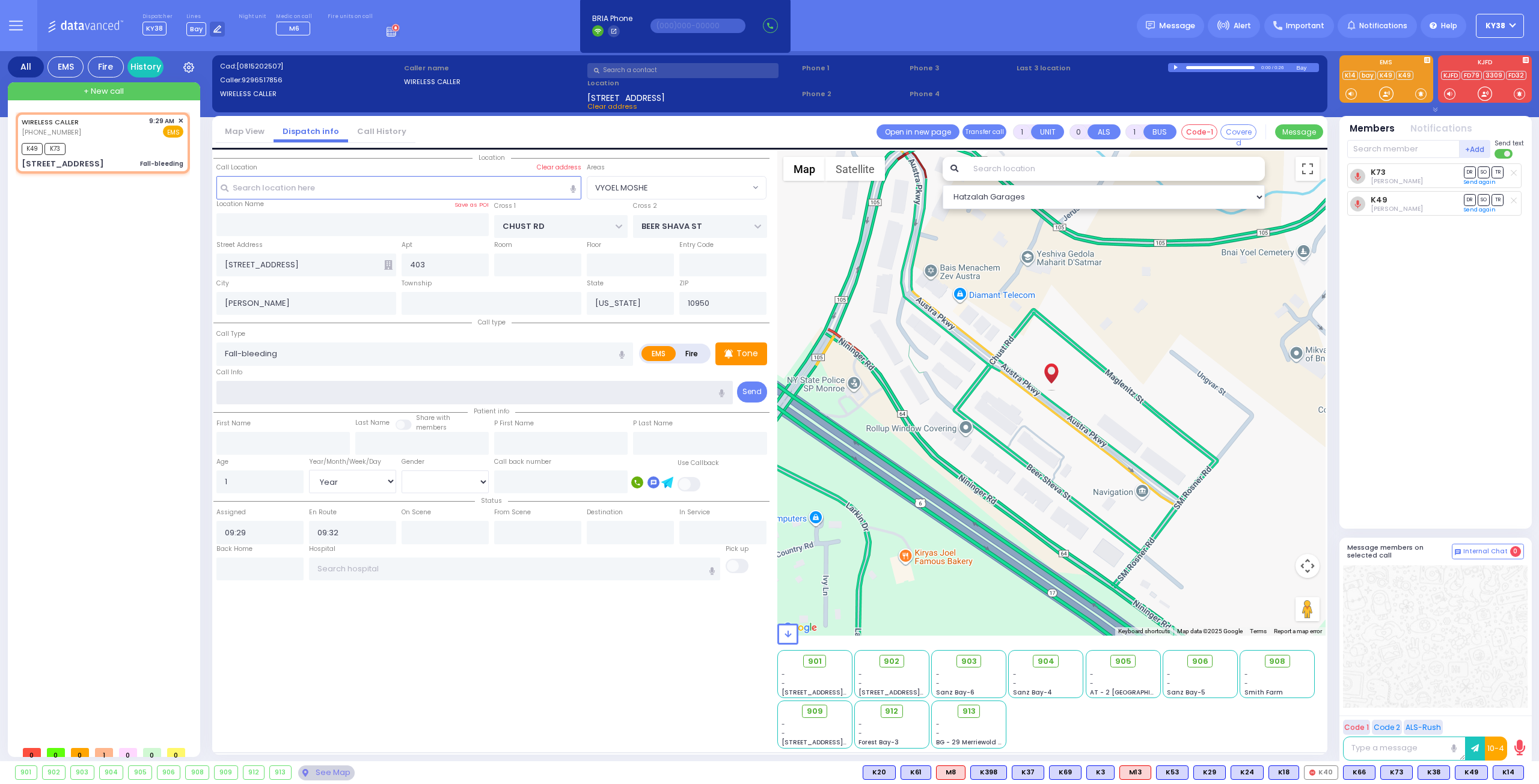
select select "Hatzalah Garages"
select select "VYOEL MOSHE"
click at [337, 529] on input "09:32" at bounding box center [352, 532] width 87 height 23
click at [354, 531] on input "209:3" at bounding box center [352, 532] width 87 height 23
type input "2"
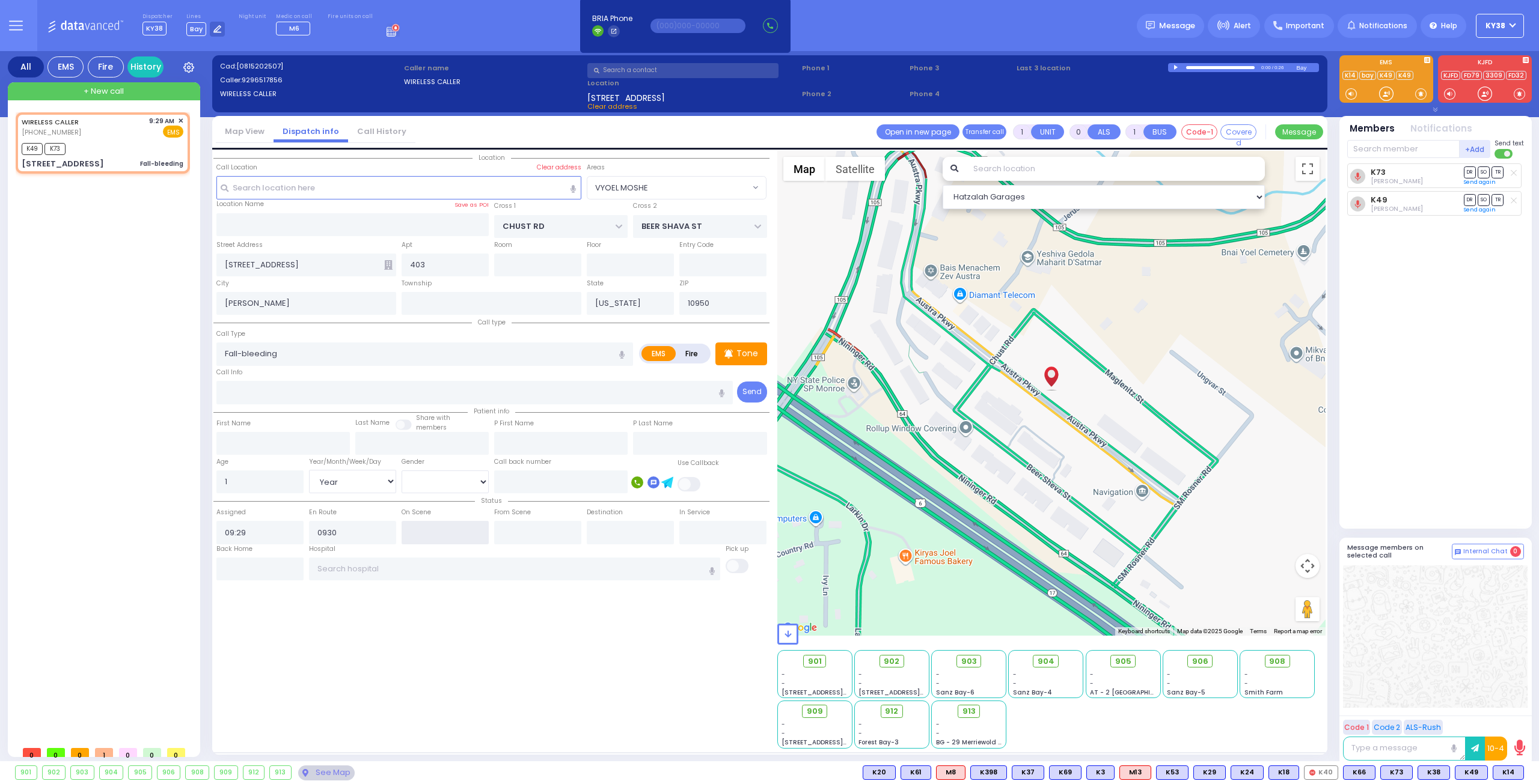
type input "09:30"
click at [429, 530] on input "text" at bounding box center [445, 532] width 87 height 23
select select
radio input "true"
select select "Year"
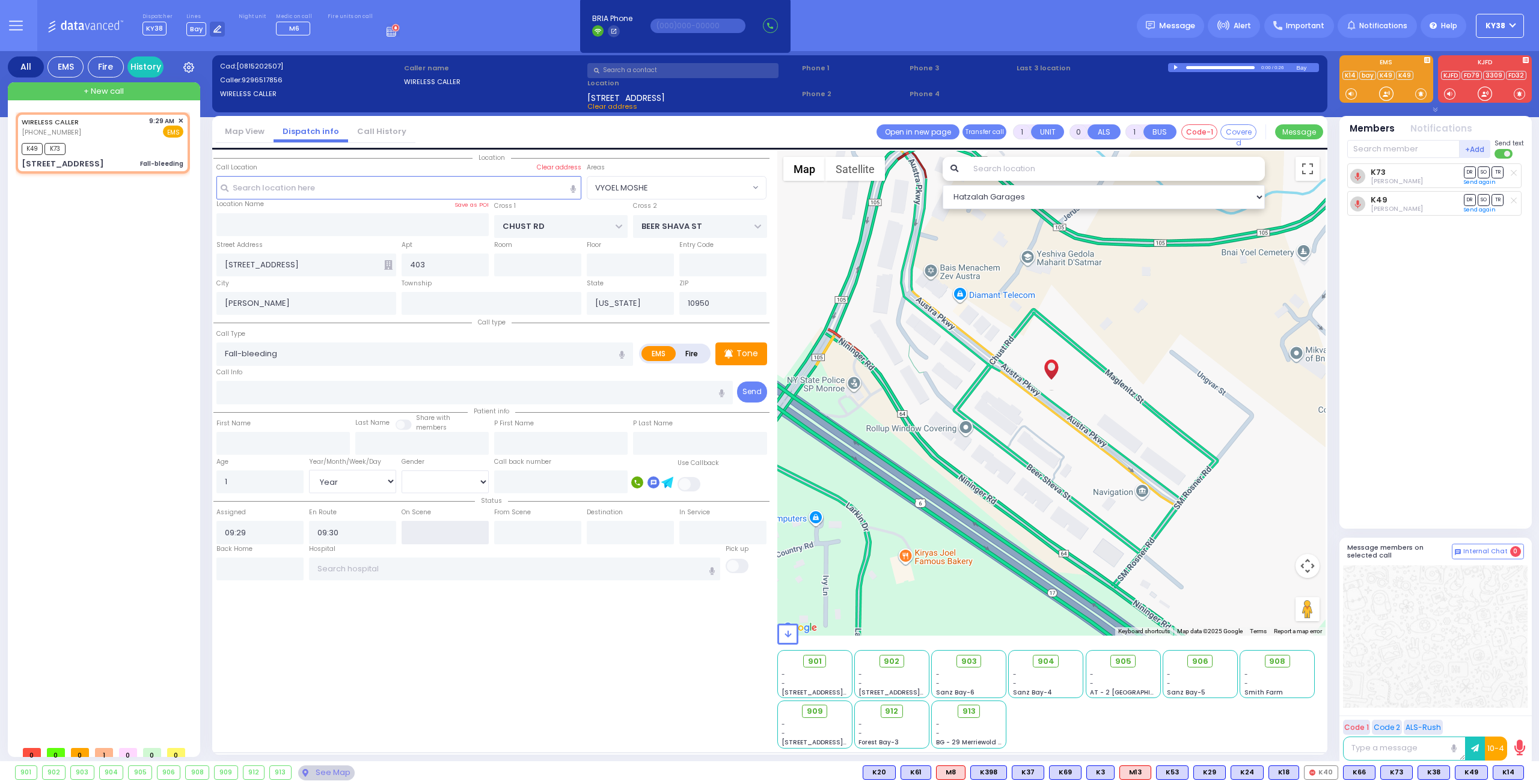
select select "[DEMOGRAPHIC_DATA]"
select select "Hatzalah Garages"
select select "VYOEL MOSHE"
type input "09:32"
click at [425, 633] on div "Location All areas" at bounding box center [491, 449] width 556 height 598
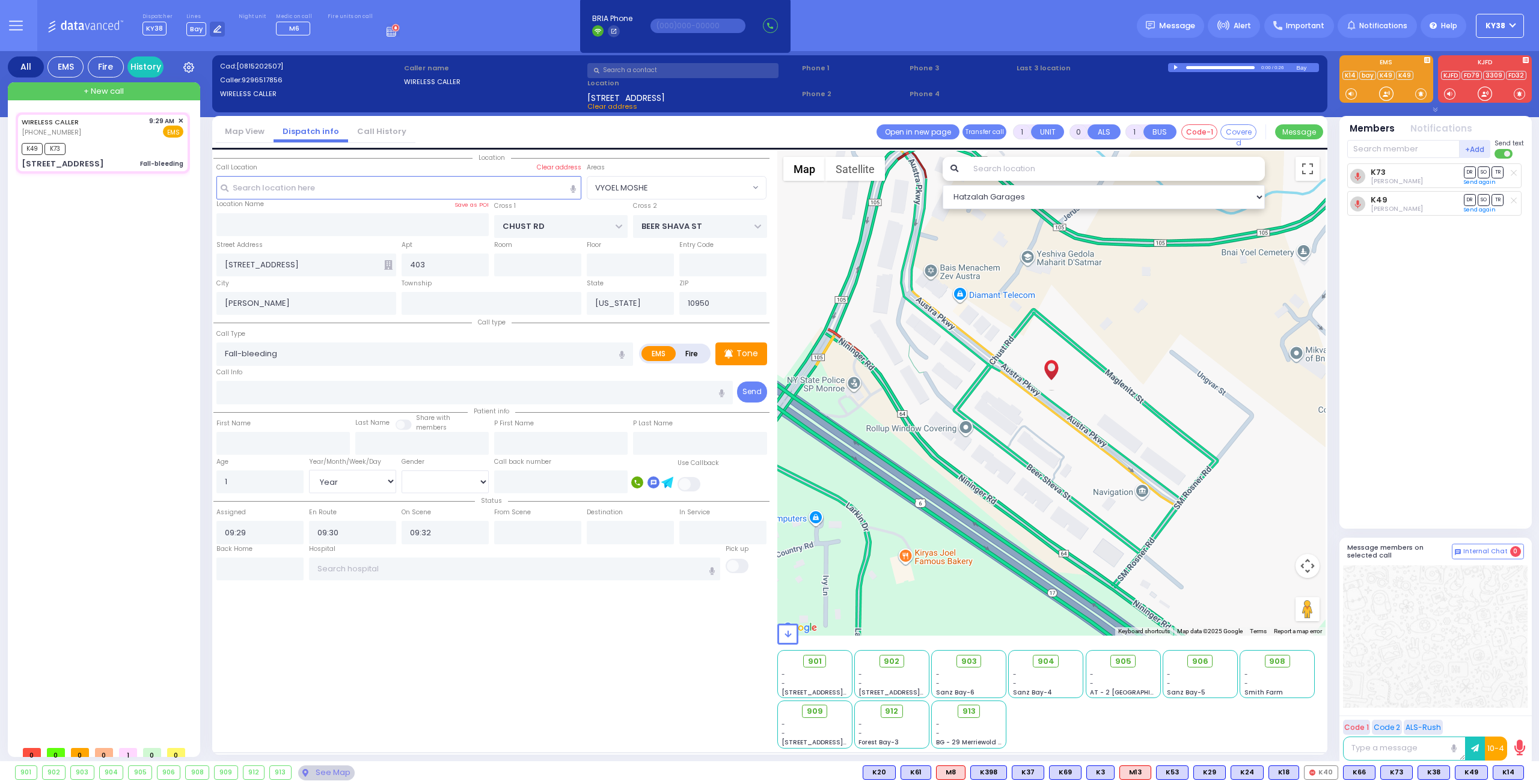
select select
radio input "true"
select select "Year"
select select "[DEMOGRAPHIC_DATA]"
select select "Hatzalah Garages"
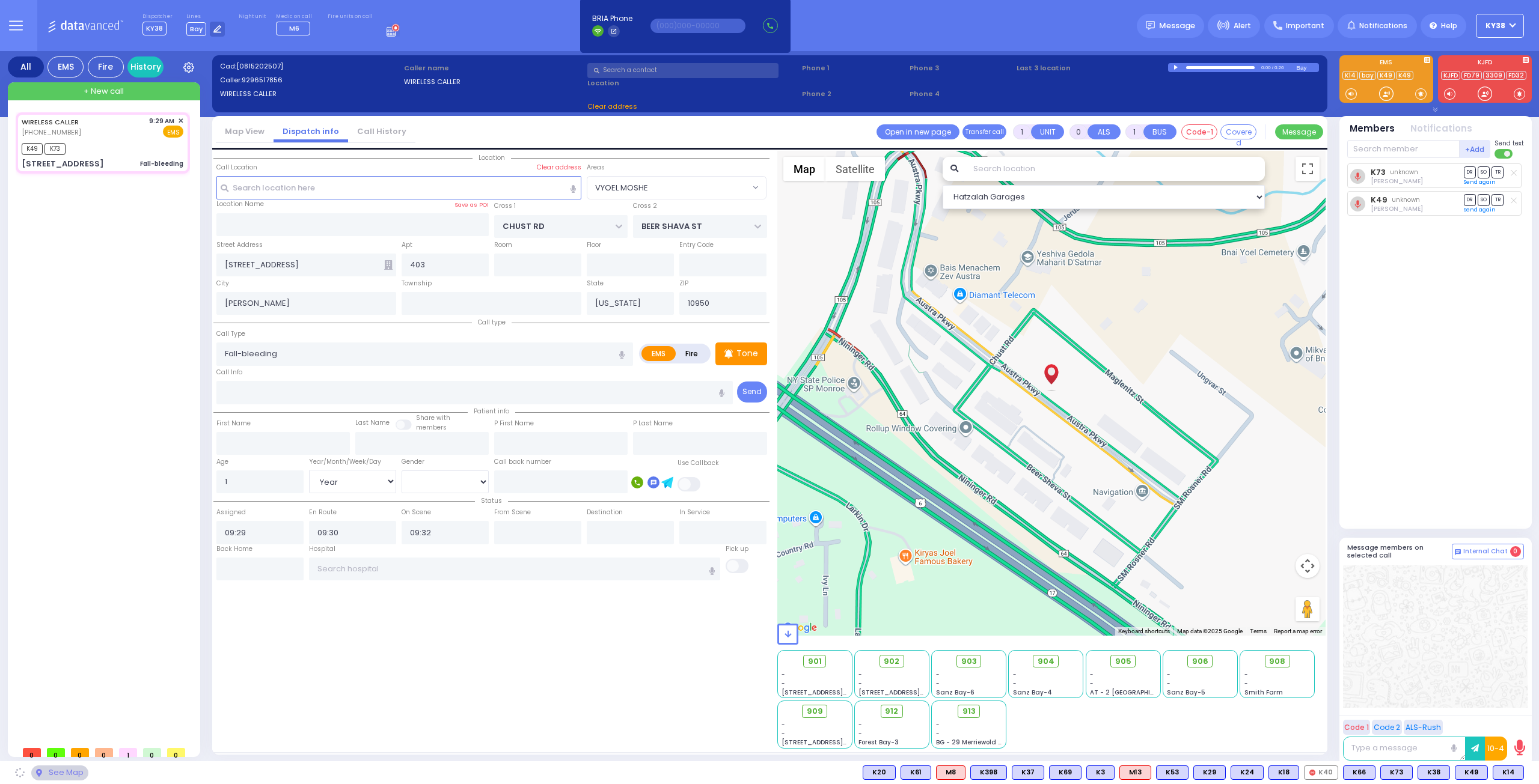
select select "VYOEL MOSHE"
click at [134, 337] on div "WIRELESS CALLER (929) 651-7856 9:29 AM ✕ K49 K73" at bounding box center [105, 426] width 179 height 628
click at [132, 128] on div "WIRELESS CALLER (929) 651-7856 9:29 AM ✕ EMS" at bounding box center [102, 127] width 162 height 22
select select
radio input "true"
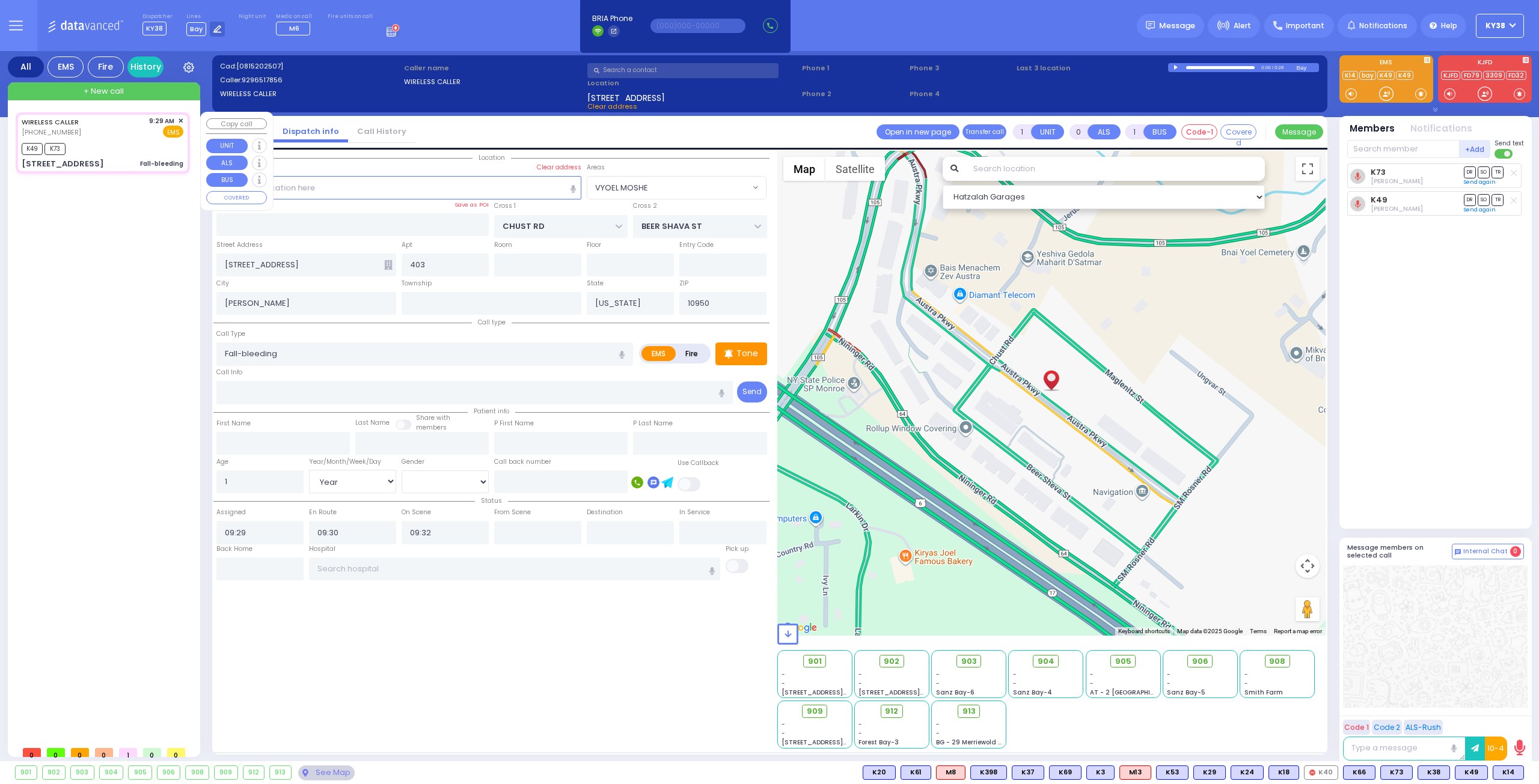
select select "Year"
select select "[DEMOGRAPHIC_DATA]"
select select "VYOEL MOSHE"
select select "Hatzalah Garages"
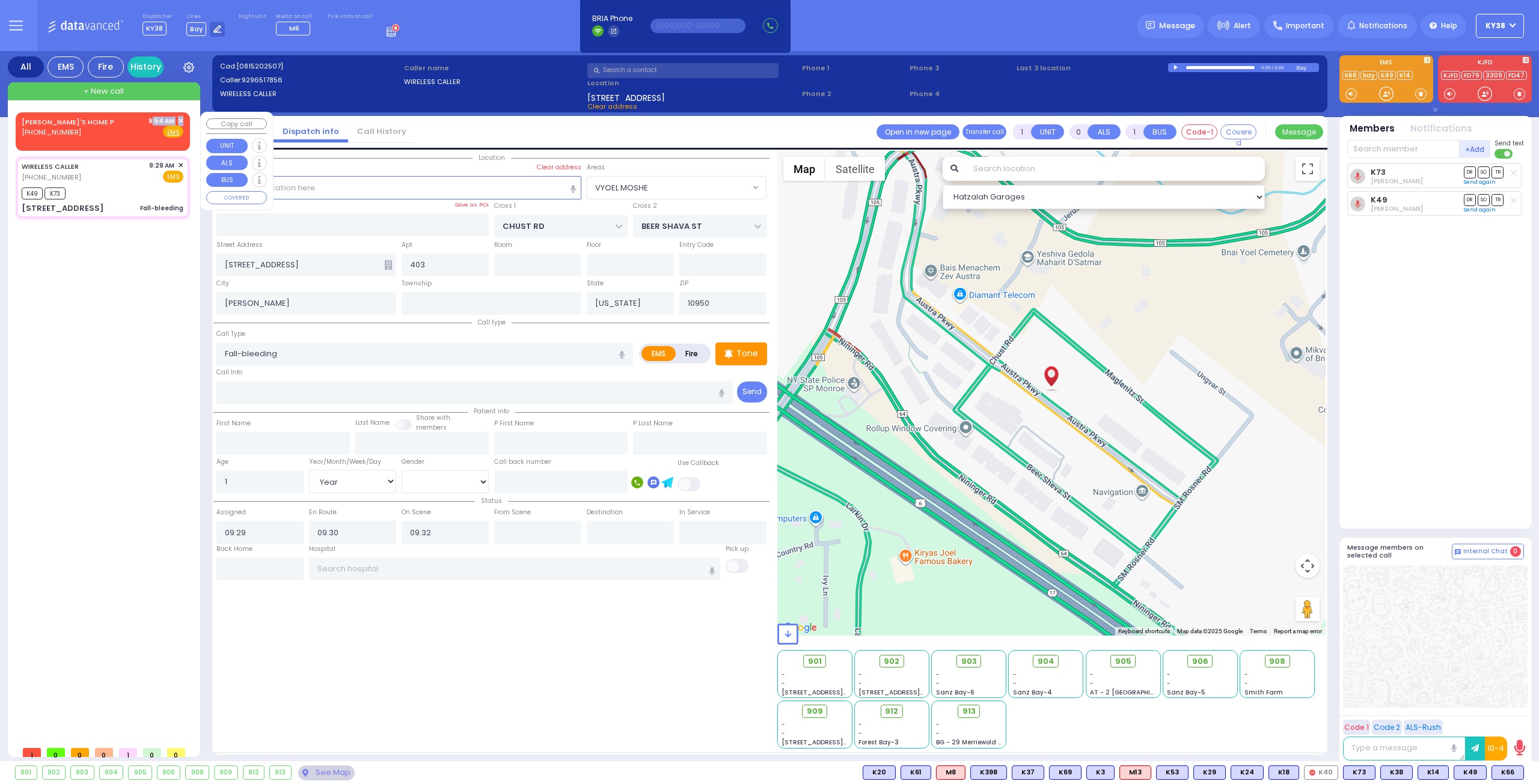
drag, startPoint x: 130, startPoint y: 130, endPoint x: 134, endPoint y: 119, distance: 11.7
click at [134, 123] on div "BENTZY'S HOME P (845) 774-8129 9:54 AM ✕ Fire EMS" at bounding box center [102, 127] width 162 height 22
type input "2"
type input "1"
select select
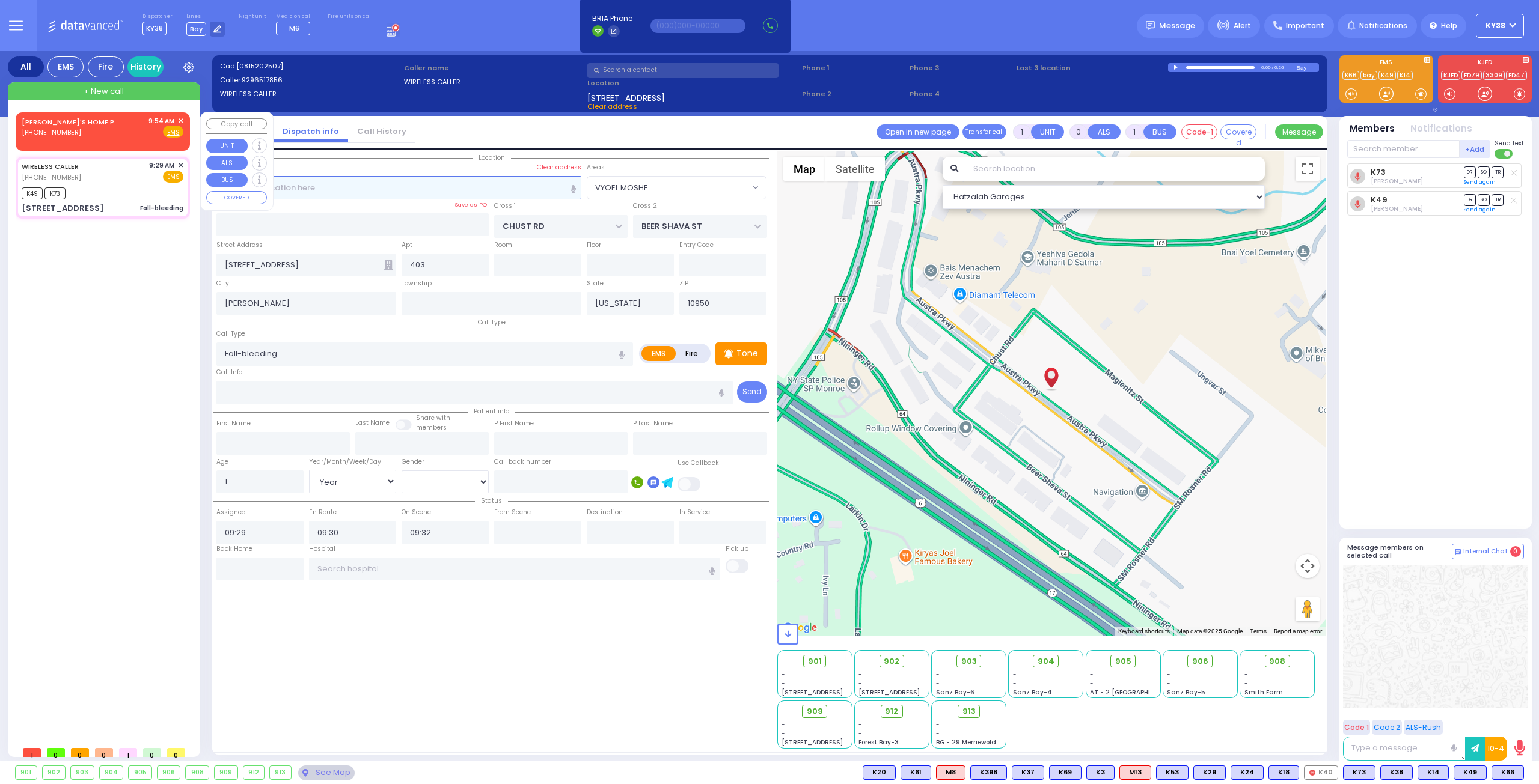
radio input "true"
select select
type input "09:54"
select select "Hatzalah Garages"
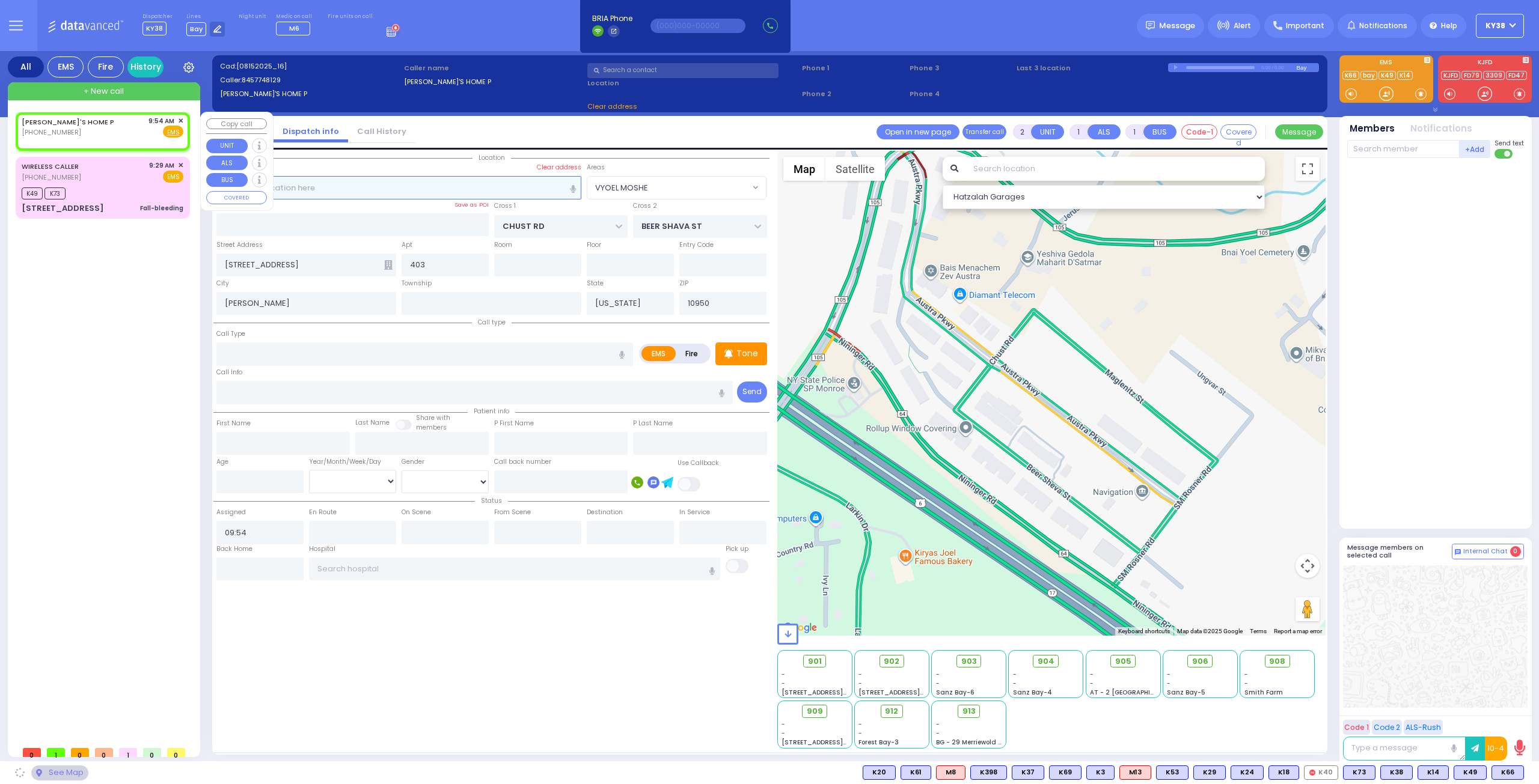
select select
radio input "true"
select select
select select "Hatzalah Garages"
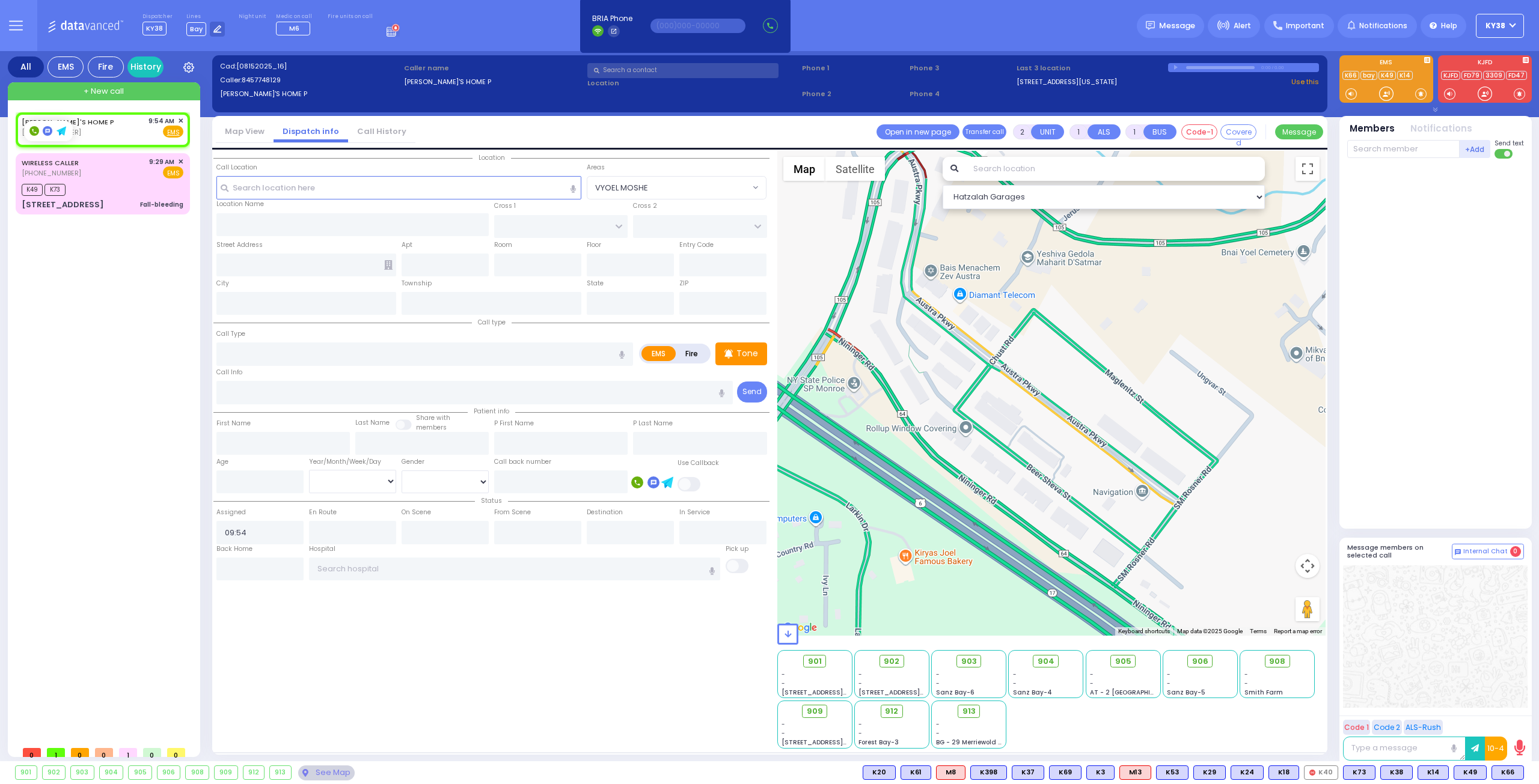
click at [58, 130] on icon at bounding box center [61, 130] width 10 height 9
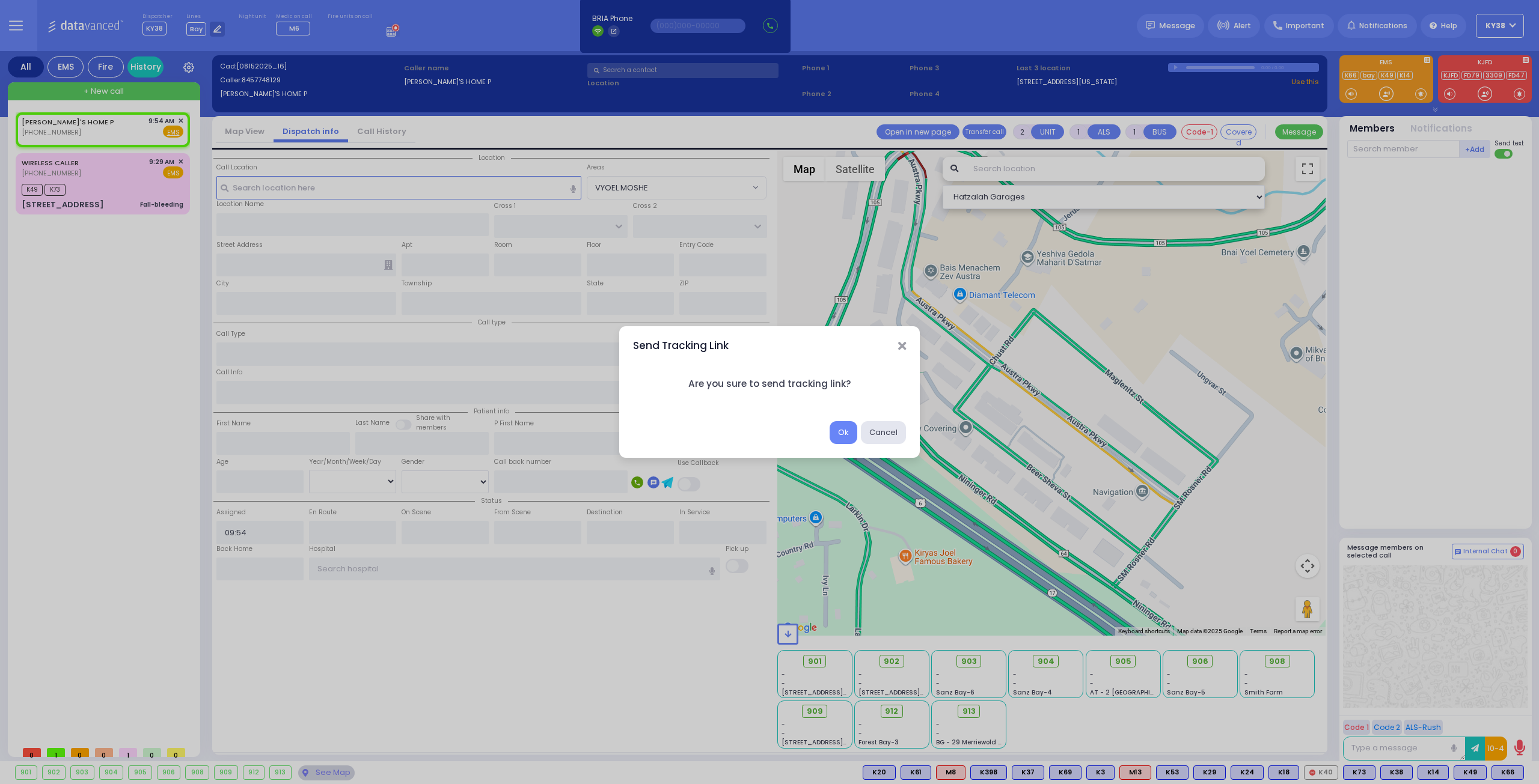
click at [88, 133] on div "Send Tracking Link Are you sure to send tracking link? Ok Cancel" at bounding box center [769, 392] width 1539 height 784
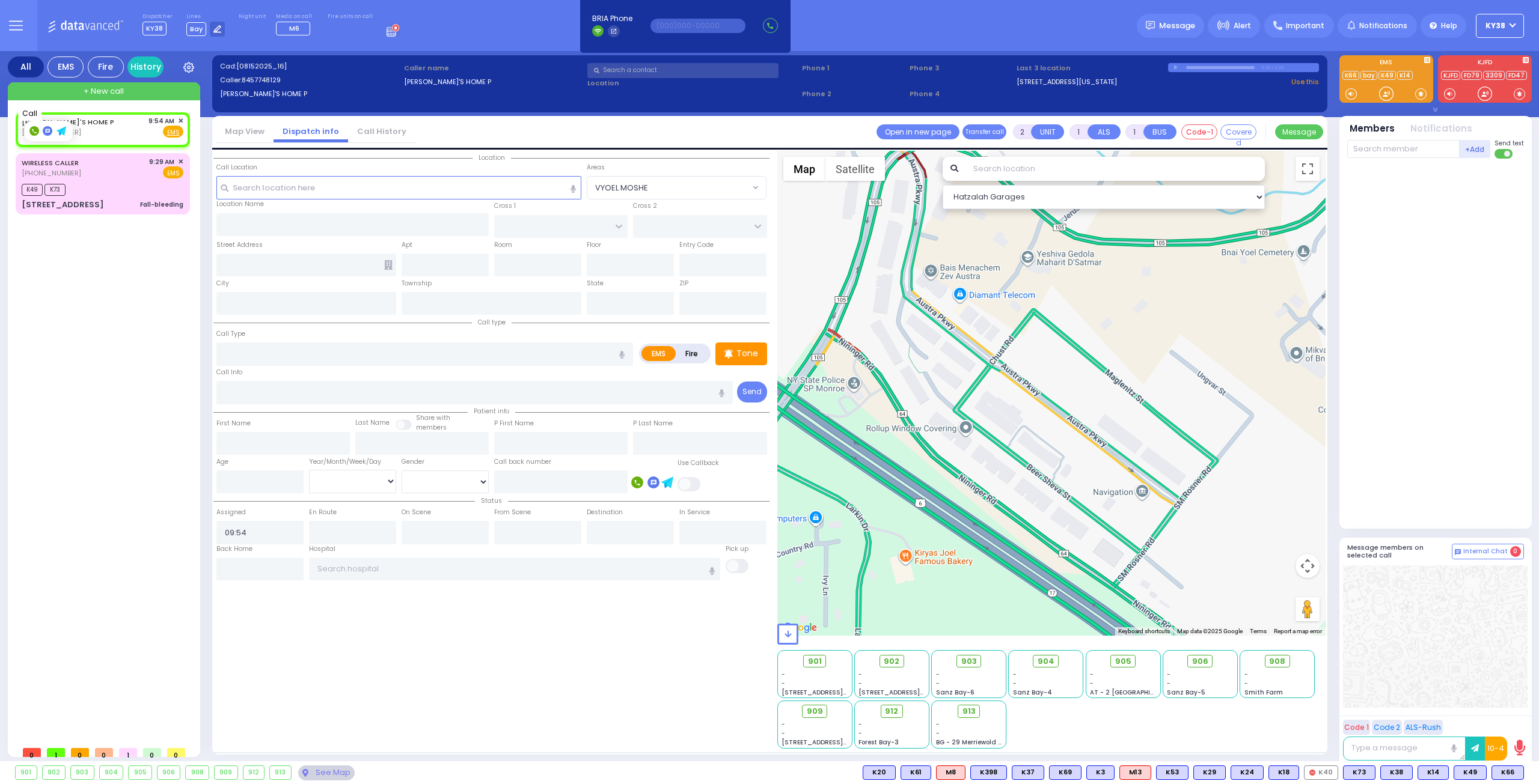
click at [35, 130] on rect at bounding box center [35, 131] width 10 height 10
type input "8457748129"
click at [179, 119] on span "✕" at bounding box center [180, 121] width 5 height 10
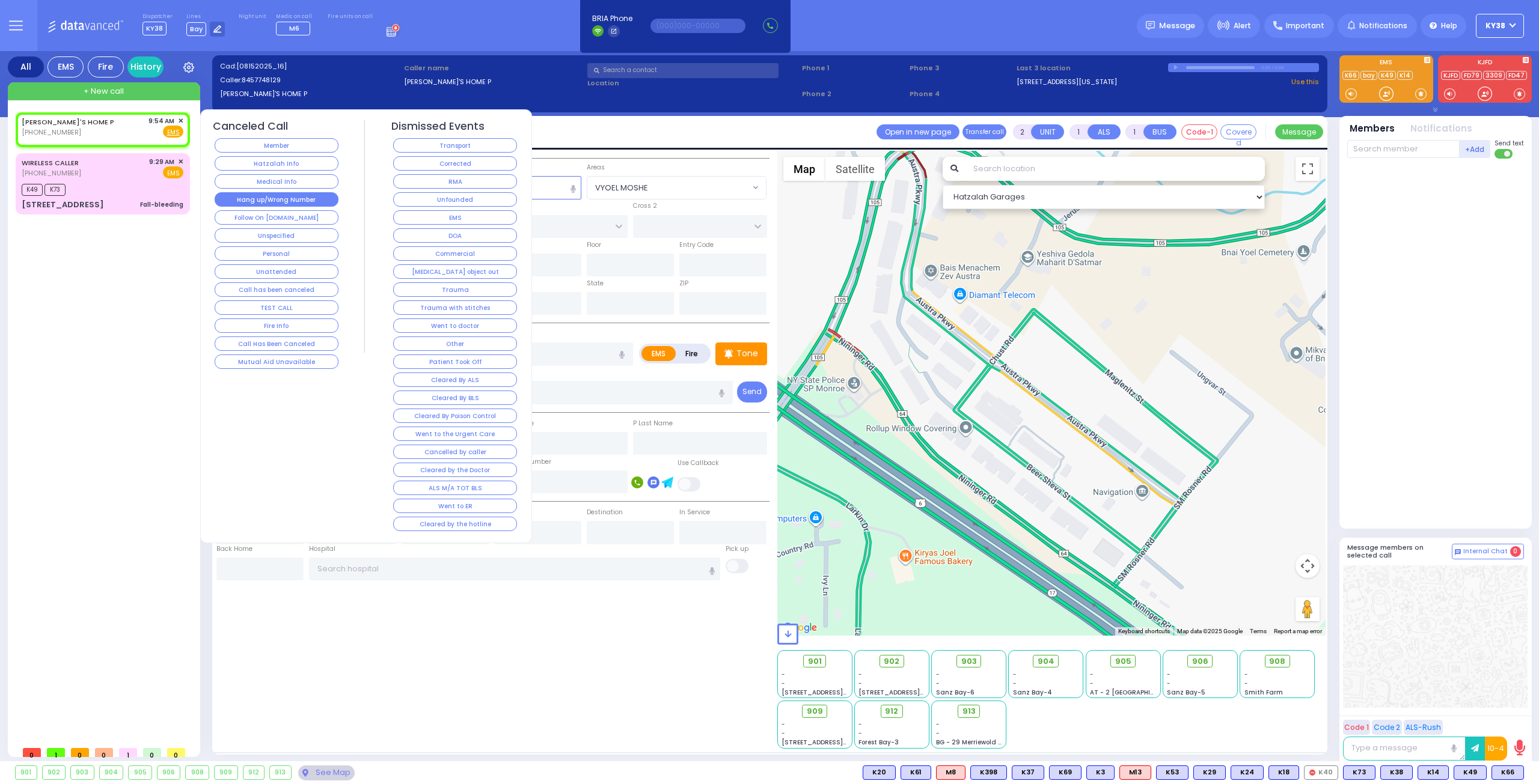
click at [299, 198] on button "Hang up/Wrong Number" at bounding box center [276, 200] width 124 height 15
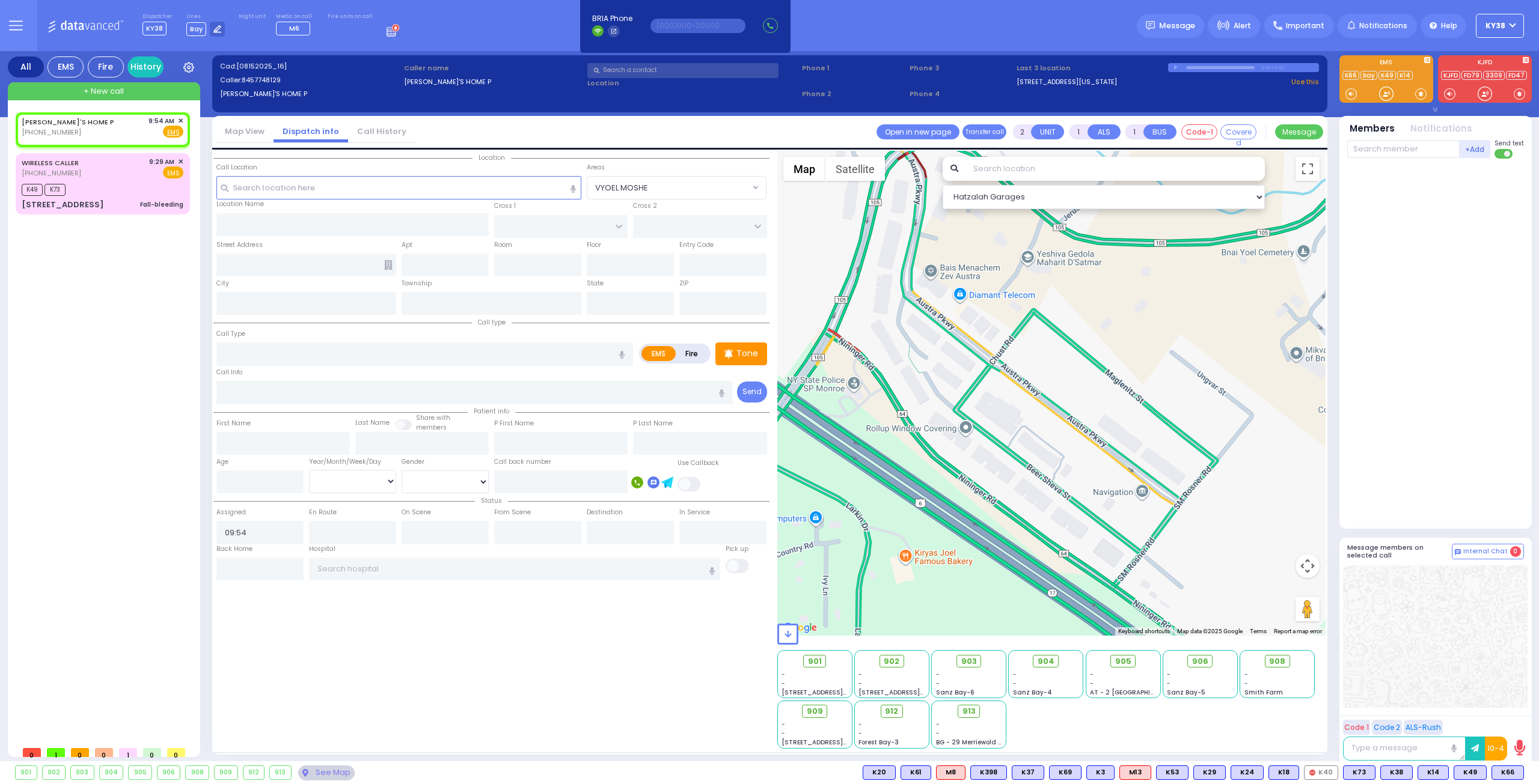
select select
radio input "true"
select select
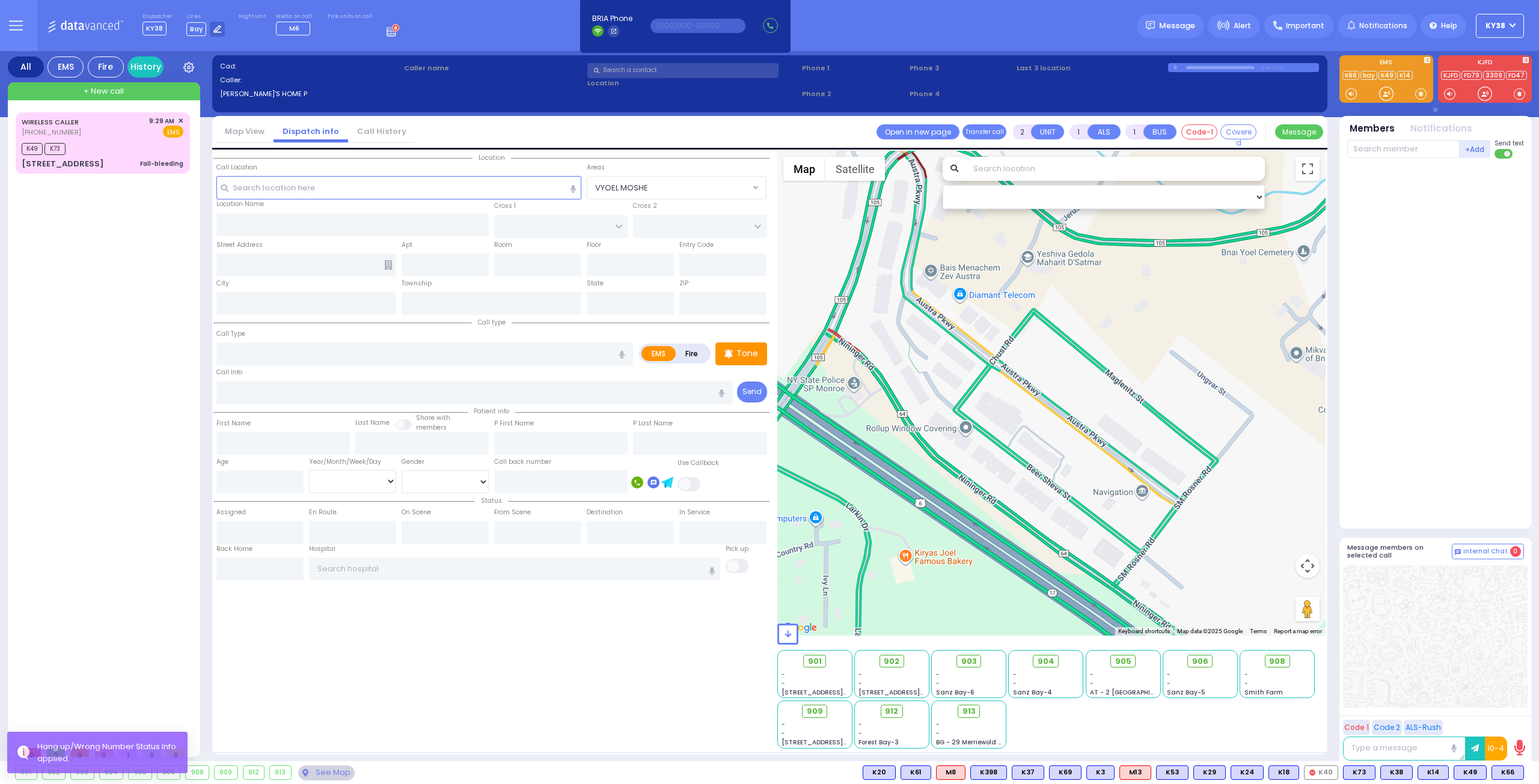
click at [153, 301] on div "WIRELESS CALLER (929) 651-7856 9:29 AM ✕ K49 K73" at bounding box center [105, 426] width 179 height 628
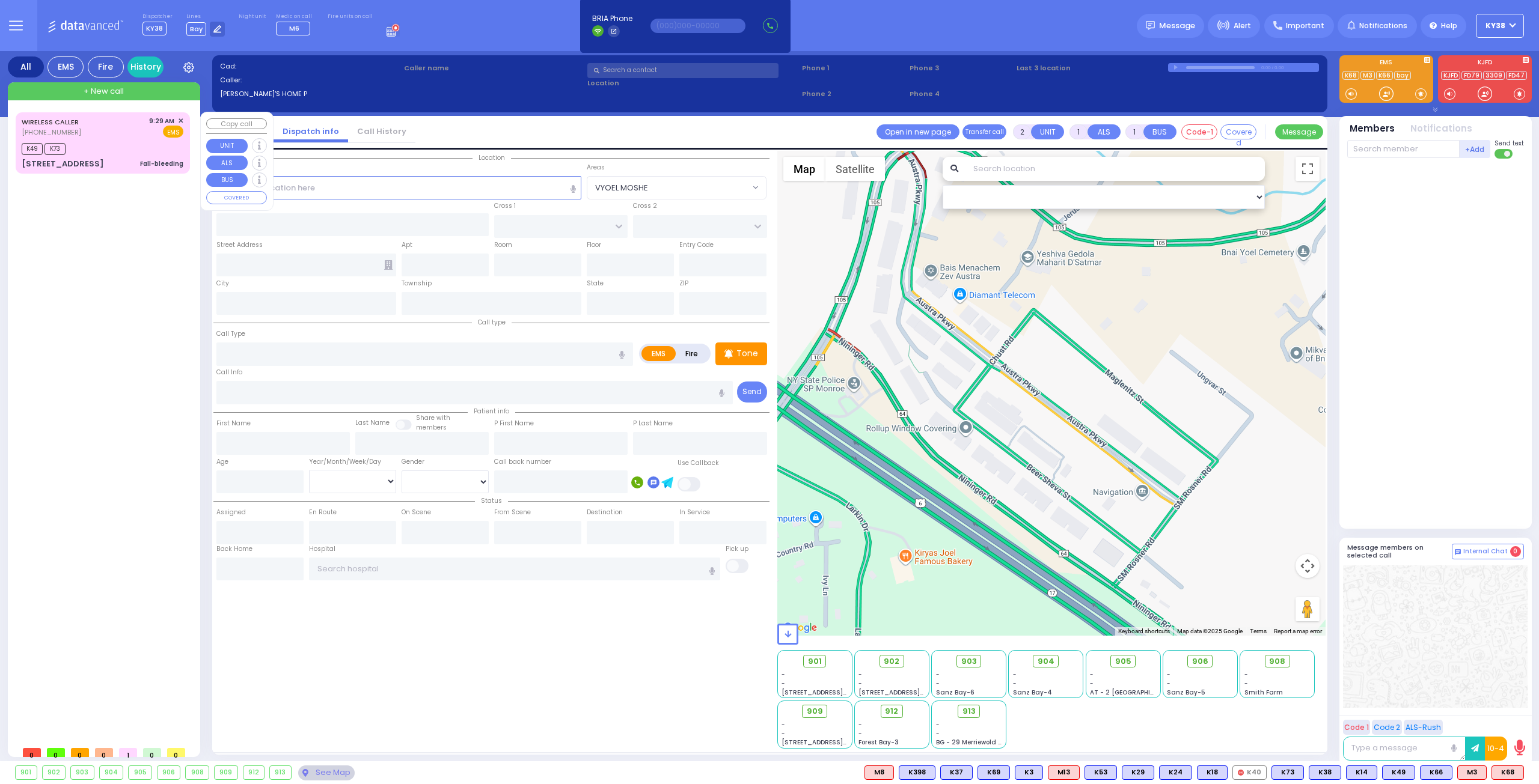
click at [126, 134] on div "WIRELESS CALLER (929) 651-7856 9:29 AM ✕ EMS" at bounding box center [102, 127] width 162 height 22
type input "1"
type input "0"
select select
type input "Fall-bleeding"
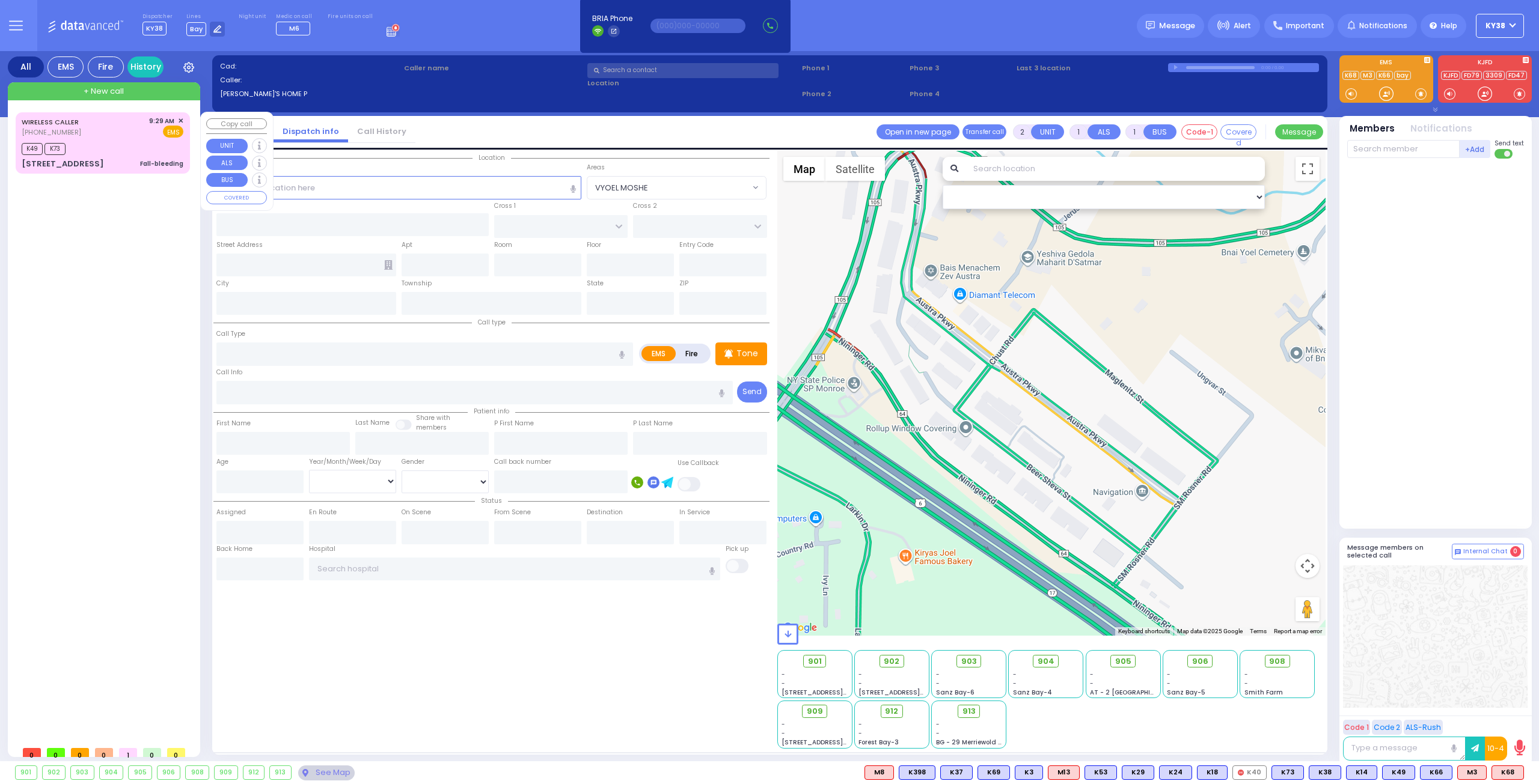
radio input "true"
type input "1"
select select "Year"
select select "[DEMOGRAPHIC_DATA]"
type input "09:29"
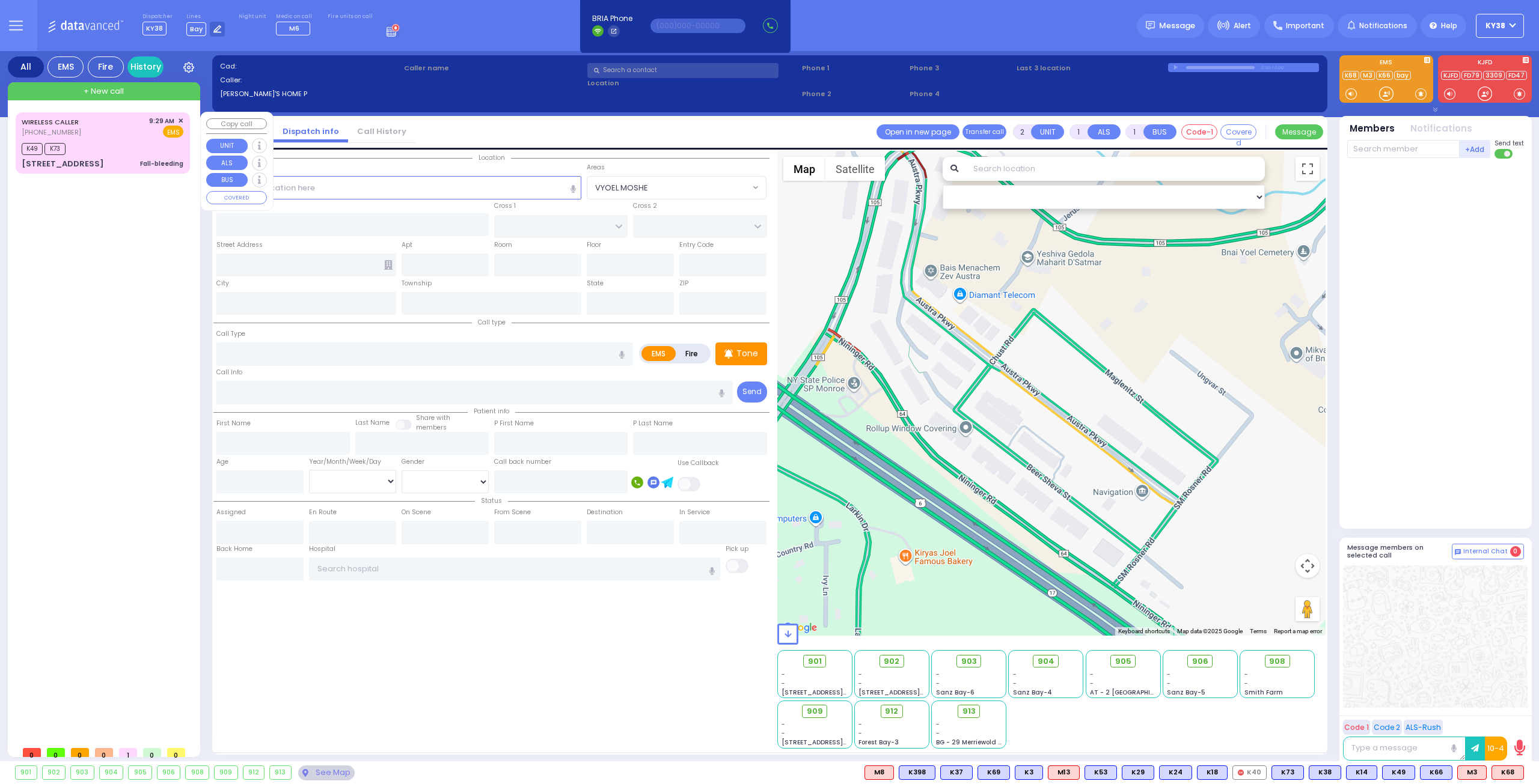
type input "09:30"
type input "09:32"
select select "Hatzalah Garages"
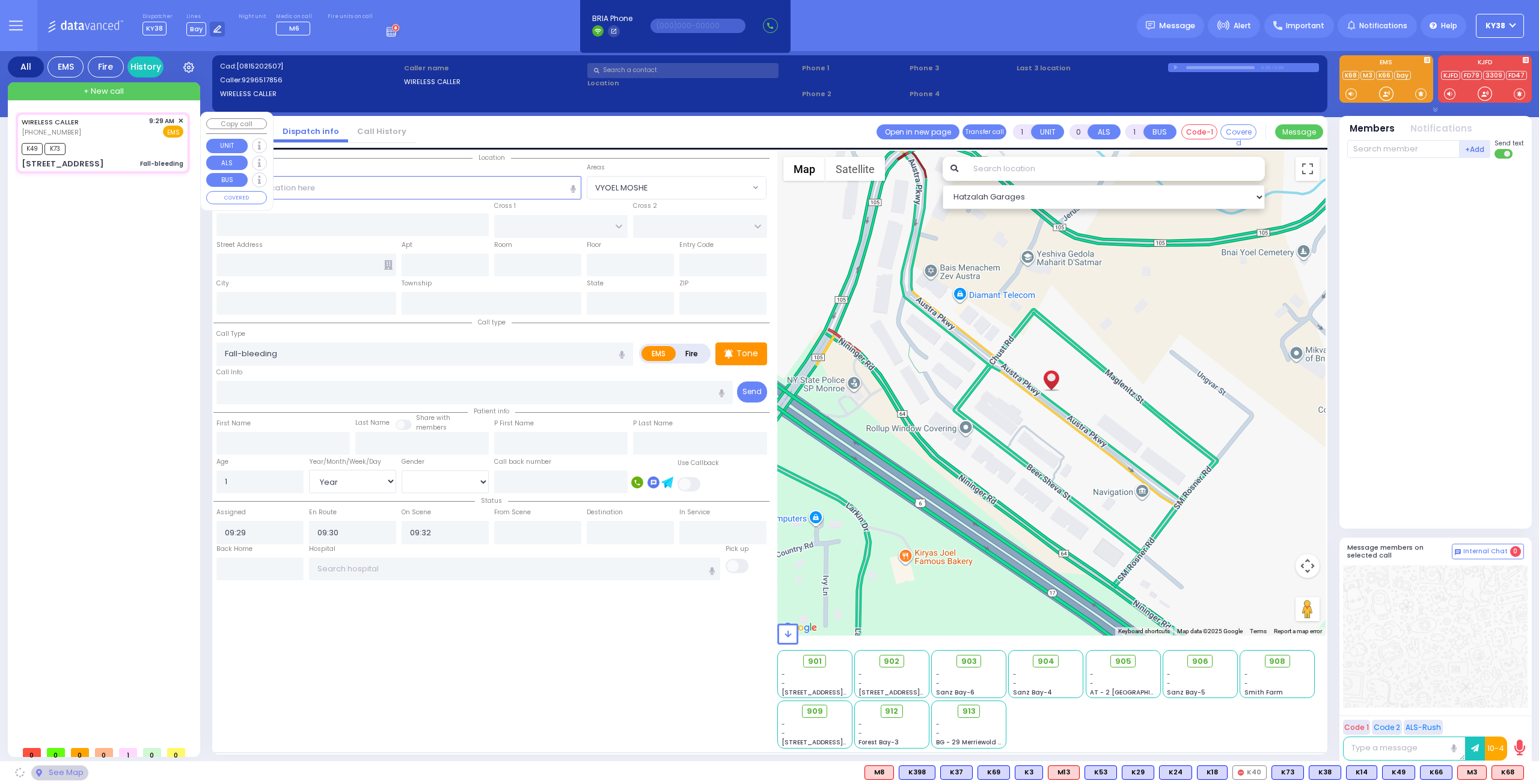
type input "CHUST RD"
type input "BEER SHAVA ST"
type input "2 Beer Sheva St"
type input "403"
type input "Kiryas Joel"
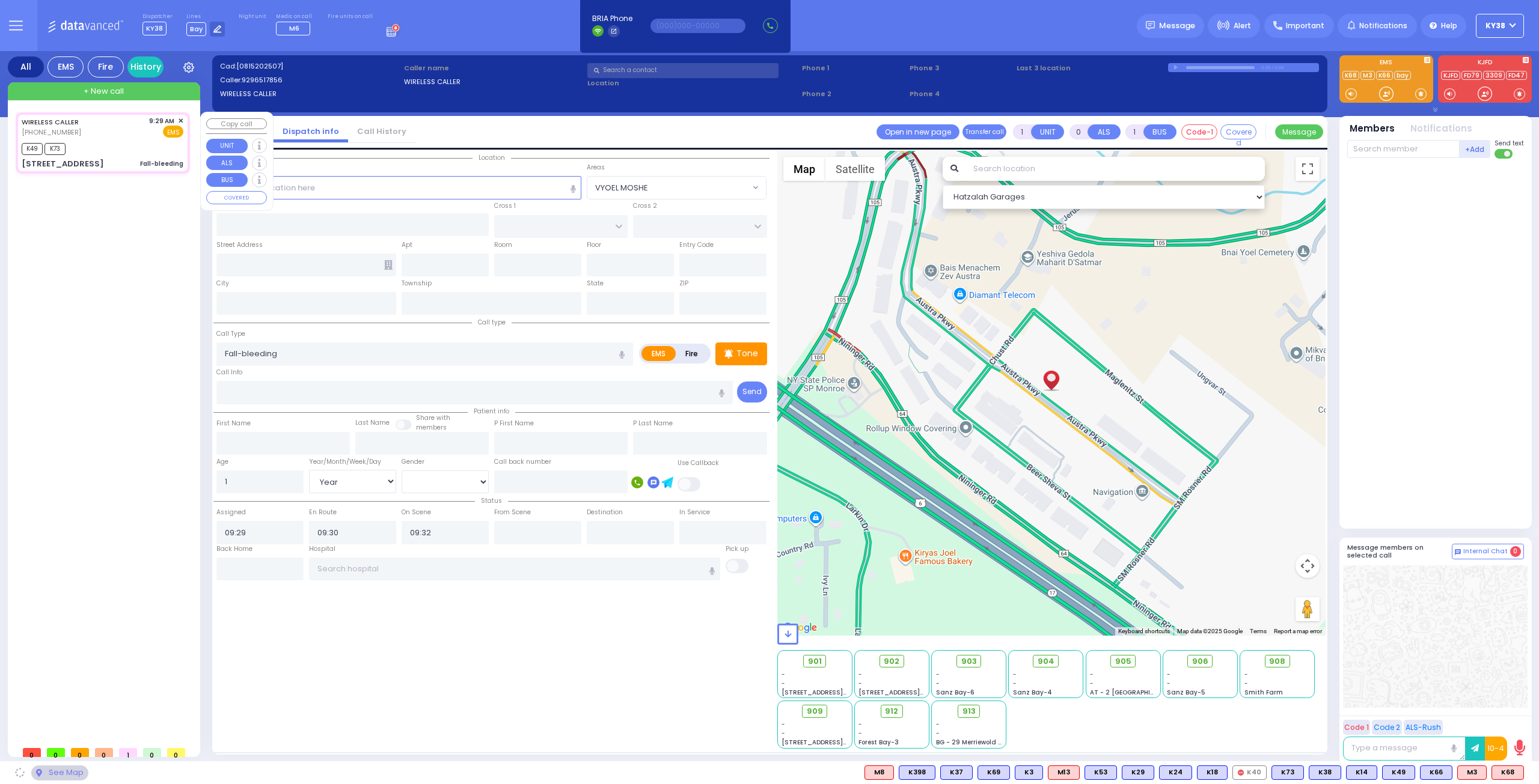
type input "[US_STATE]"
type input "10950"
select select "VYOEL MOSHE"
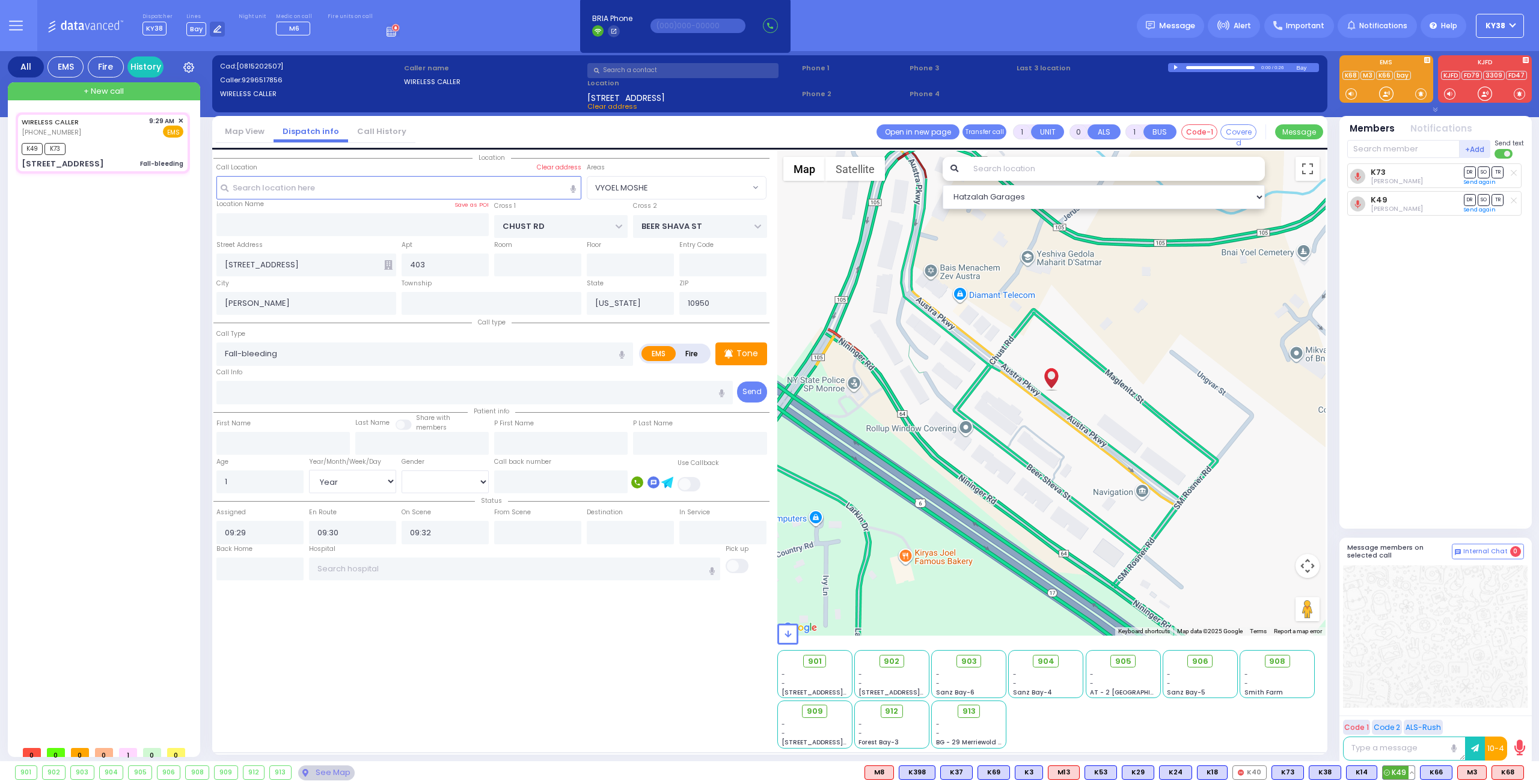
click at [1412, 774] on button at bounding box center [1411, 772] width 6 height 13
click at [1405, 723] on icon at bounding box center [1402, 719] width 13 height 13
click at [286, 561] on input "text" at bounding box center [260, 569] width 87 height 23
type input "09:40"
select select
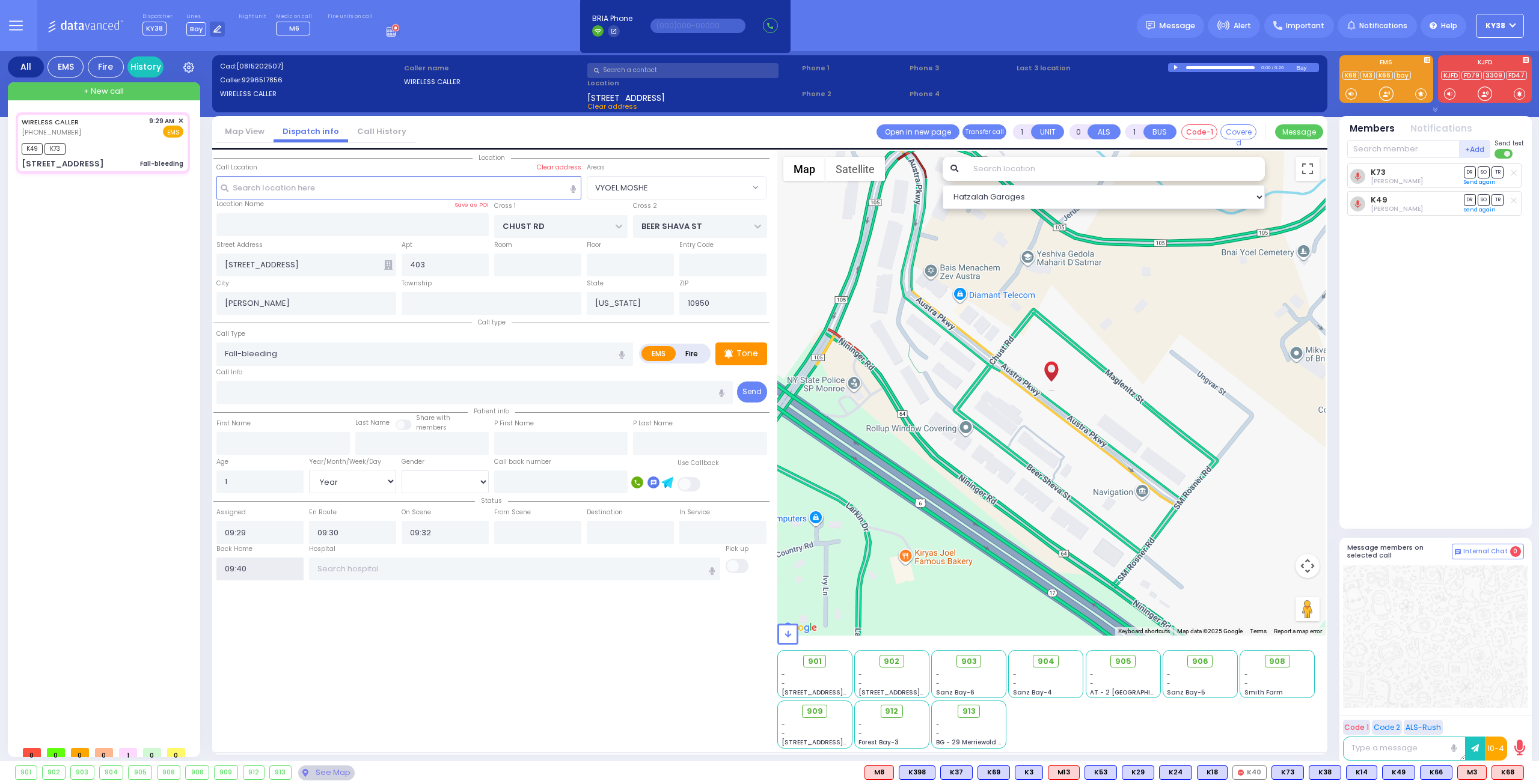
radio input "true"
select select "Year"
select select "[DEMOGRAPHIC_DATA]"
select select "Hatzalah Garages"
select select "VYOEL MOSHE"
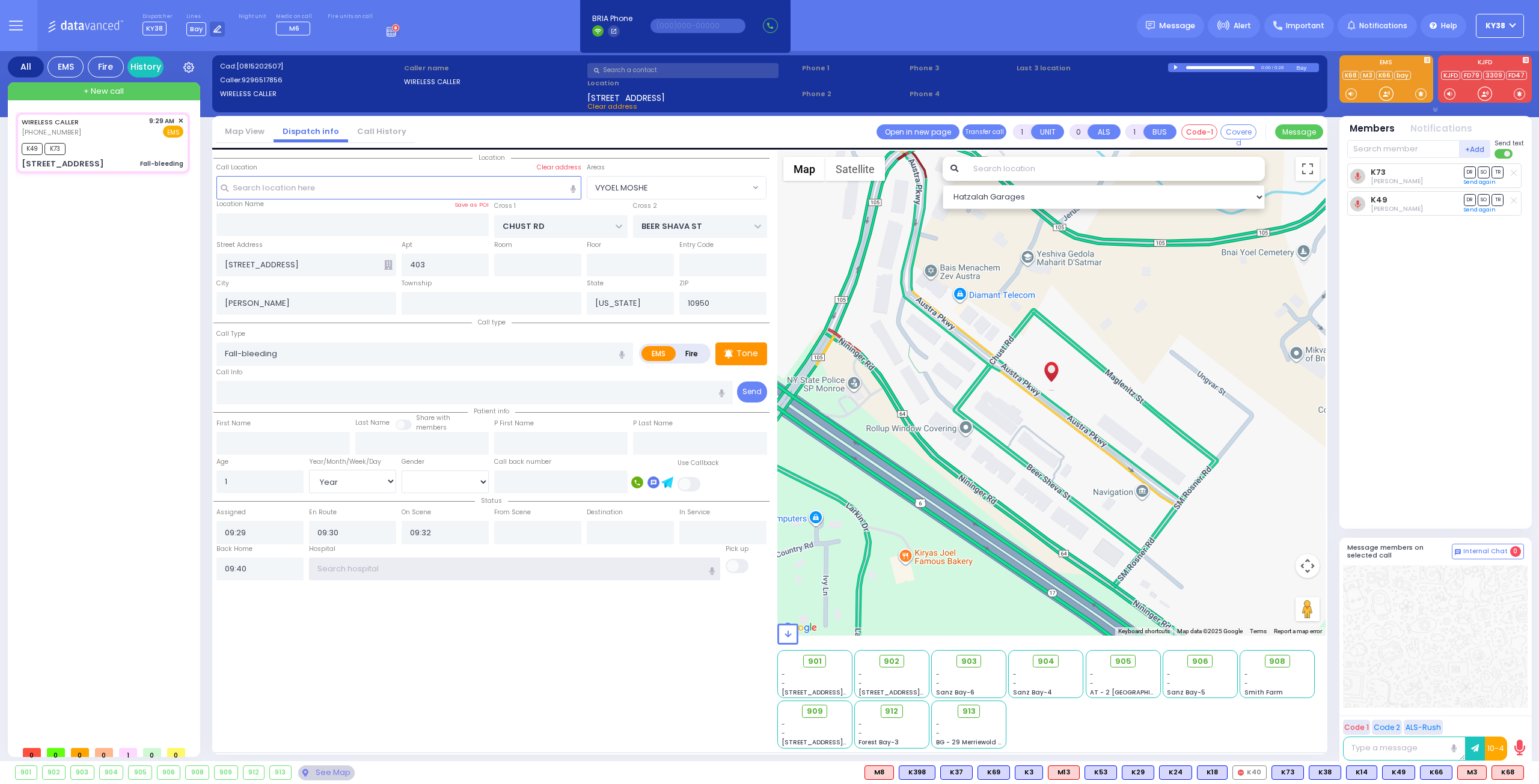
drag, startPoint x: 366, startPoint y: 568, endPoint x: 364, endPoint y: 574, distance: 6.3
click at [366, 570] on input "text" at bounding box center [515, 569] width 412 height 23
click at [110, 142] on div "K49 K73" at bounding box center [102, 147] width 162 height 15
select select
radio input "true"
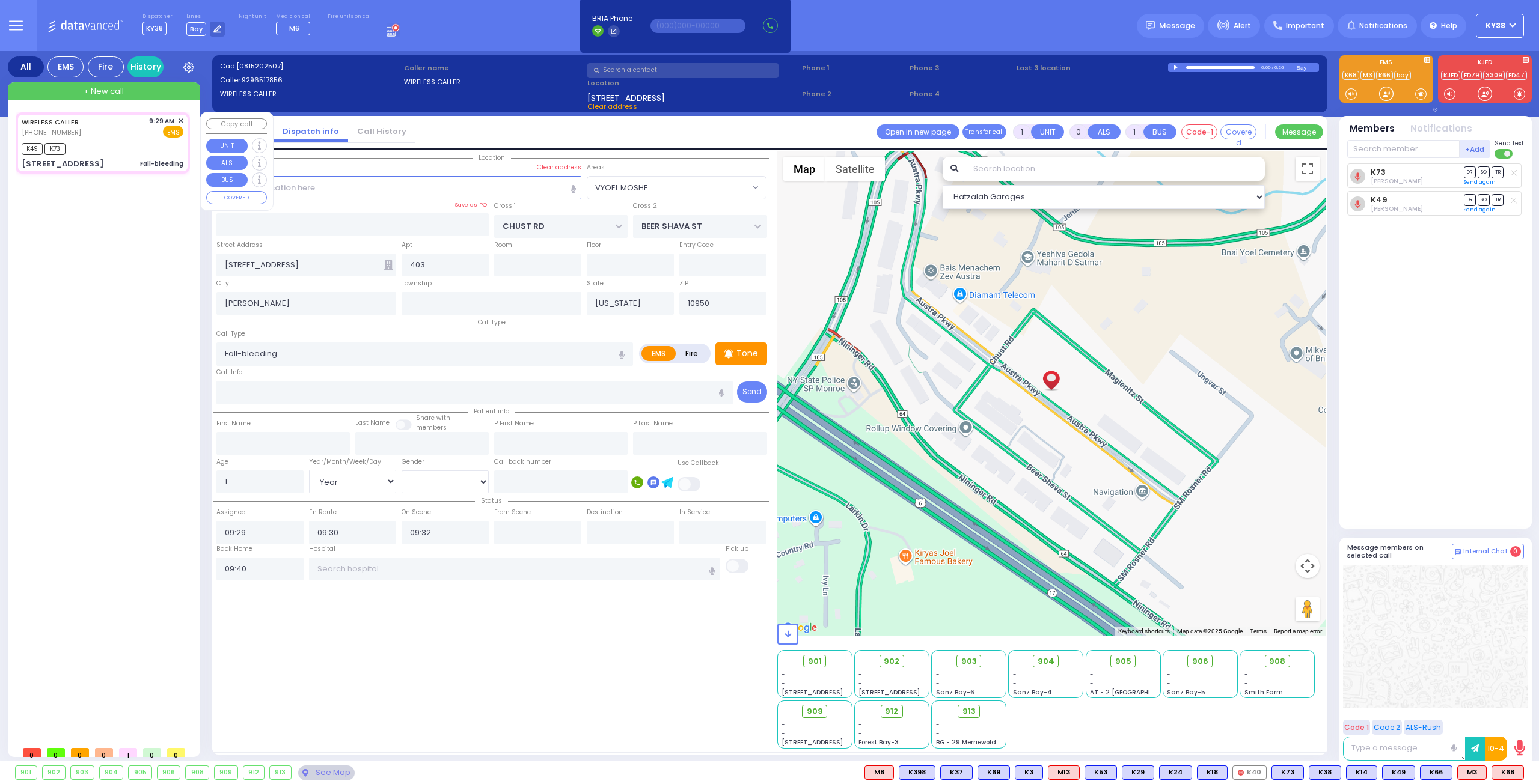
select select "Year"
select select "[DEMOGRAPHIC_DATA]"
select select "VYOEL MOSHE"
select select "Hatzalah Garages"
click at [273, 570] on input "09:40" at bounding box center [260, 569] width 87 height 23
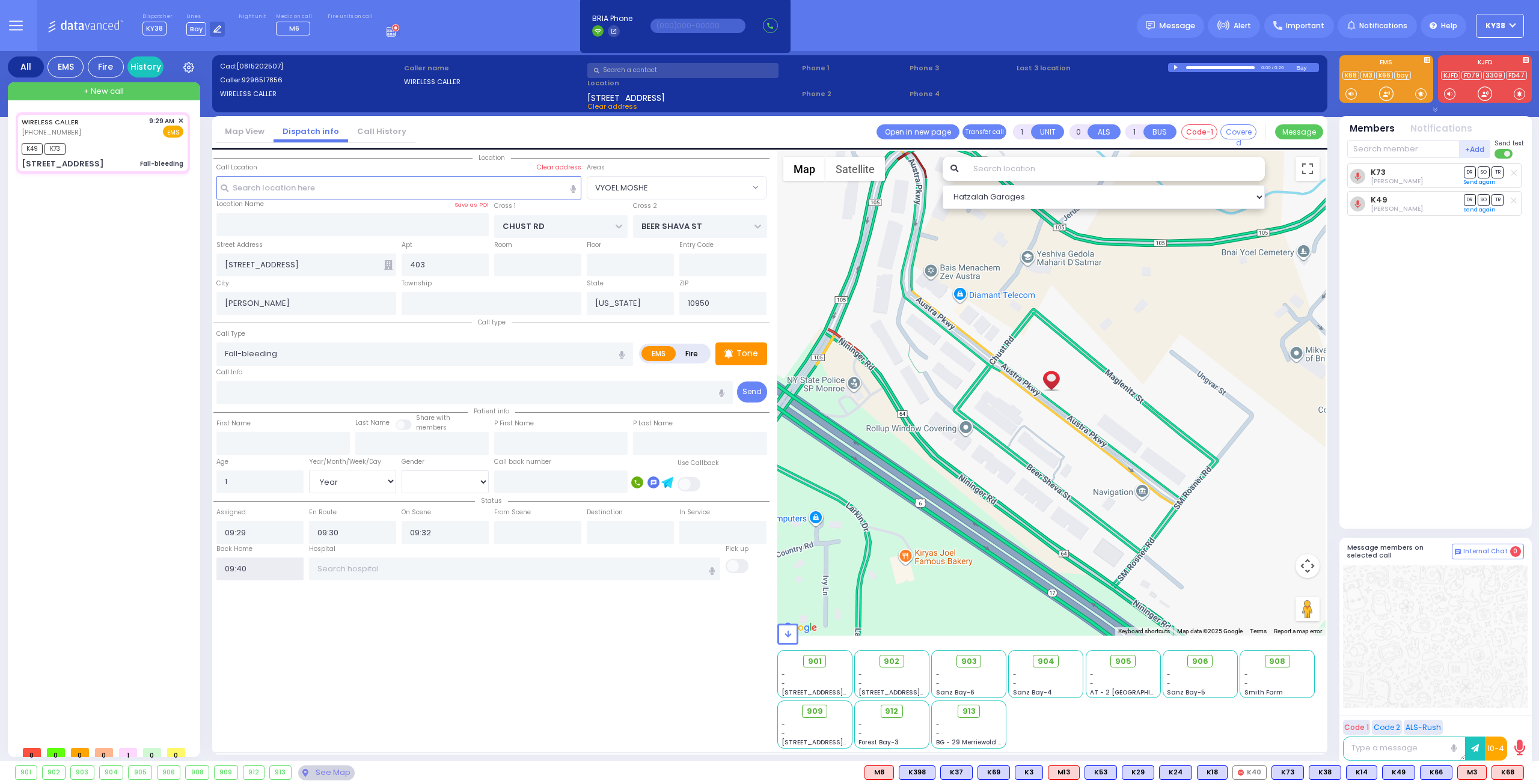
click at [273, 570] on input "09:40" at bounding box center [260, 569] width 87 height 23
click at [134, 139] on div "WIRELESS CALLER (929) 651-7856 9:29 AM ✕ EMS K49 K73" at bounding box center [103, 143] width 170 height 58
select select
radio input "true"
select select "Year"
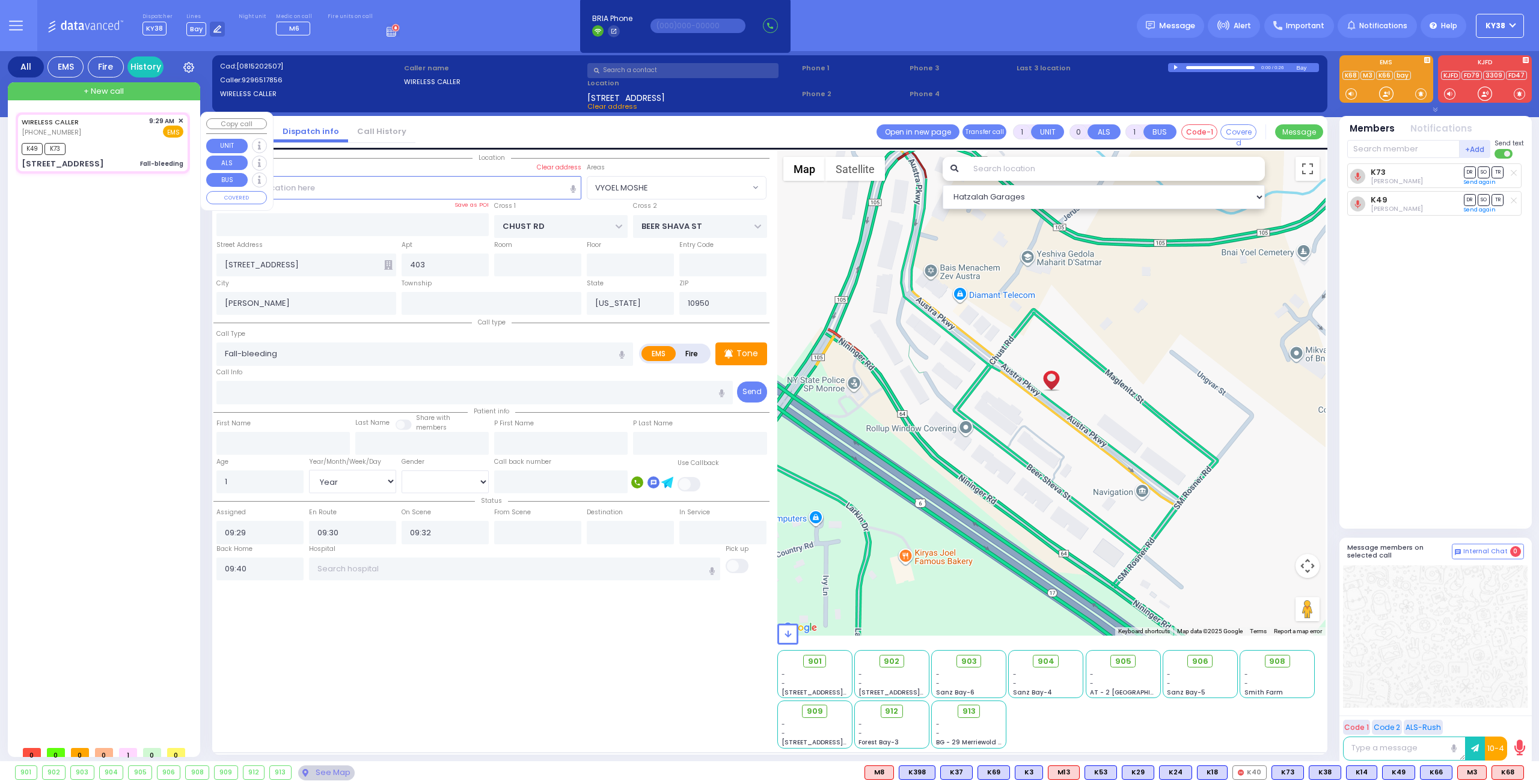
select select "[DEMOGRAPHIC_DATA]"
select select "VYOEL MOSHE"
select select "Hatzalah Garages"
click at [183, 119] on span "✕" at bounding box center [180, 121] width 5 height 10
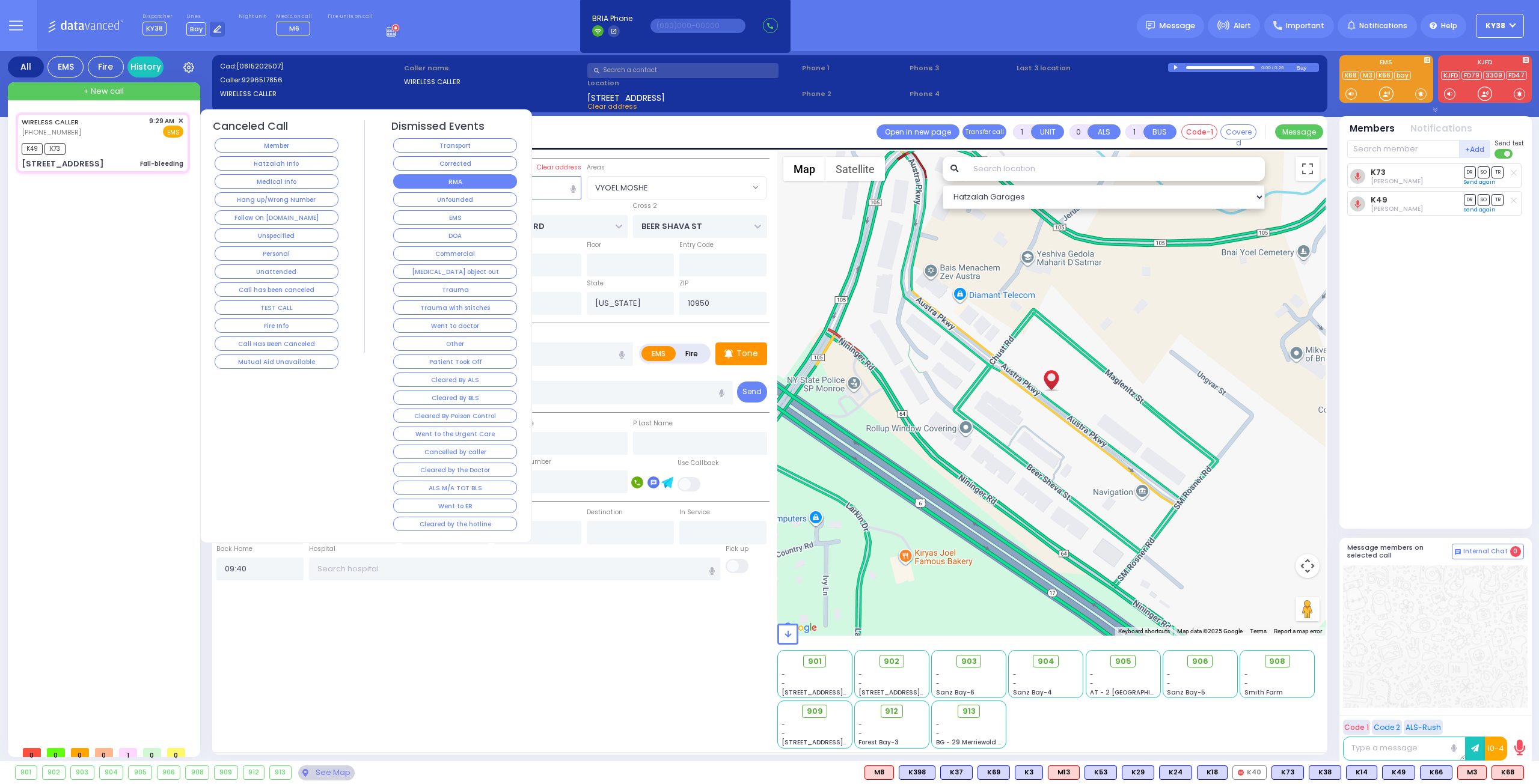
drag, startPoint x: 433, startPoint y: 163, endPoint x: 438, endPoint y: 177, distance: 14.9
click at [438, 177] on div "Dismissed Events Transport Corrected RMA Unfounded EMS DOA Commercial Choking o…" at bounding box center [455, 326] width 128 height 413
click at [438, 177] on button "RMA" at bounding box center [455, 182] width 124 height 15
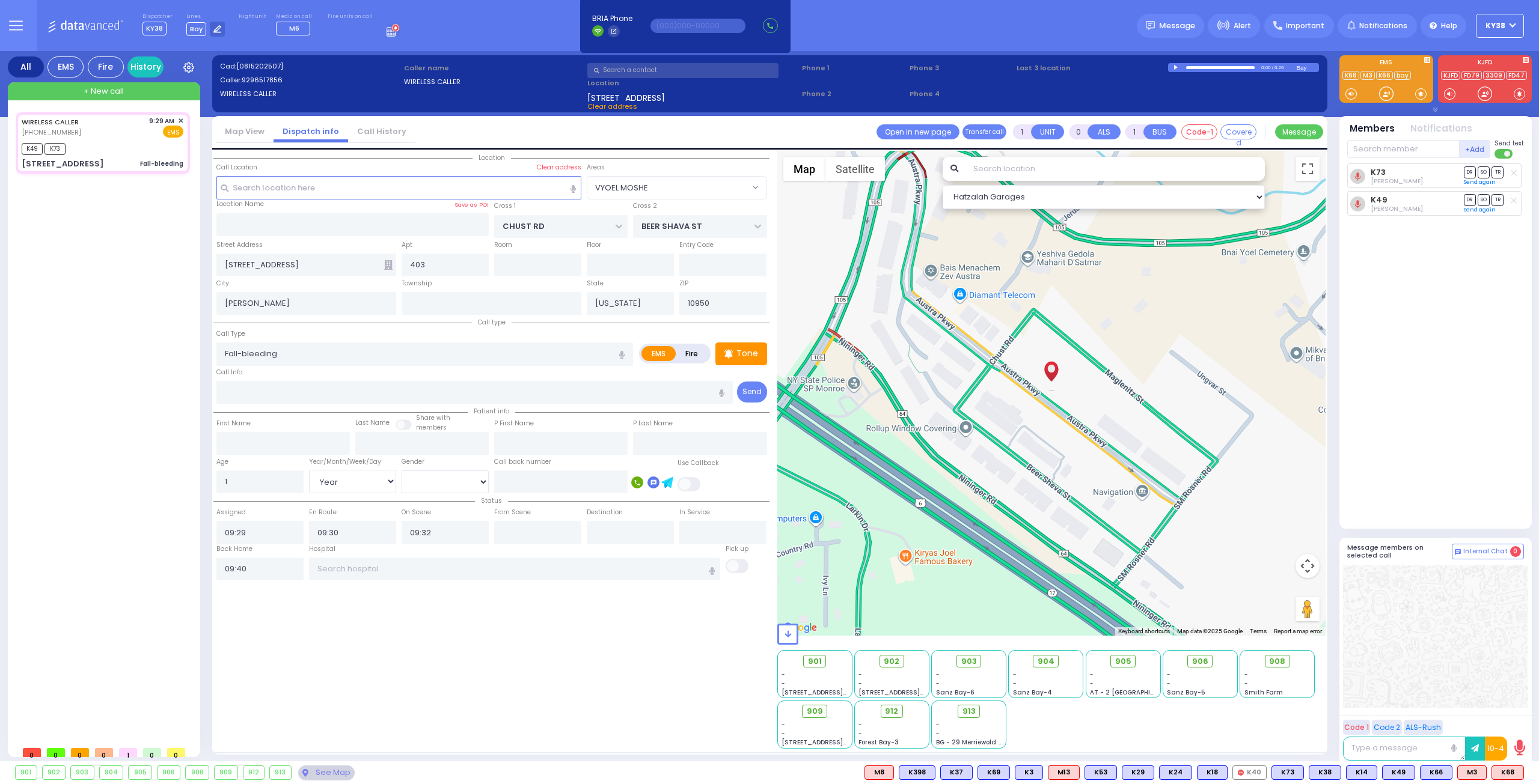
select select
radio input "true"
select select
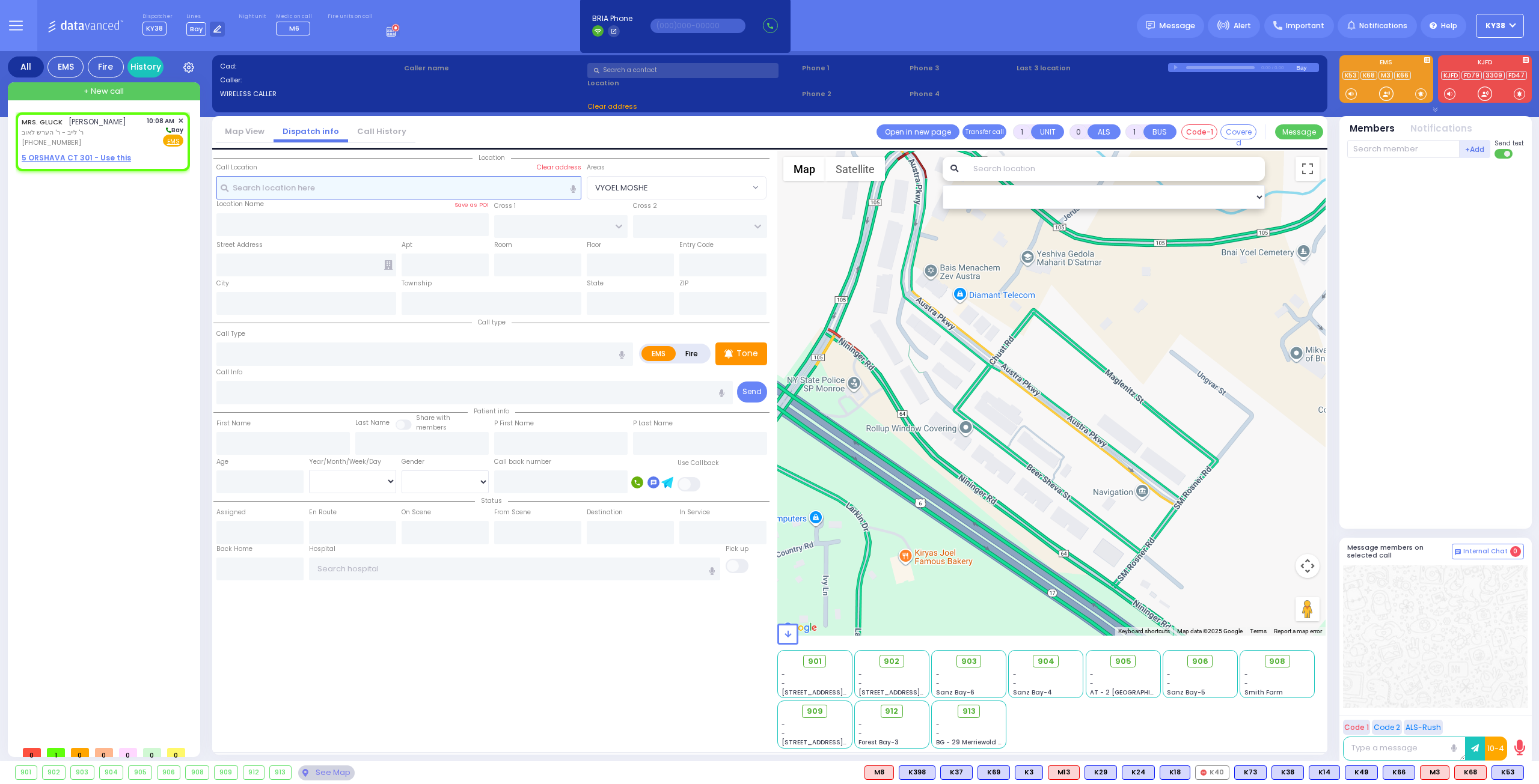
type input "2"
type input "1"
select select
radio input "true"
type input "MRS."
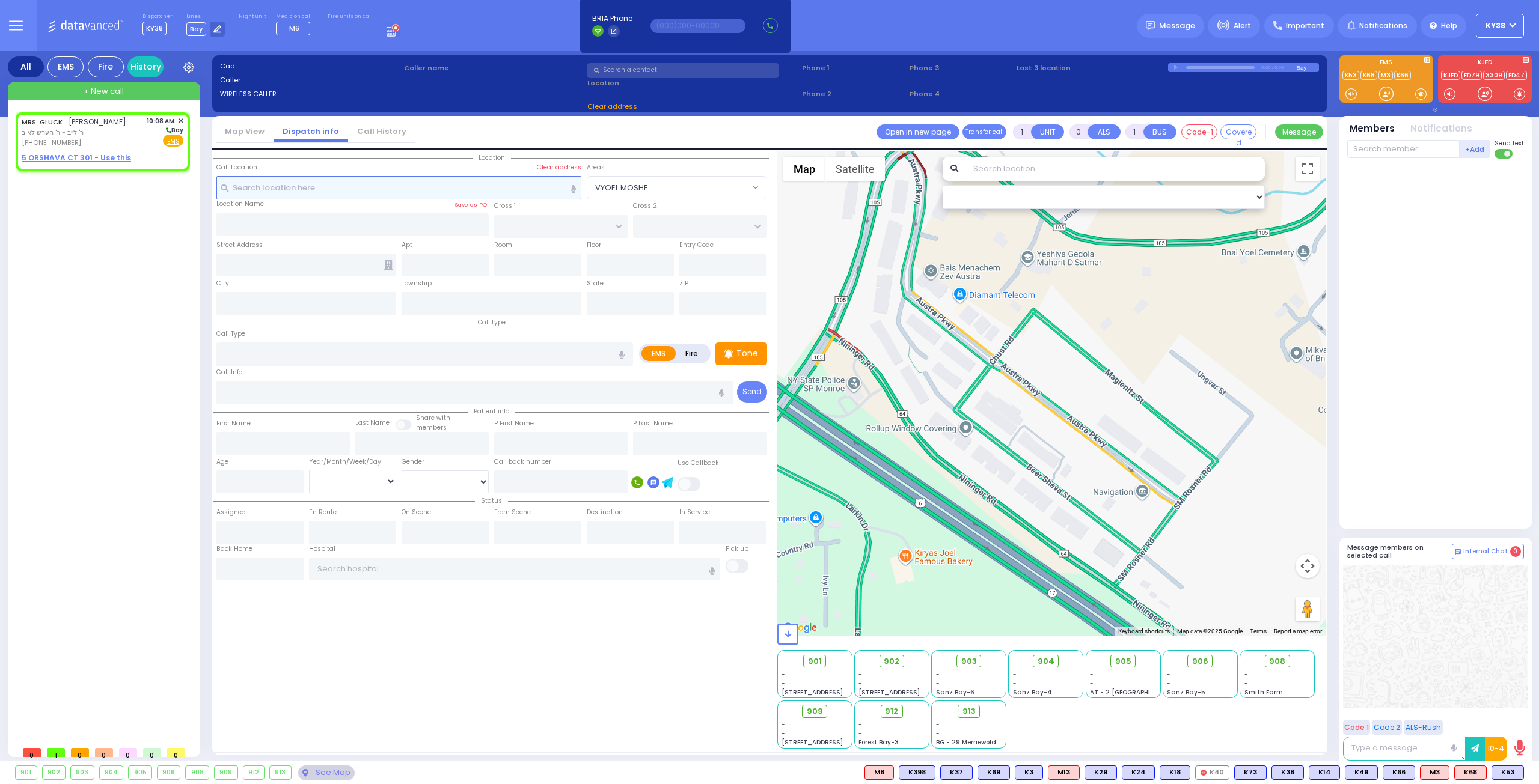
type input "GLUCK"
select select
type input "10:08"
select select "Hatzalah Garages"
select select
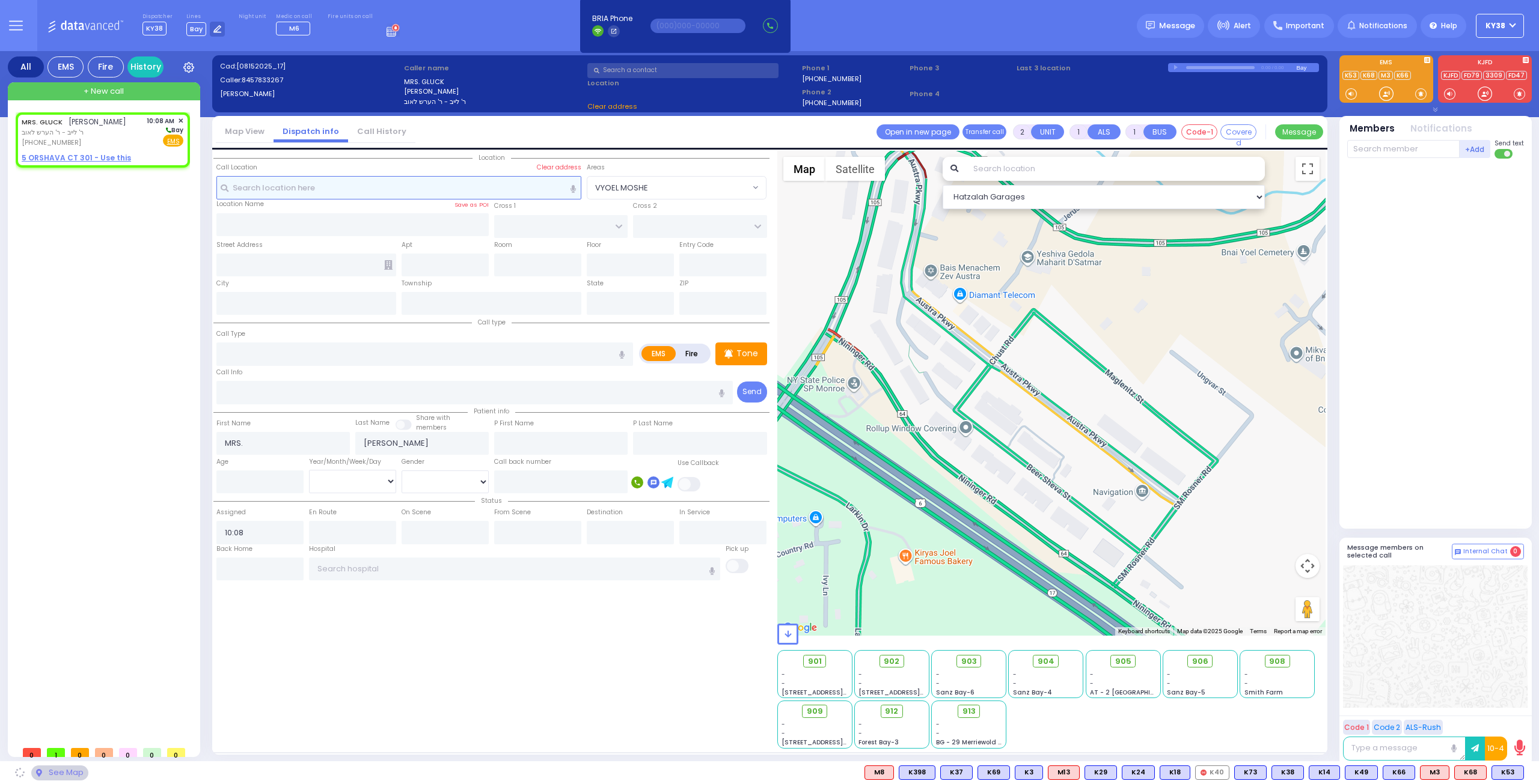
radio input "true"
select select
select select "Hatzalah Garages"
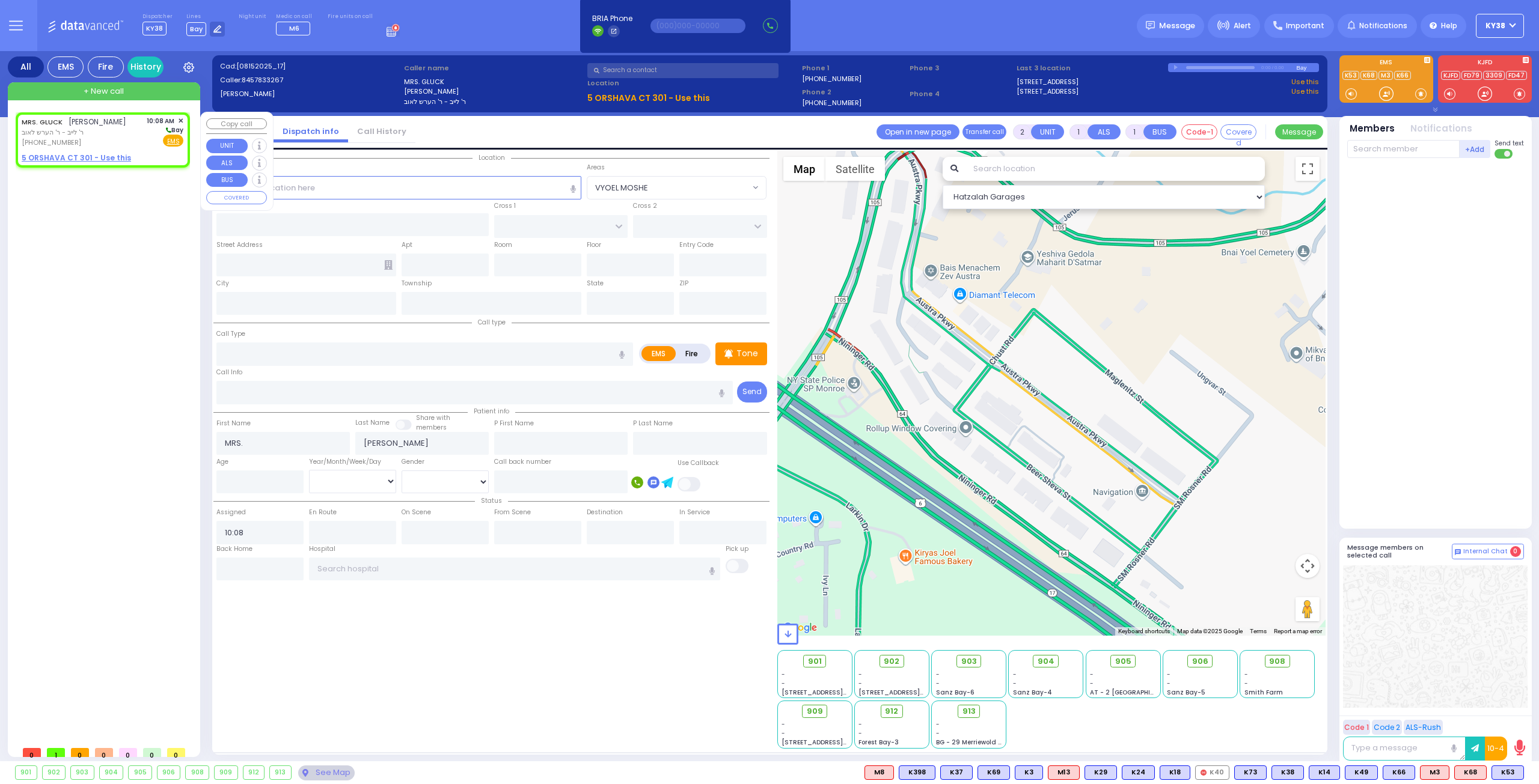
click at [125, 134] on div "MRS. GLUCK מרת גליק ר' לייב - ר' הערש לאוב (845) 783-3267 10:08 AM ✕ Bay EMS" at bounding box center [102, 132] width 162 height 32
select select
radio input "true"
select select
select select "Hatzalah Garages"
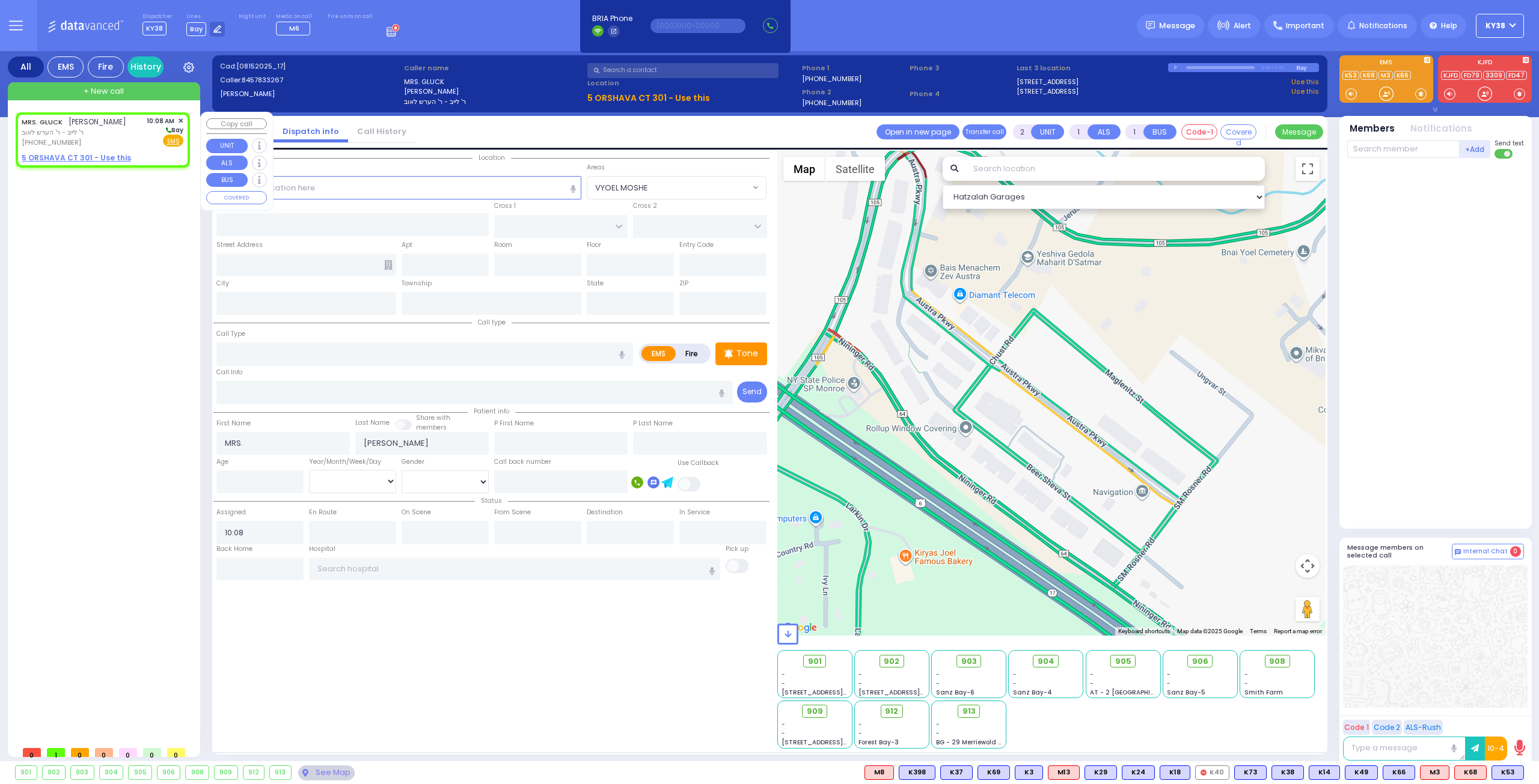
click at [113, 131] on div "MRS. GLUCK מרת גליק ר' לייב - ר' הערש לאוב (845) 783-3267 10:08 AM ✕ Bay EMS" at bounding box center [102, 132] width 162 height 32
select select
radio input "true"
select select
select select "Hatzalah Garages"
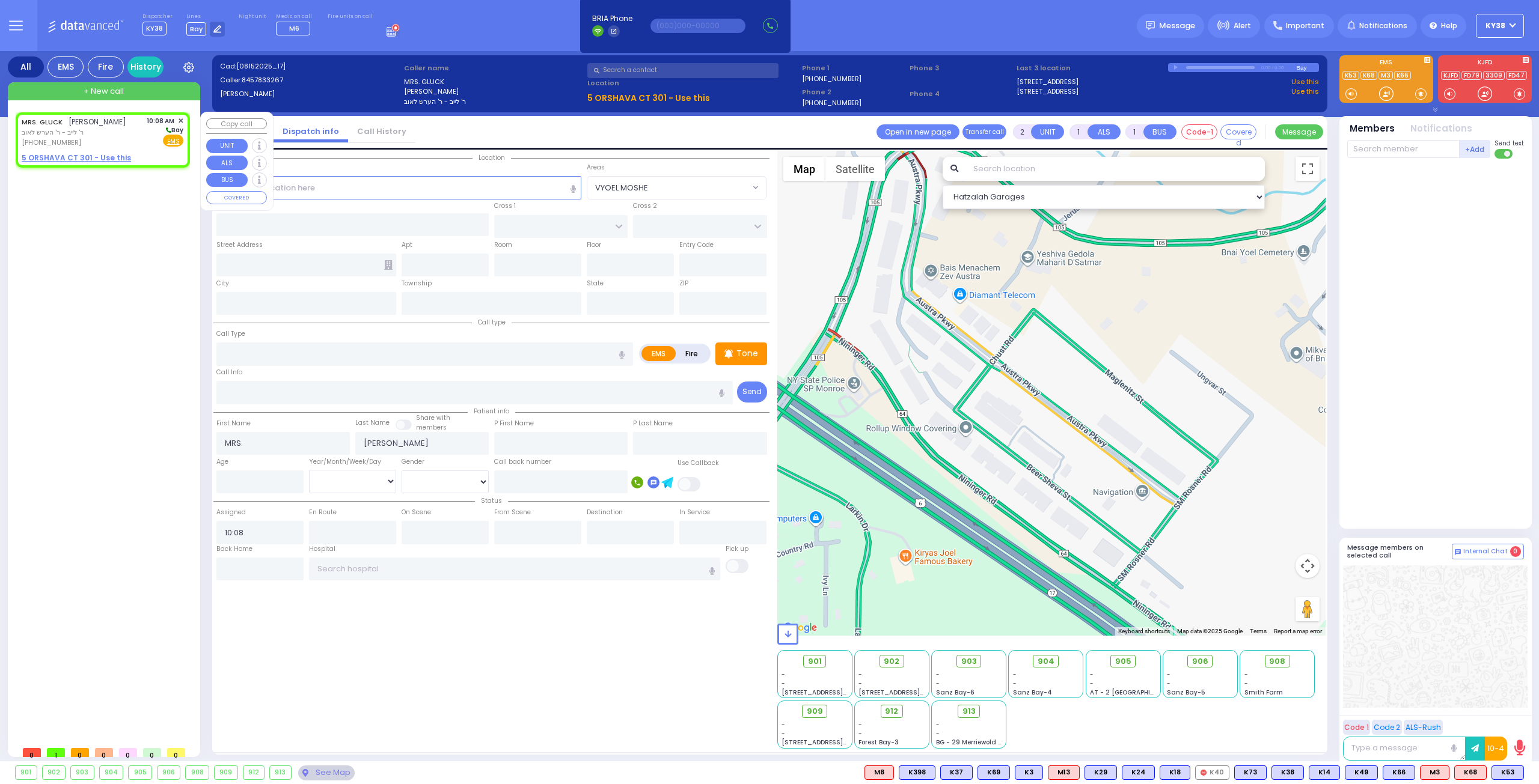
click at [125, 133] on div "MRS. GLUCK מרת גליק ר' לייב - ר' הערש לאוב (845) 783-3267 10:08 AM ✕ Bay EMS" at bounding box center [102, 132] width 162 height 32
select select
radio input "true"
select select
select select "Hatzalah Garages"
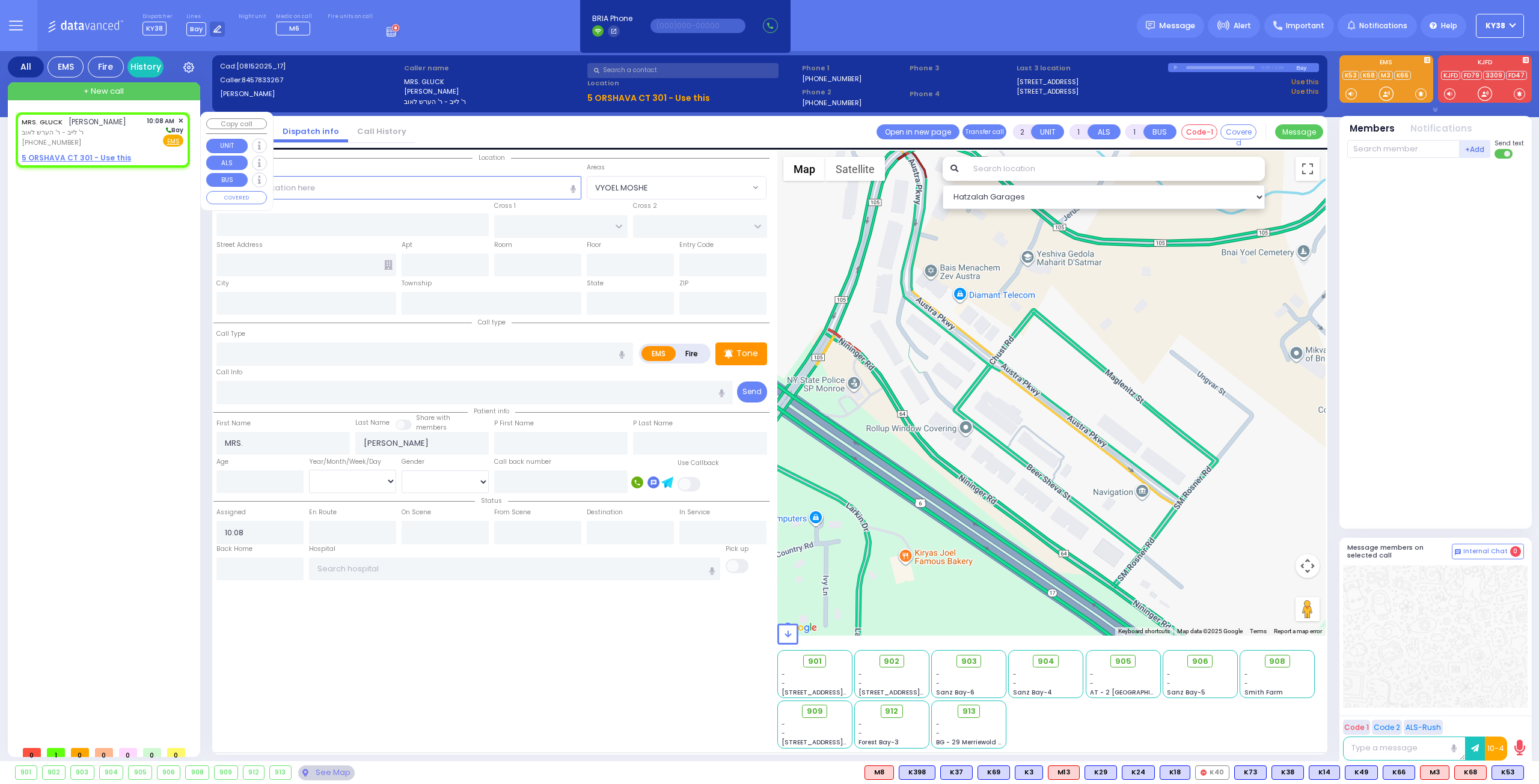
click at [124, 138] on div "MRS. GLUCK מרת גליק ר' לייב - ר' הערש לאוב (845) 783-3267 10:08 AM ✕ Bay EMS" at bounding box center [102, 132] width 162 height 32
select select
radio input "true"
select select
select select "Hatzalah Garages"
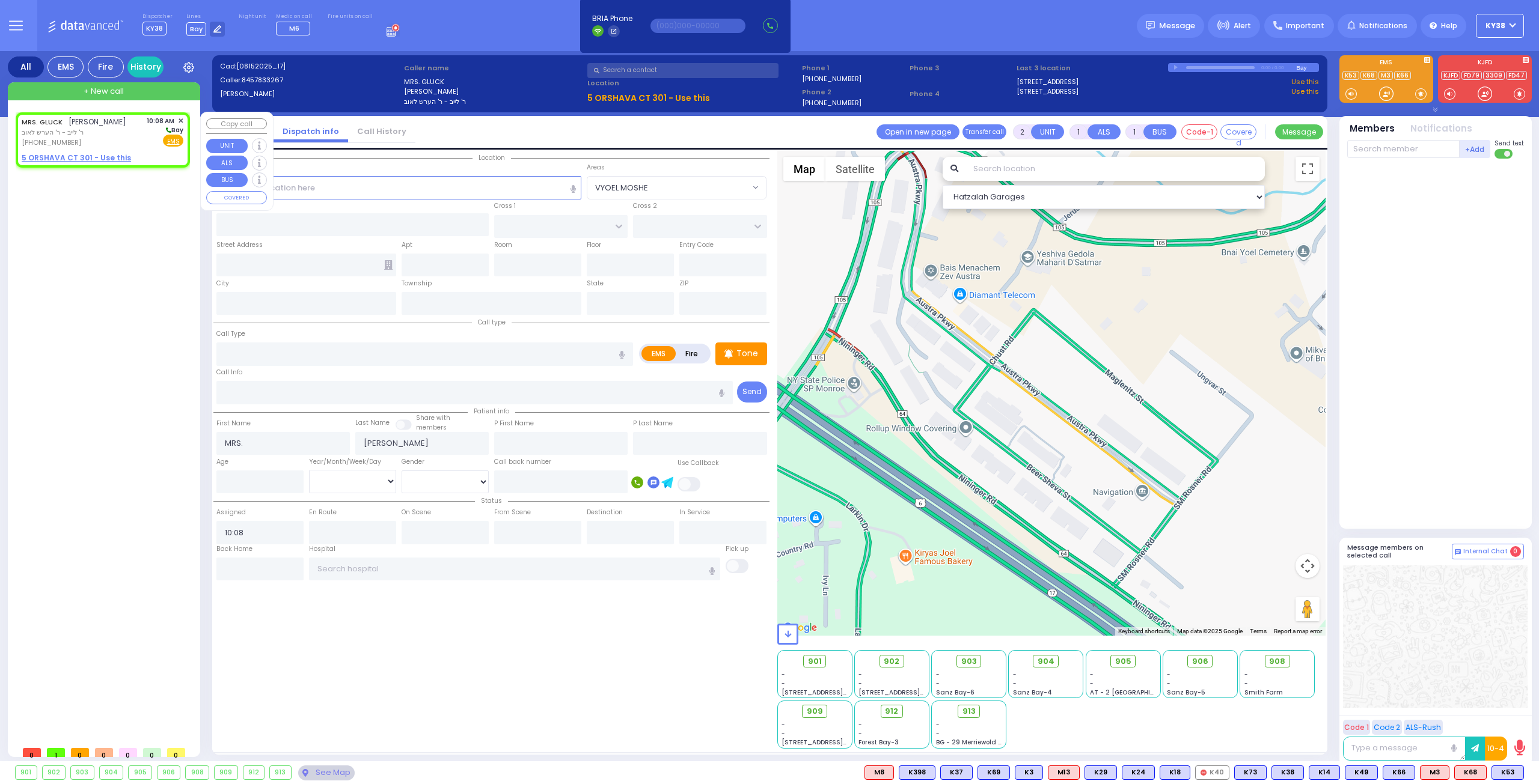
select select
radio input "true"
select select
select select "Hatzalah Garages"
click at [102, 160] on u "5 ORSHAVA CT 301 - Use this" at bounding box center [76, 157] width 110 height 10
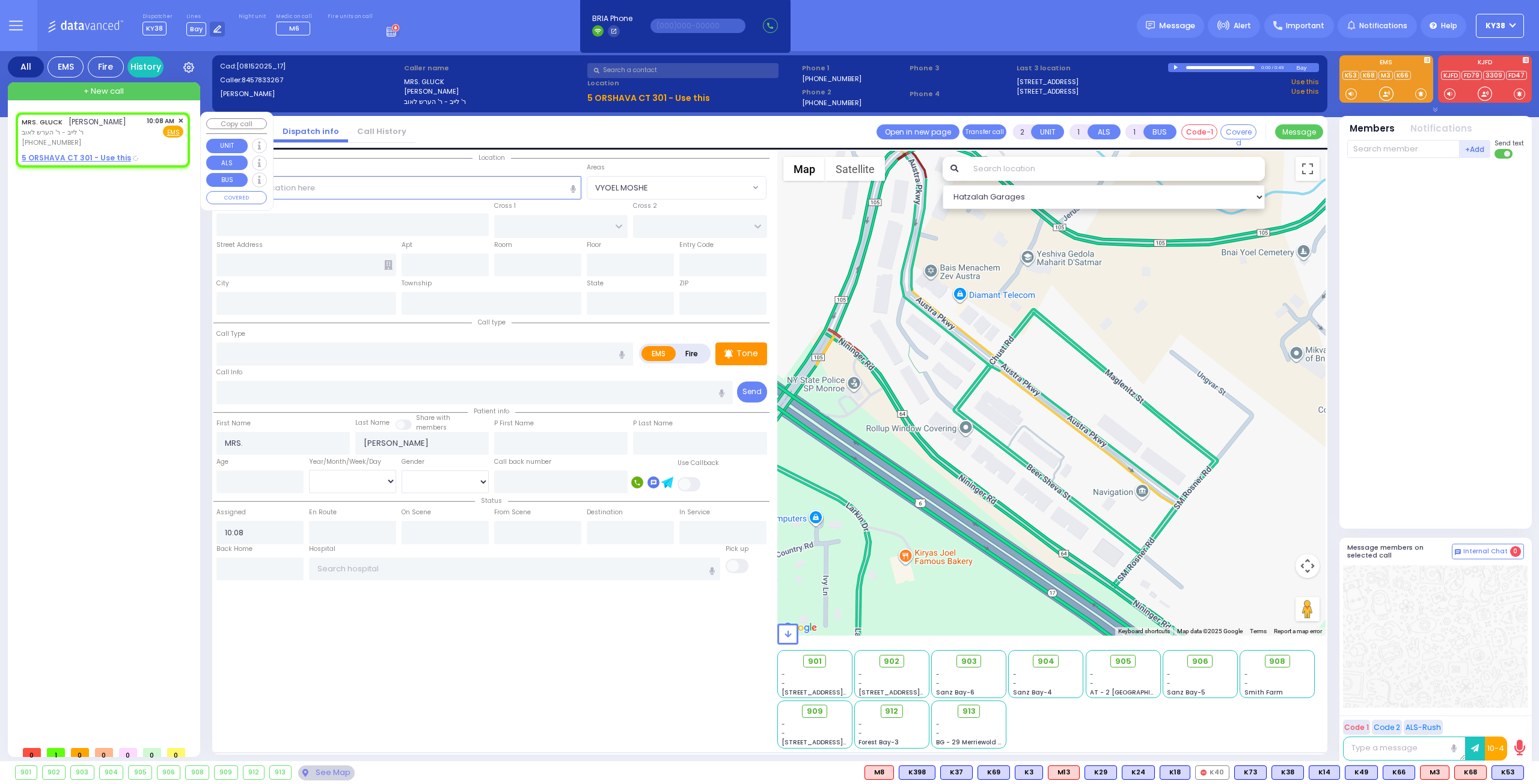
select select
radio input "true"
select select
select select "Hatzalah Garages"
select select
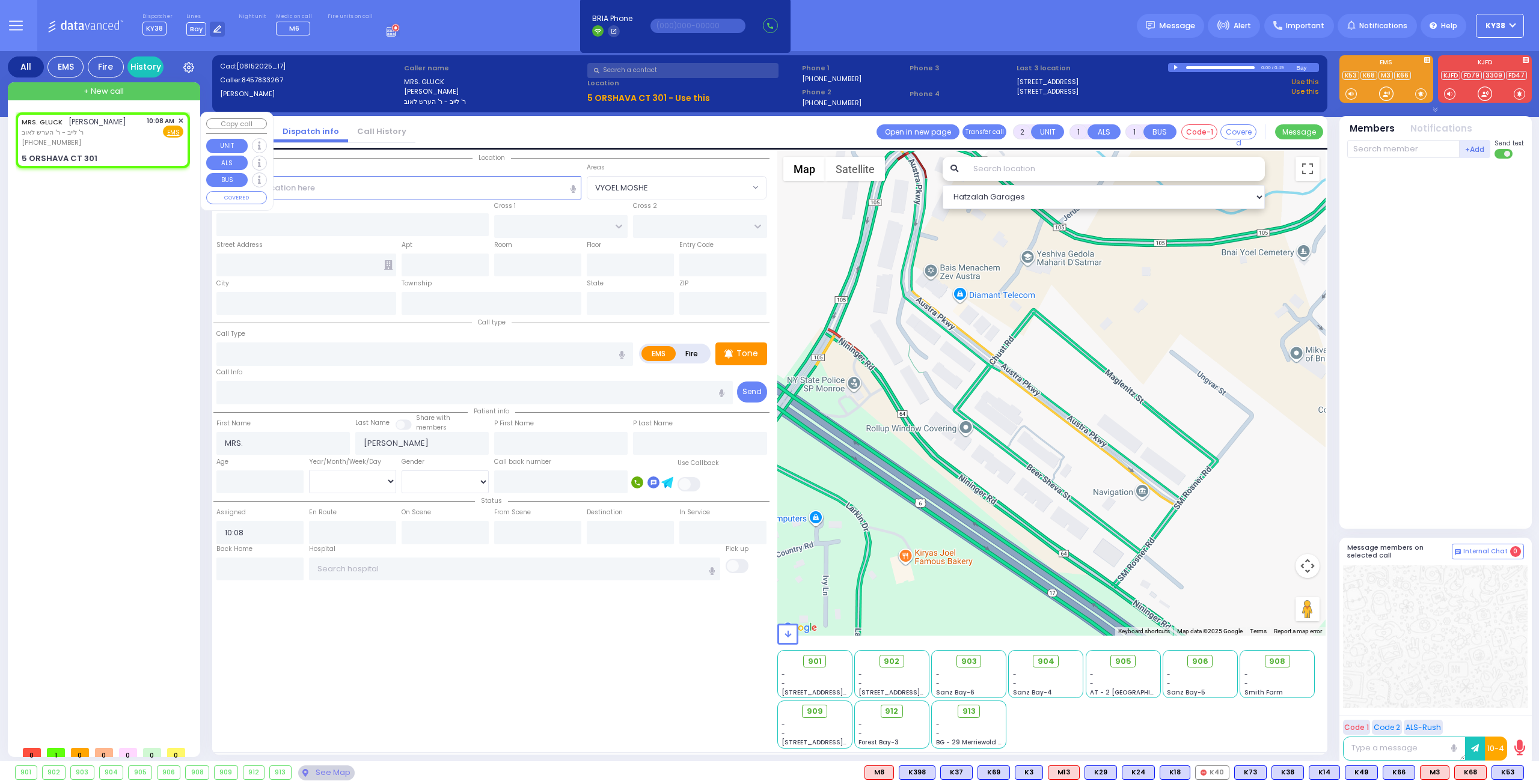
radio input "true"
select select
select select "Hatzalah Garages"
type input "SATMAR DR"
type input "5 ORSHAVA CT"
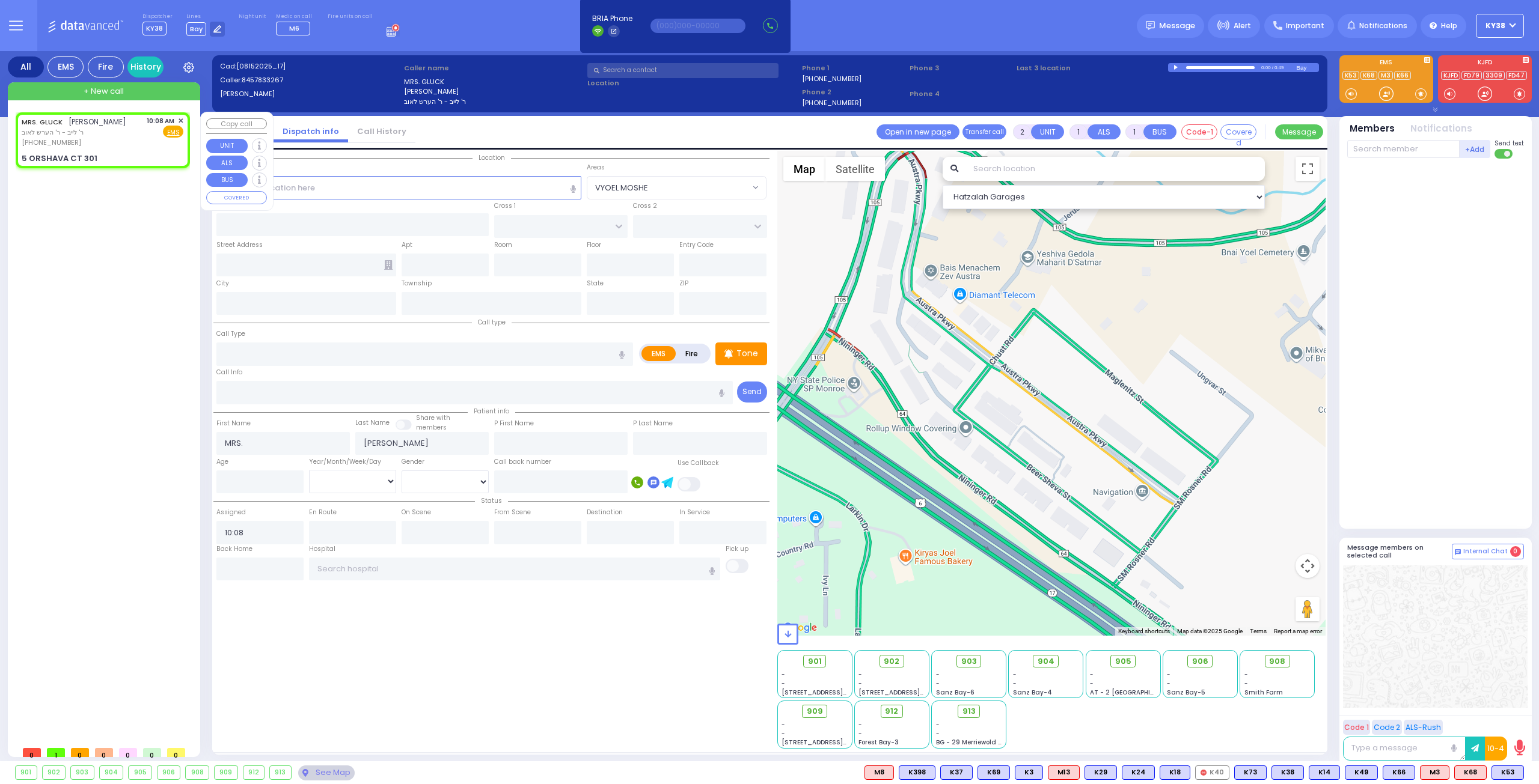
type input "301"
type input "Monroe"
type input "[US_STATE]"
type input "10950"
select select "SECTION 3"
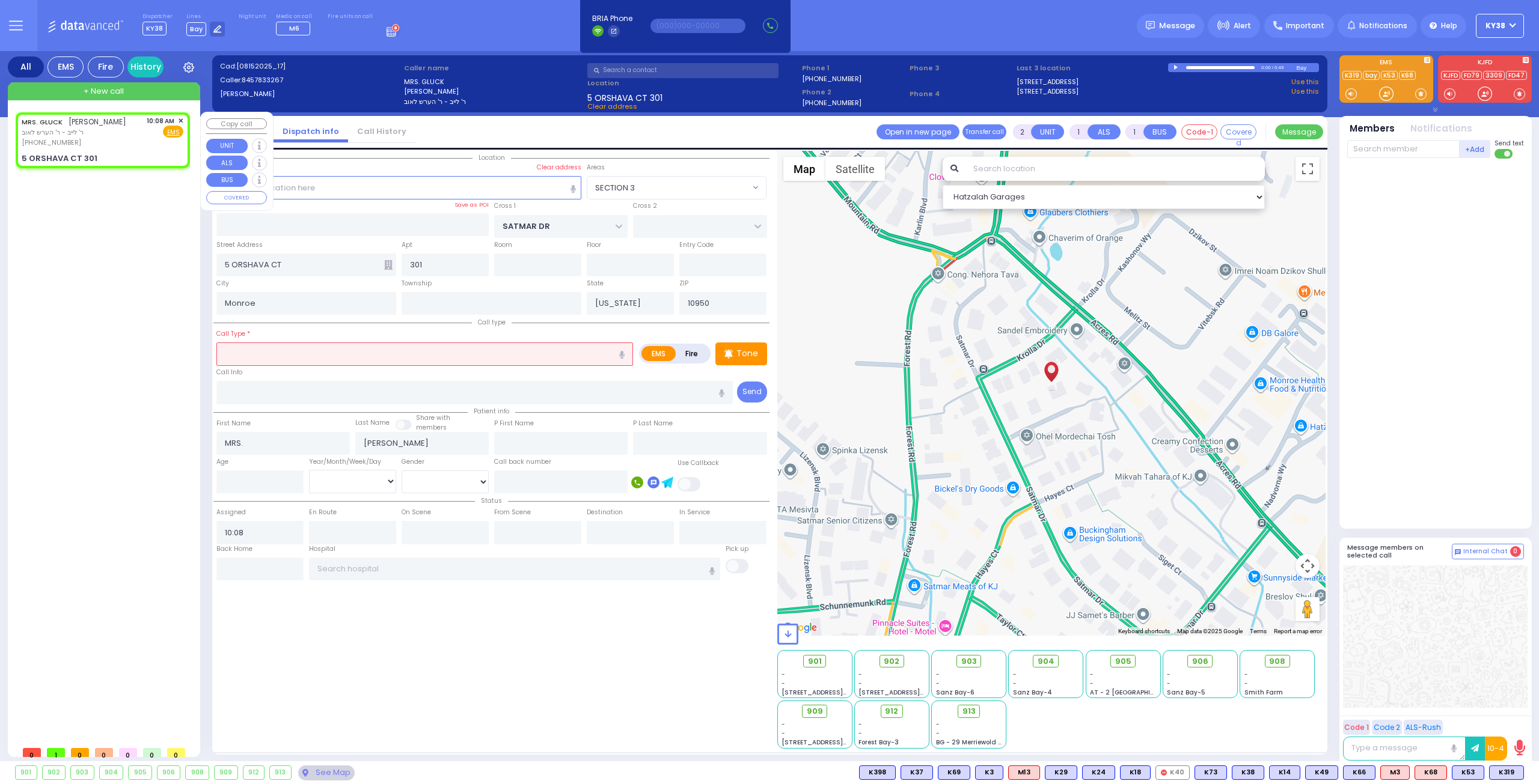
click at [125, 137] on div "MRS. GLUCK מרת גליק ר' לייב - ר' הערש לאוב (845) 783-3267 10:08 AM ✕ Fire EMS" at bounding box center [102, 132] width 162 height 32
select select
radio input "true"
select select
select select "Hatzalah Garages"
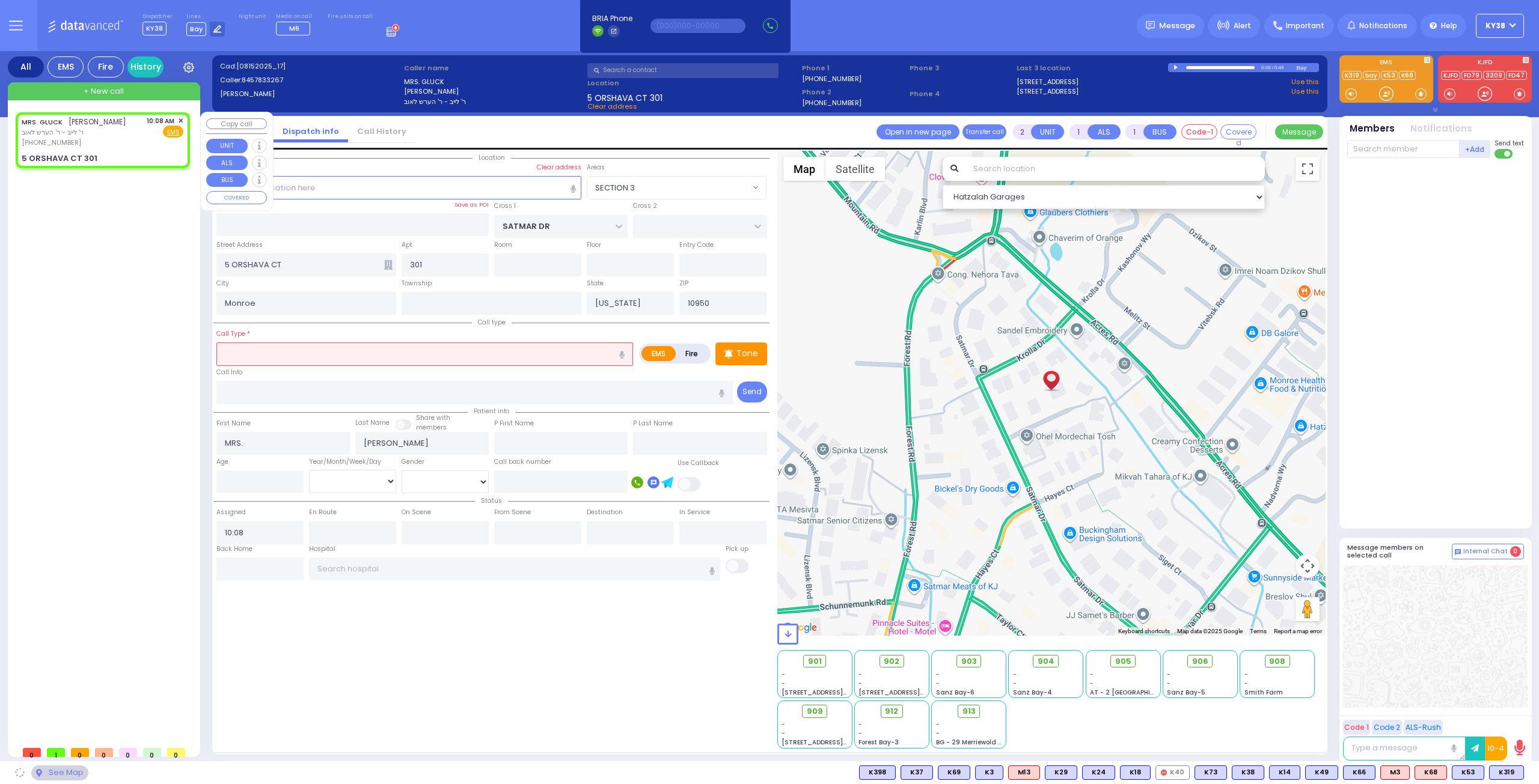
select select "SECTION 3"
click at [115, 409] on div "MRS. GLUCK מרת גליק ר' לייב - ר' הערש לאוב (845) 783-3267 10:08 AM ✕ EMS 5 ORSH…" at bounding box center [105, 426] width 179 height 628
click at [124, 143] on div "MRS. GLUCK מרת גליק ר' לייב - ר' הערש לאוב (845) 783-3267 10:08 AM ✕ Fire EMS" at bounding box center [102, 132] width 162 height 32
select select
radio input "true"
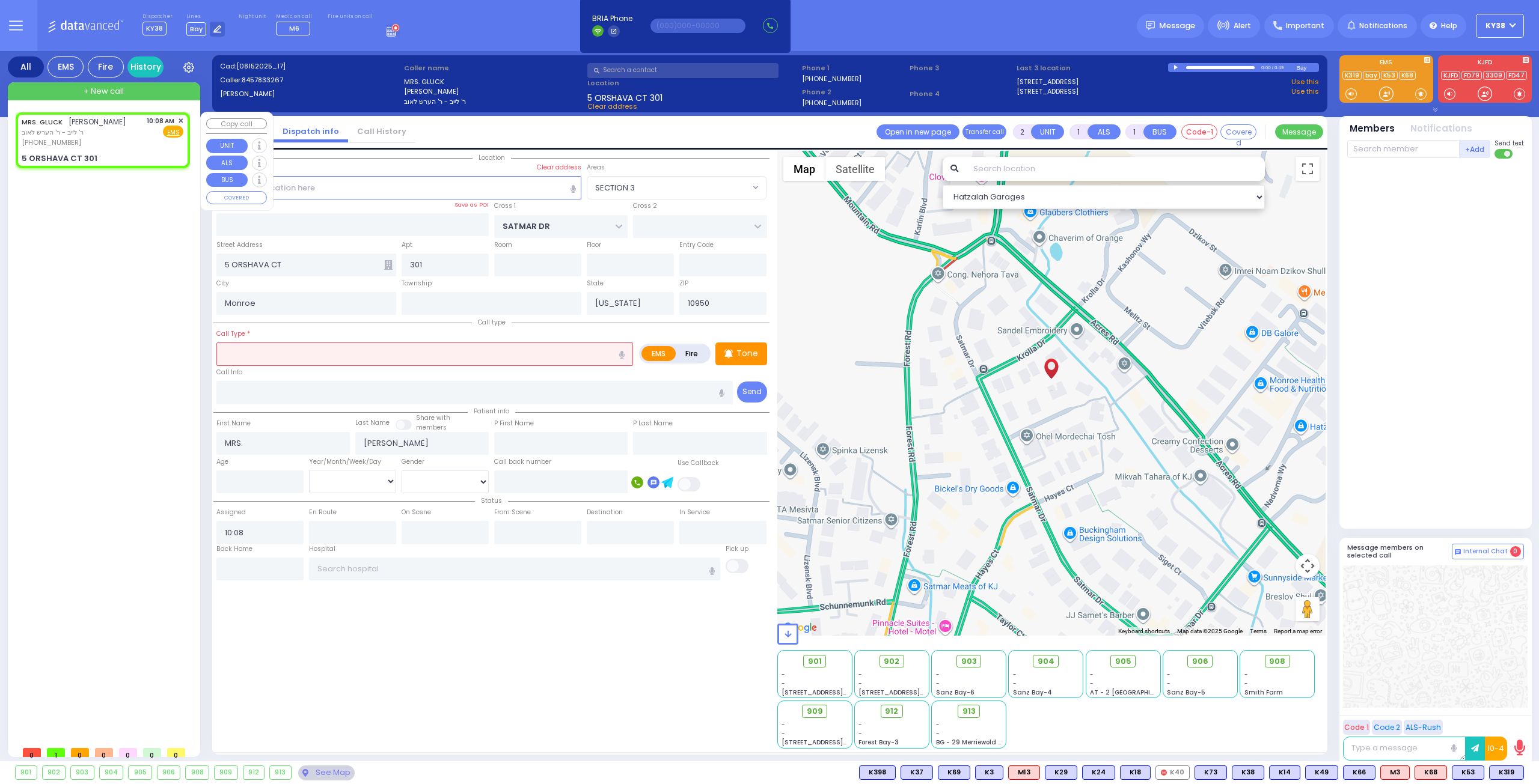
select select
select select "Hatzalah Garages"
select select "SECTION 3"
click at [1521, 772] on button at bounding box center [1520, 772] width 6 height 13
click at [1521, 773] on button at bounding box center [1520, 772] width 6 height 13
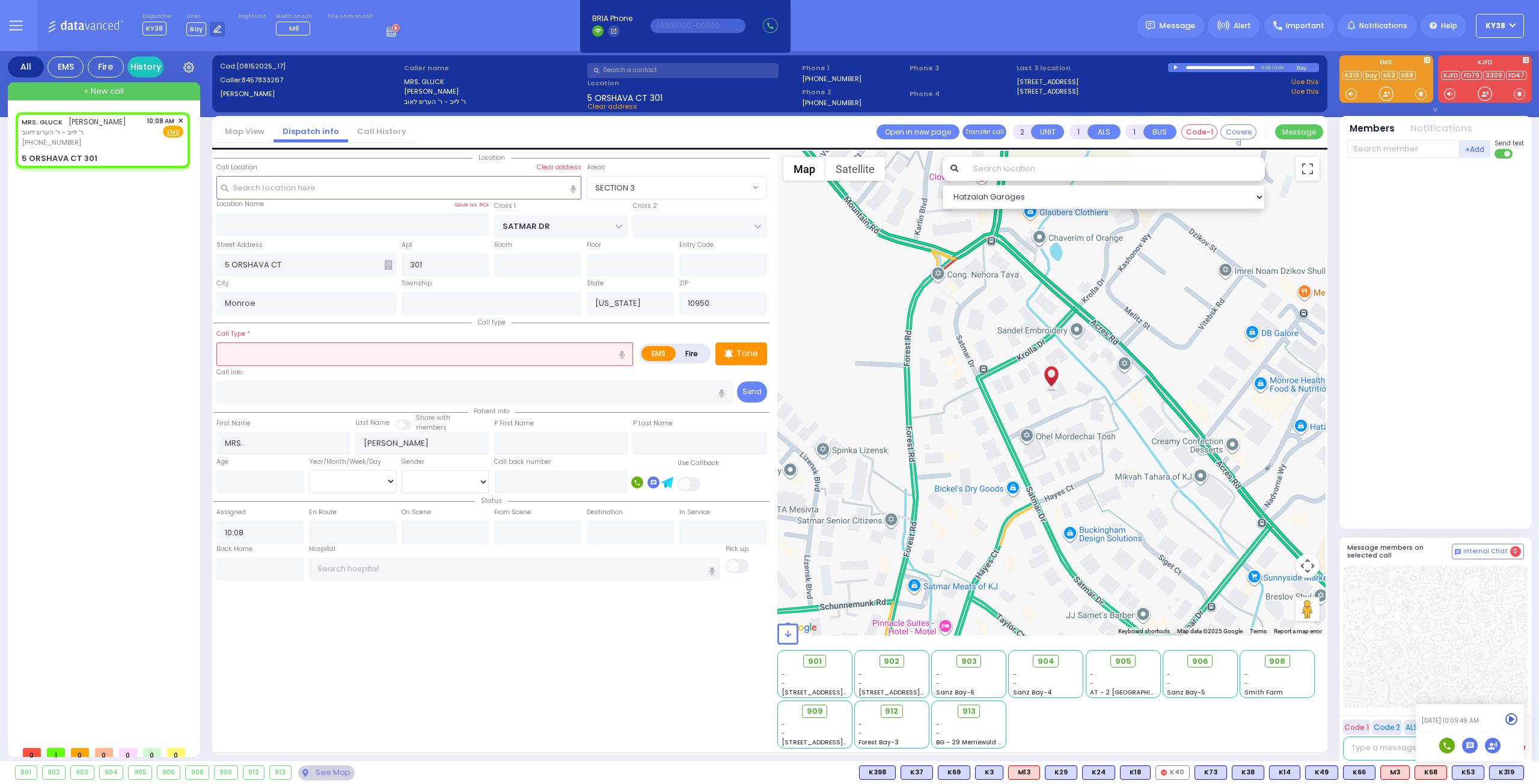
click at [1448, 743] on rect at bounding box center [1447, 746] width 16 height 16
type input "9175020828"
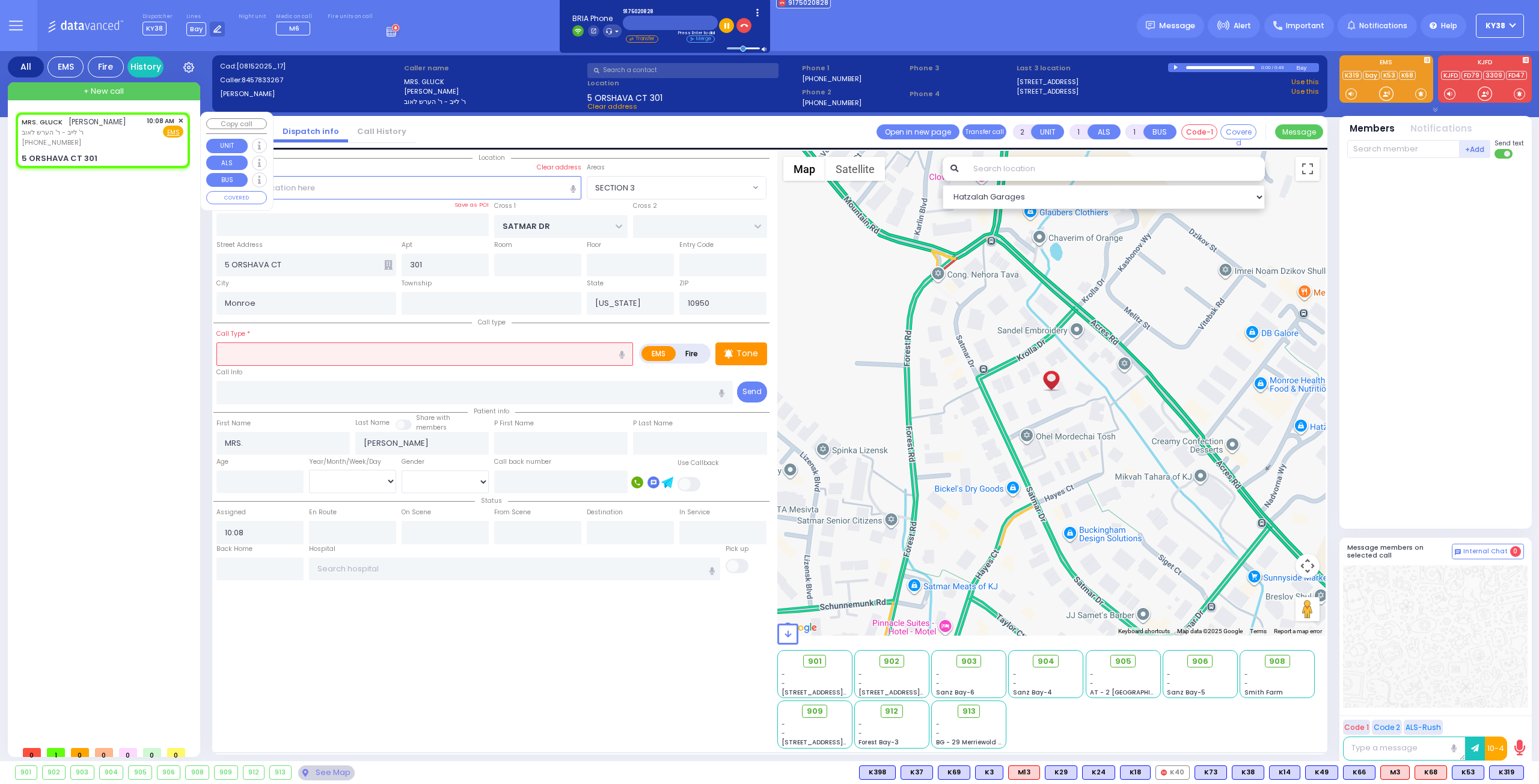
click at [117, 136] on div "MRS. GLUCK מרת גליק ר' לייב - ר' הערש לאוב (845) 783-3267 10:08 AM ✕ Fire EMS" at bounding box center [102, 132] width 162 height 32
select select
radio input "true"
click at [342, 358] on input "text" at bounding box center [425, 354] width 417 height 23
click at [620, 353] on icon "button" at bounding box center [621, 355] width 5 height 8
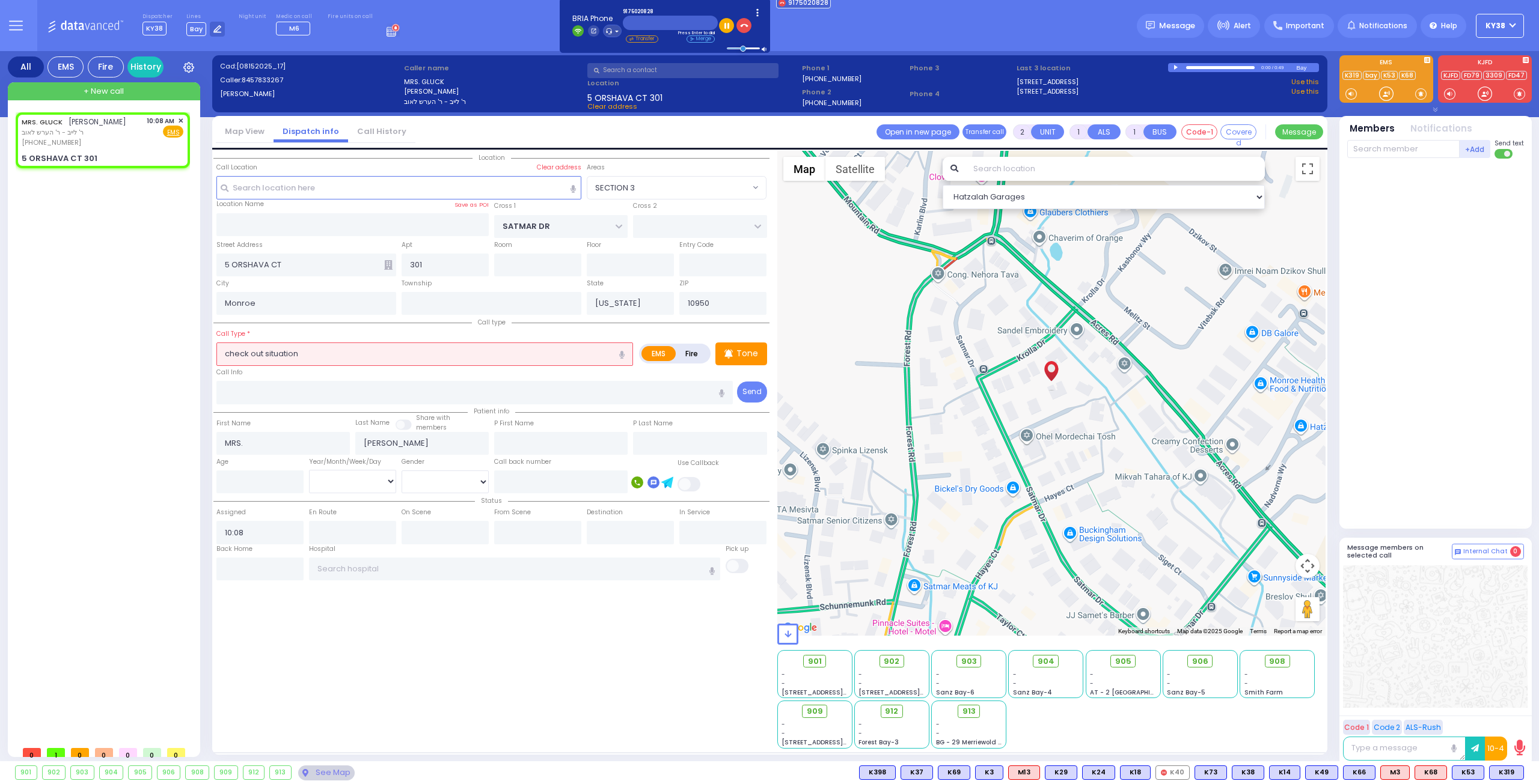
click at [524, 349] on input "check out situation" at bounding box center [425, 354] width 417 height 23
click at [117, 146] on div "MRS. GLUCK מרת גליק ר' לייב - ר' הערש לאוב (845) 783-3267 10:08 AM ✕ Fire EMS" at bounding box center [102, 132] width 162 height 32
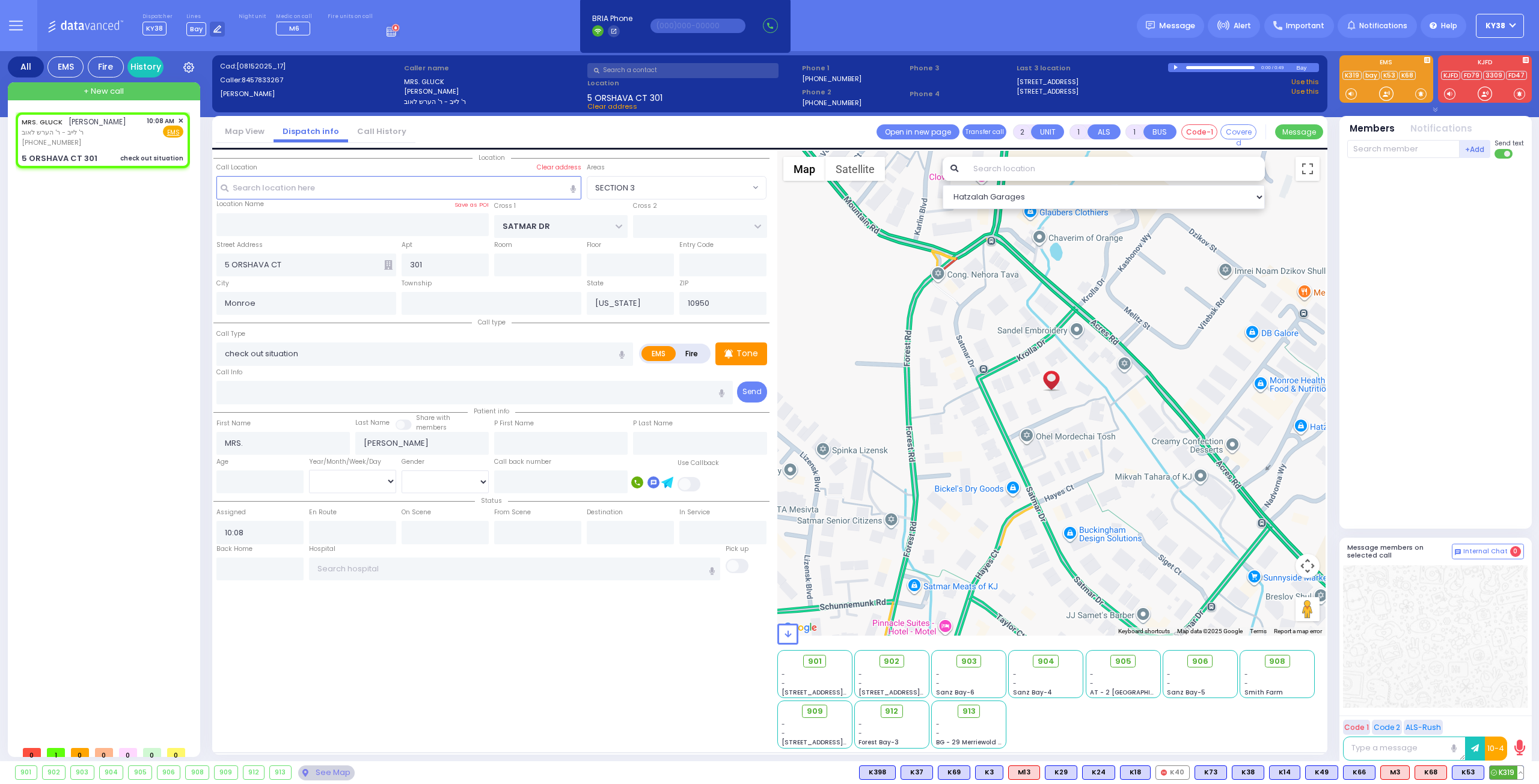
click at [1509, 772] on span "K319" at bounding box center [1506, 772] width 34 height 13
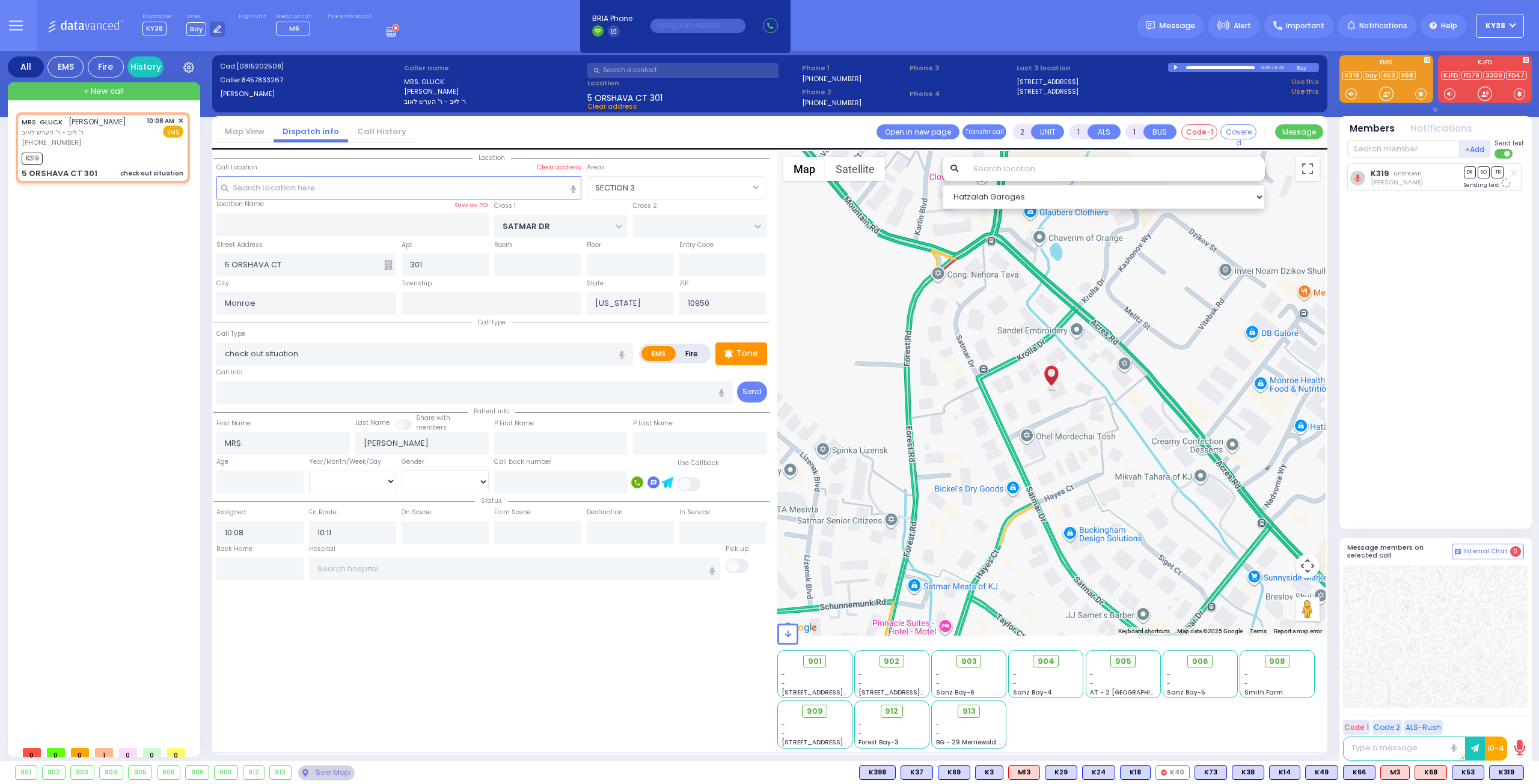
click at [1361, 348] on div "K319 unknown Yidel Deutsch DR SO TR Sending text" at bounding box center [1437, 341] width 179 height 355
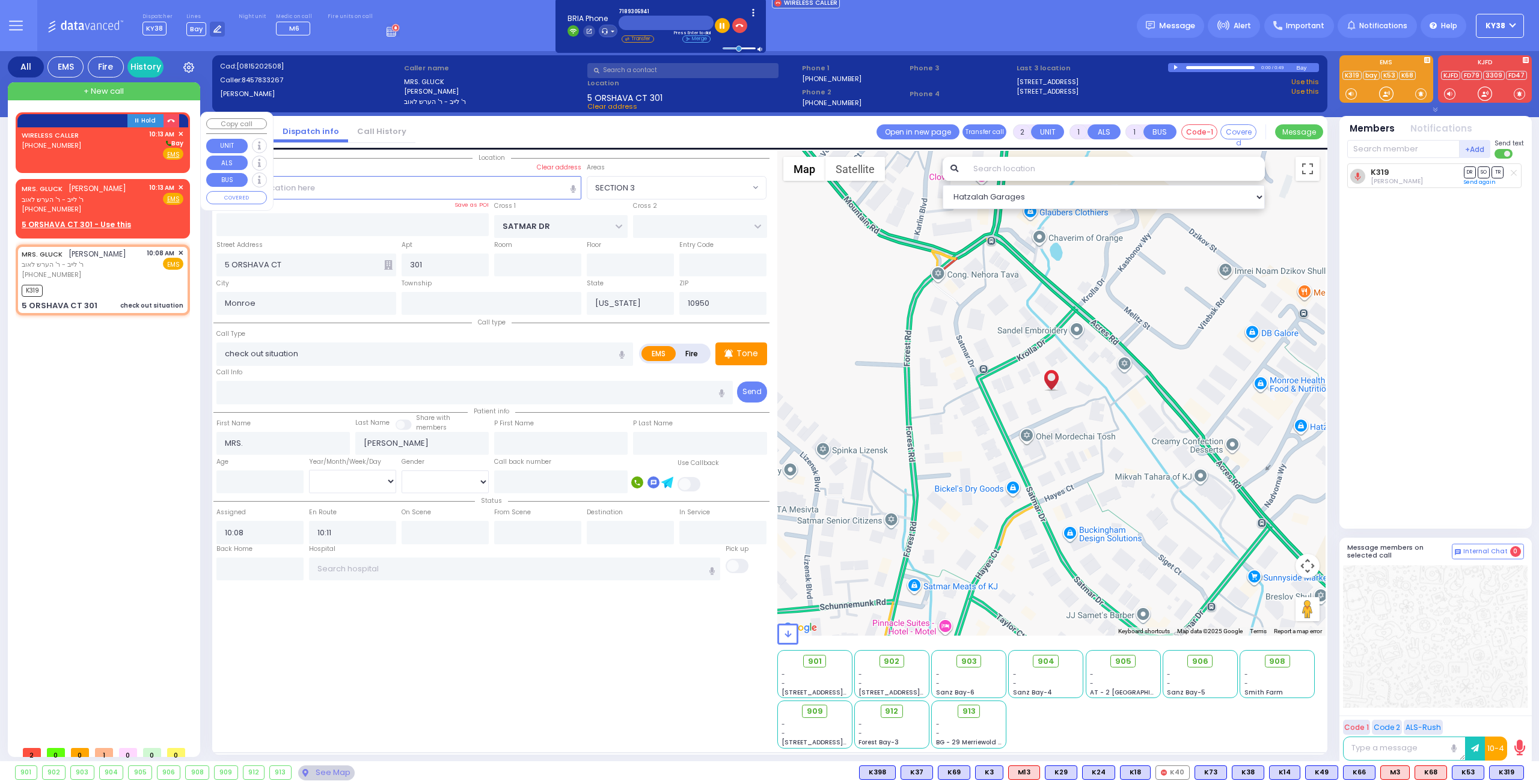
click at [131, 158] on div "WIRELESS CALLER (718) 930-5941 10:13 AM ✕ Bay" at bounding box center [102, 145] width 162 height 31
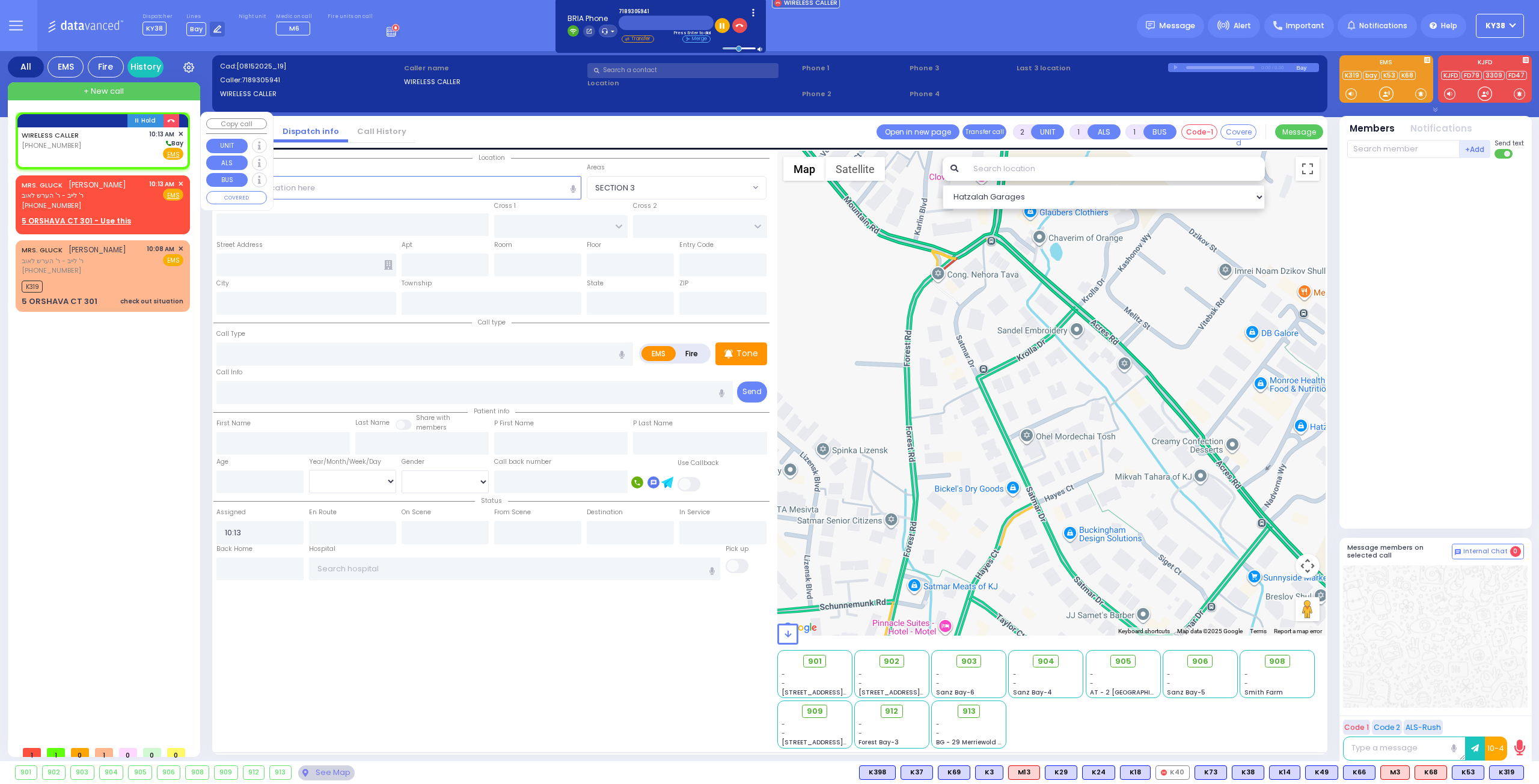
click at [121, 148] on div "WIRELESS CALLER (718) 930-5941 10:13 AM ✕ Bay" at bounding box center [102, 145] width 162 height 31
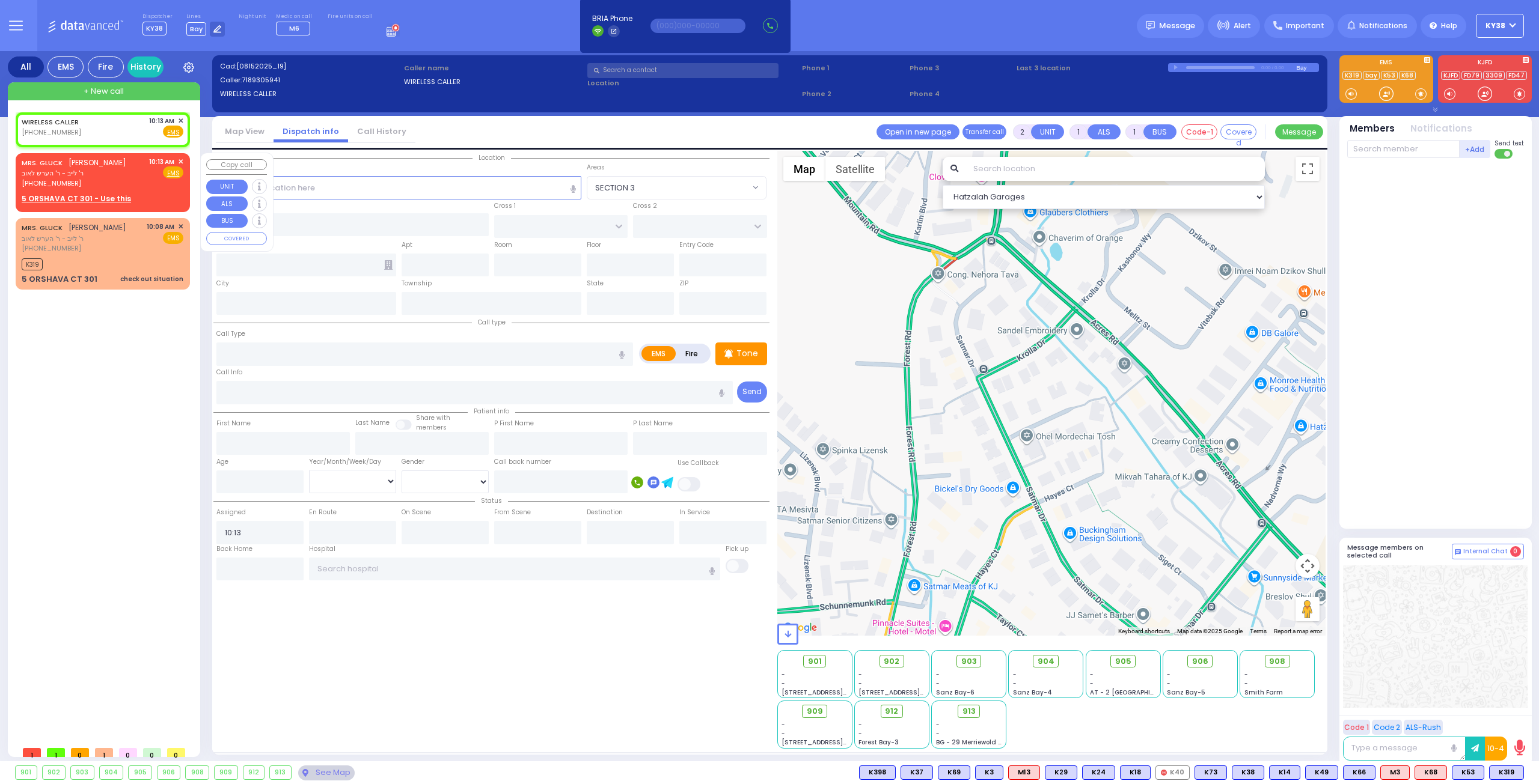
click at [132, 182] on div "MRS. GLUCK מרת גליק ר' לייב - ר' הערש לאוב (845) 783-3267 10:13 AM ✕ Fire EMS" at bounding box center [102, 173] width 162 height 32
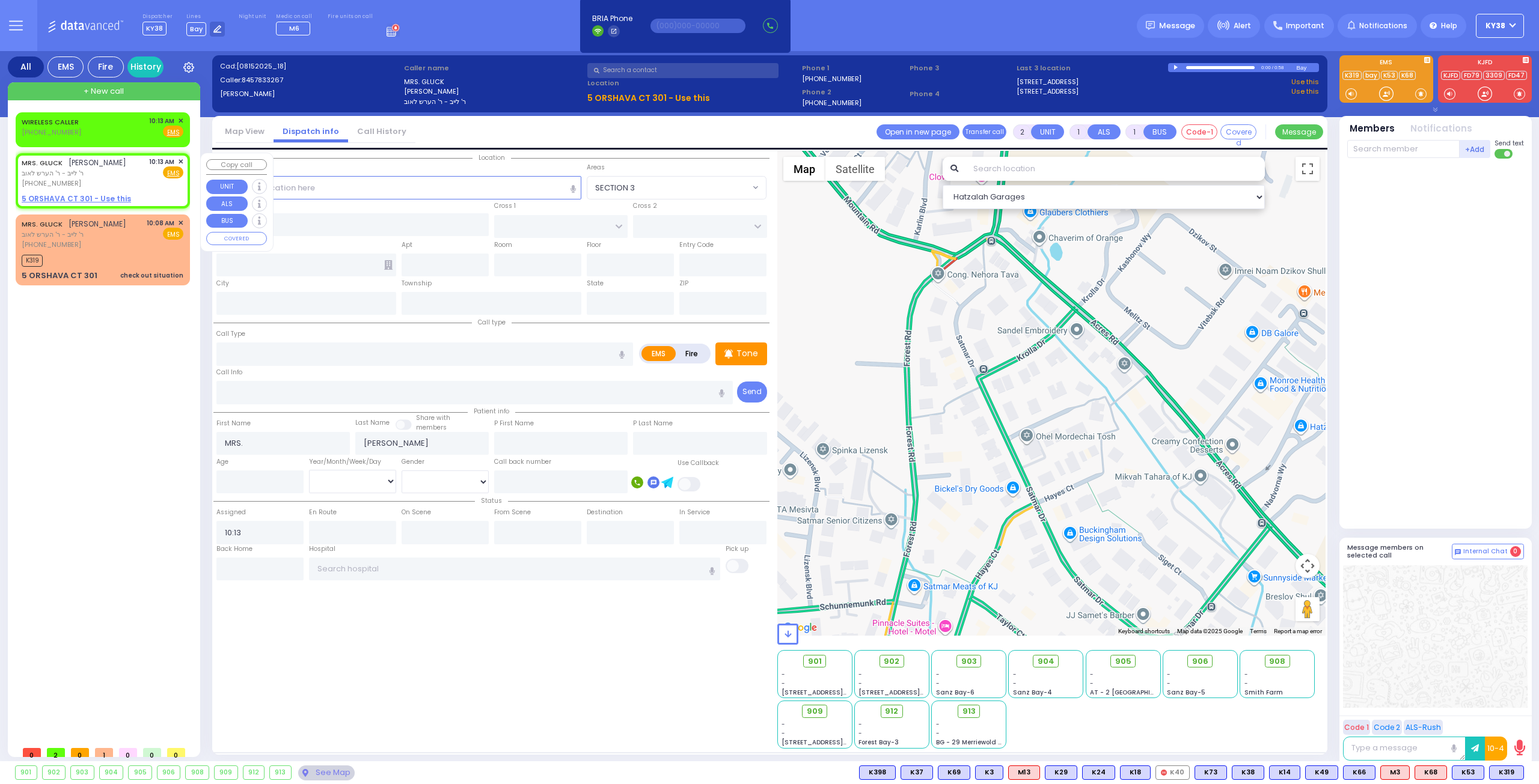
click at [180, 159] on span "✕" at bounding box center [180, 162] width 5 height 10
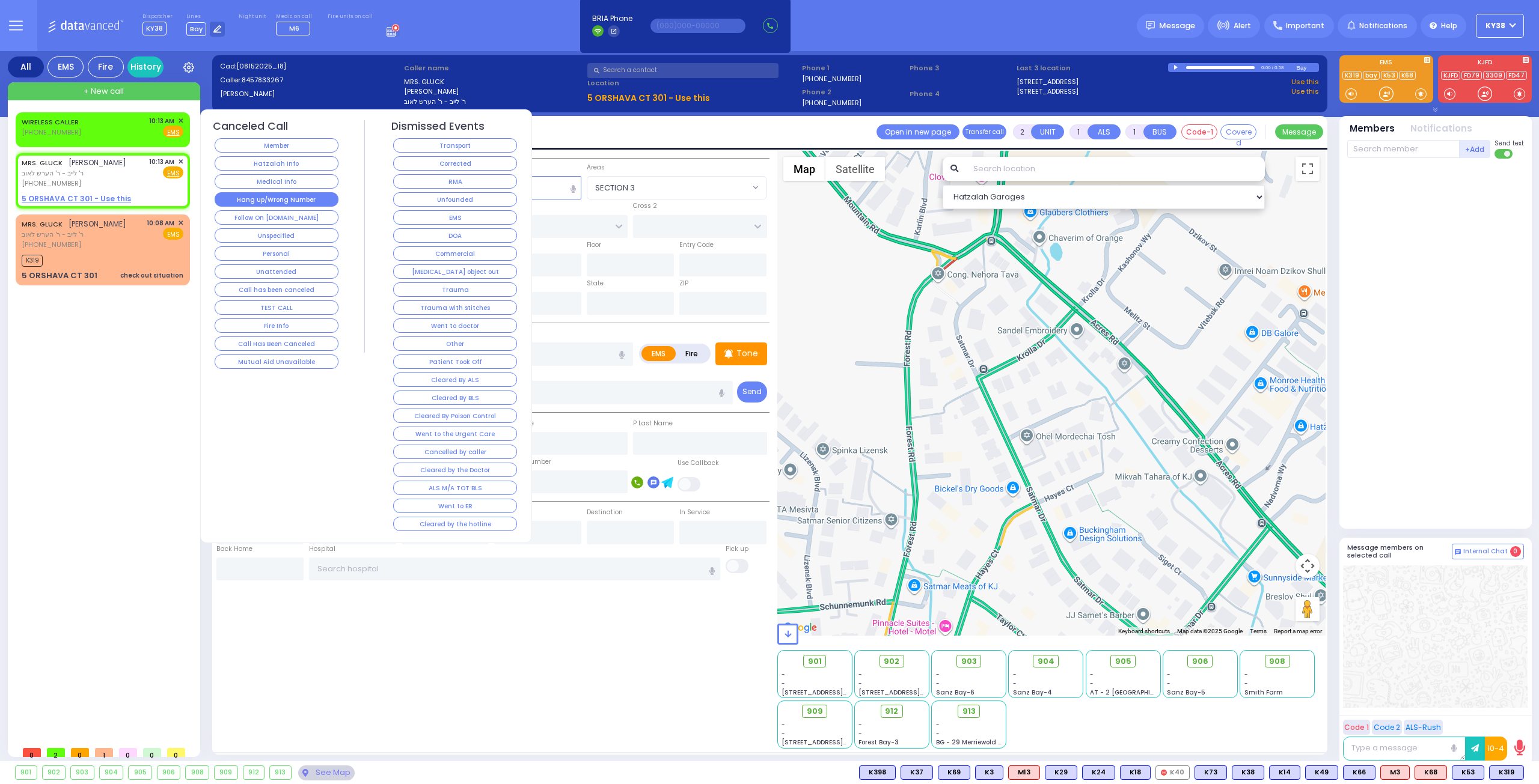
click at [272, 194] on button "Hang up/Wrong Number" at bounding box center [276, 200] width 124 height 15
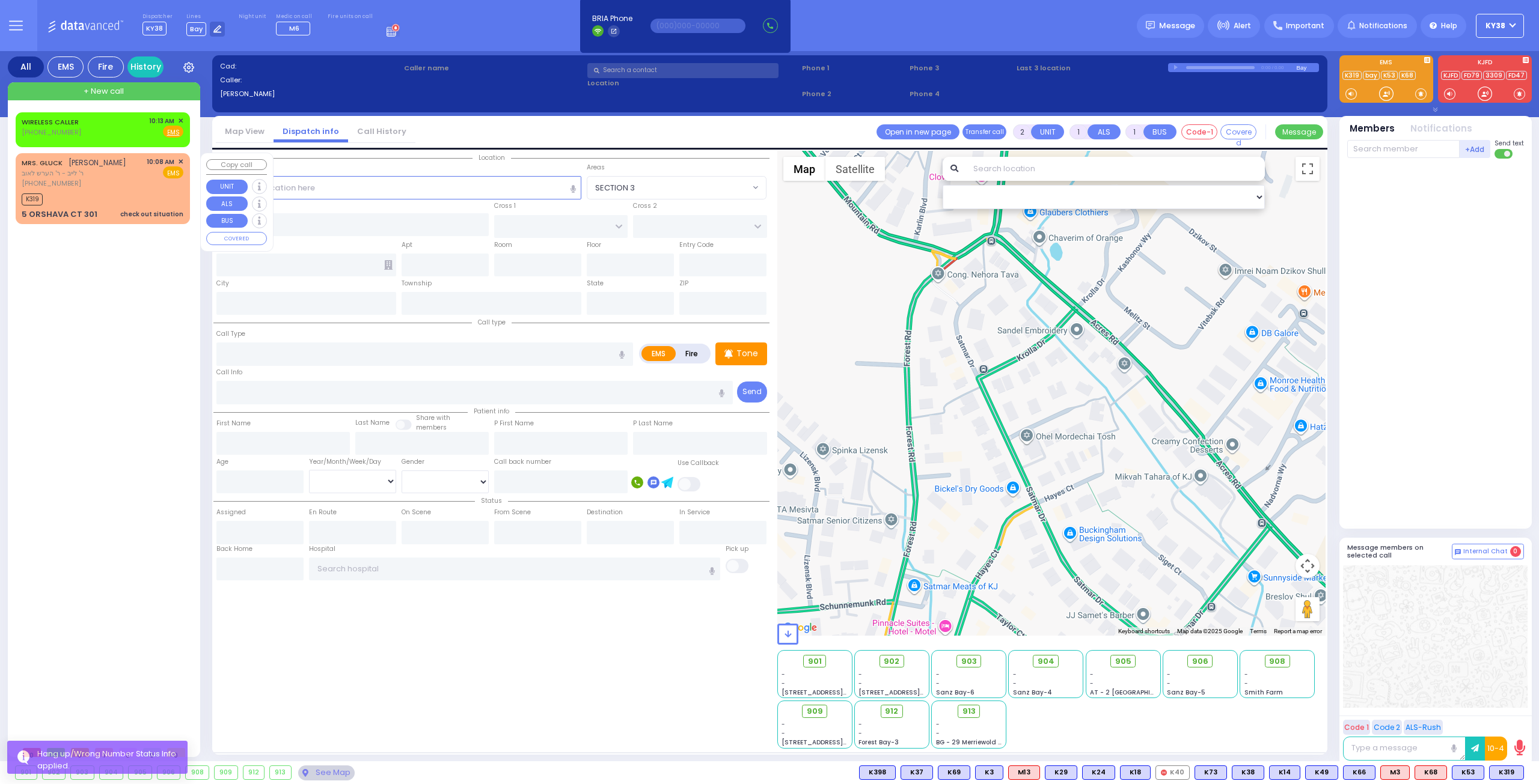
click at [136, 180] on div "MRS. GLUCK מרת גליק ר' לייב - ר' הערש לאוב (845) 783-3267 10:08 AM ✕ EMS" at bounding box center [102, 173] width 162 height 32
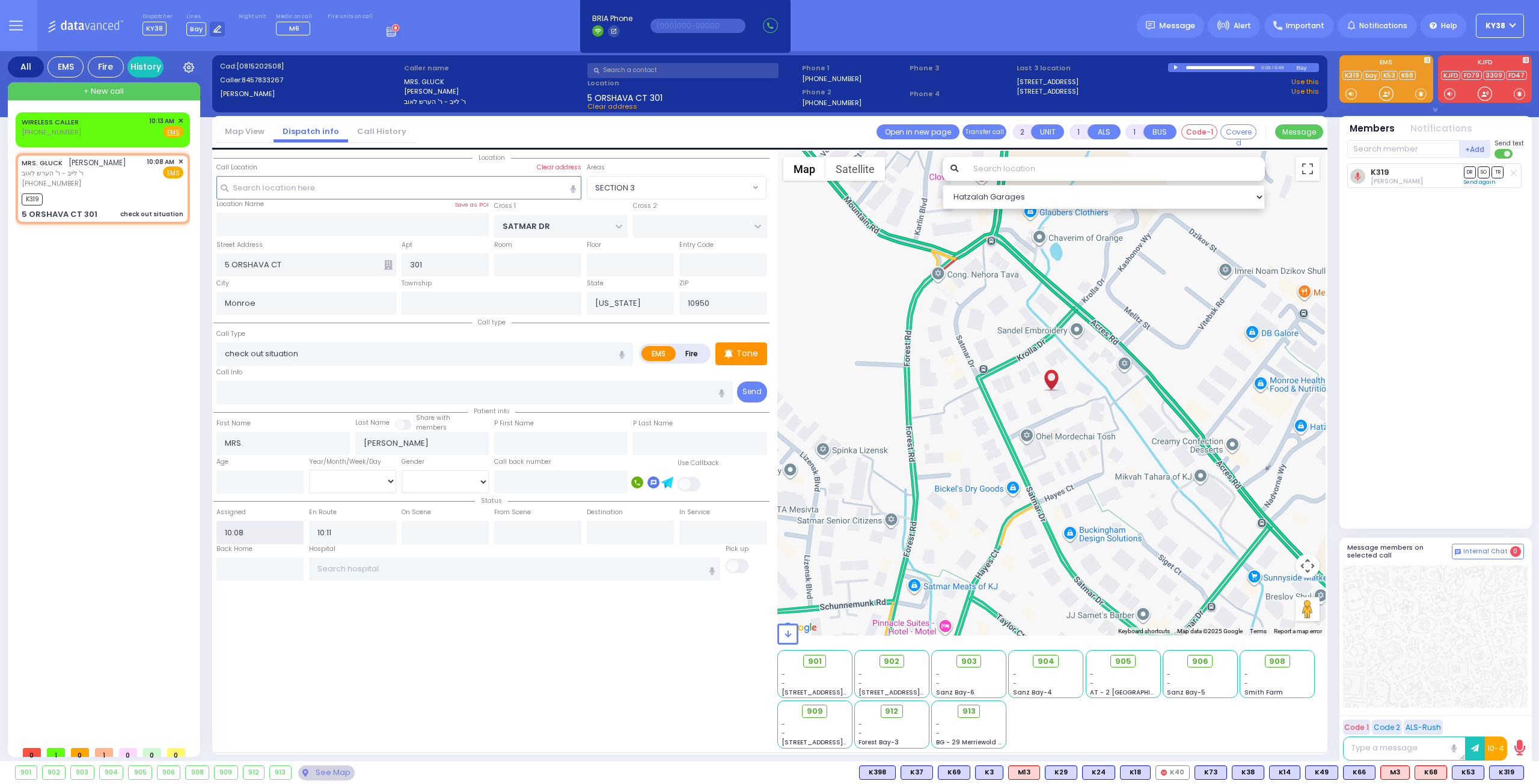
click at [276, 530] on input "10:08" at bounding box center [260, 532] width 87 height 23
click at [260, 568] on input "text" at bounding box center [260, 569] width 87 height 23
click at [126, 180] on div "MRS. GLUCK מרת גליק ר' לייב - ר' הערש לאוב (845) 783-3267 10:08 AM ✕ EMS" at bounding box center [102, 173] width 162 height 32
click at [180, 160] on span "✕" at bounding box center [180, 162] width 5 height 10
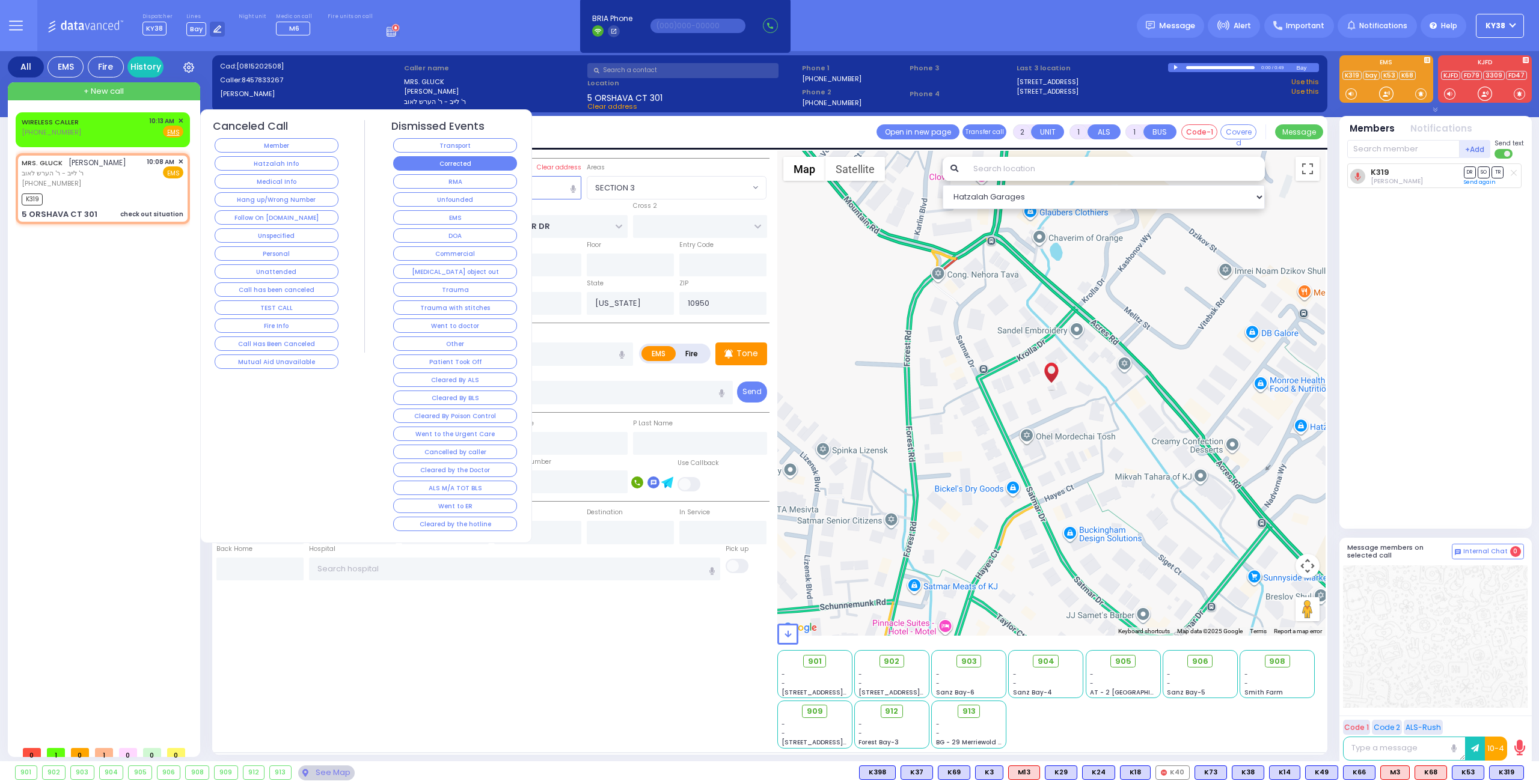
click at [453, 164] on button "Corrected" at bounding box center [455, 163] width 124 height 15
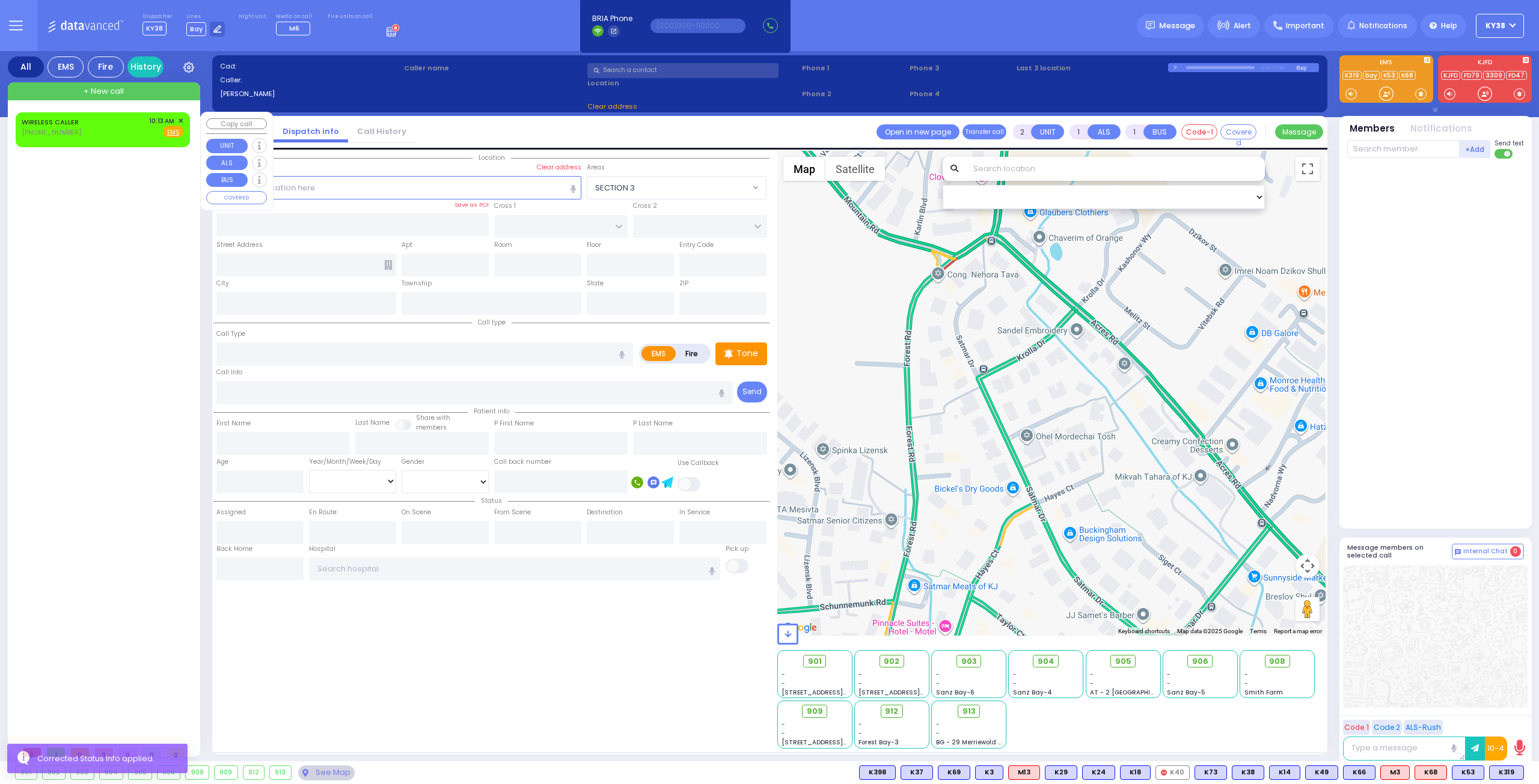
click at [120, 131] on div "WIRELESS CALLER (718) 930-5941 10:13 AM ✕ Fire EMS" at bounding box center [102, 127] width 162 height 22
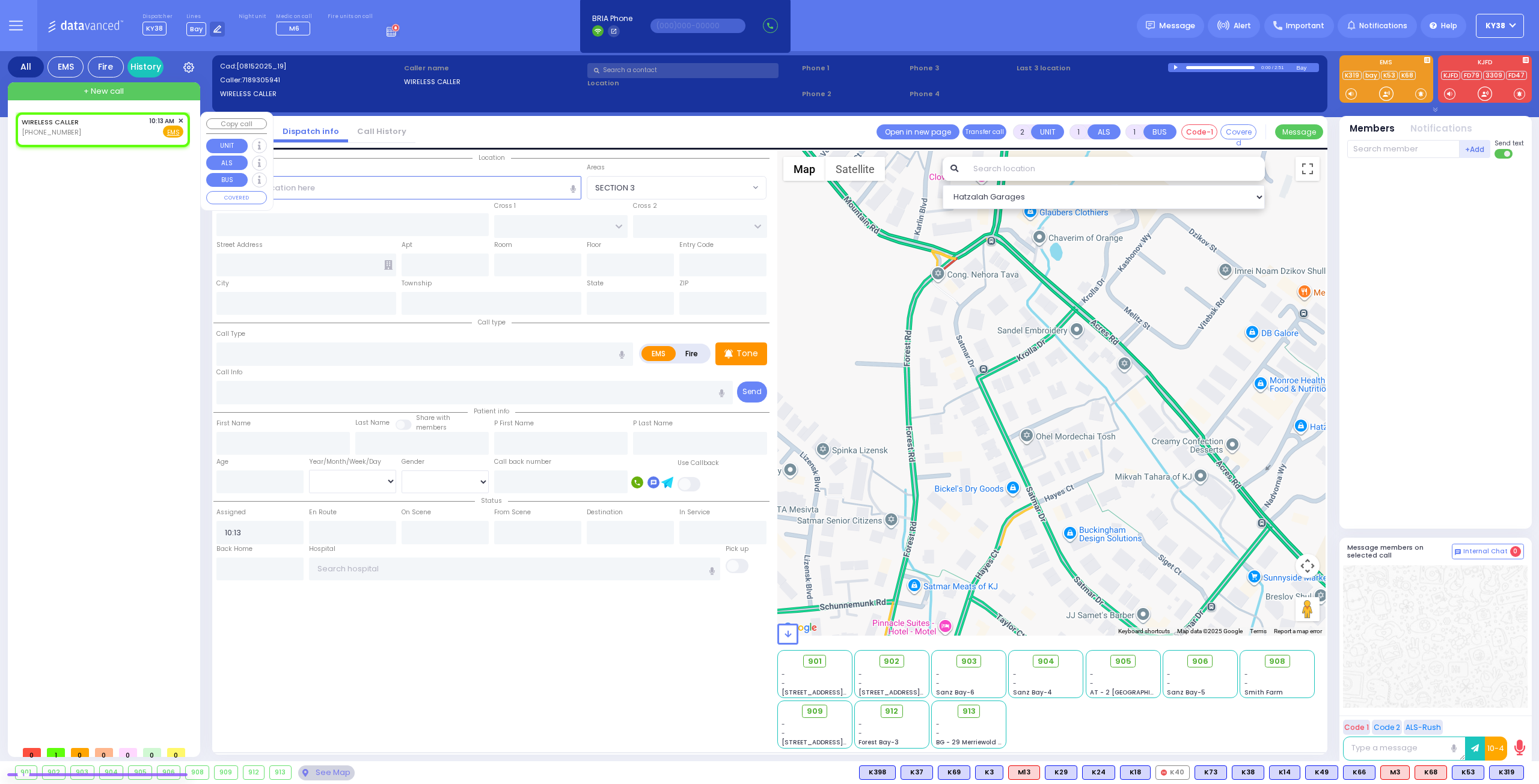
click at [182, 119] on span "✕" at bounding box center [180, 121] width 5 height 10
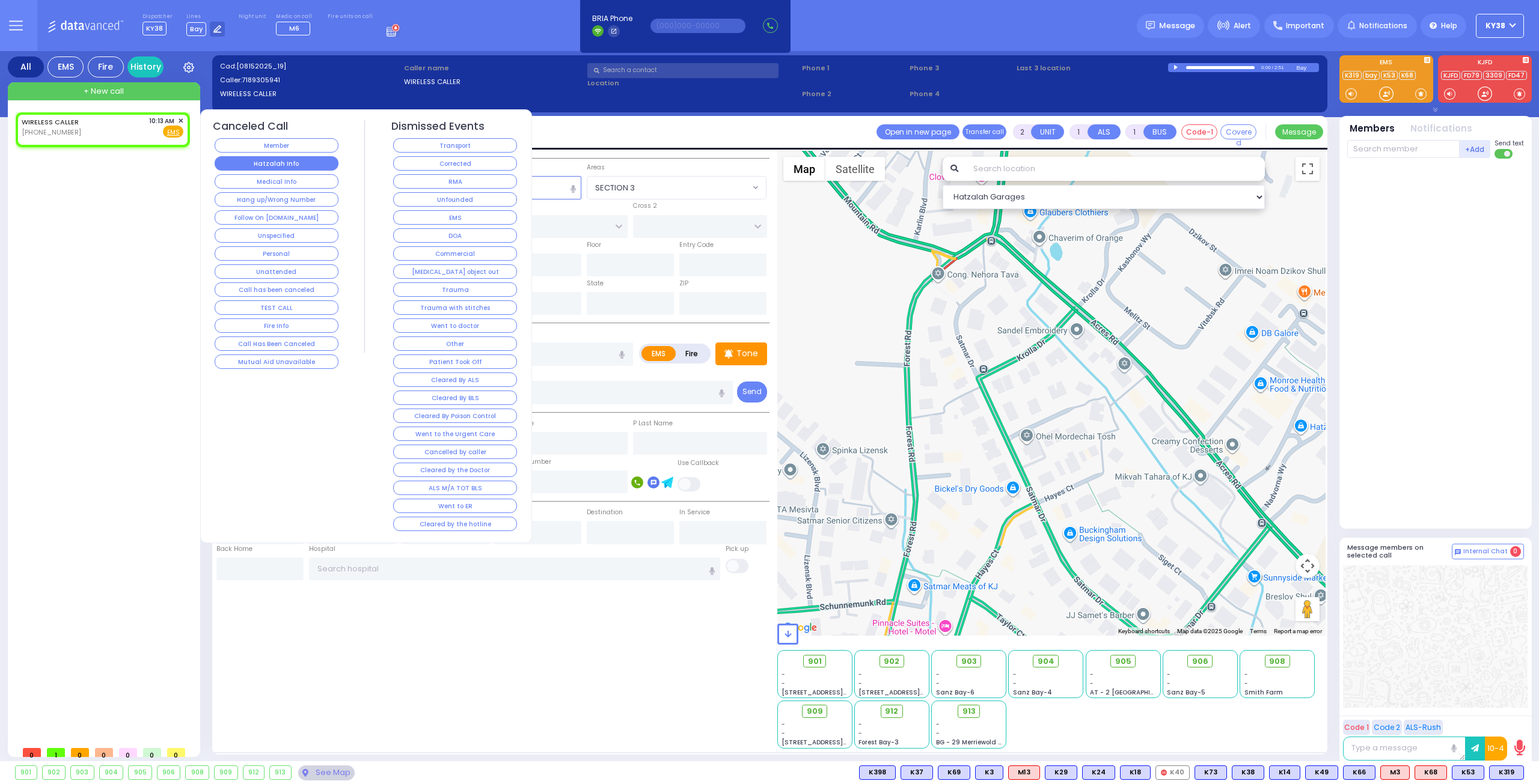
click at [297, 166] on button "Hatzalah Info" at bounding box center [276, 163] width 124 height 15
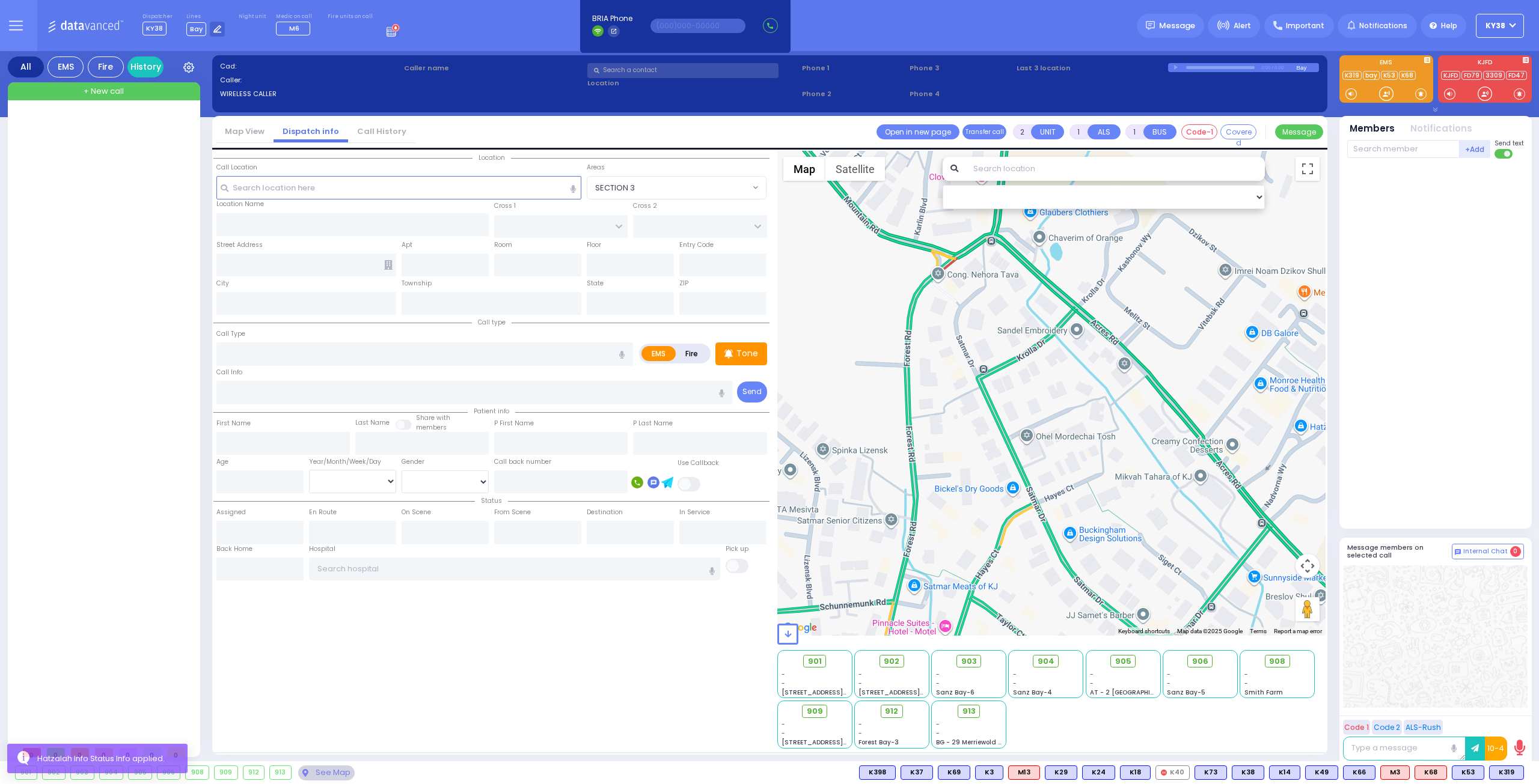
click at [114, 255] on div at bounding box center [105, 426] width 179 height 628
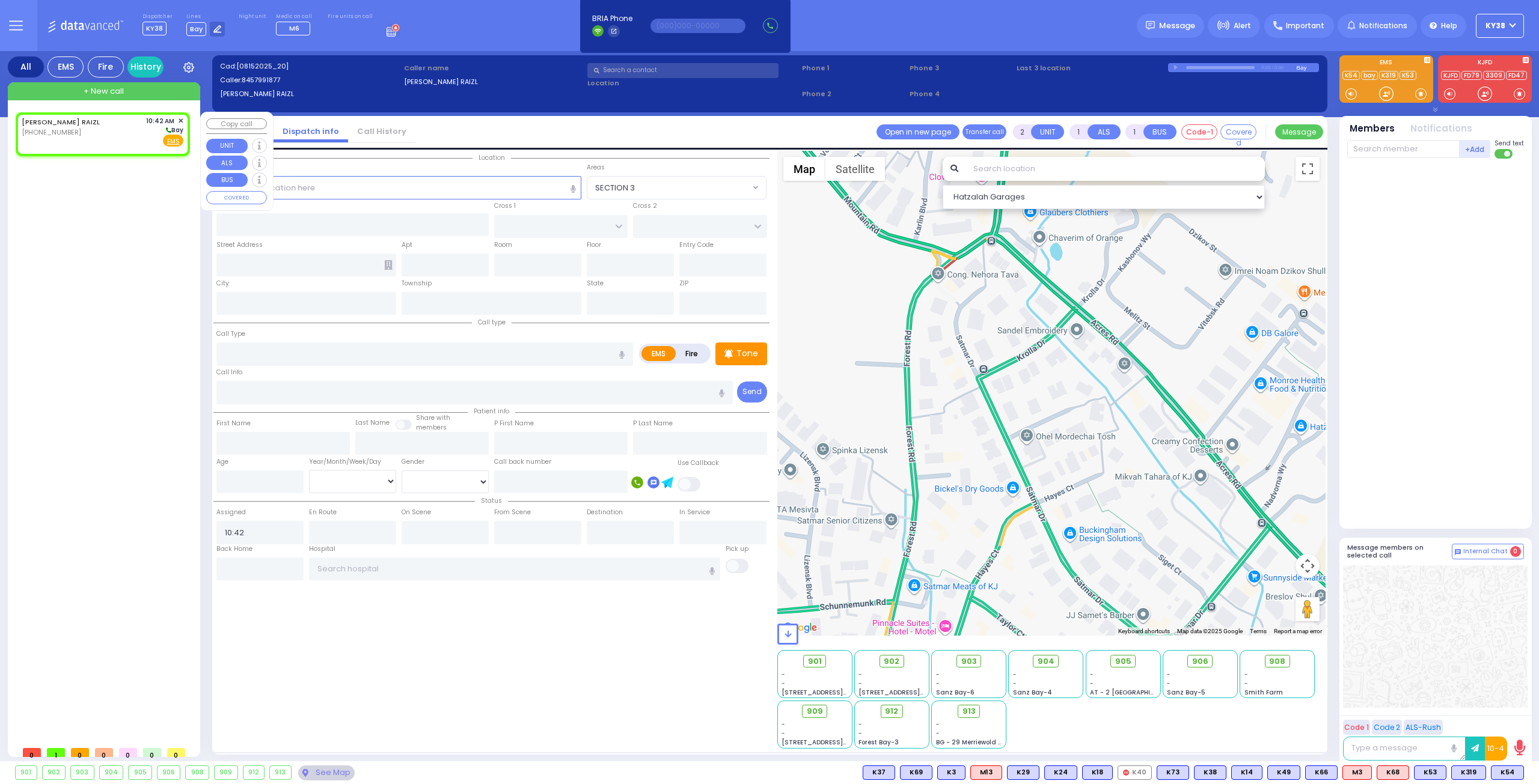
click at [116, 137] on div "BIXENSPAN RAIZL (845) 799-1877 10:42 AM ✕ Bay" at bounding box center [102, 132] width 162 height 31
click at [153, 140] on span "Fire" at bounding box center [153, 140] width 19 height 12
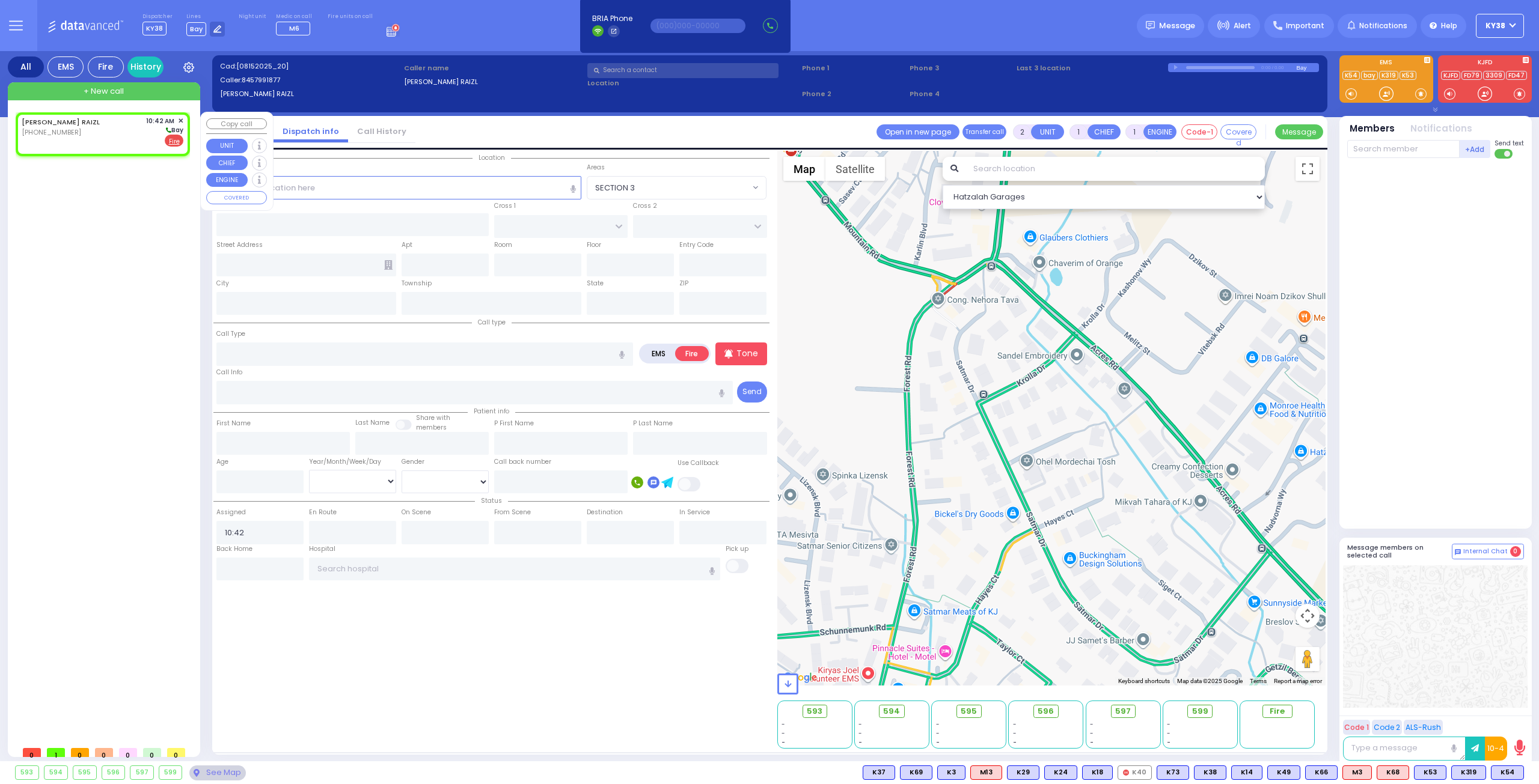
click at [127, 130] on div "BIXENSPAN RAIZL (845) 799-1877 10:42 AM ✕ Bay" at bounding box center [102, 132] width 162 height 31
click at [105, 143] on div "BIXENSPAN RAIZL (845) 799-1877 10:42 AM ✕ Bay" at bounding box center [102, 132] width 162 height 31
click at [316, 224] on input "text" at bounding box center [352, 225] width 273 height 23
click at [450, 268] on input "text" at bounding box center [445, 265] width 87 height 23
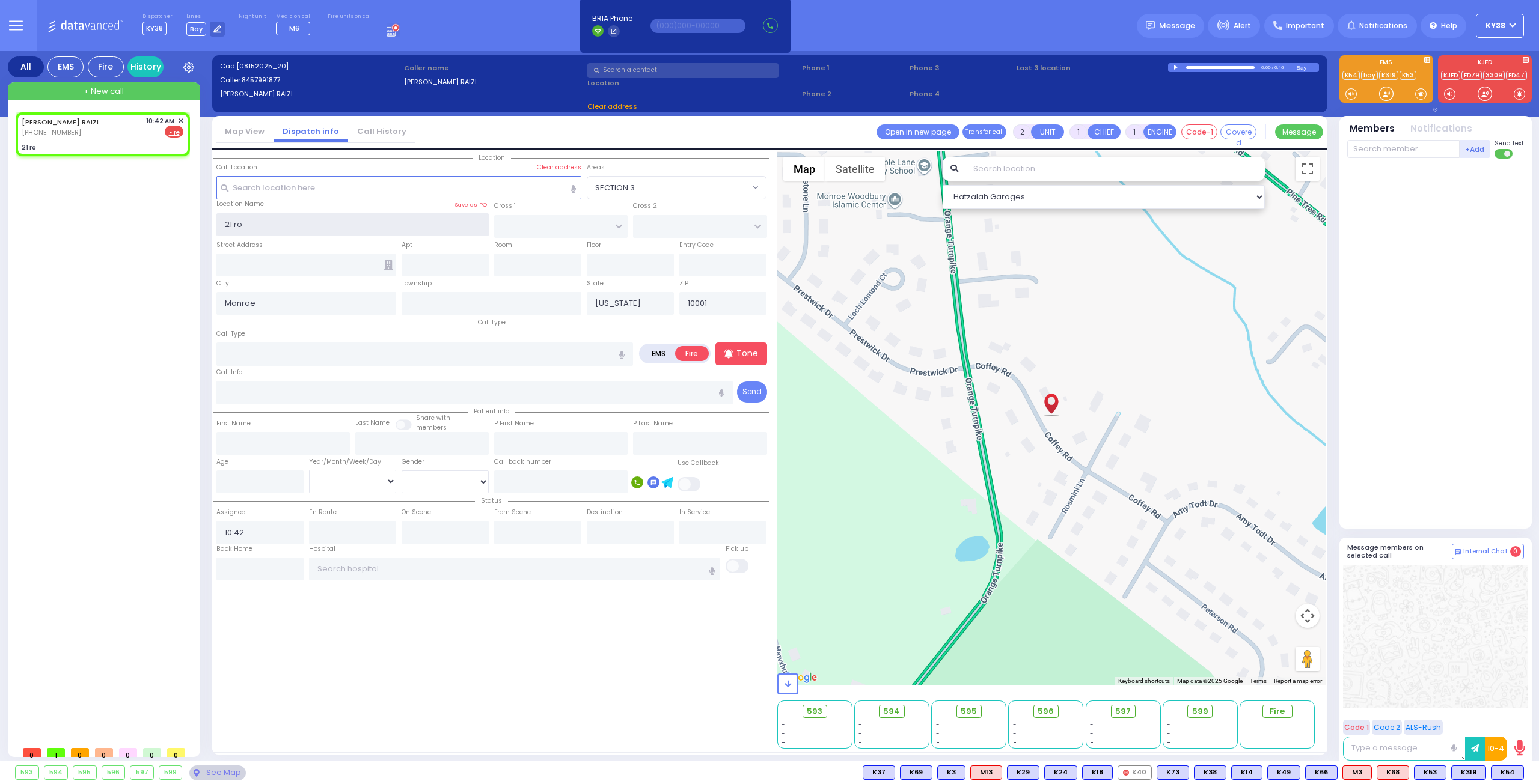
click at [375, 223] on input "21 ro" at bounding box center [352, 225] width 273 height 23
click at [368, 195] on input "text" at bounding box center [399, 188] width 365 height 23
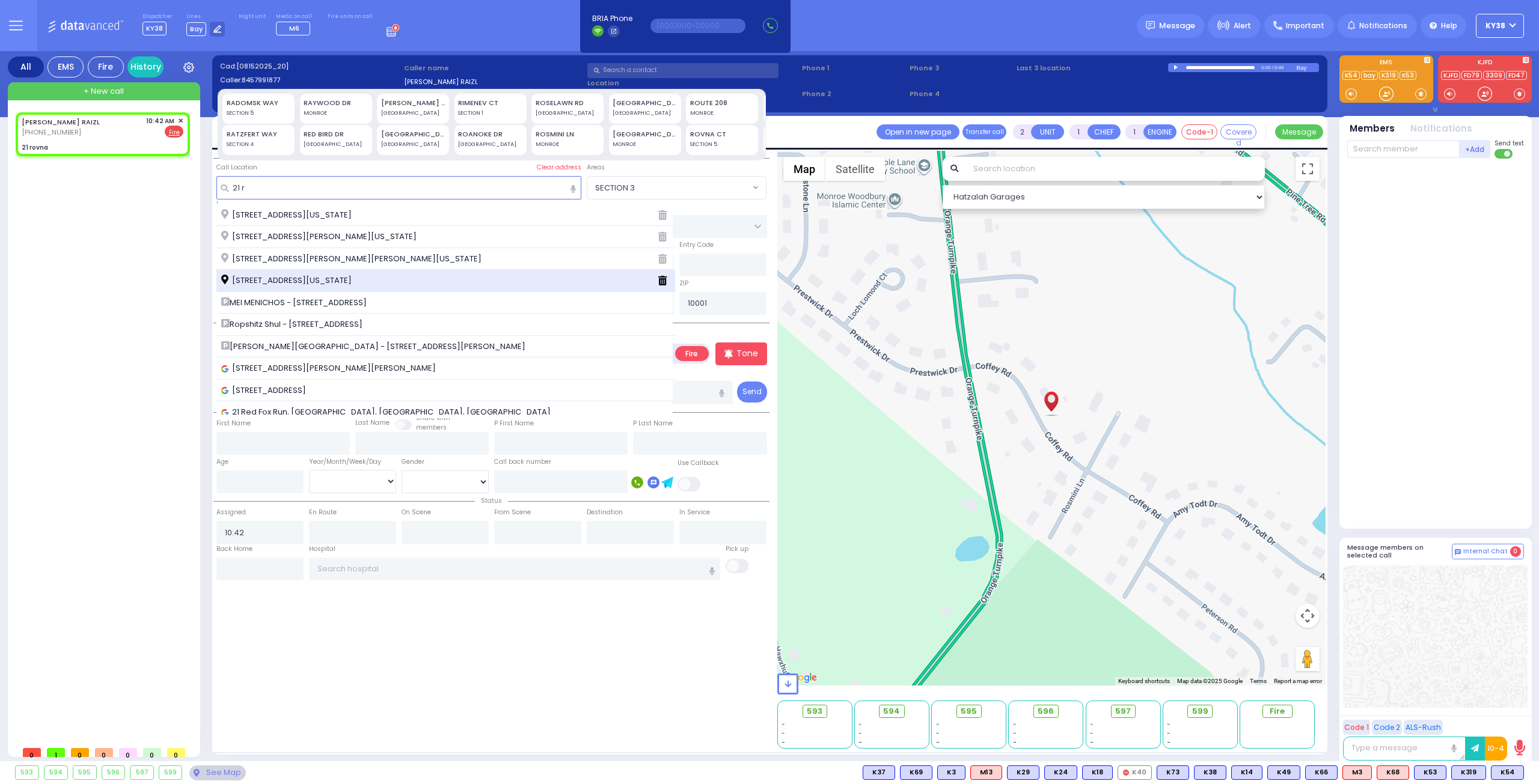
click at [350, 275] on span "[STREET_ADDRESS][US_STATE]" at bounding box center [288, 281] width 134 height 12
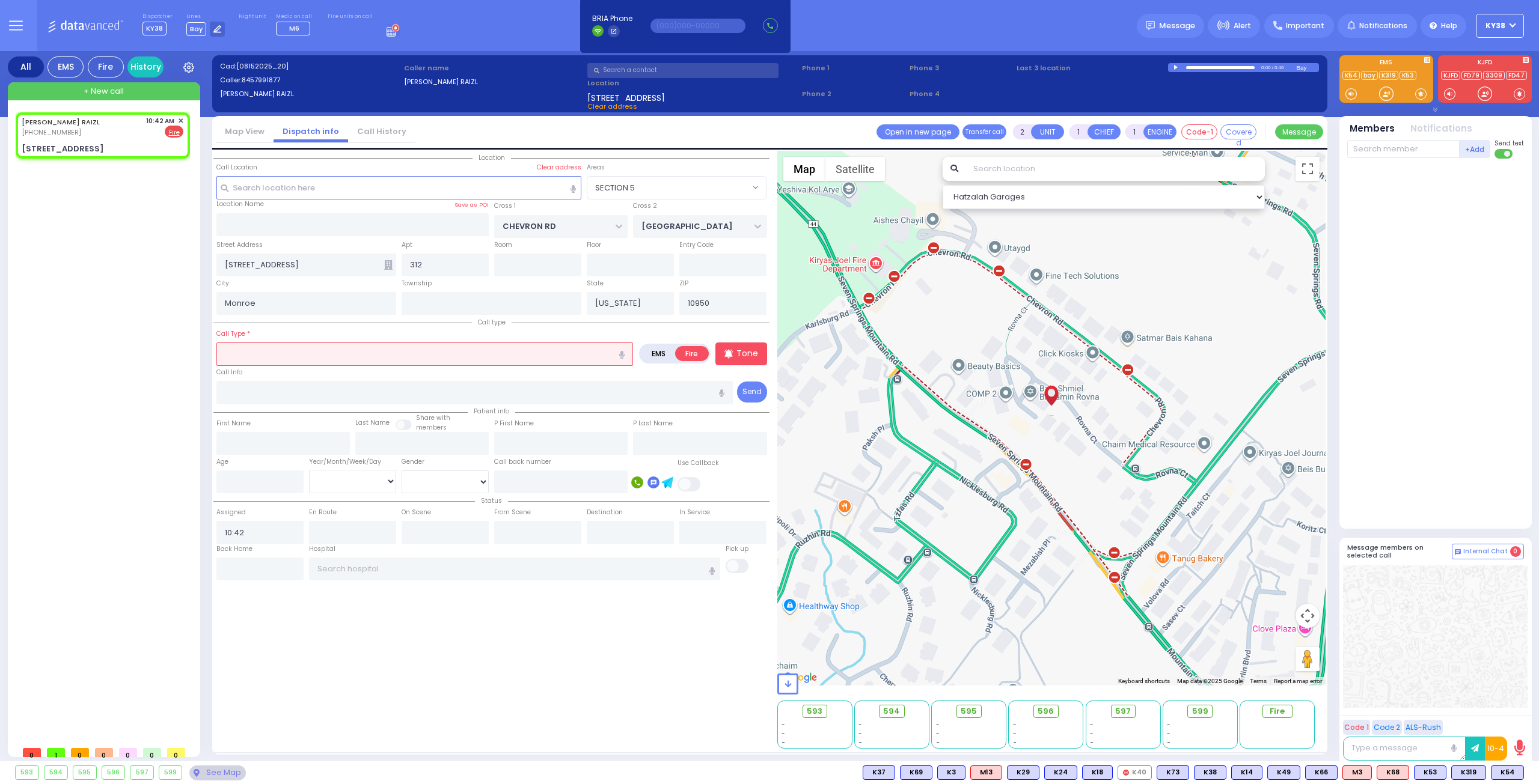
click at [354, 351] on input "text" at bounding box center [425, 354] width 417 height 23
click at [302, 358] on input "text" at bounding box center [425, 354] width 417 height 23
click at [623, 351] on icon "button" at bounding box center [621, 355] width 5 height 8
click at [569, 349] on input "ventilation" at bounding box center [425, 354] width 417 height 23
click at [139, 135] on div "BIXENSPAN RAIZL (845) 799-1877 10:42 AM ✕ EMS Fire" at bounding box center [103, 136] width 170 height 42
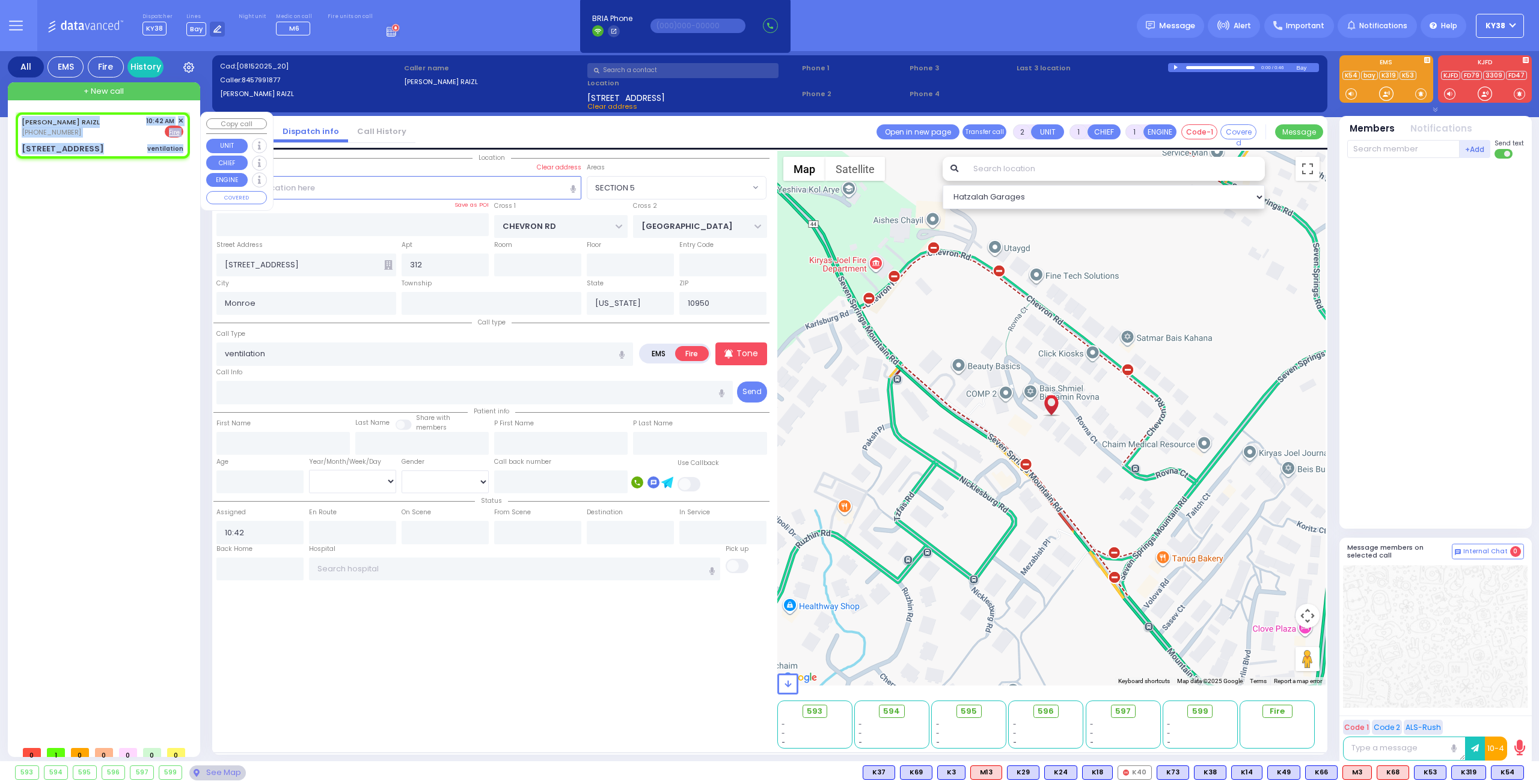
click at [109, 239] on div "BIXENSPAN RAIZL (845) 799-1877 10:42 AM ✕ Fire" at bounding box center [105, 426] width 179 height 628
click at [129, 134] on div "BIXENSPAN RAIZL (845) 799-1877 10:42 AM ✕ EMS Fire" at bounding box center [102, 127] width 162 height 22
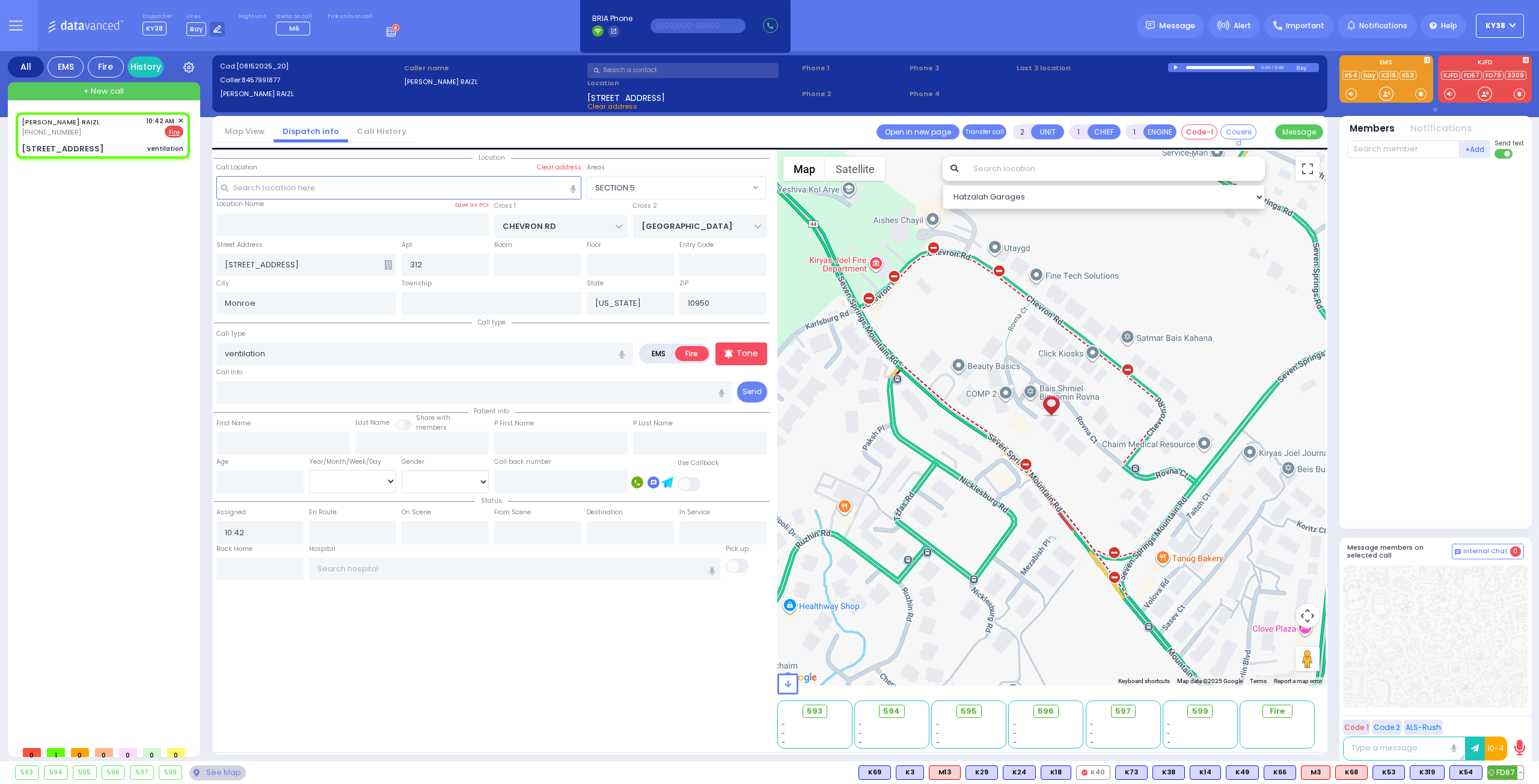
click at [1511, 776] on span "FD67" at bounding box center [1505, 772] width 36 height 13
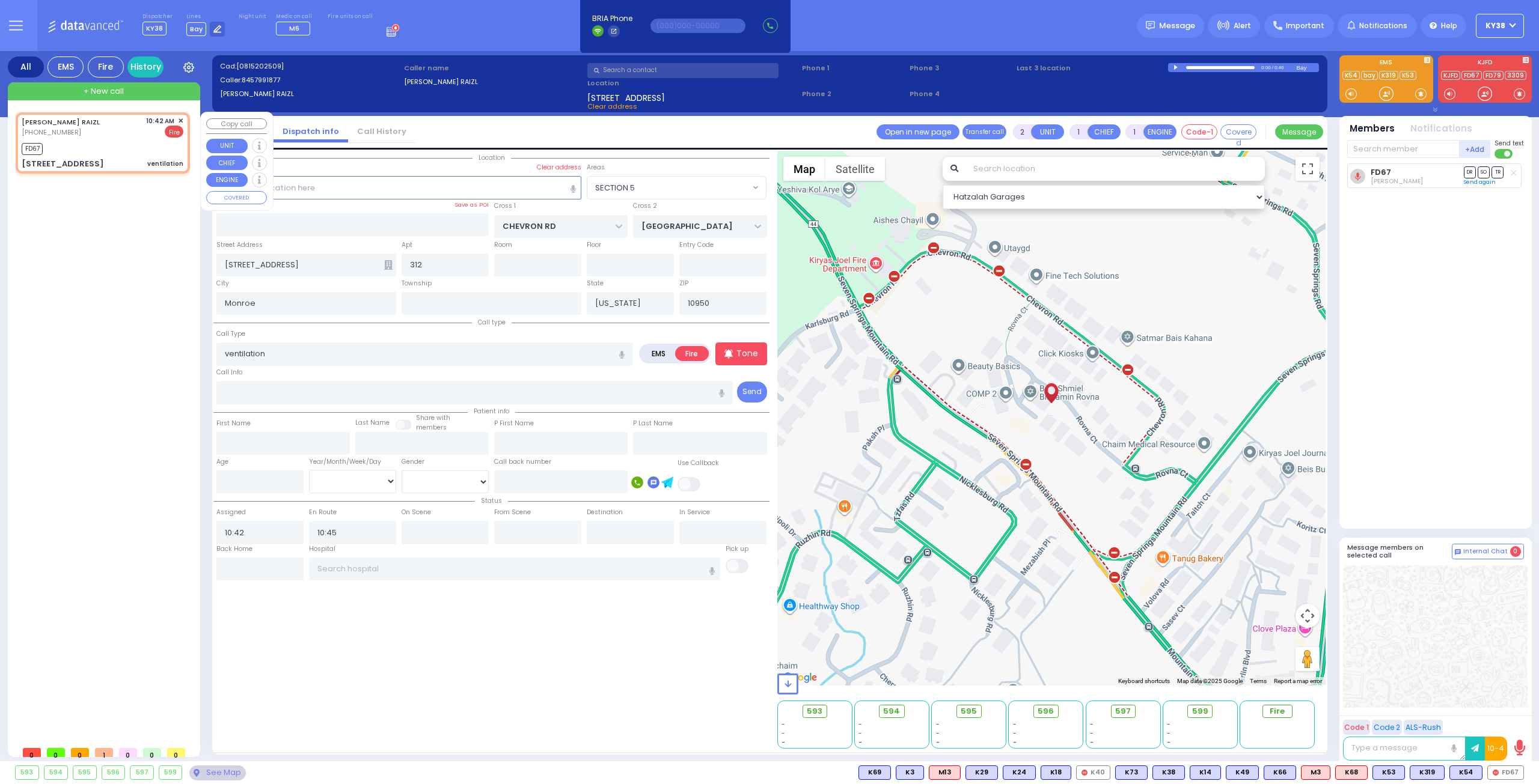
click at [118, 148] on div "FD67" at bounding box center [102, 147] width 162 height 15
click at [1509, 767] on span "FD69" at bounding box center [1505, 772] width 36 height 13
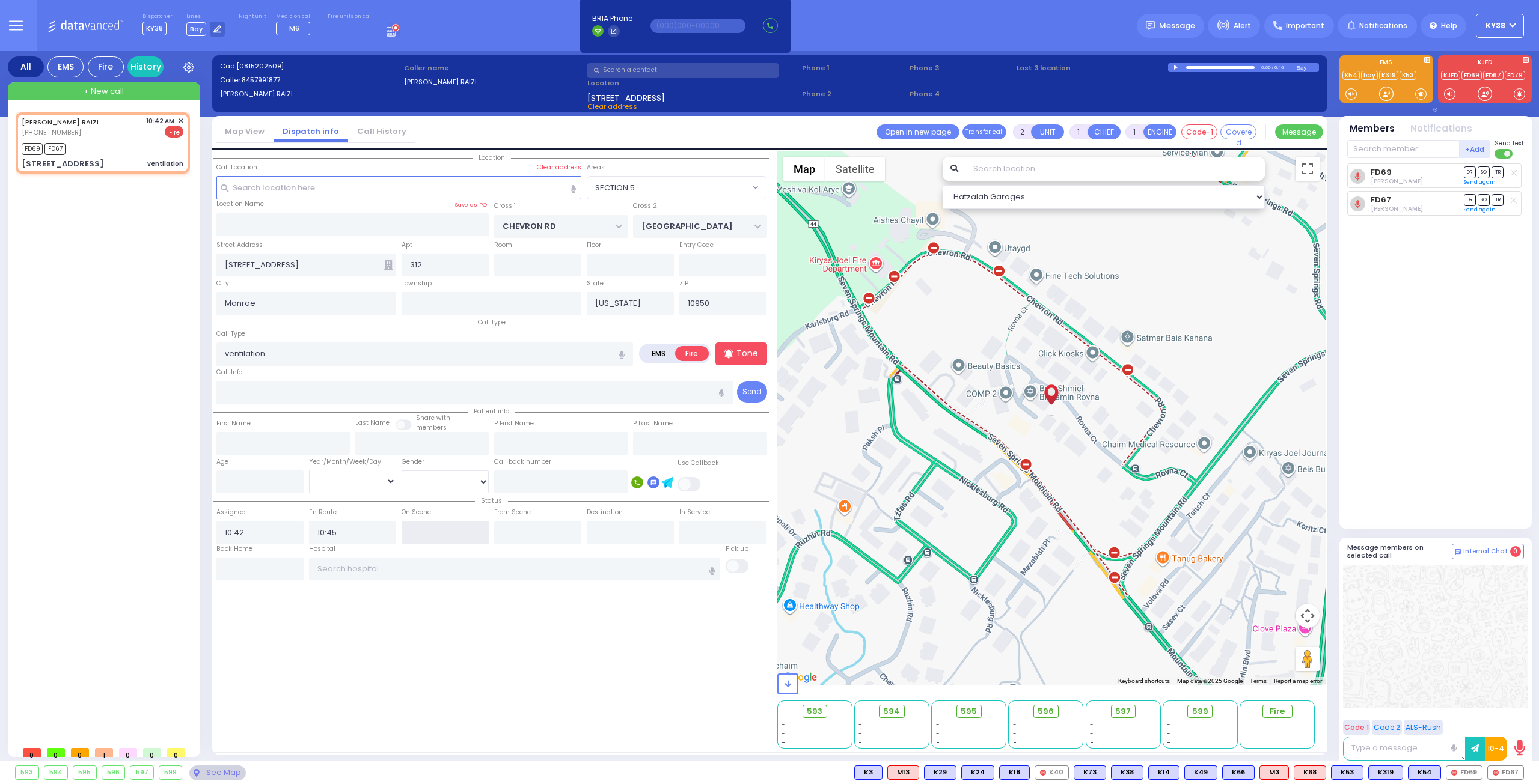
click at [462, 522] on input "text" at bounding box center [445, 532] width 87 height 23
click at [428, 531] on input "10:46" at bounding box center [445, 532] width 87 height 23
drag, startPoint x: 455, startPoint y: 614, endPoint x: 457, endPoint y: 605, distance: 9.2
click at [455, 612] on div "Location" at bounding box center [491, 449] width 556 height 598
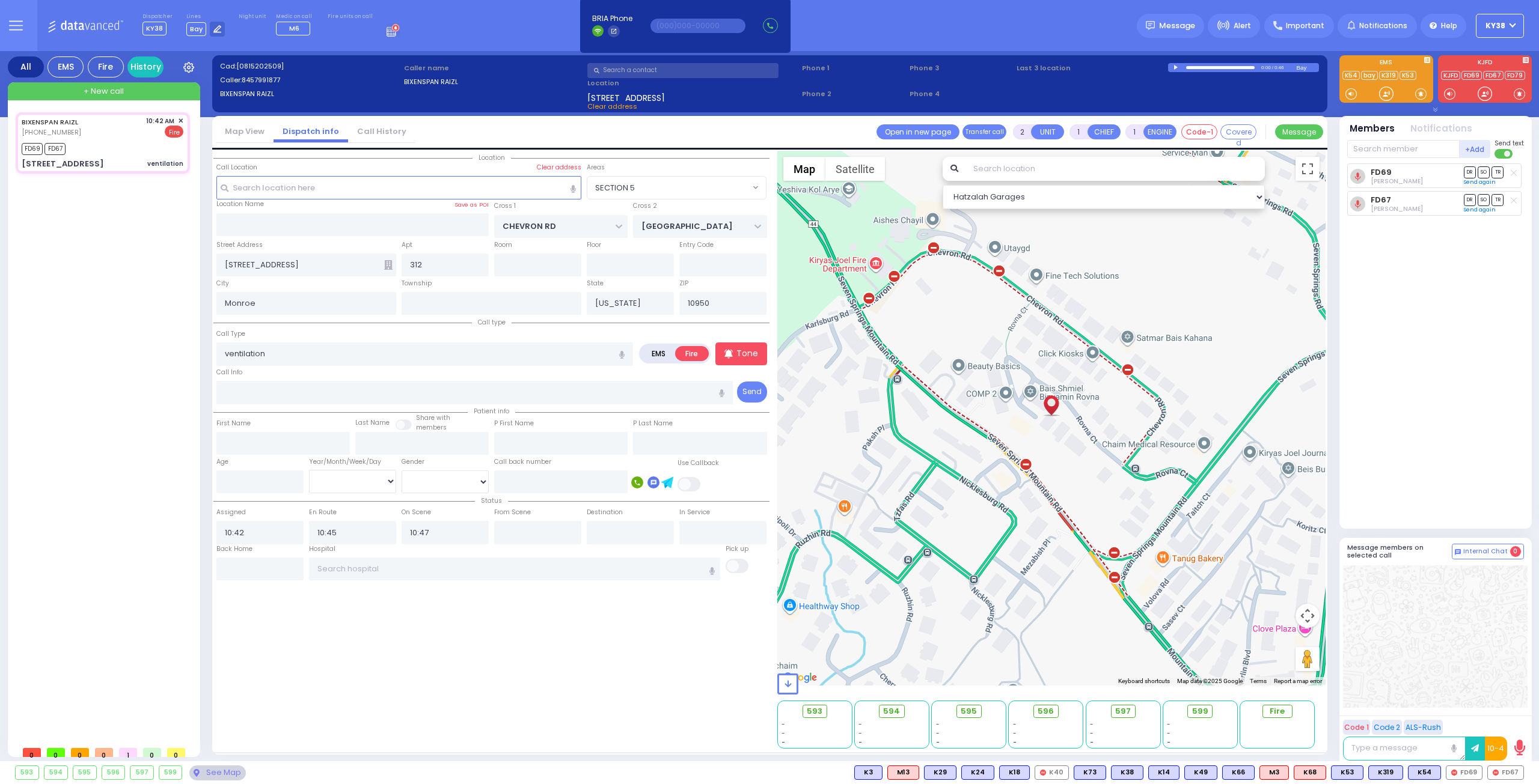
select select "SECTION 5"
select select
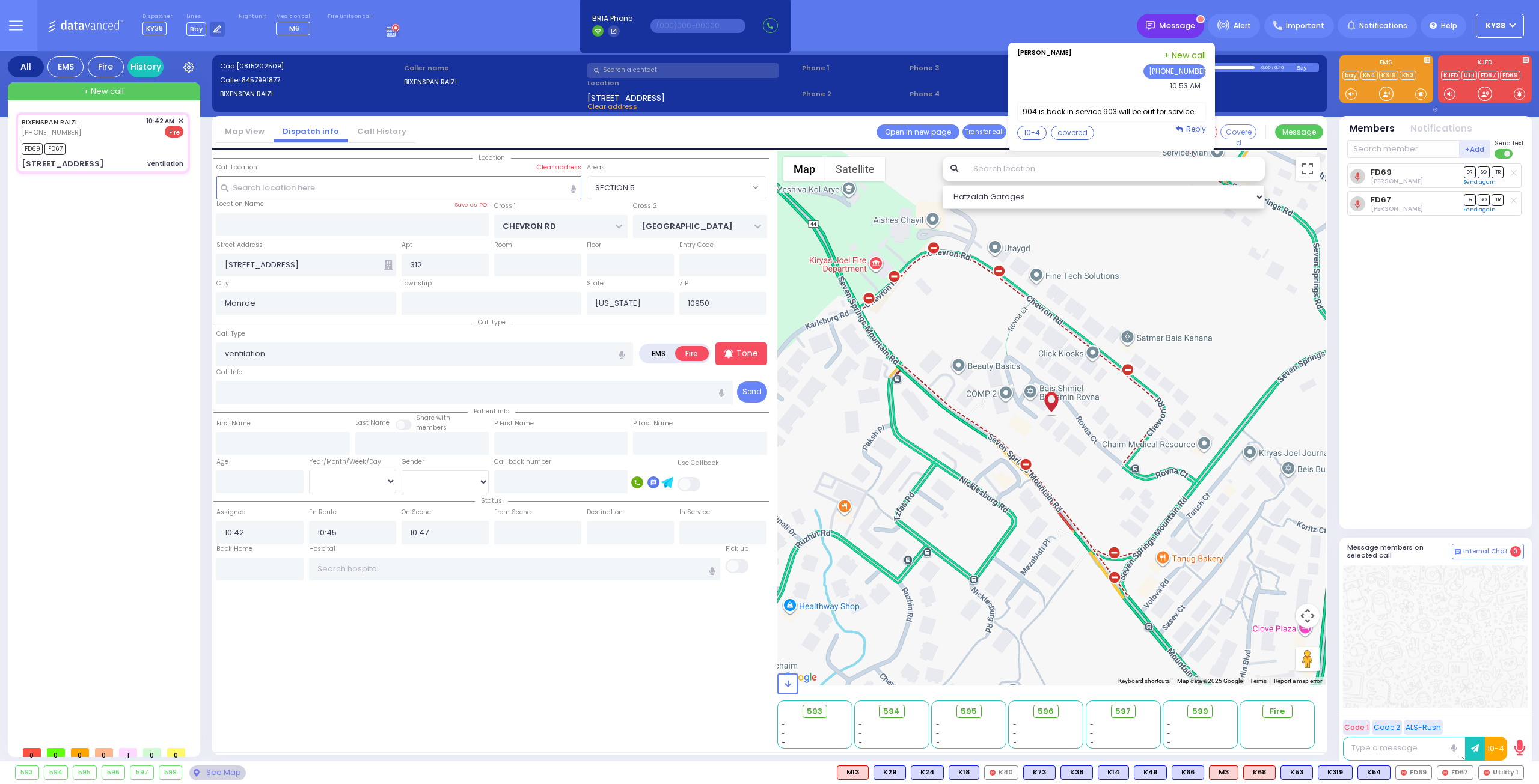
click at [1193, 24] on span "Message" at bounding box center [1177, 26] width 36 height 12
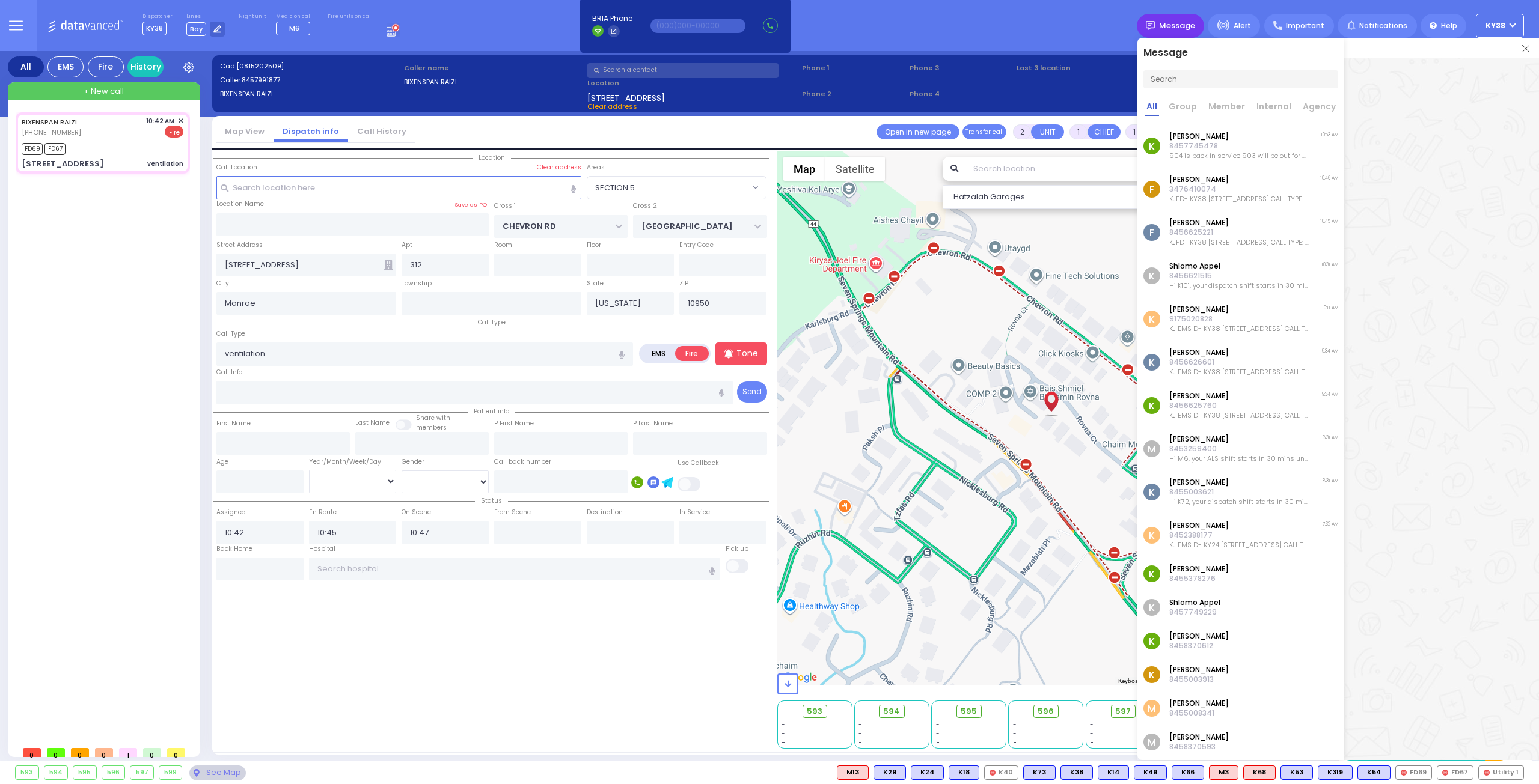
click at [1187, 27] on span "Message" at bounding box center [1177, 26] width 36 height 12
click at [1122, 22] on div "Dispatcher KY38 shift has started. Are you ? [GEOGRAPHIC_DATA]" at bounding box center [769, 25] width 1539 height 51
click at [1416, 138] on div at bounding box center [1441, 380] width 195 height 644
click at [1242, 138] on p "[PERSON_NAME]" at bounding box center [1239, 136] width 139 height 10
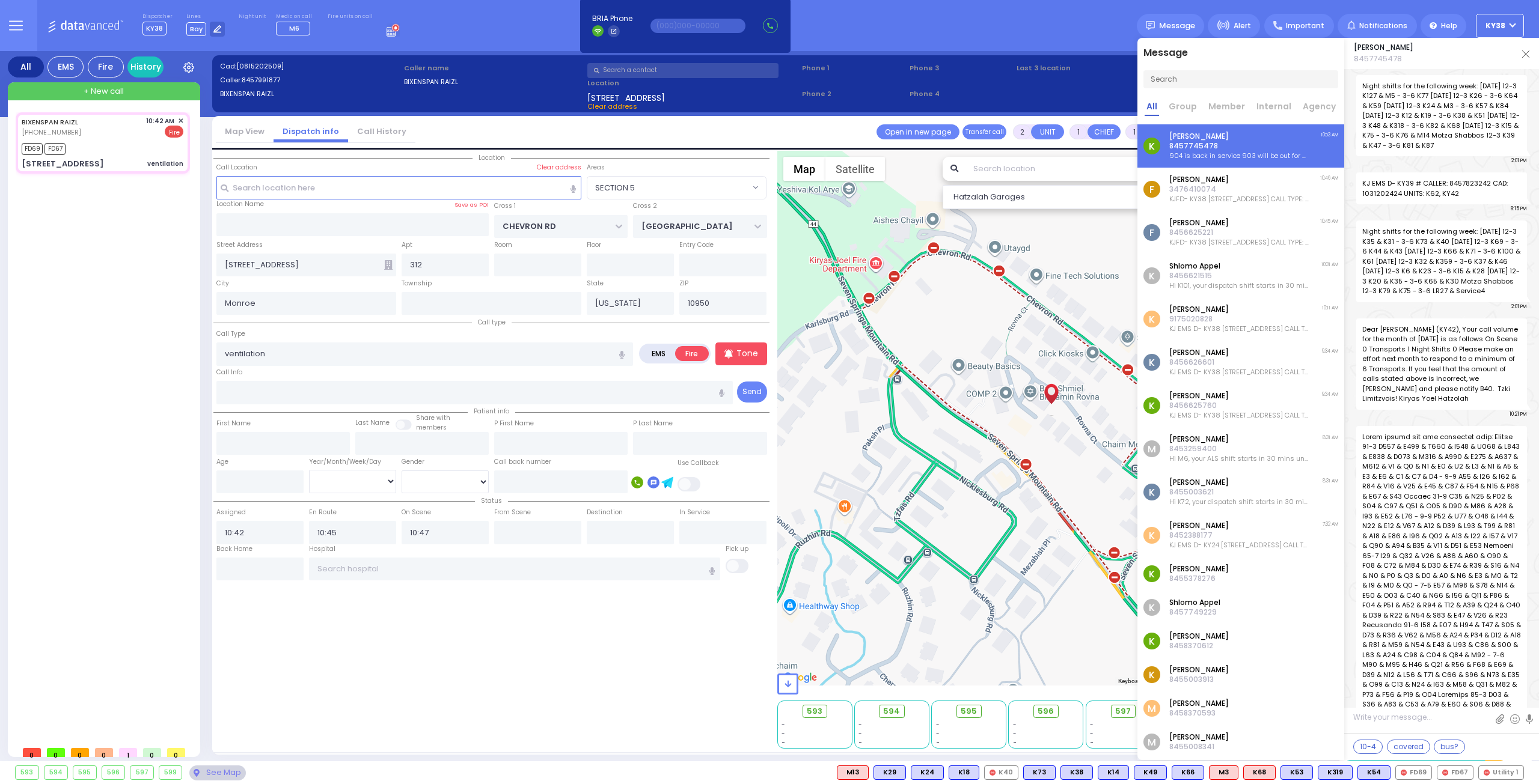
scroll to position [14092, 0]
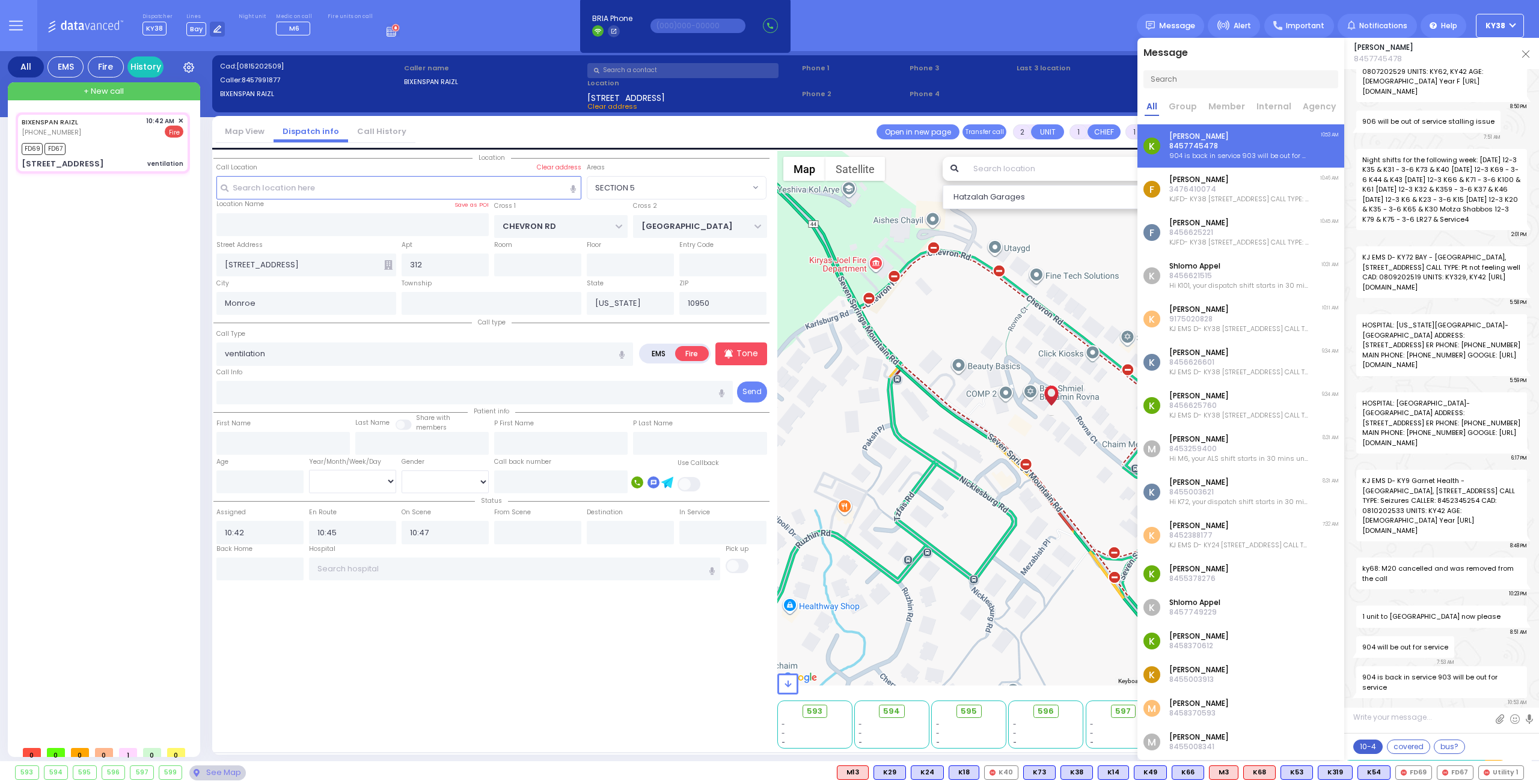
click at [1371, 748] on button "10-4" at bounding box center [1368, 747] width 30 height 15
type textarea "10-4 thank you"
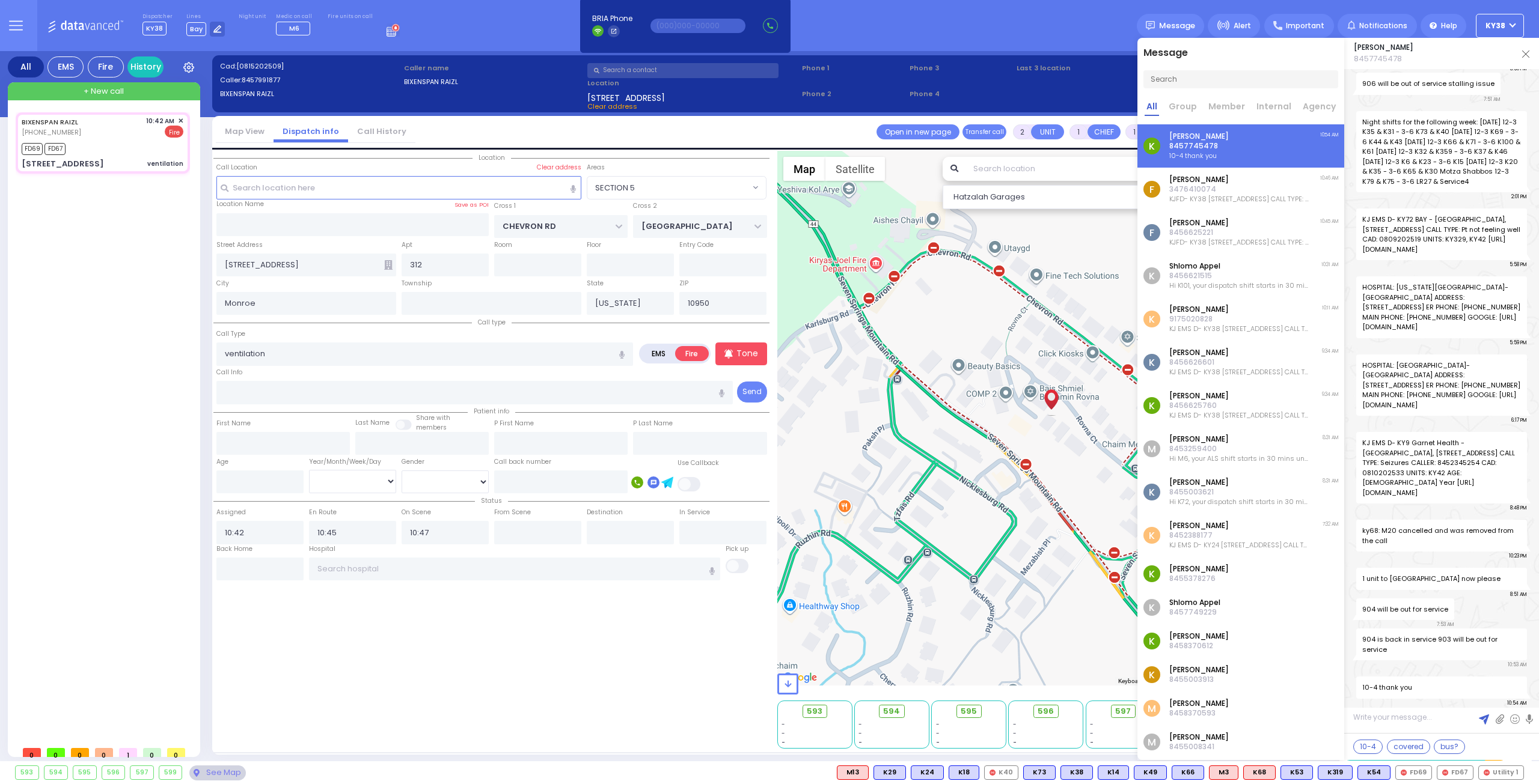
click at [652, 355] on label "EMS" at bounding box center [659, 354] width 35 height 15
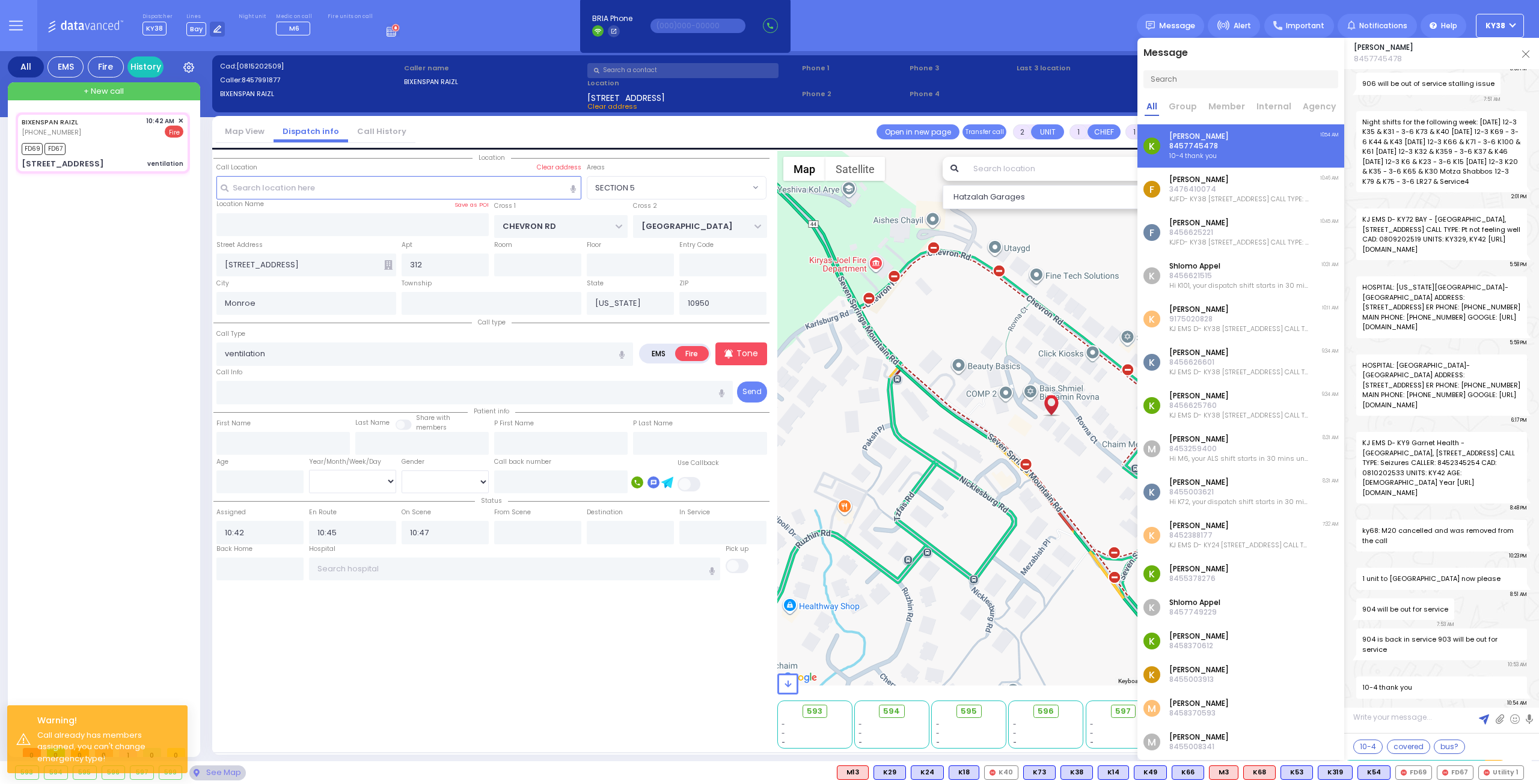
click at [105, 332] on div "BIXENSPAN RAIZL [PHONE_NUMBER] 10:42 AM ✕ FD69 FD67" at bounding box center [105, 426] width 179 height 628
click at [123, 140] on div "FD69 FD67" at bounding box center [102, 147] width 162 height 15
select select
radio input "true"
select select
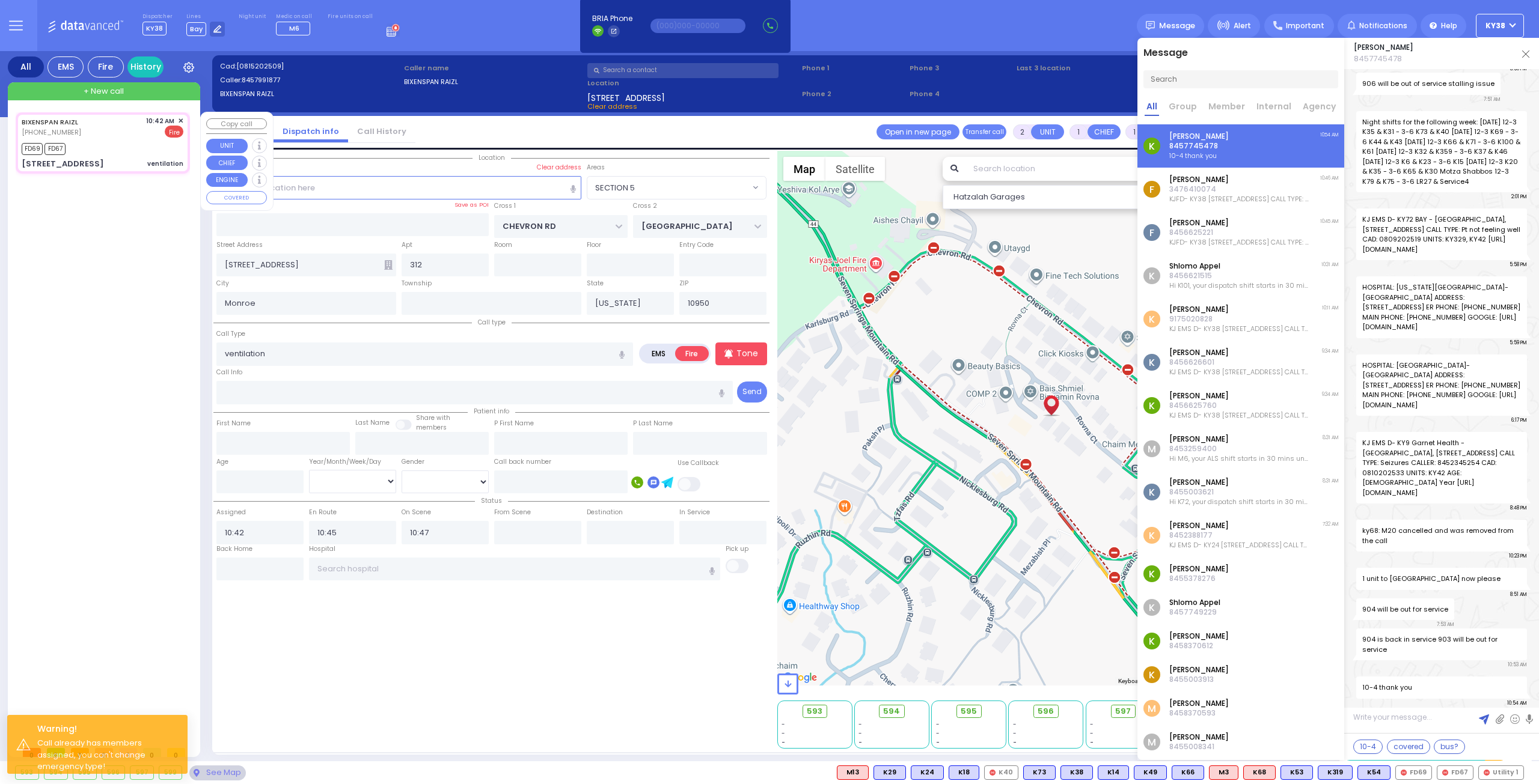
select select "SECTION 5"
select select "Hatzalah Garages"
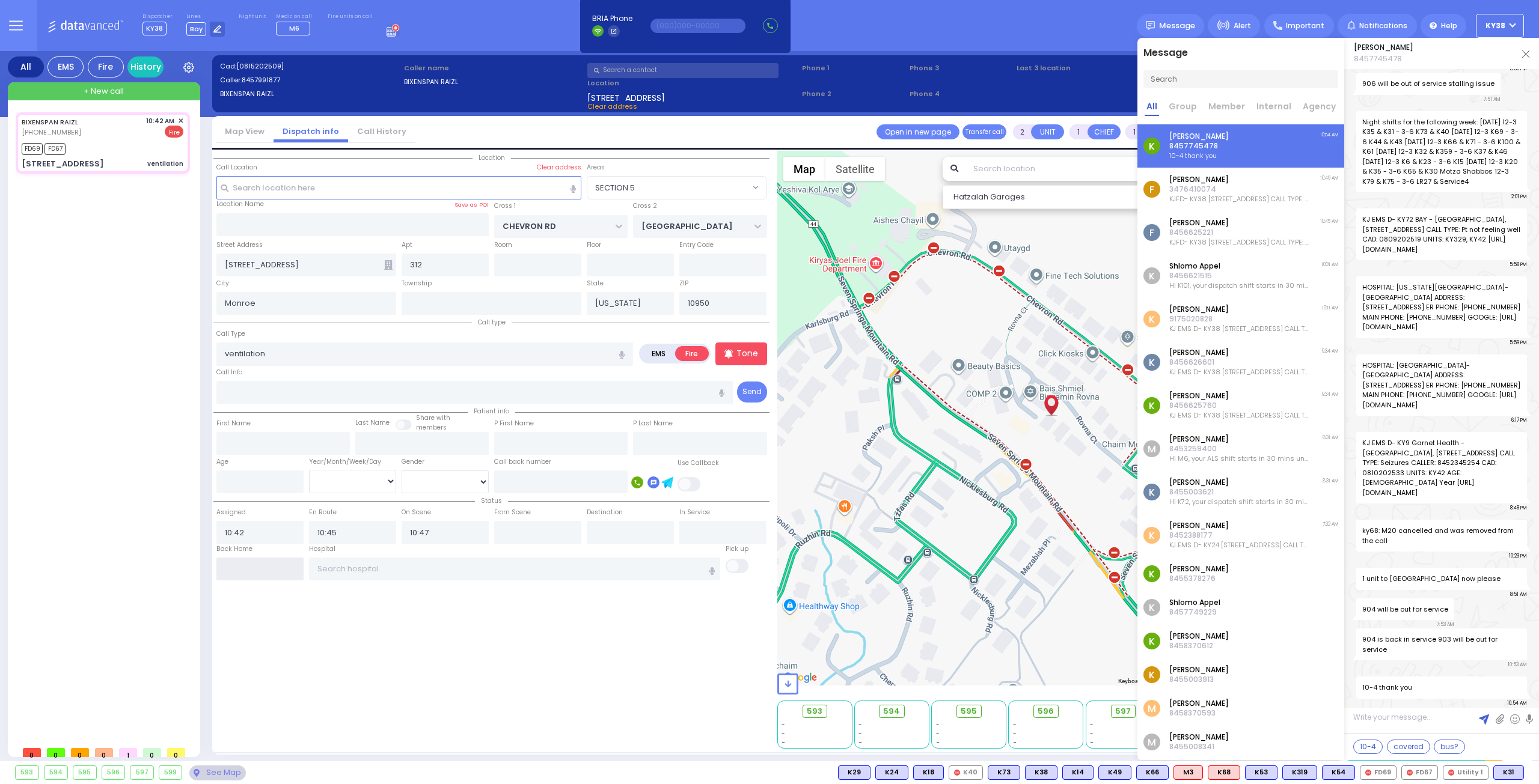
click at [255, 564] on input "text" at bounding box center [260, 569] width 87 height 23
type input "10:54"
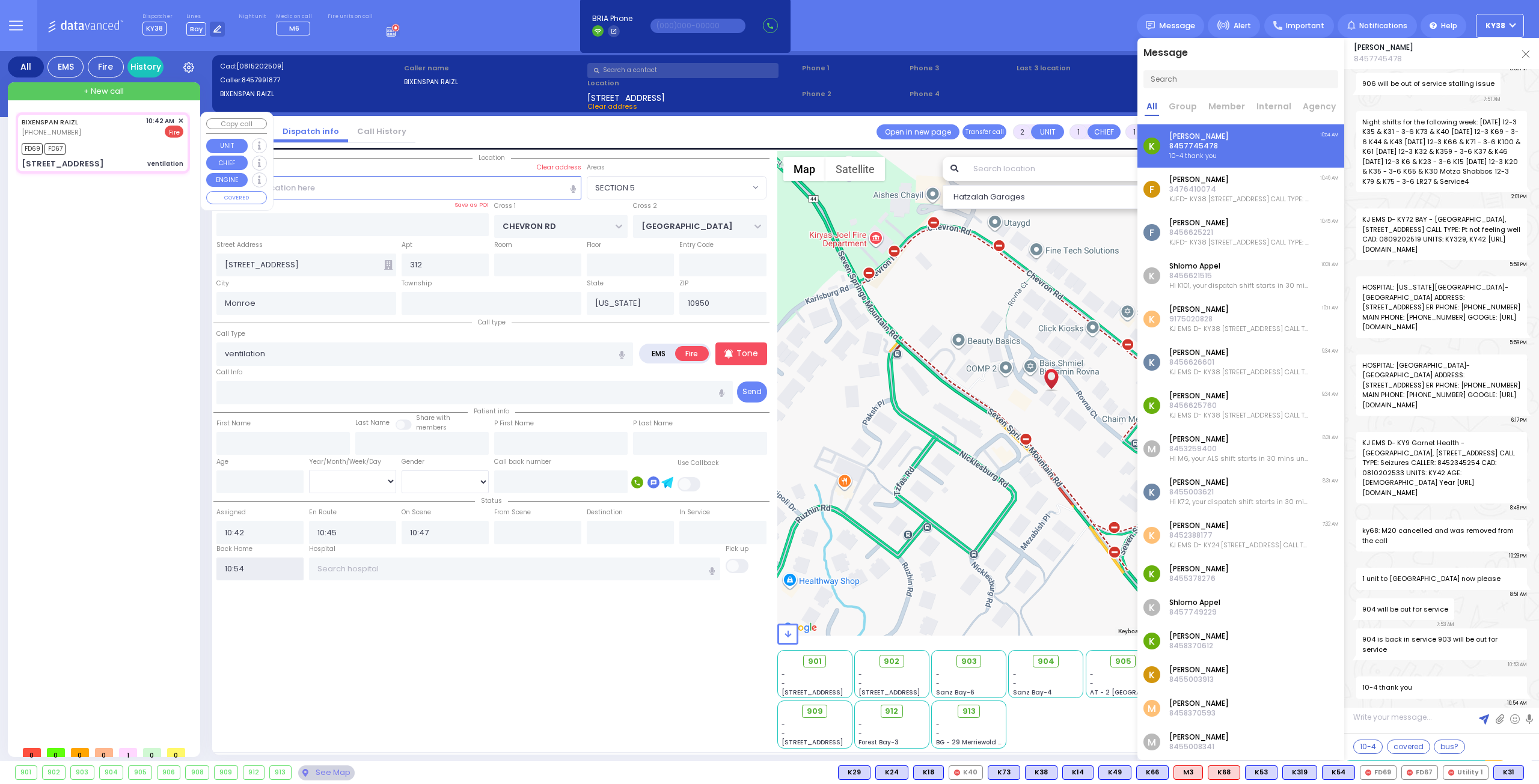
select select
radio input "true"
select select
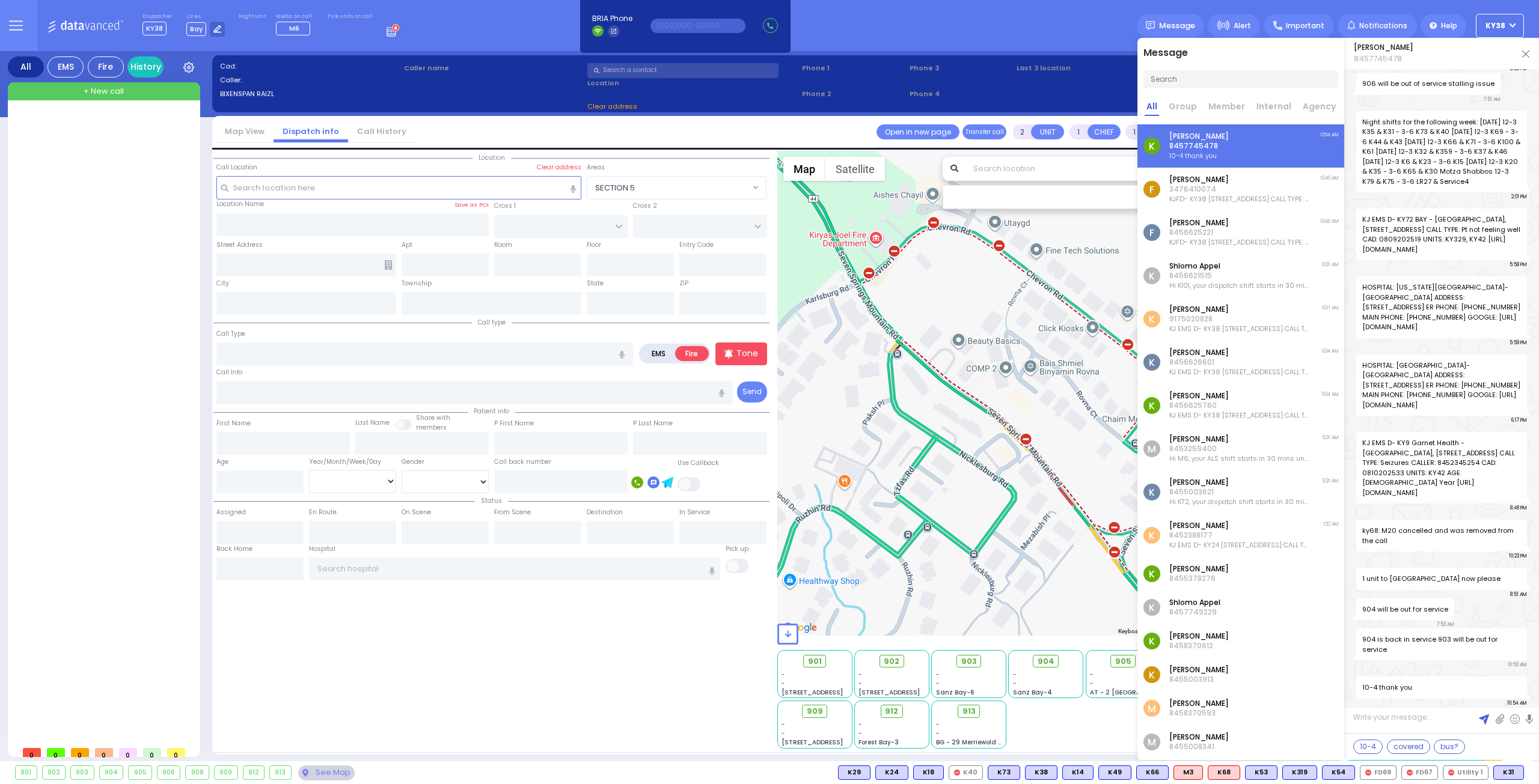
click at [655, 349] on label "EMS" at bounding box center [659, 354] width 35 height 15
click at [21, 69] on div "All" at bounding box center [26, 67] width 36 height 21
click at [64, 66] on div "EMS" at bounding box center [65, 67] width 36 height 21
click at [79, 772] on div "903" at bounding box center [82, 772] width 23 height 13
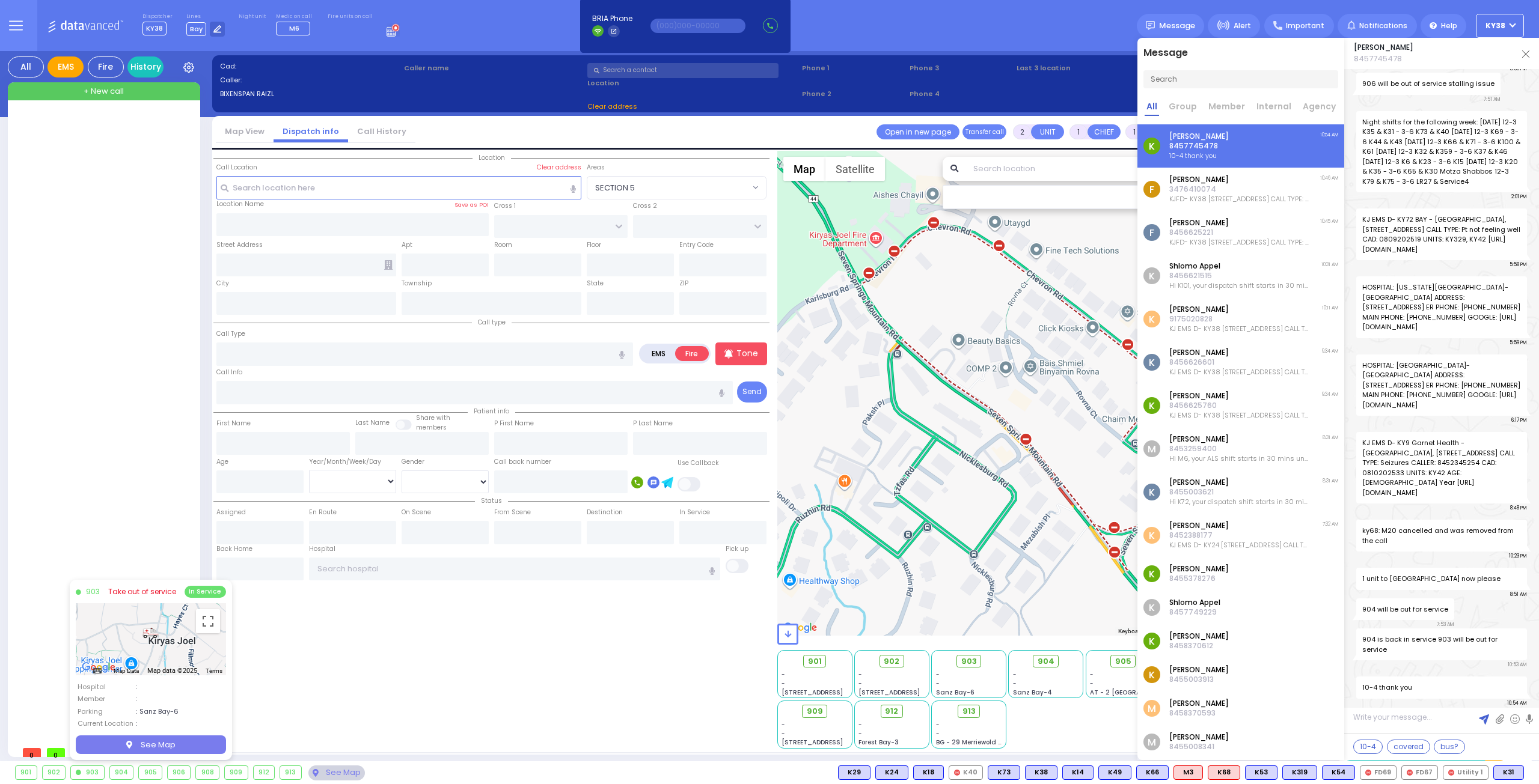
click at [149, 595] on link "Take out of service" at bounding box center [142, 592] width 68 height 11
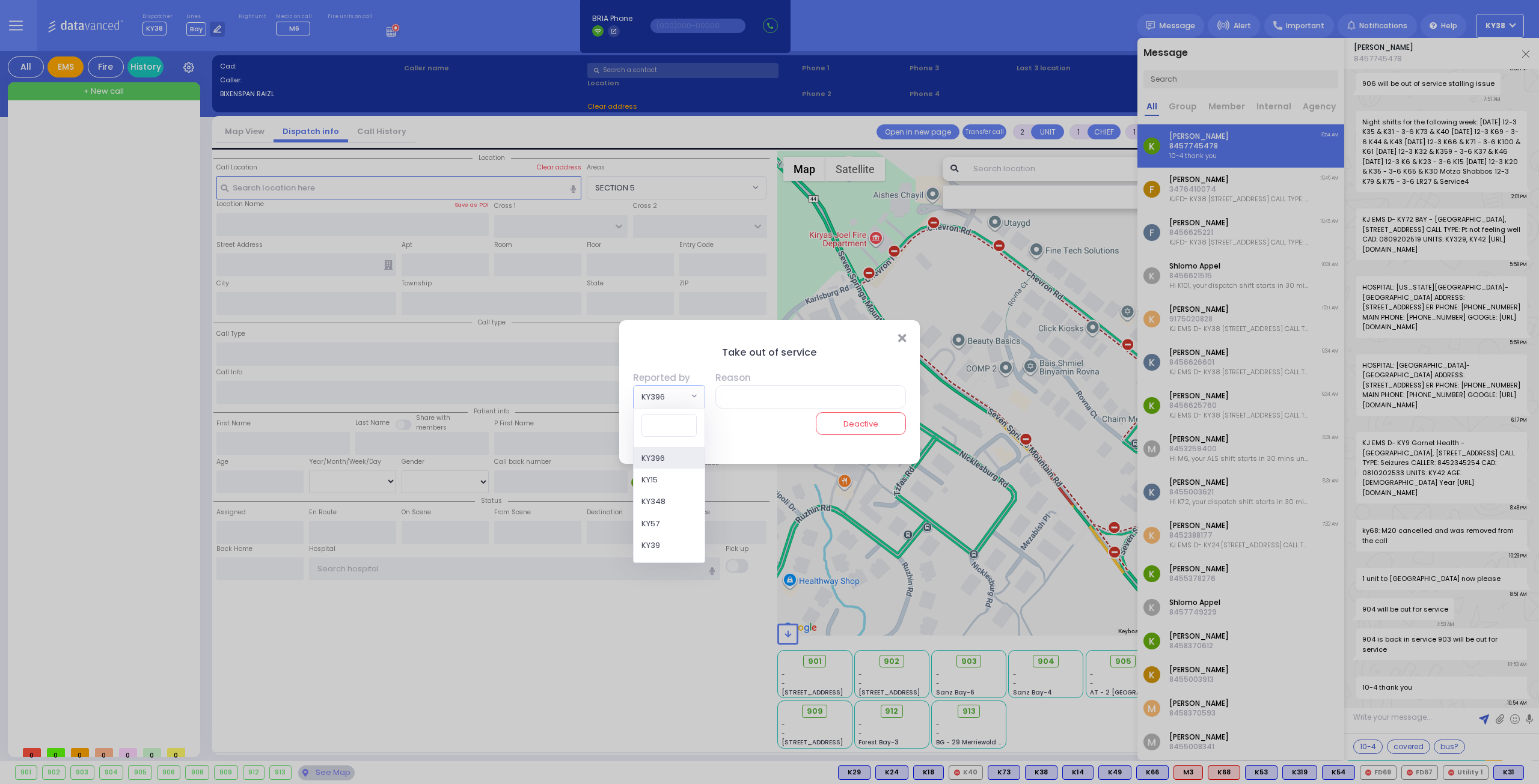
click at [693, 394] on span at bounding box center [694, 397] width 5 height 12
click at [663, 423] on input "search" at bounding box center [669, 426] width 55 height 23
type input "ky42"
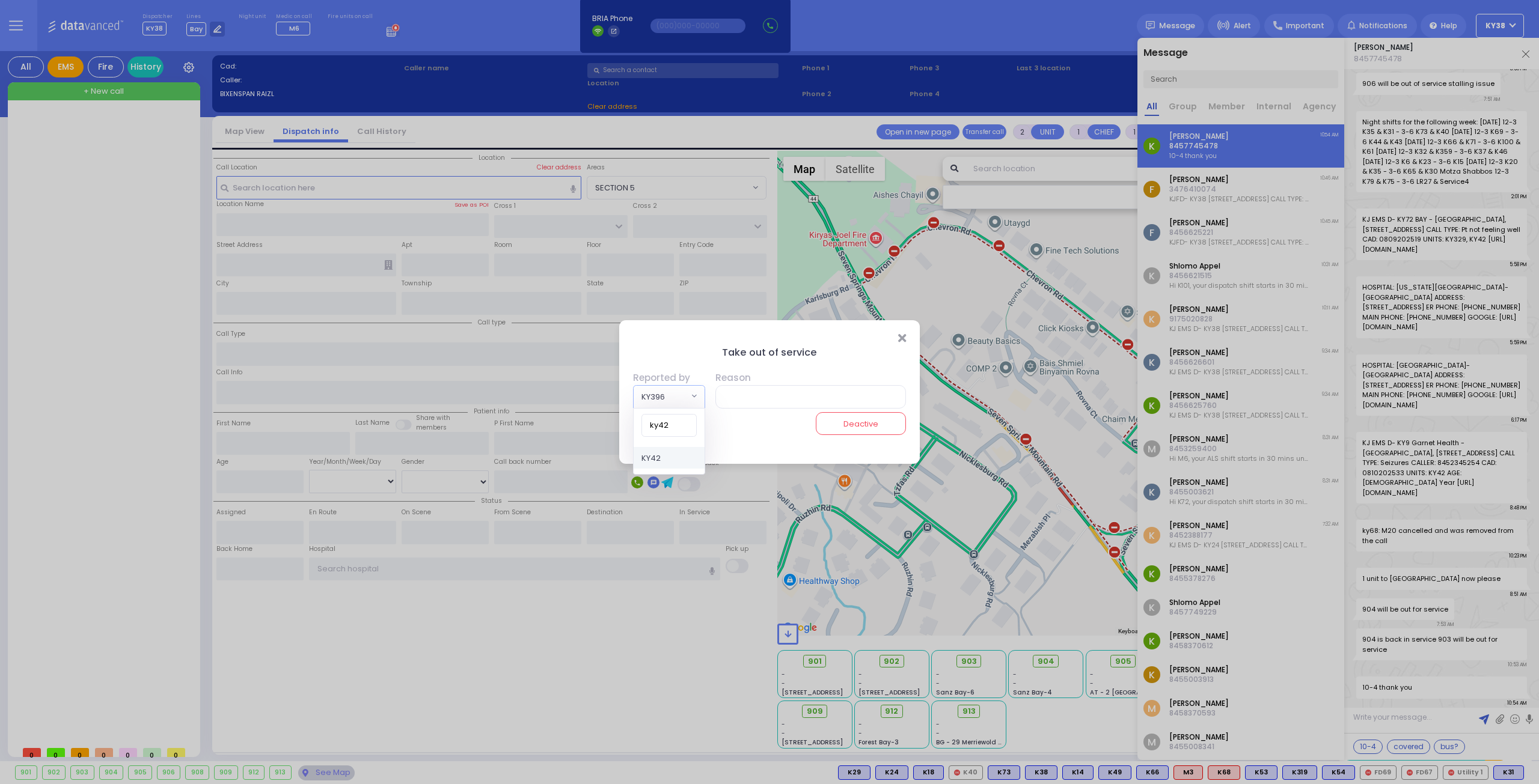
select select "KY42"
click at [736, 398] on input "text" at bounding box center [809, 397] width 196 height 23
type input "service"
click at [864, 355] on h5 "Take out of service" at bounding box center [770, 353] width 274 height 15
click at [855, 424] on button "Deactive" at bounding box center [861, 424] width 90 height 23
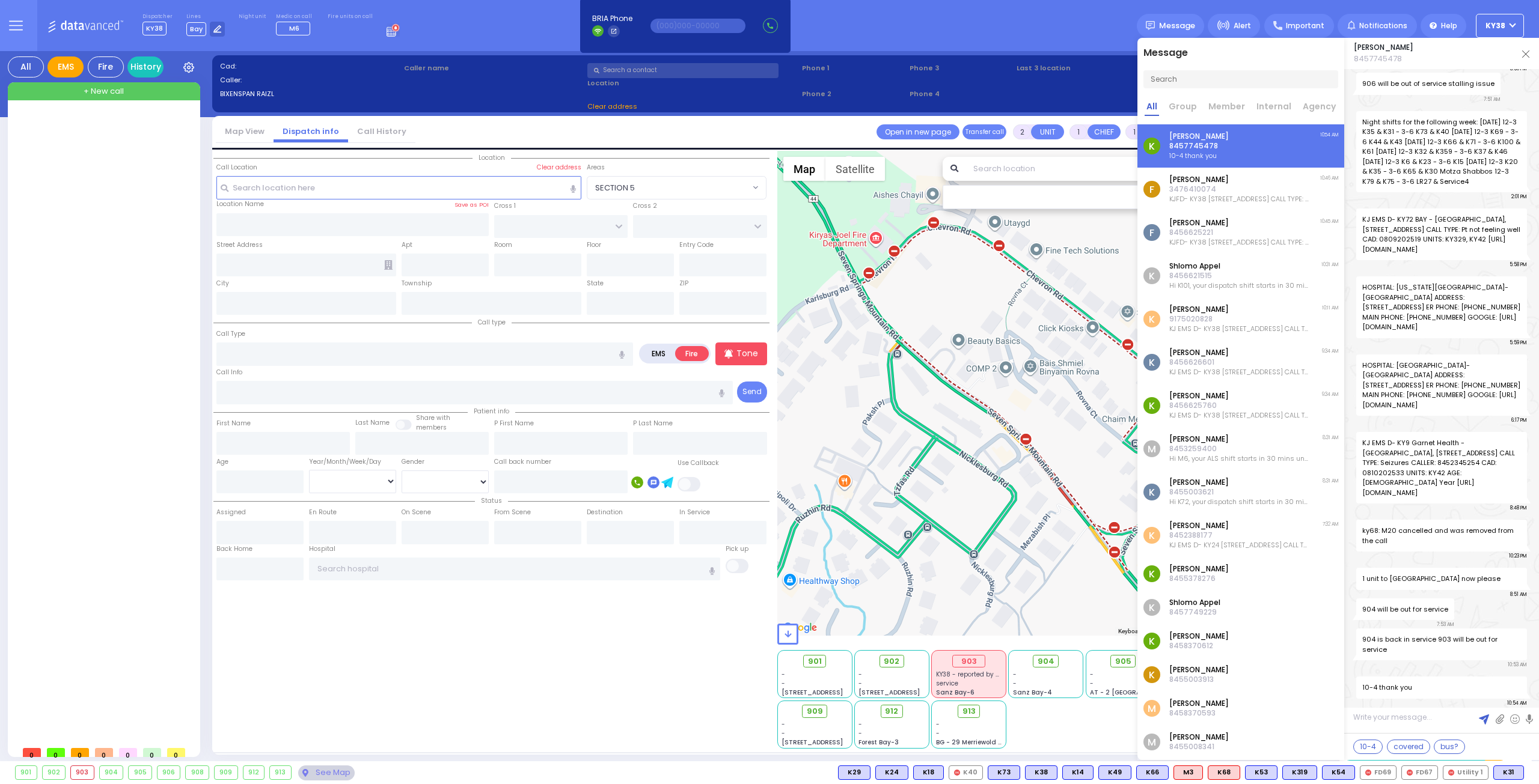
click at [1059, 735] on div "901 - - [STREET_ADDRESS] - - - -" at bounding box center [1051, 699] width 549 height 100
click at [1525, 50] on img at bounding box center [1526, 54] width 7 height 7
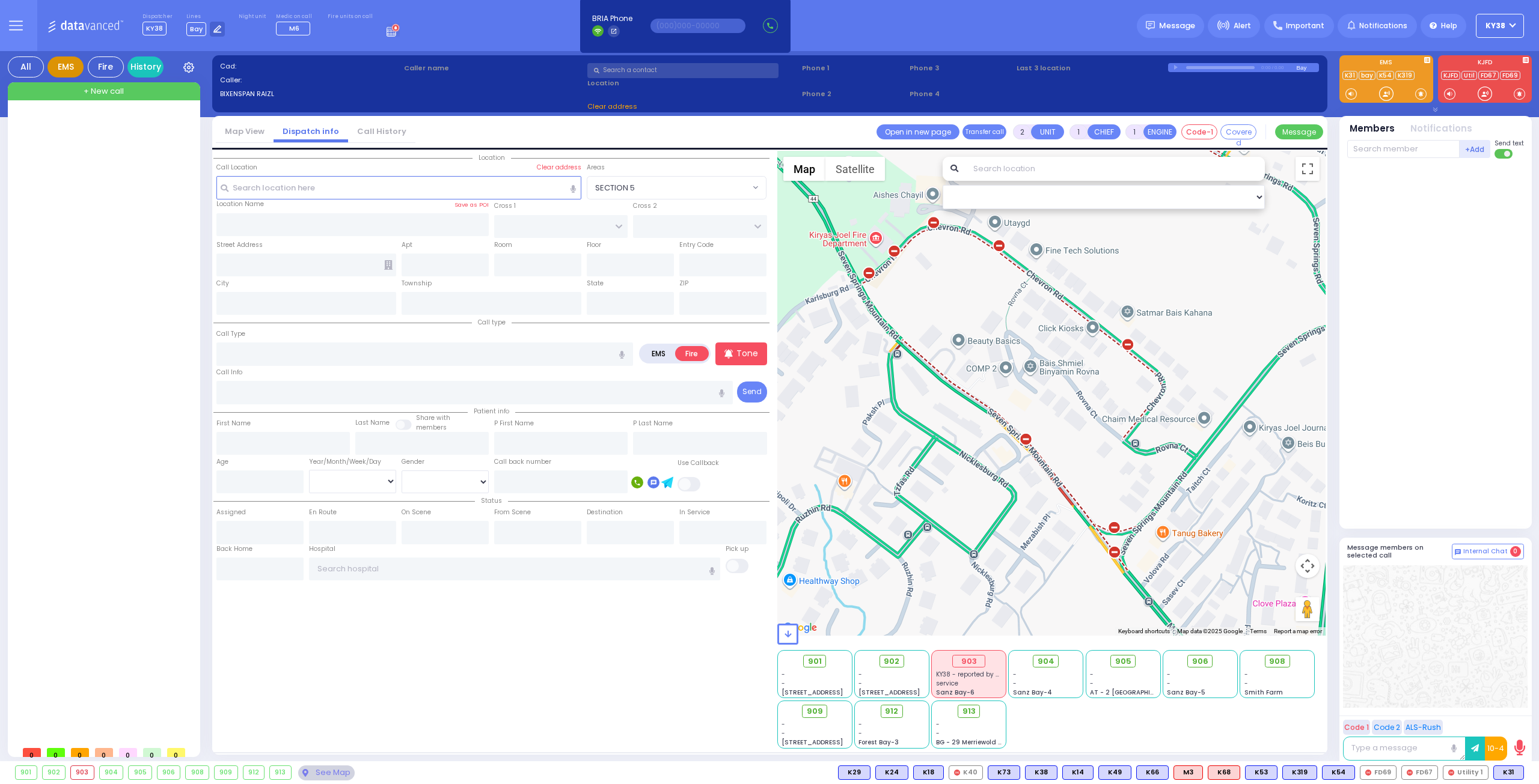
click at [54, 65] on div "EMS" at bounding box center [65, 67] width 36 height 21
click at [28, 69] on div "All" at bounding box center [26, 67] width 36 height 21
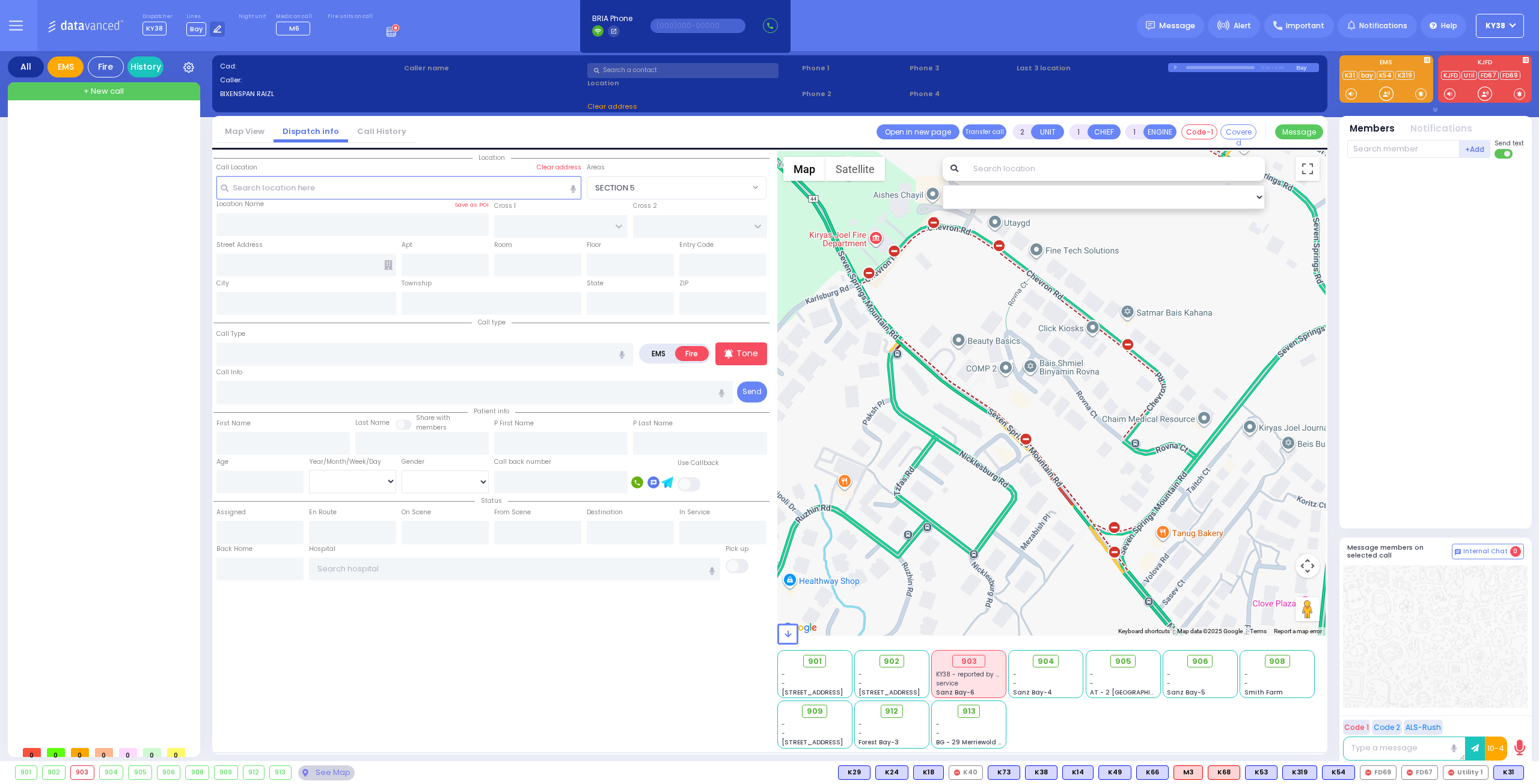
click at [64, 67] on div "EMS" at bounding box center [65, 67] width 36 height 21
click at [664, 353] on label "EMS" at bounding box center [659, 354] width 35 height 15
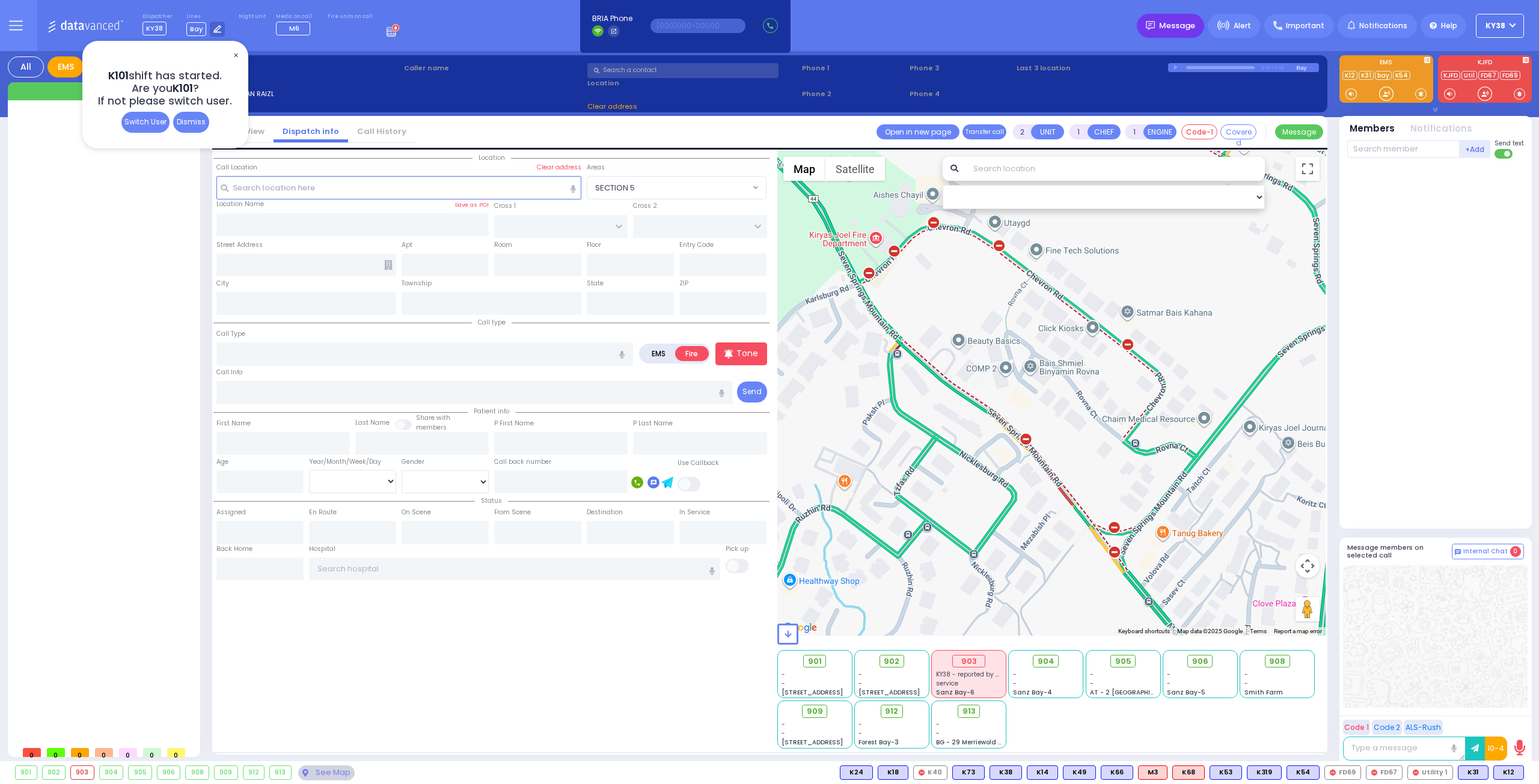
click at [1194, 25] on span "Message" at bounding box center [1177, 26] width 36 height 12
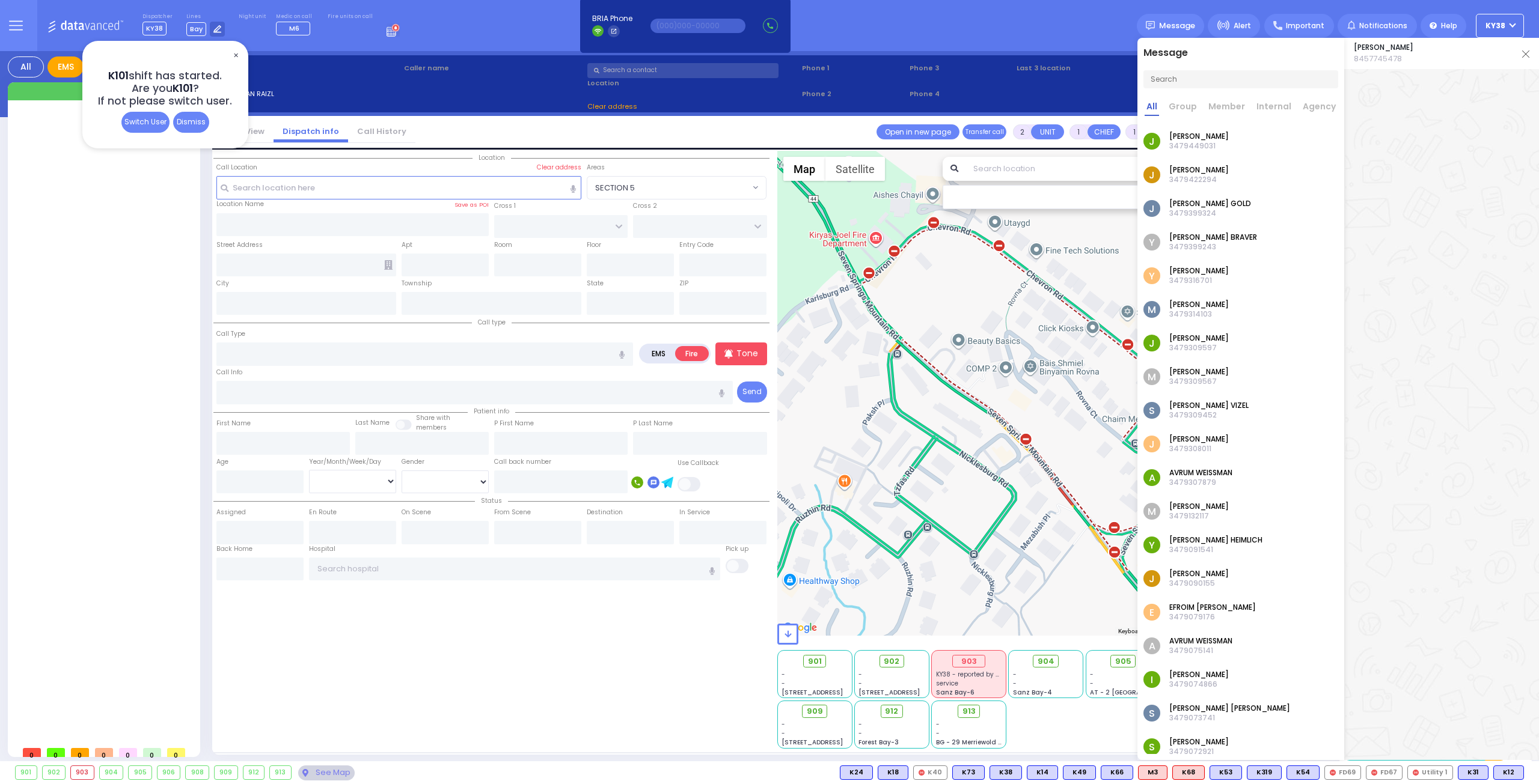
click at [1210, 77] on input "text" at bounding box center [1241, 79] width 195 height 18
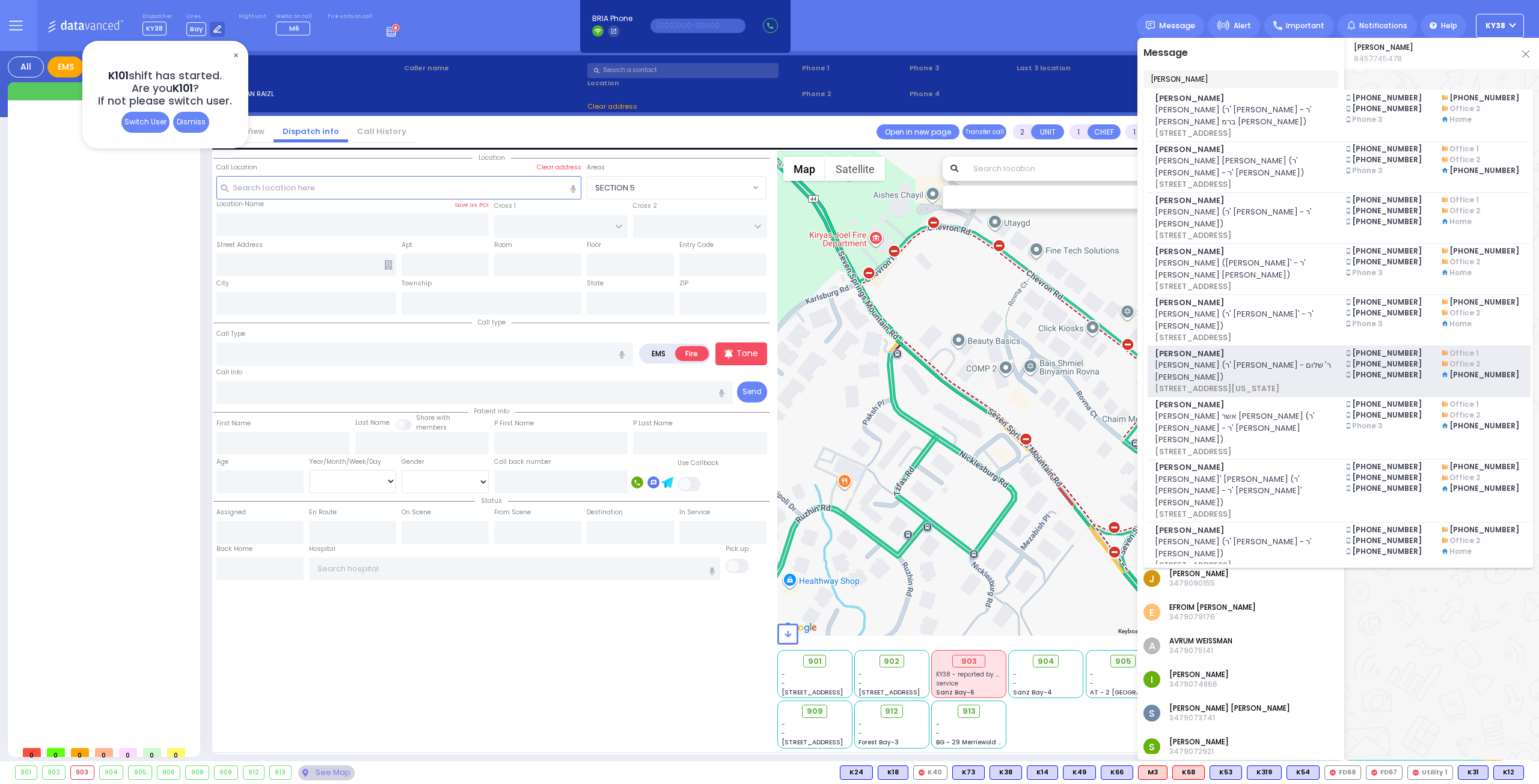
scroll to position [421, 0]
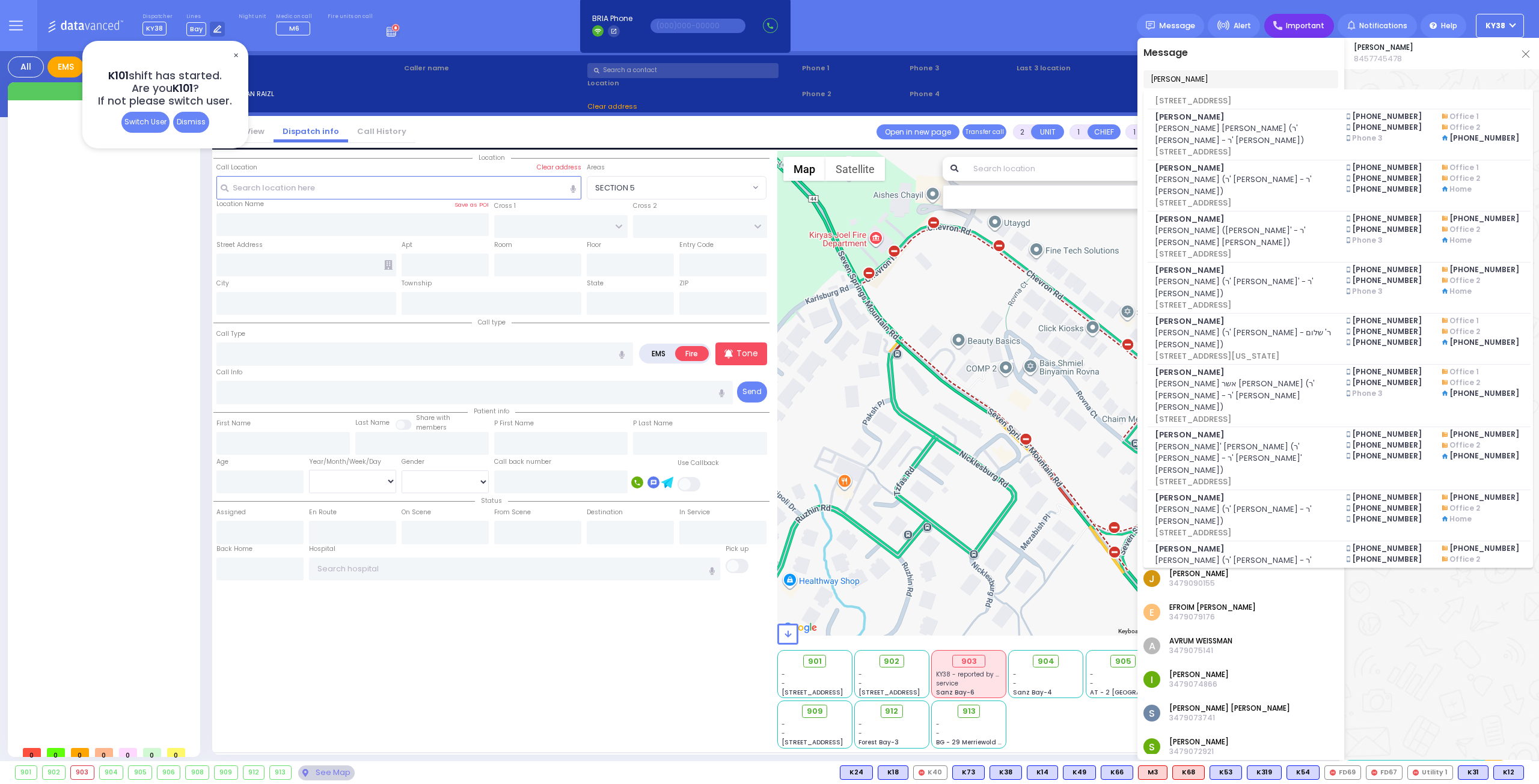
type input "[PERSON_NAME]"
click at [1310, 26] on span "Important" at bounding box center [1305, 26] width 39 height 11
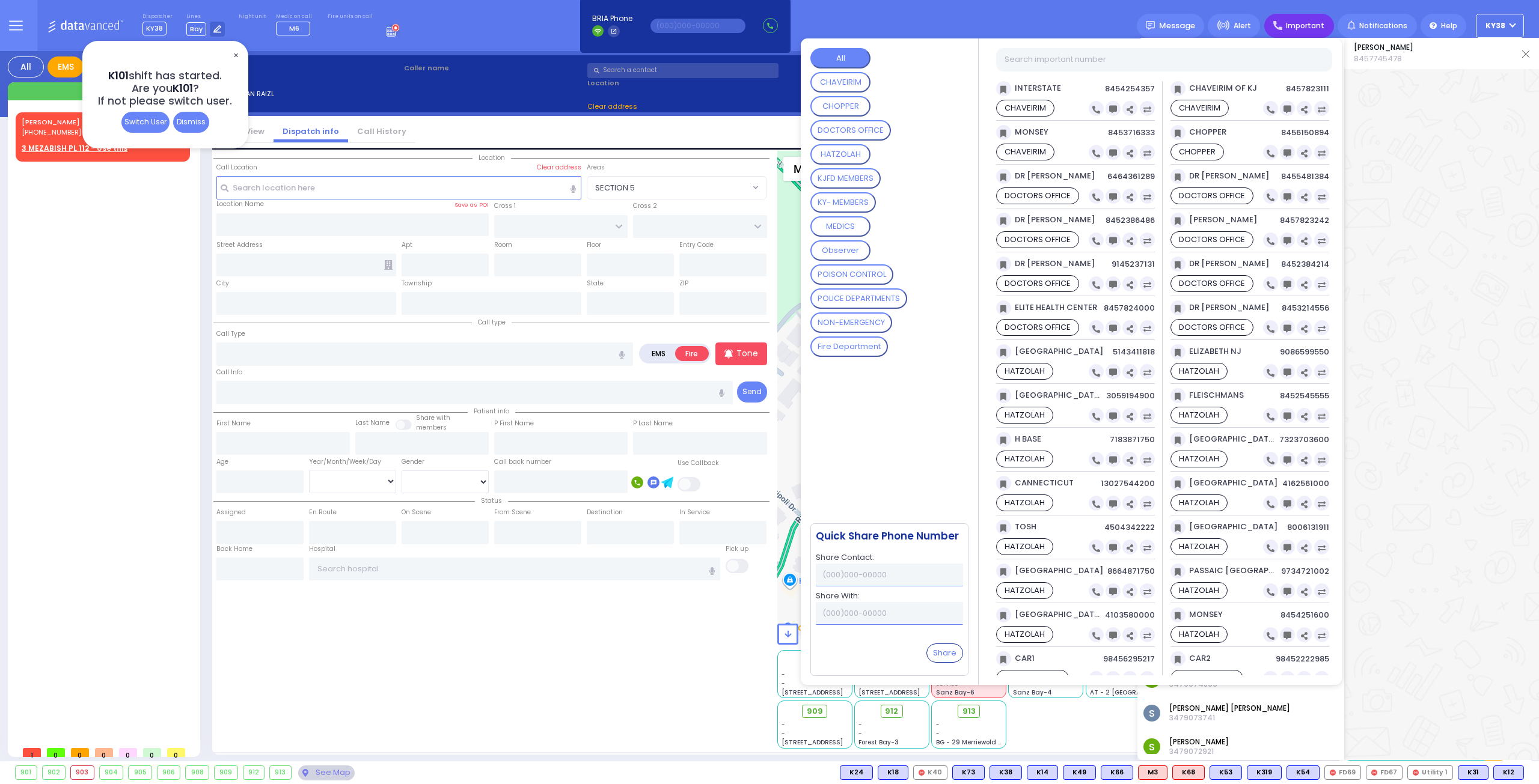
click at [1116, 13] on div "Dispatcher KY38 K101 shift has started. Are you K101 ?" at bounding box center [769, 25] width 1539 height 51
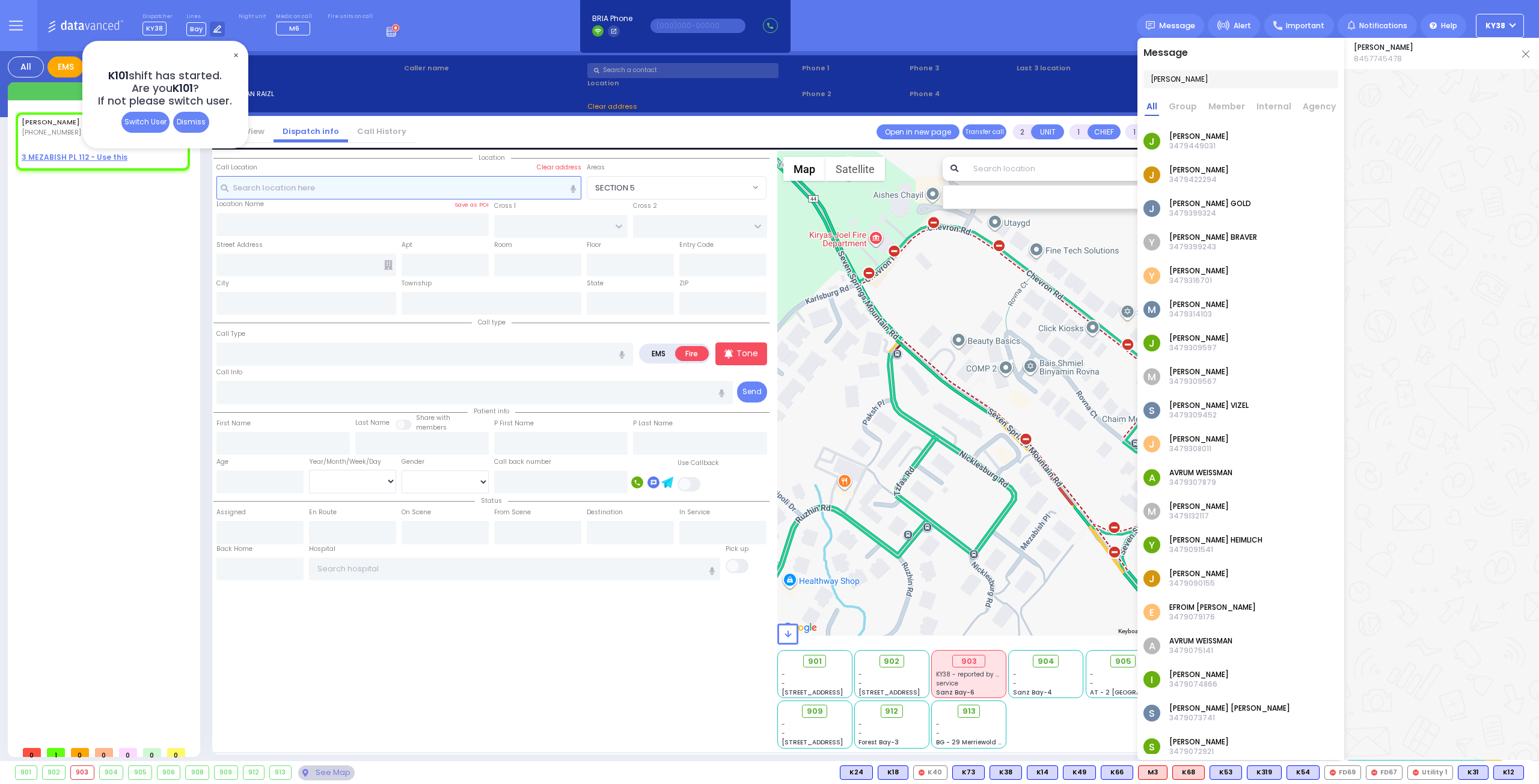
select select
radio input "true"
type input "[PERSON_NAME]"
type input "WEISSMAN"
select select
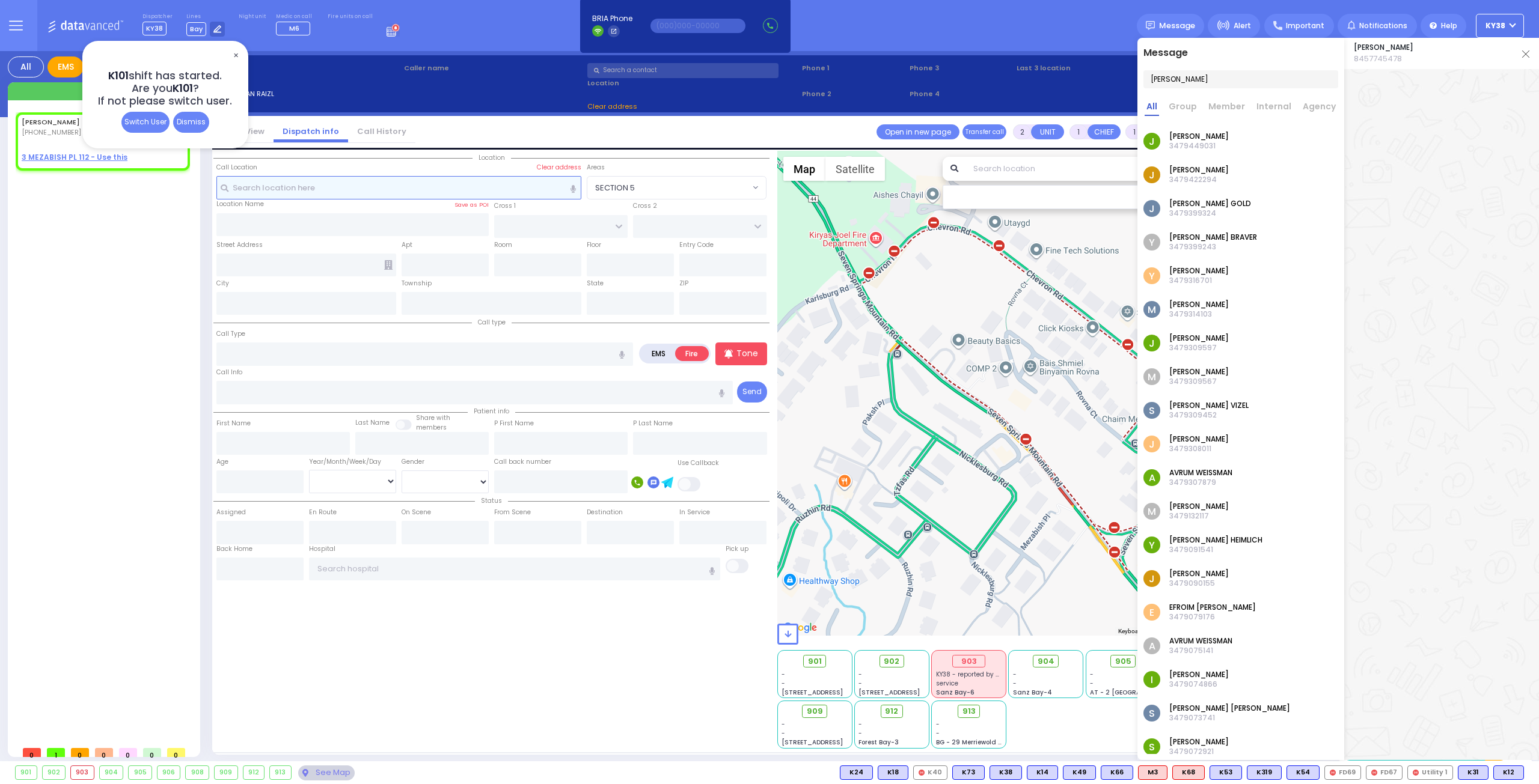
type input "11:06"
select select "Hatzalah Garages"
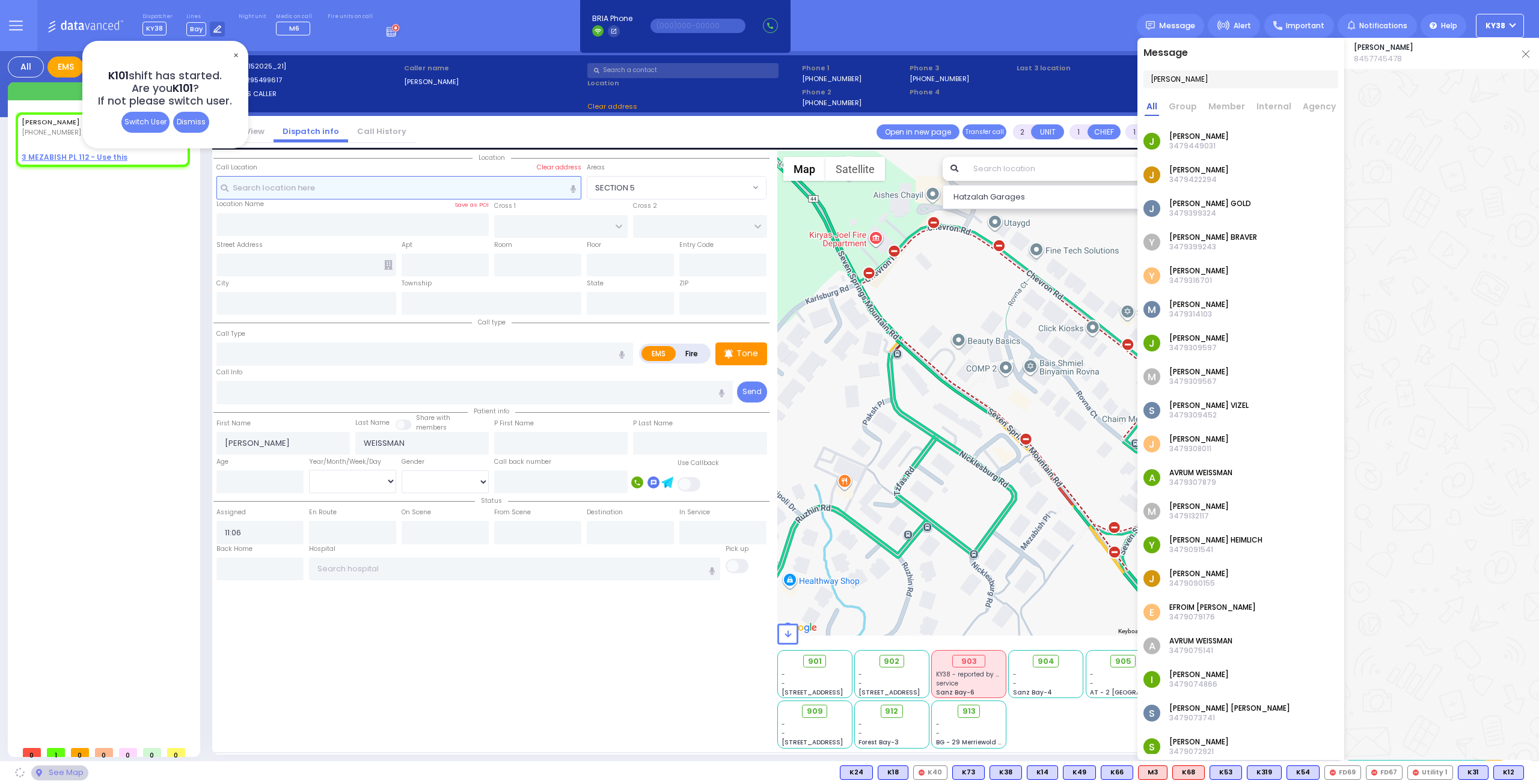
select select
radio input "true"
select select
select select "Hatzalah Garages"
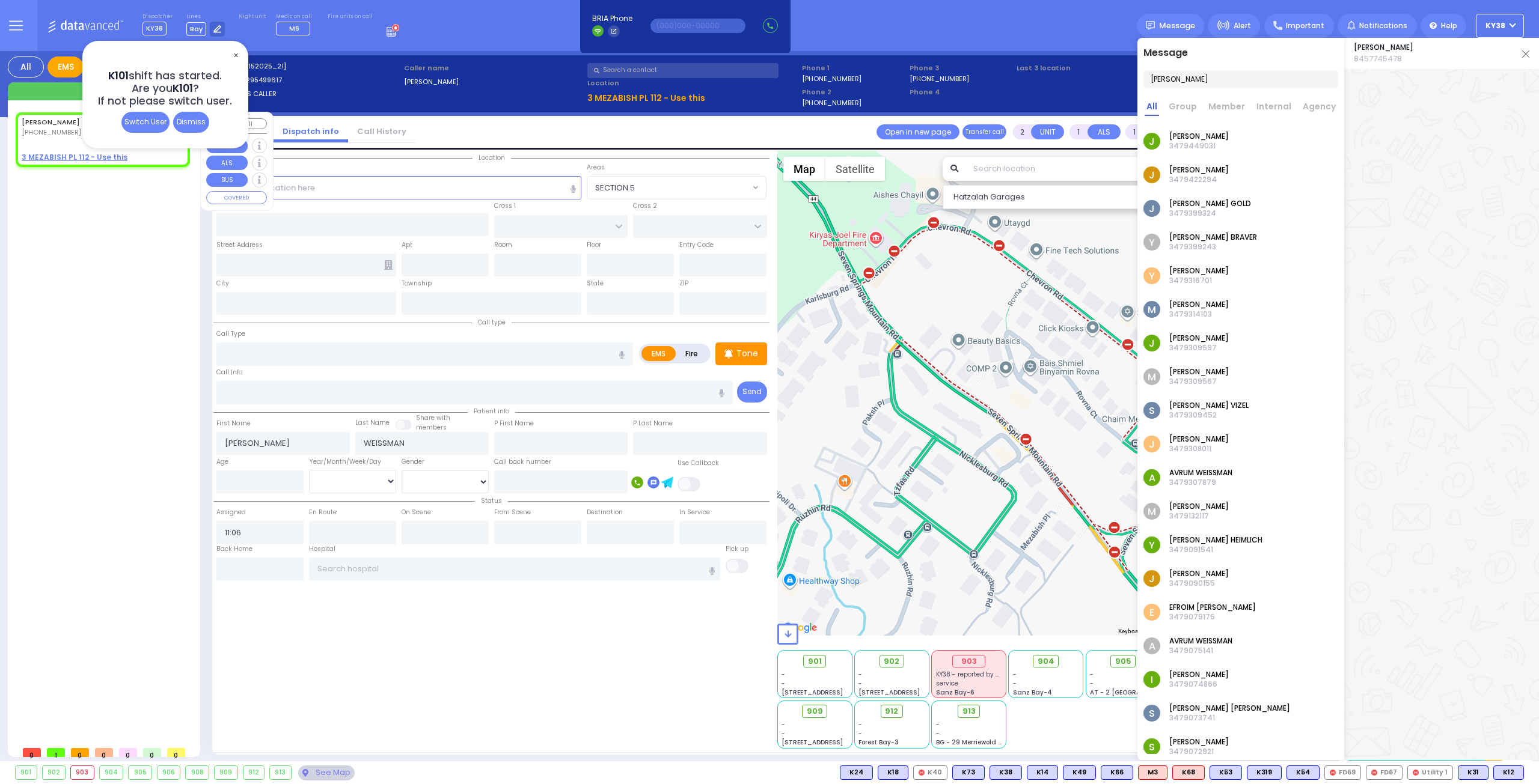
click at [77, 133] on div "[PHONE_NUMBER]" at bounding box center [53, 132] width 62 height 10
select select
radio input "true"
select select
select select "Hatzalah Garages"
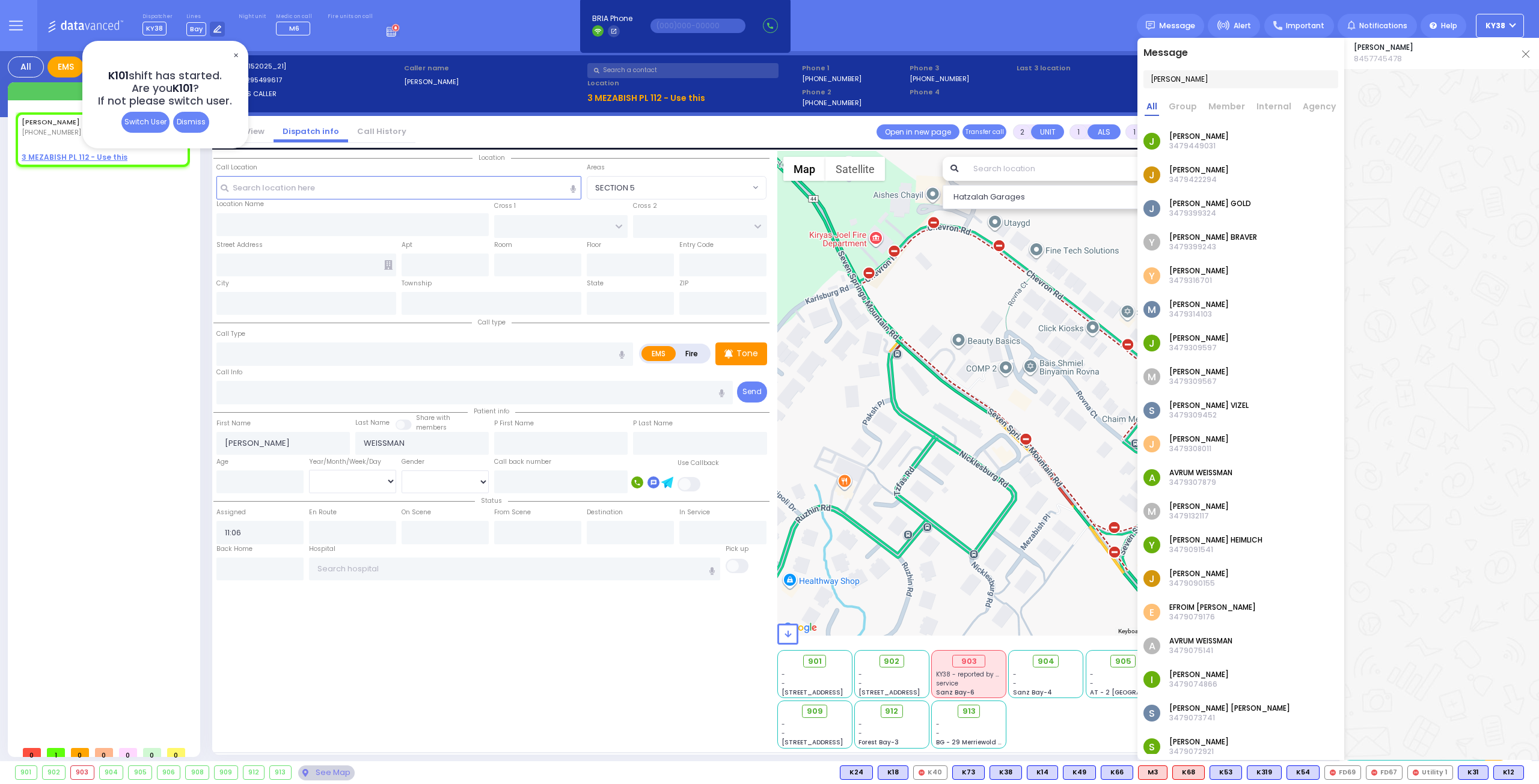
click at [191, 119] on div "Dismiss" at bounding box center [191, 122] width 36 height 21
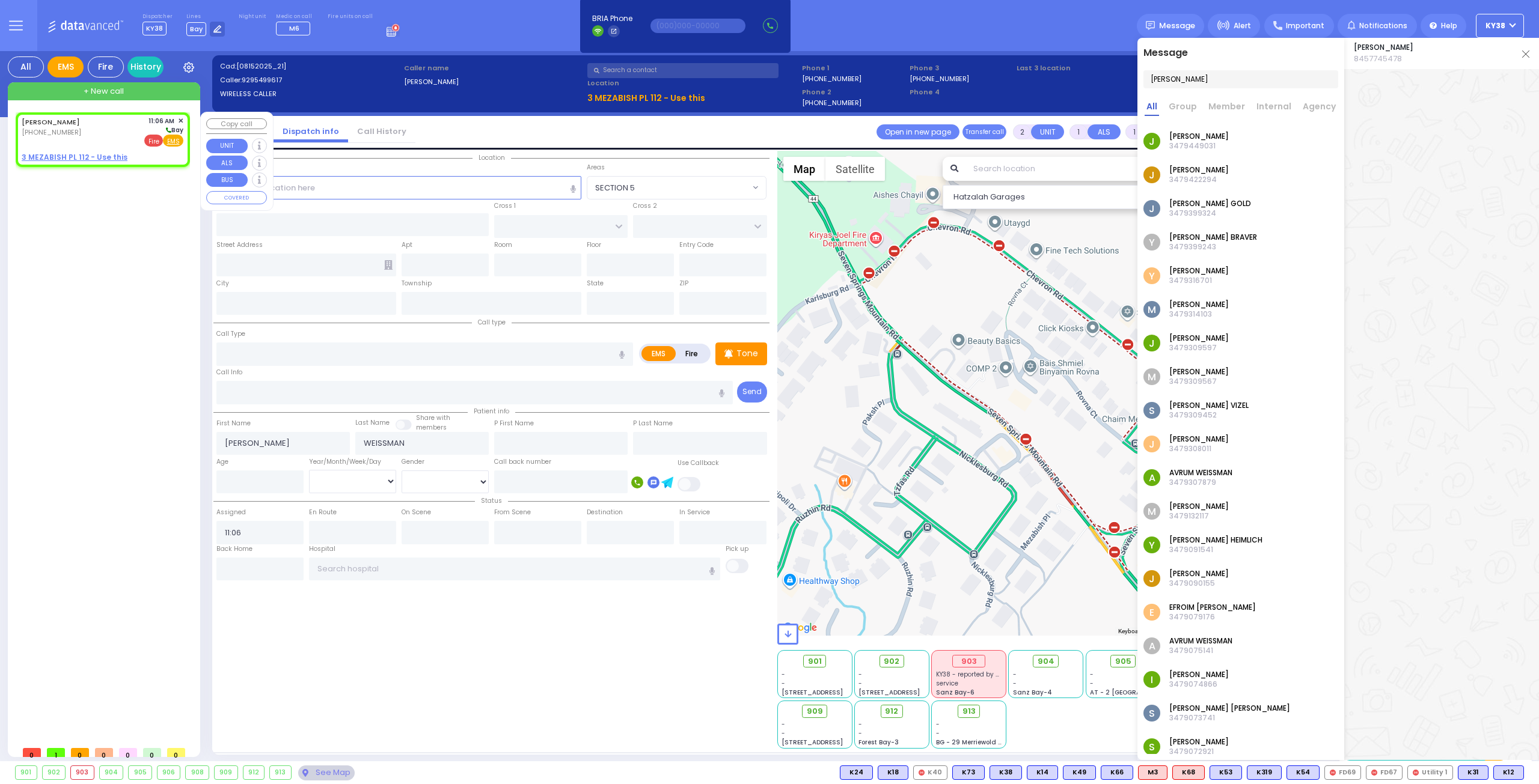
click at [153, 143] on span "Fire" at bounding box center [153, 140] width 19 height 12
select select
radio input "false"
radio input "true"
select select
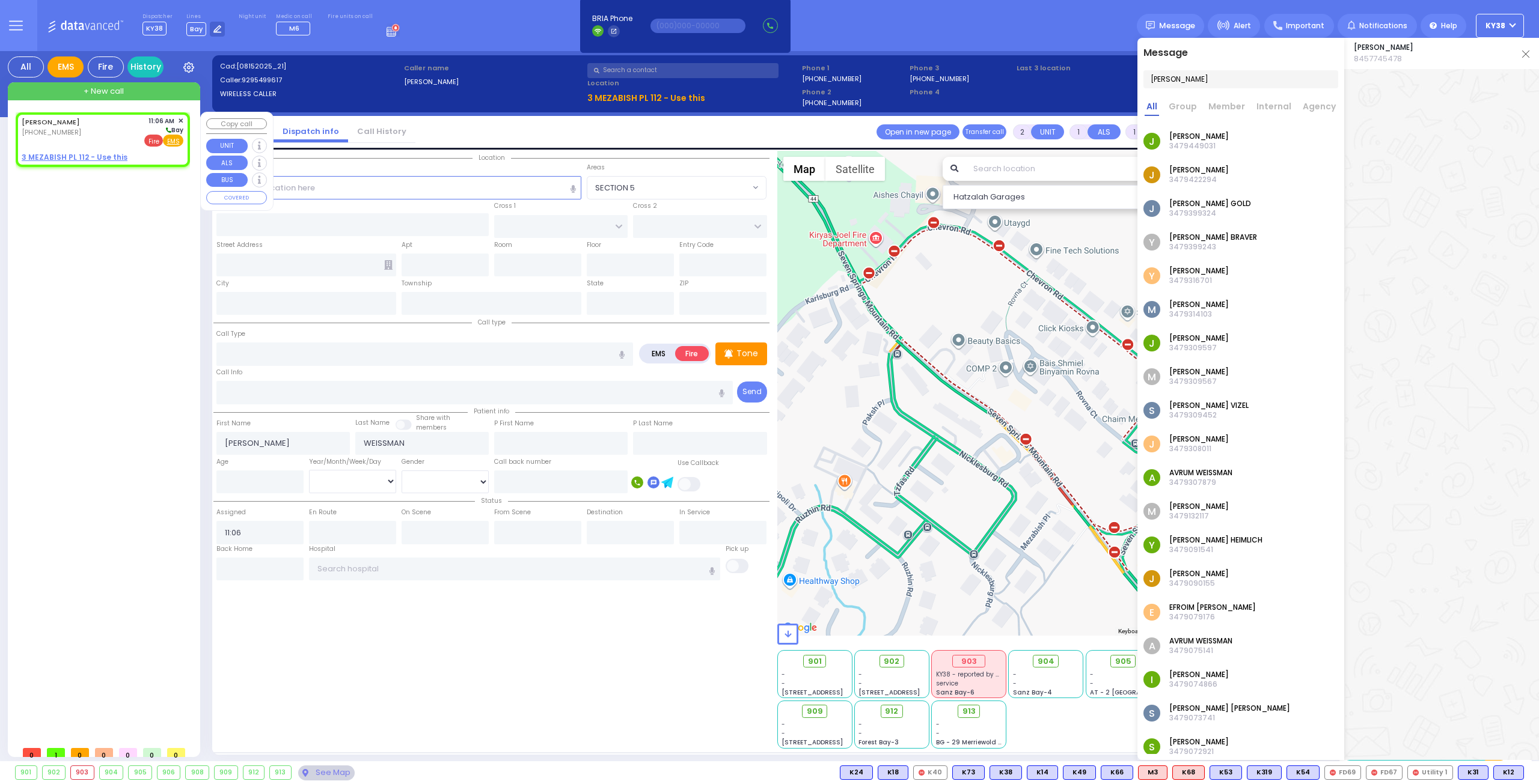
select select "Hatzalah Garages"
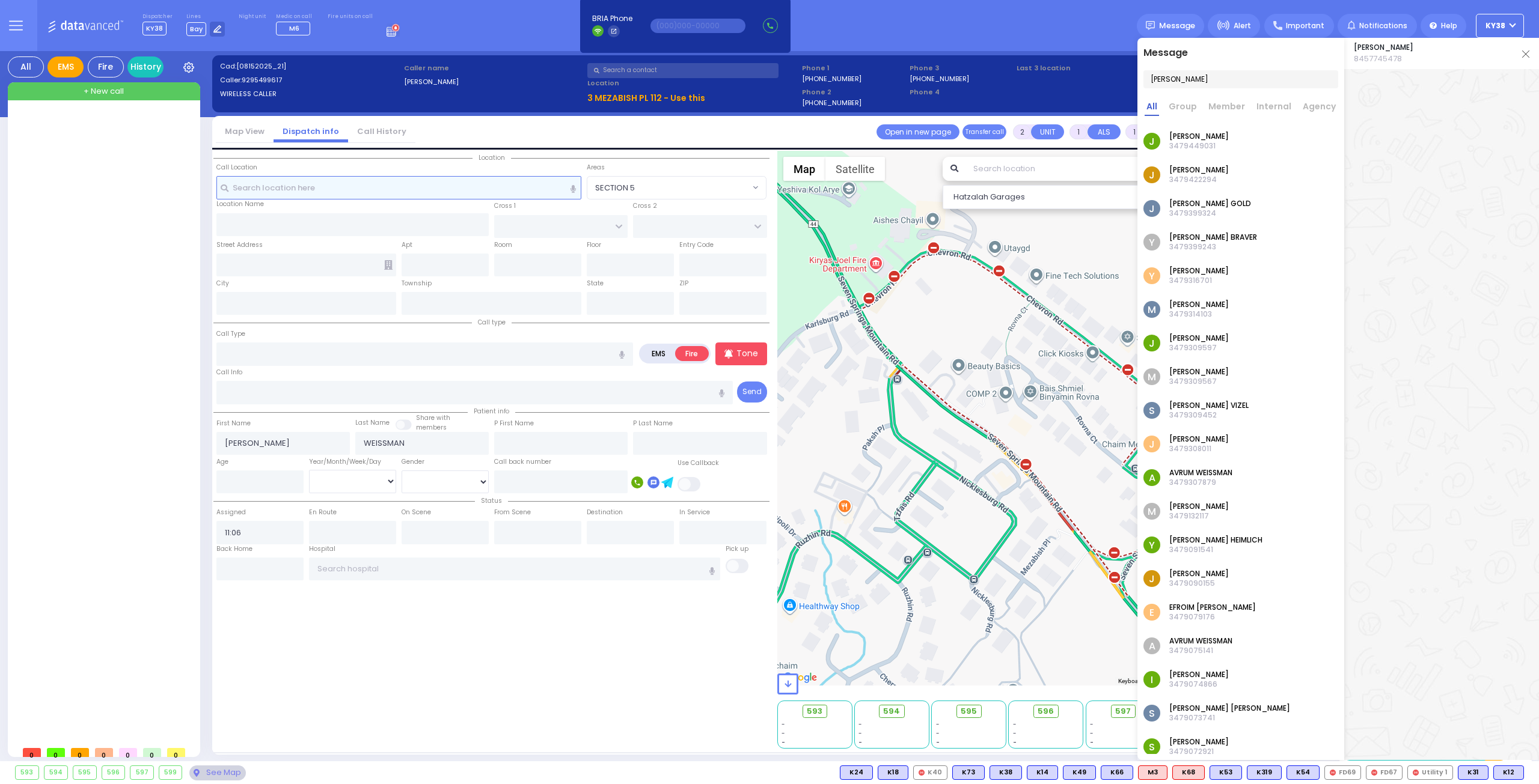
click at [288, 185] on input "text" at bounding box center [399, 188] width 365 height 23
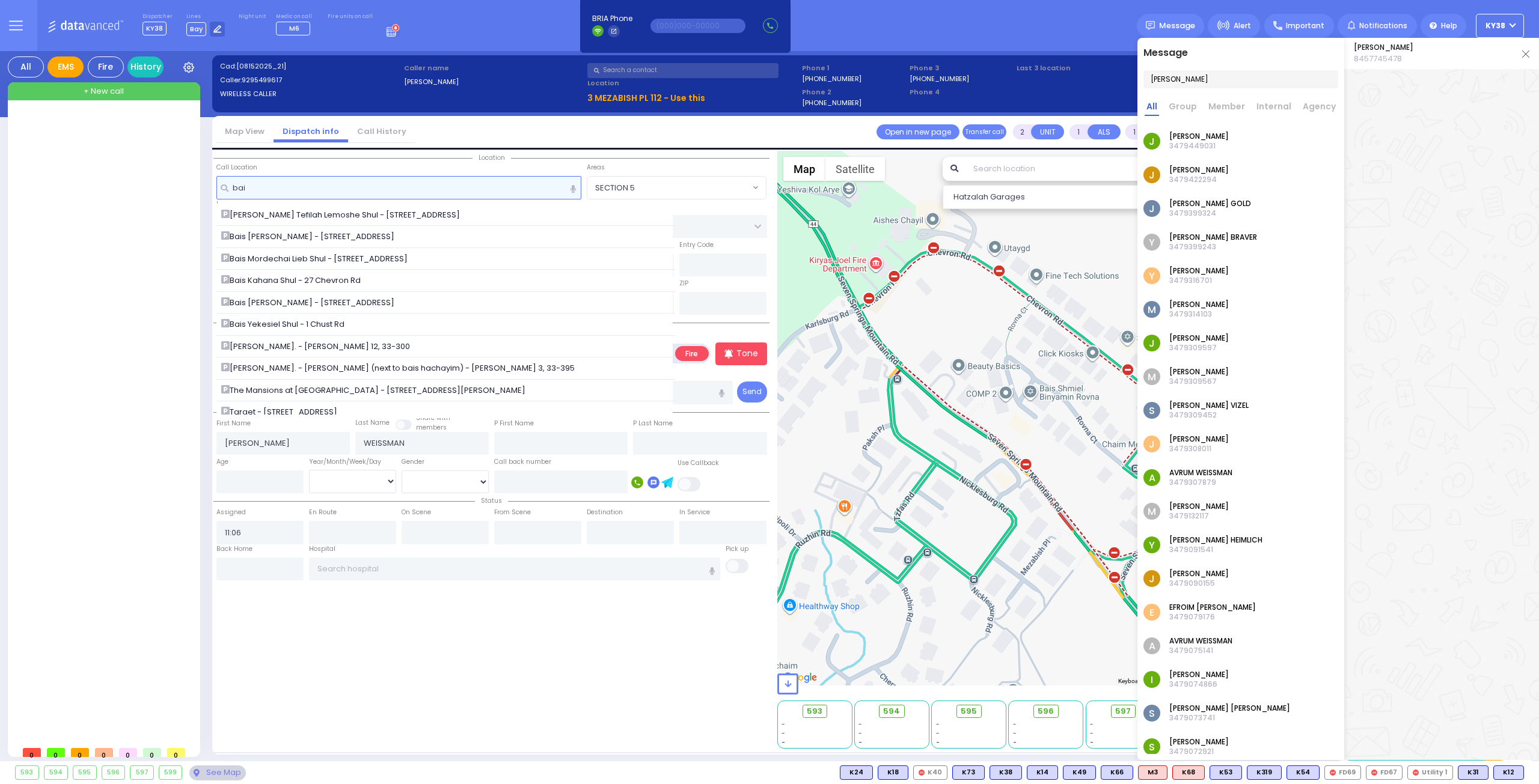
type input "bais"
select select
radio input "true"
select select
select select "Hatzalah Garages"
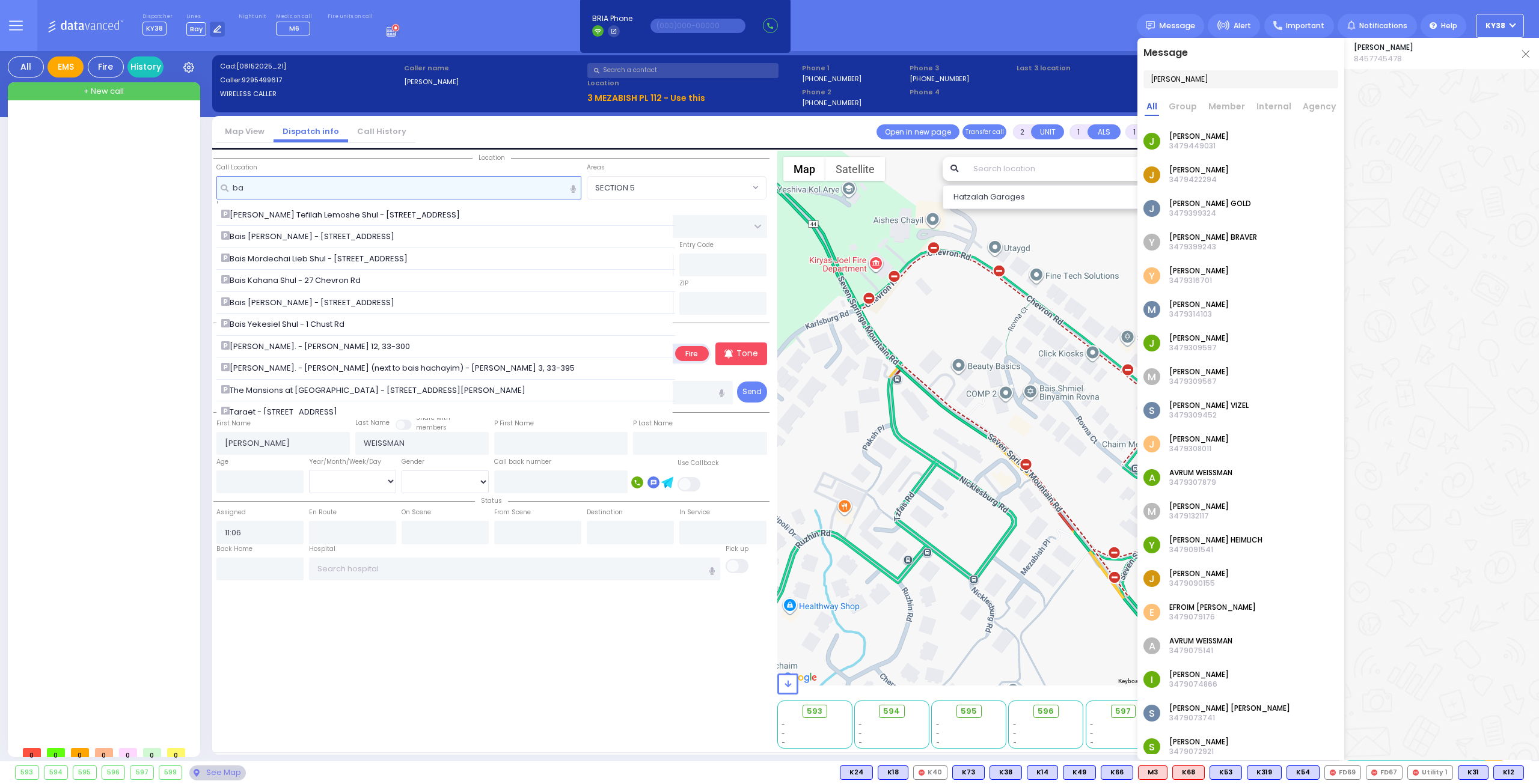
type input "b"
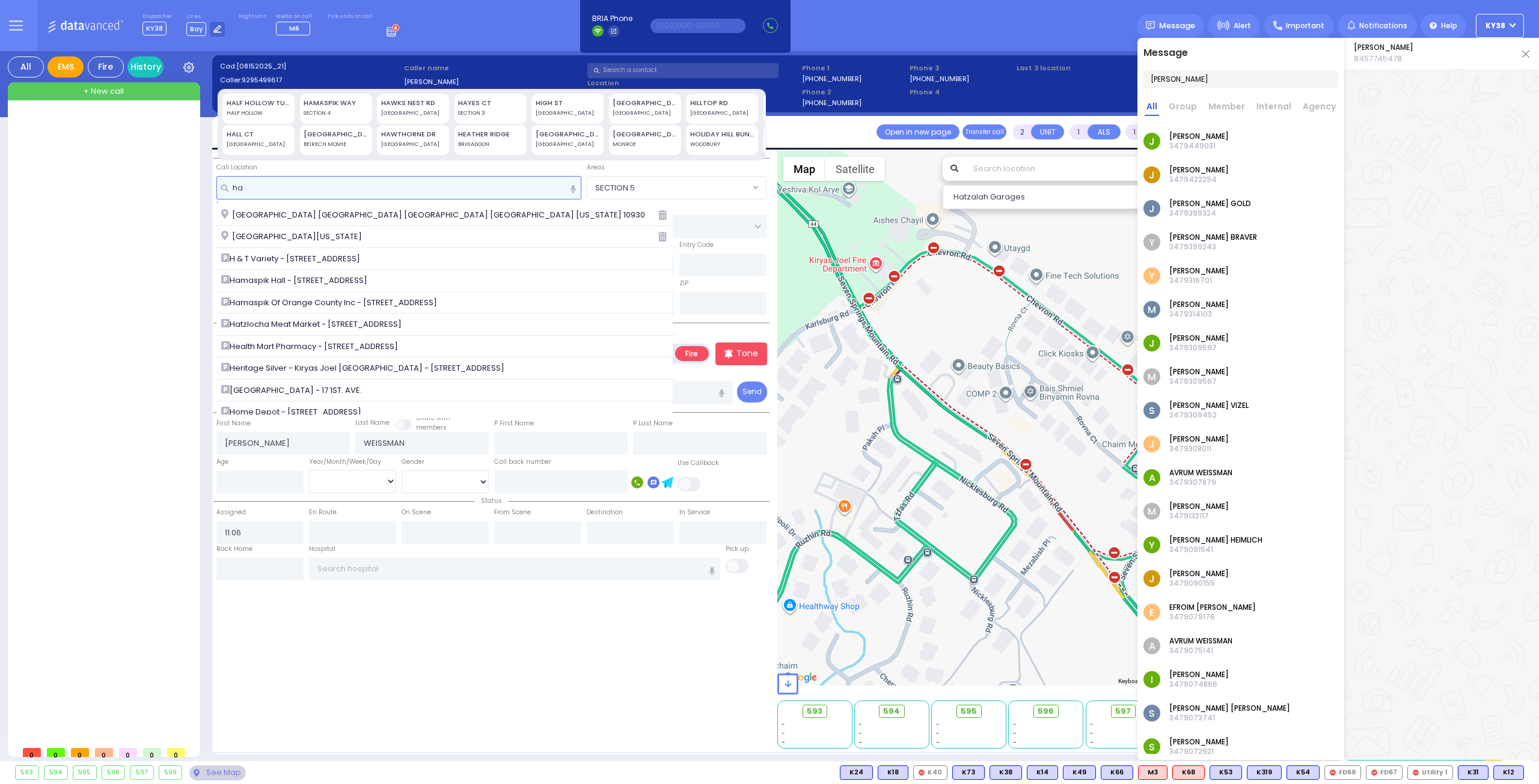
type input "hac"
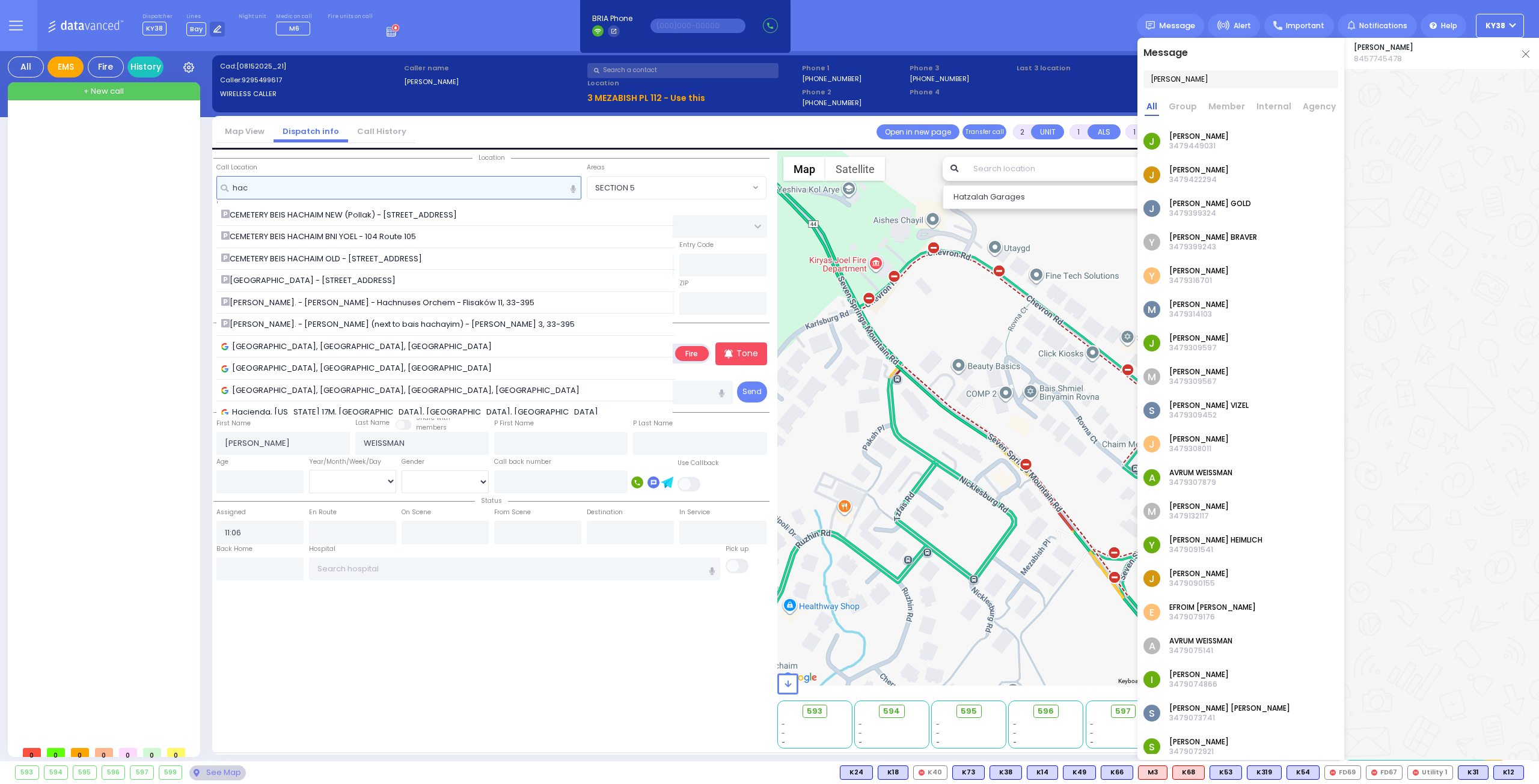
click at [273, 186] on input "hac" at bounding box center [399, 188] width 365 height 23
click at [273, 186] on input "hac" at bounding box center [399, 188] width 365 height 23
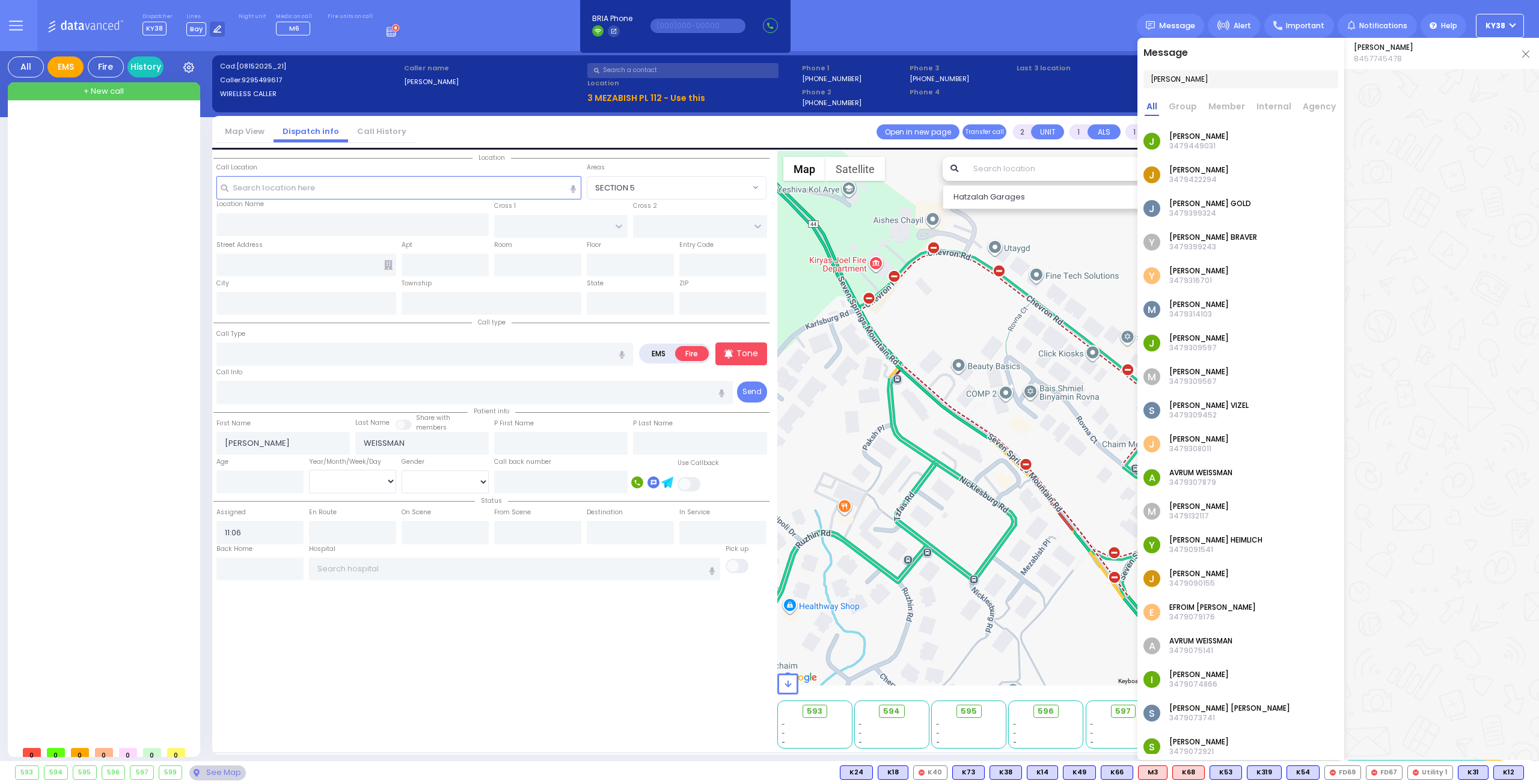
click at [1510, 24] on button "KY38" at bounding box center [1499, 26] width 48 height 24
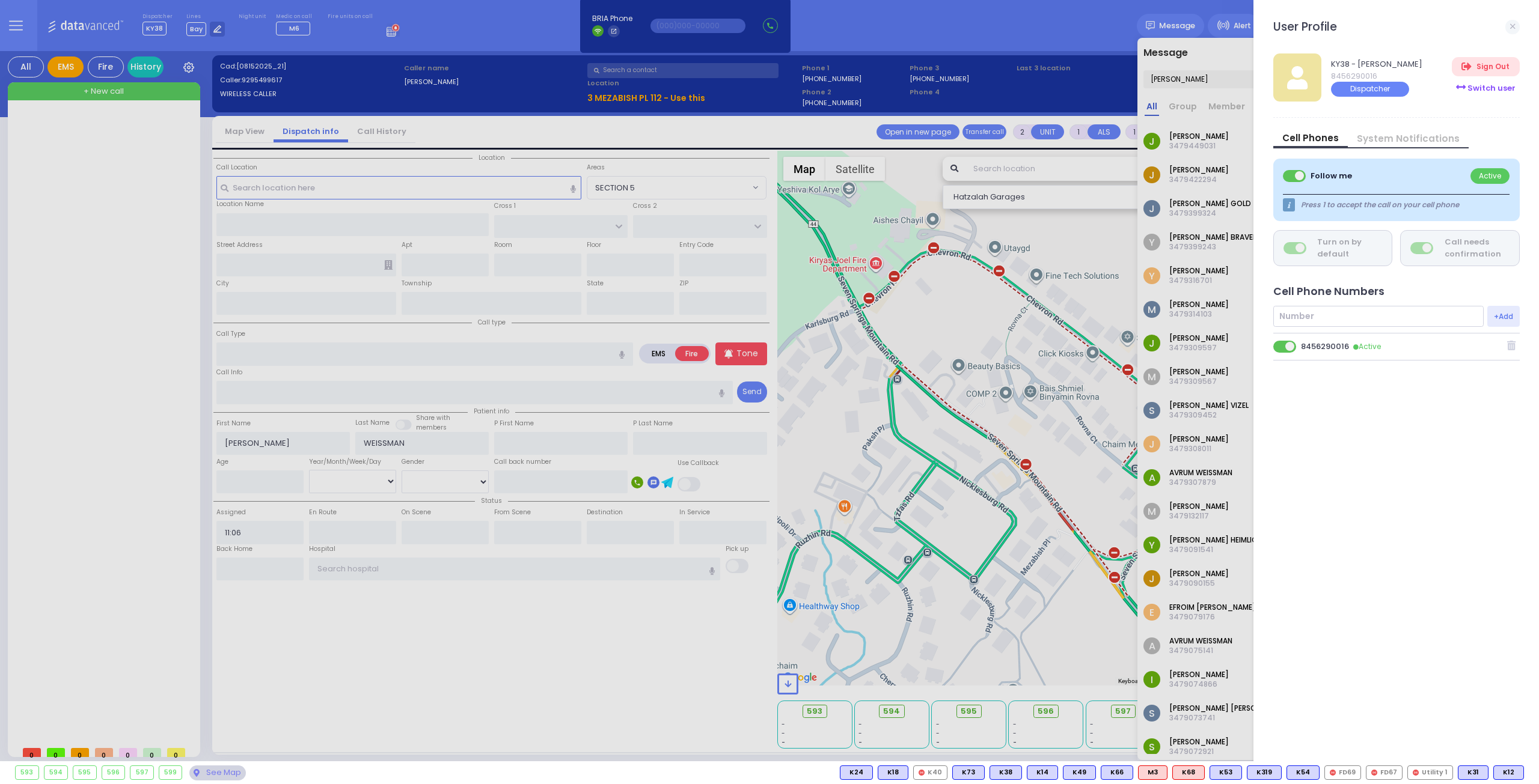
click at [1481, 90] on div "Switch user" at bounding box center [1485, 88] width 67 height 20
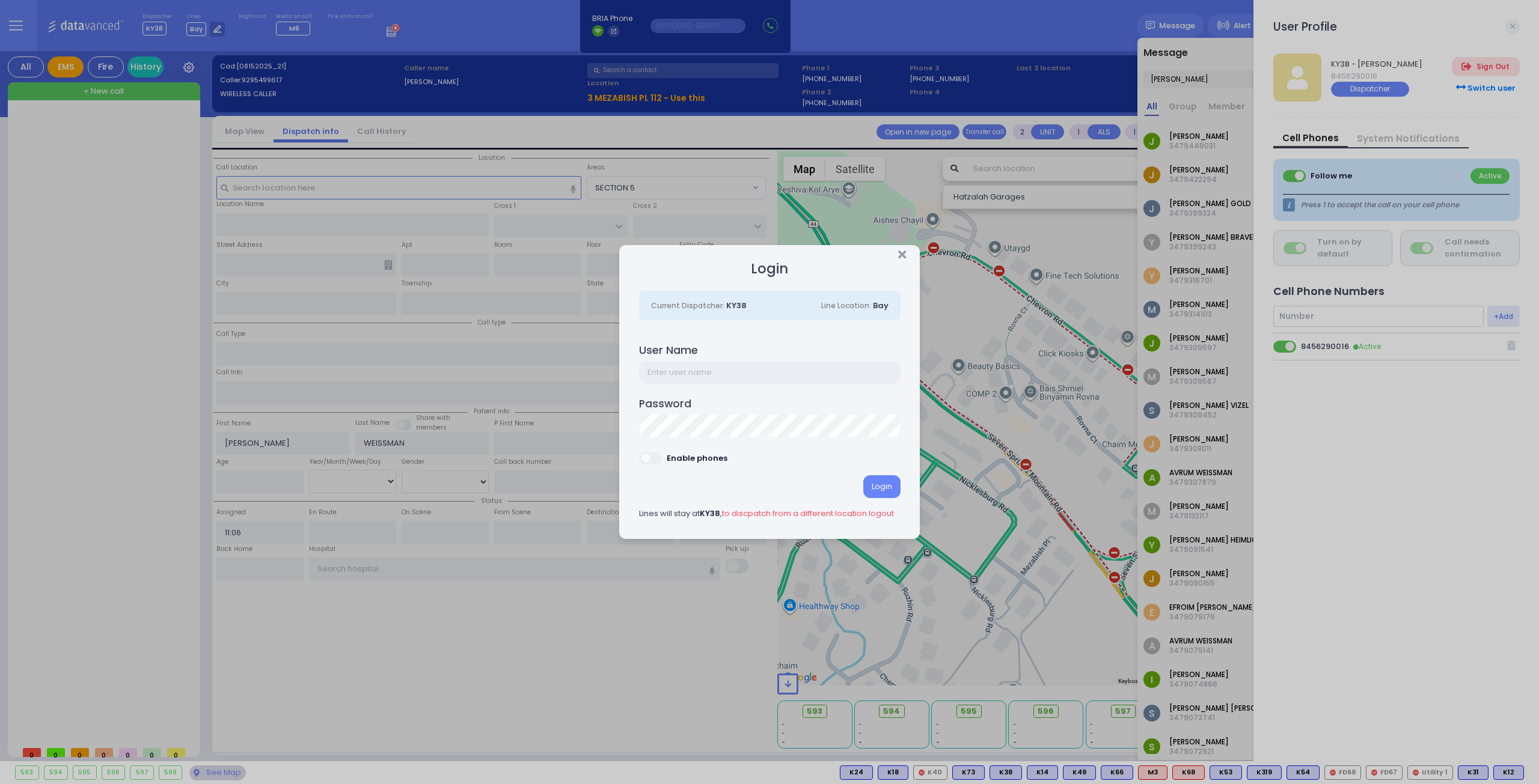
click at [662, 373] on input "text" at bounding box center [770, 372] width 262 height 23
type input "KY56"
